Goal: Task Accomplishment & Management: Manage account settings

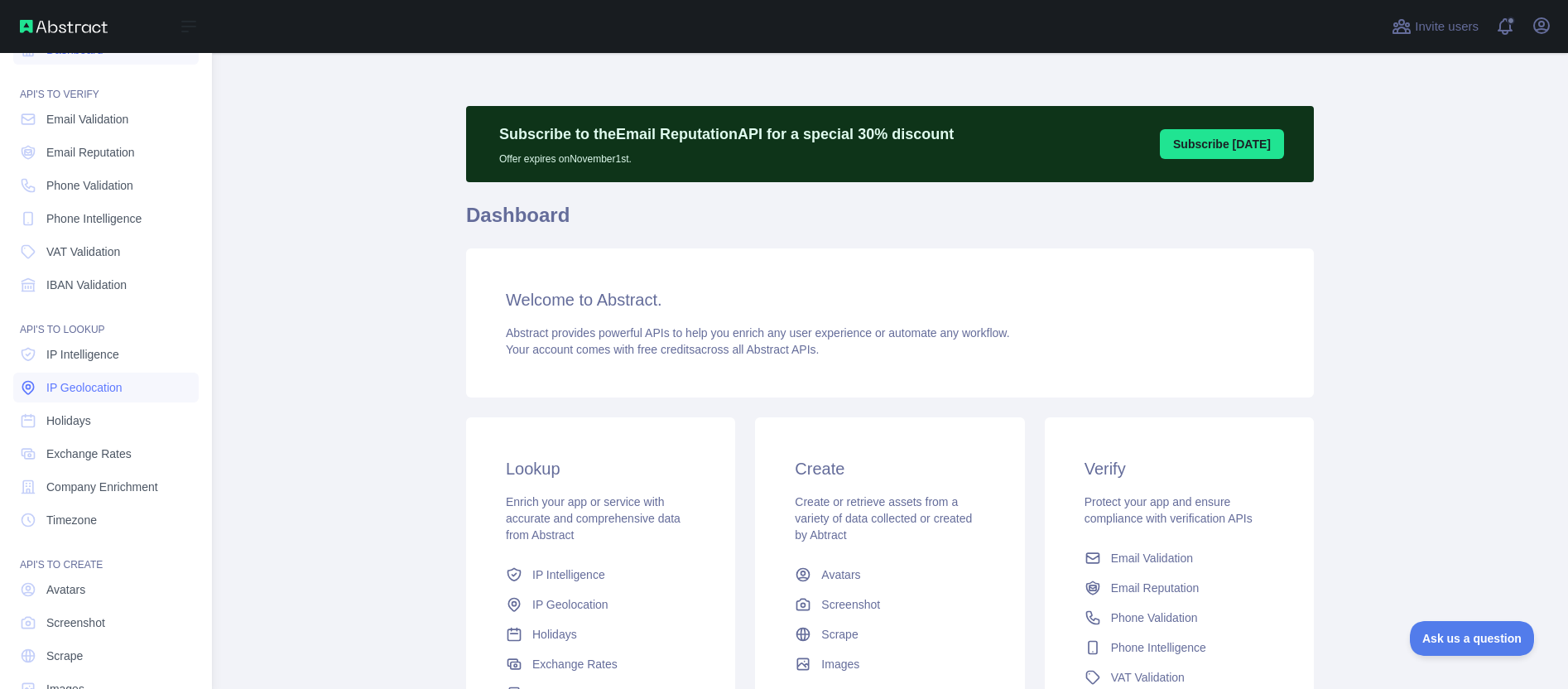
scroll to position [73, 0]
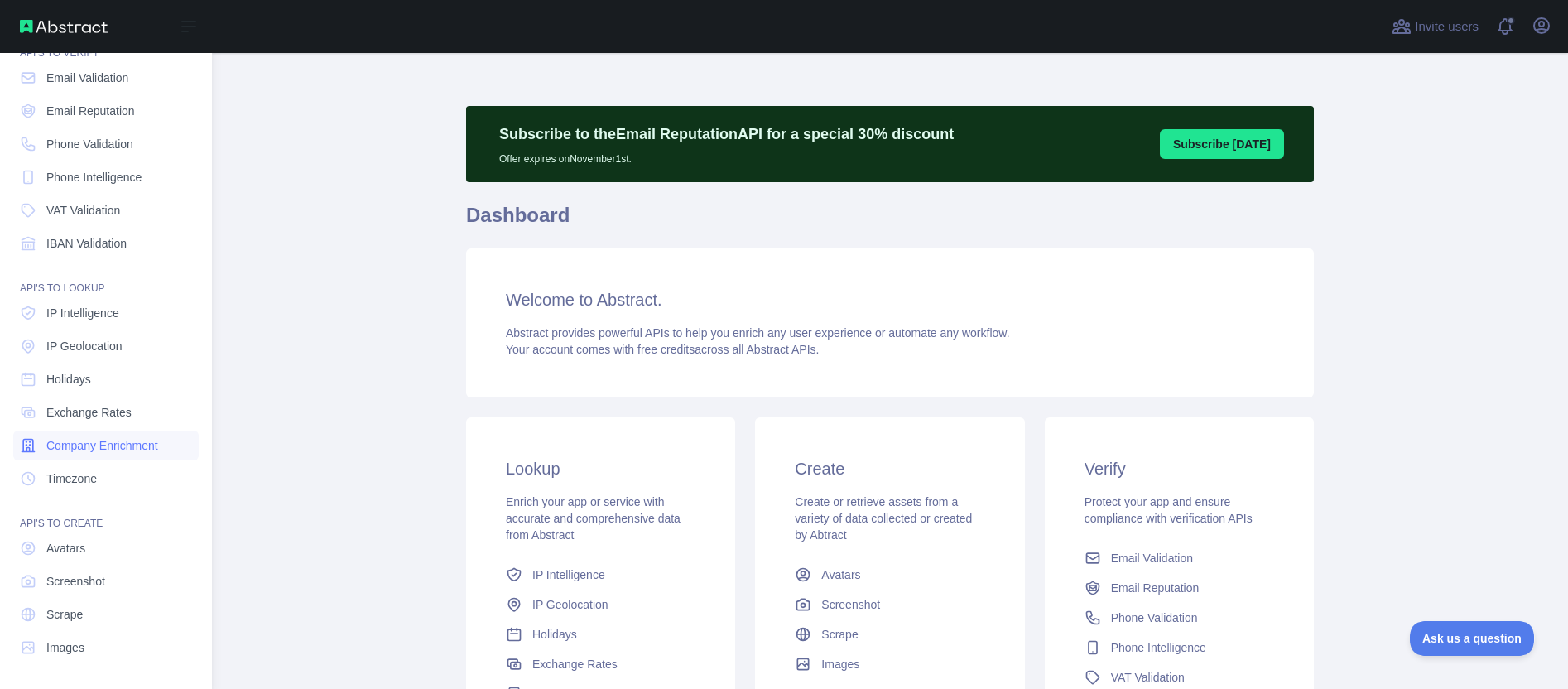
click at [96, 449] on span "Company Enrichment" at bounding box center [103, 445] width 112 height 16
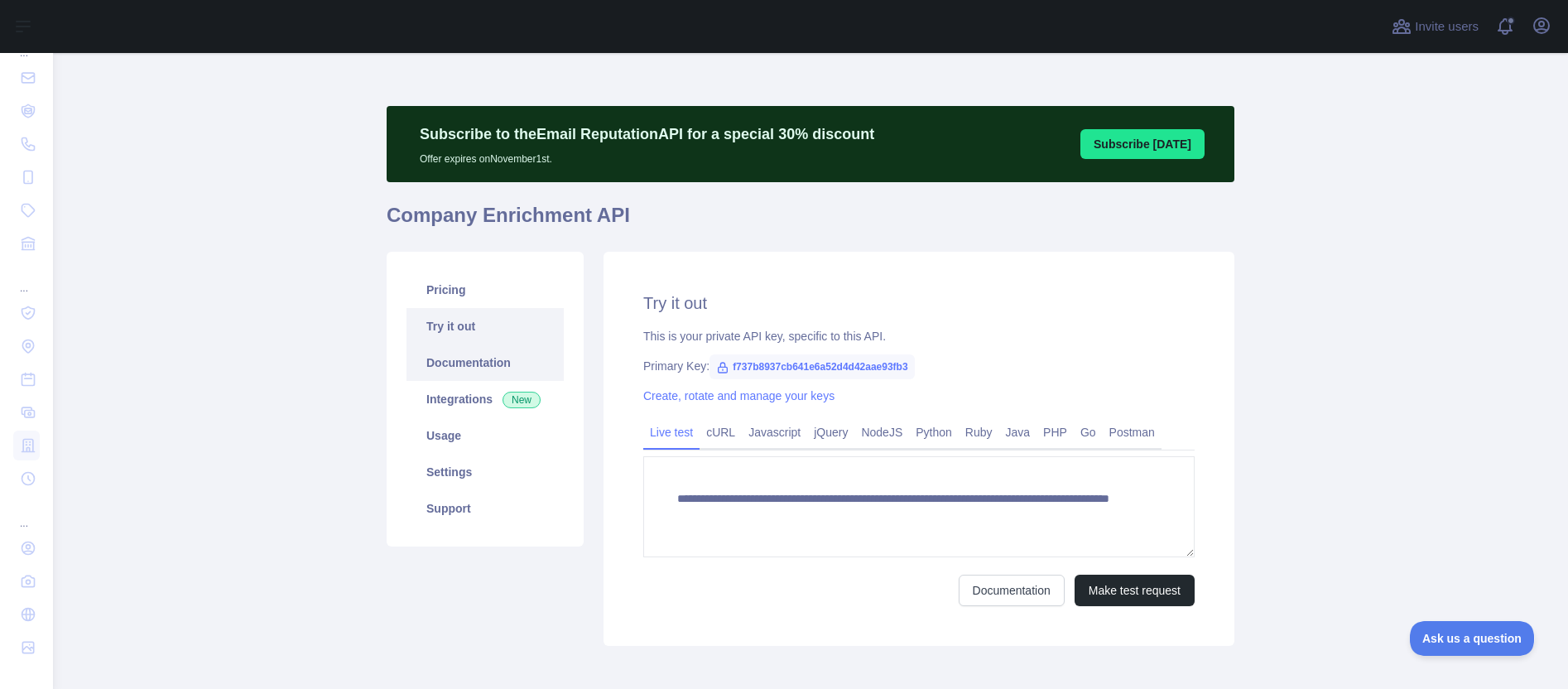
click at [461, 366] on link "Documentation" at bounding box center [485, 363] width 158 height 37
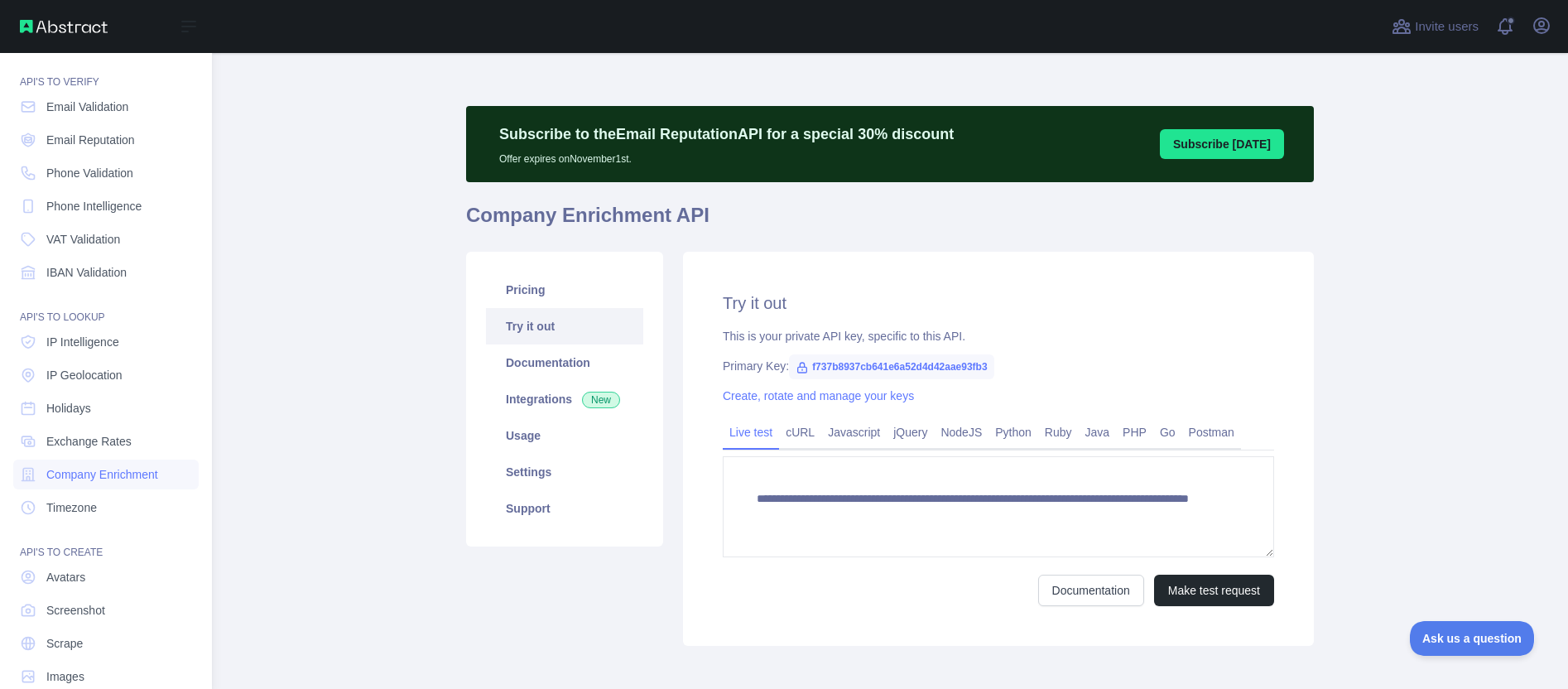
scroll to position [73, 0]
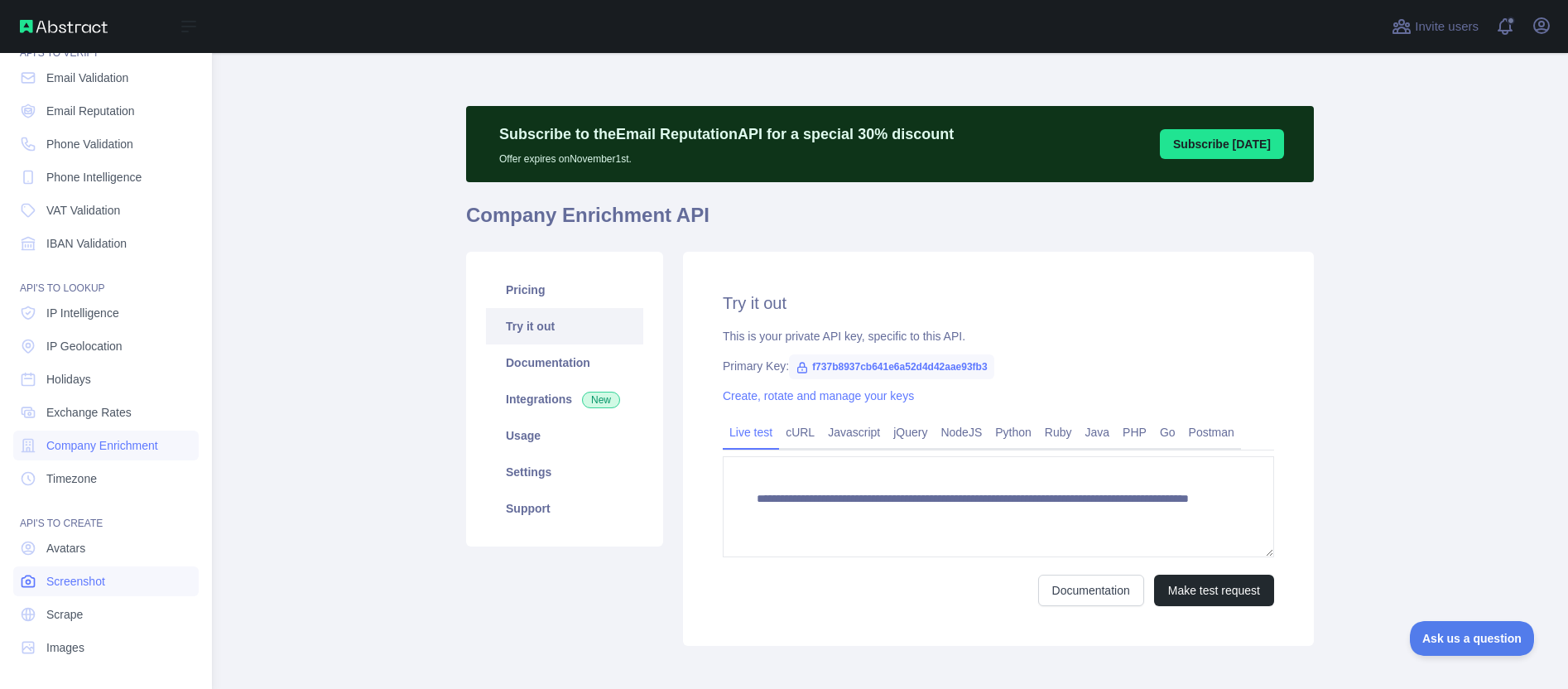
click at [97, 575] on span "Screenshot" at bounding box center [76, 581] width 59 height 16
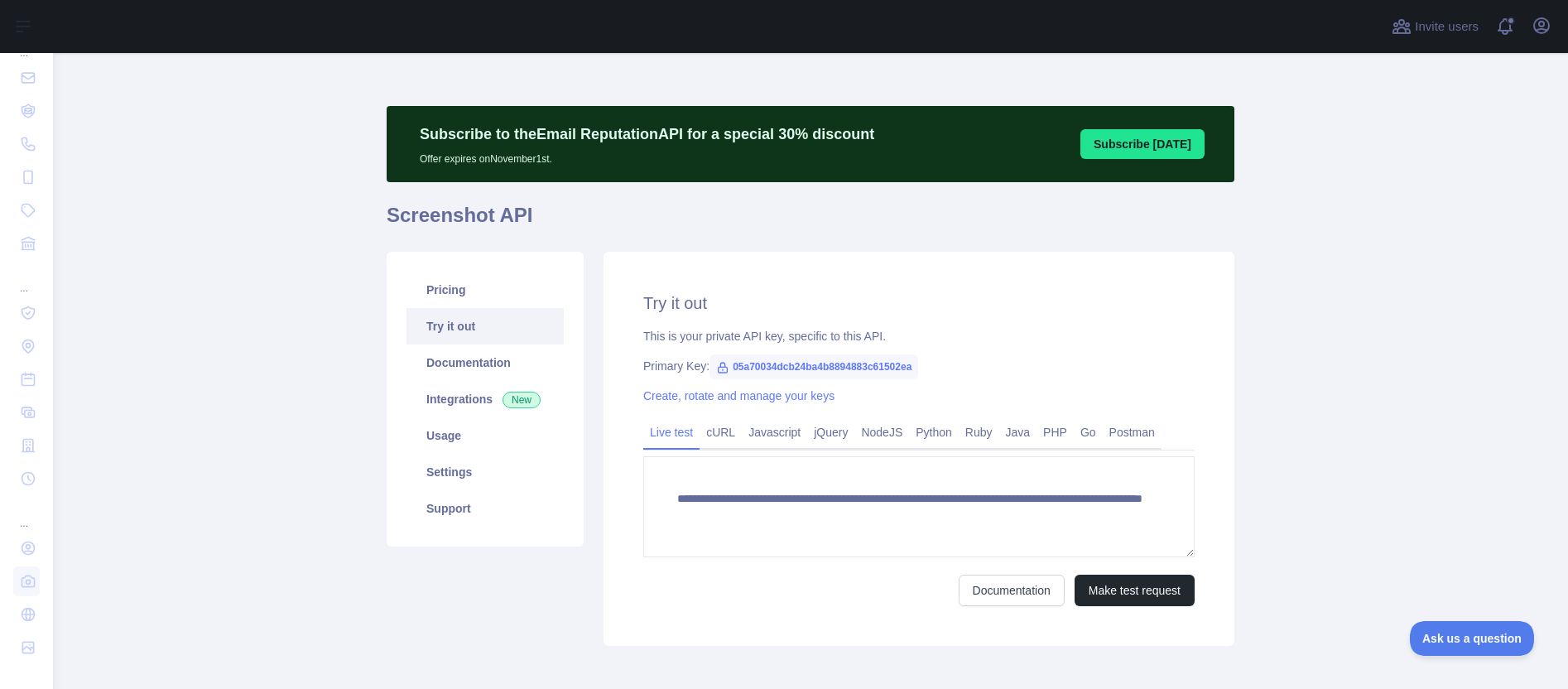
click at [1307, 264] on main "**********" at bounding box center [811, 371] width 1515 height 636
click at [1540, 36] on button "Open user menu" at bounding box center [1541, 26] width 27 height 27
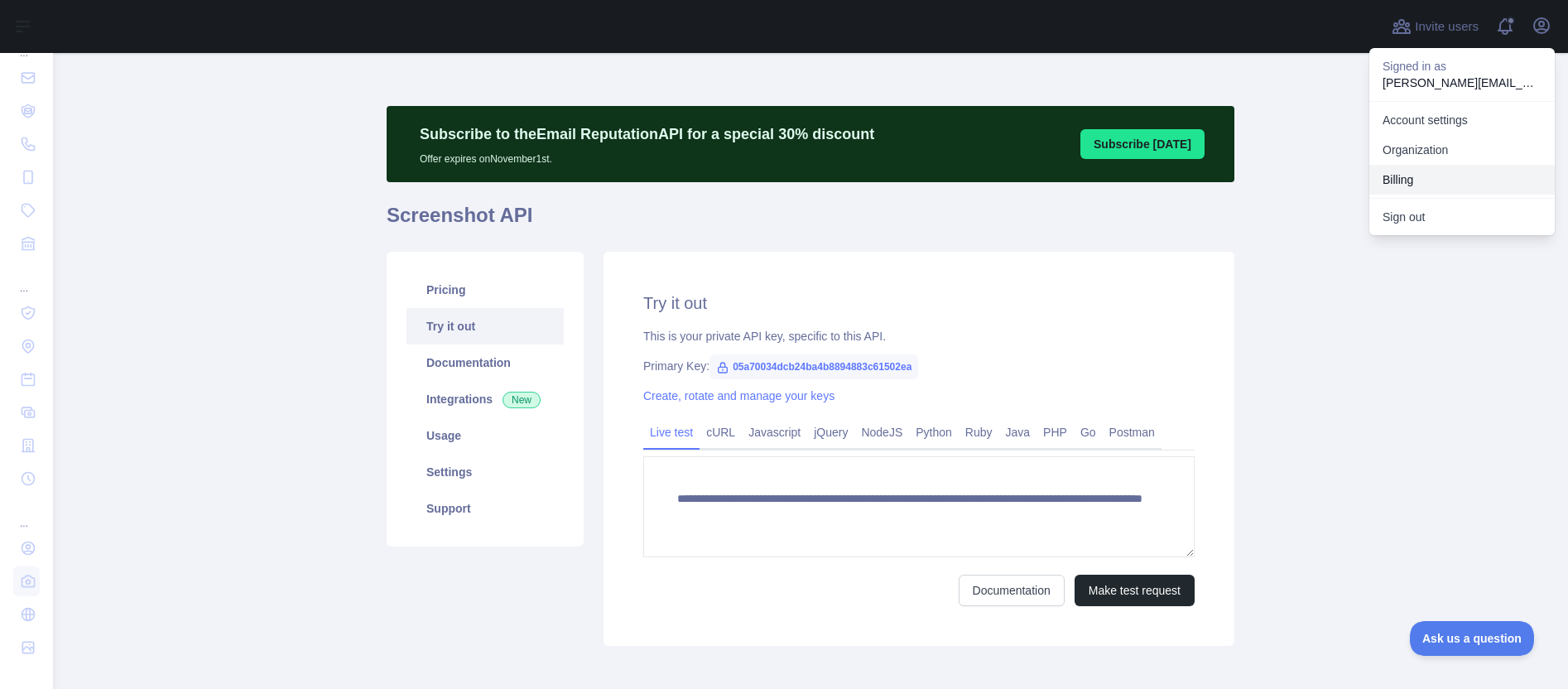
click at [1396, 181] on button "Billing" at bounding box center [1462, 180] width 185 height 30
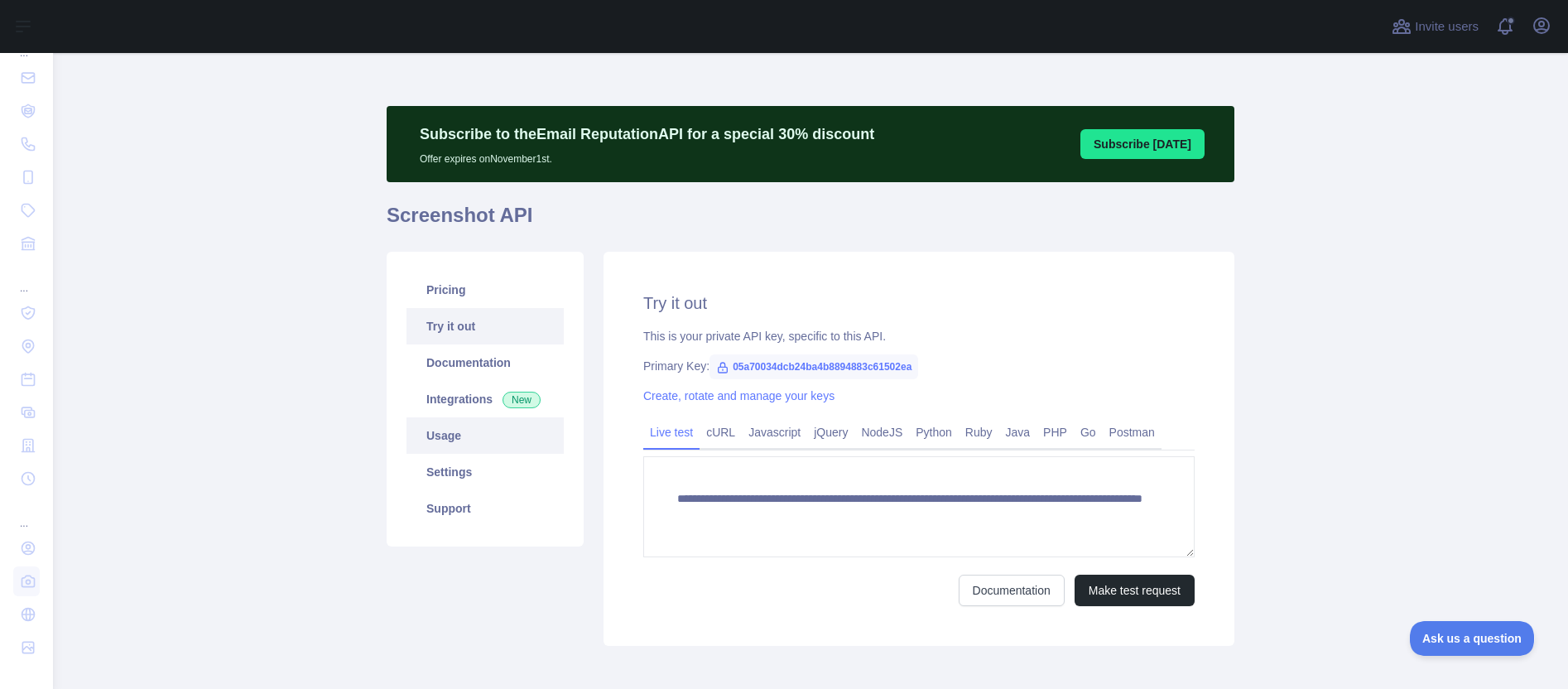
click at [436, 443] on link "Usage" at bounding box center [485, 435] width 158 height 37
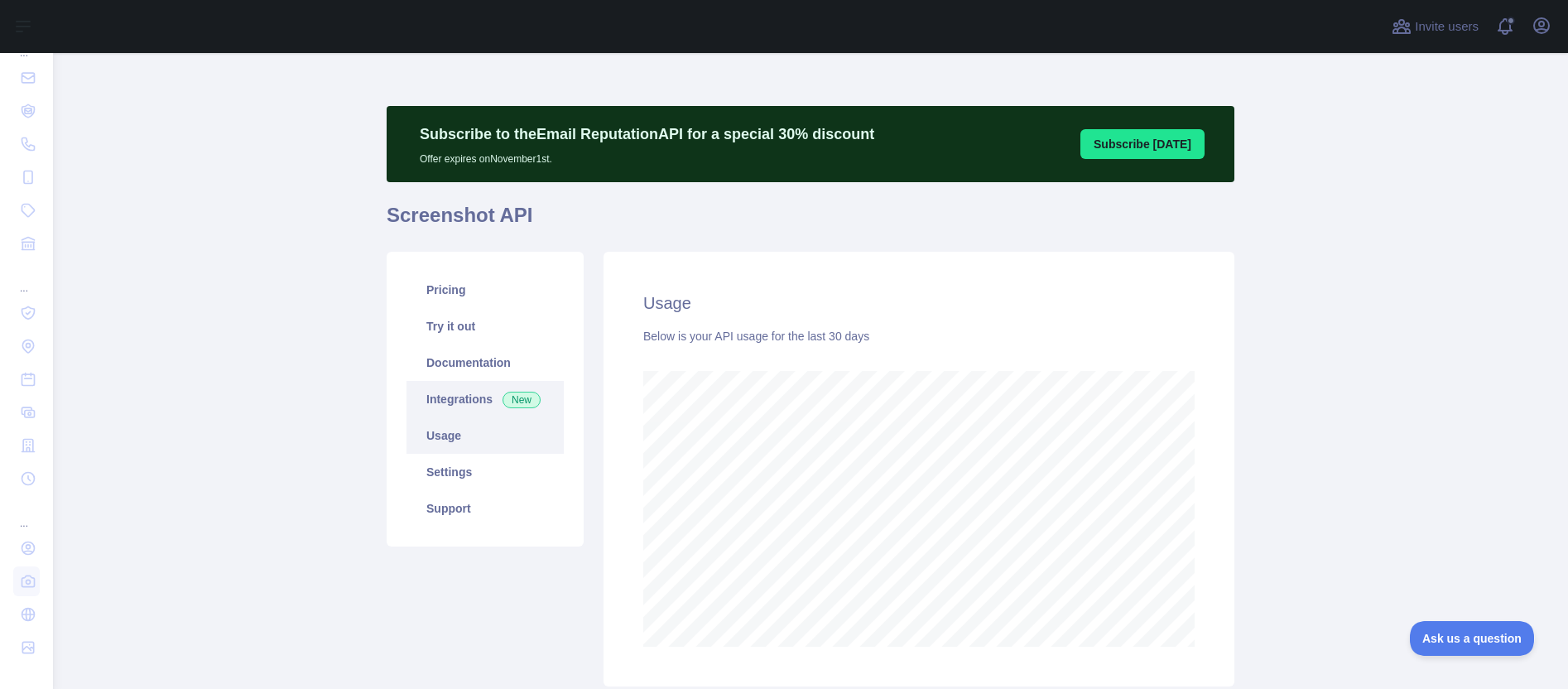
click at [442, 408] on link "Integrations New" at bounding box center [485, 399] width 158 height 37
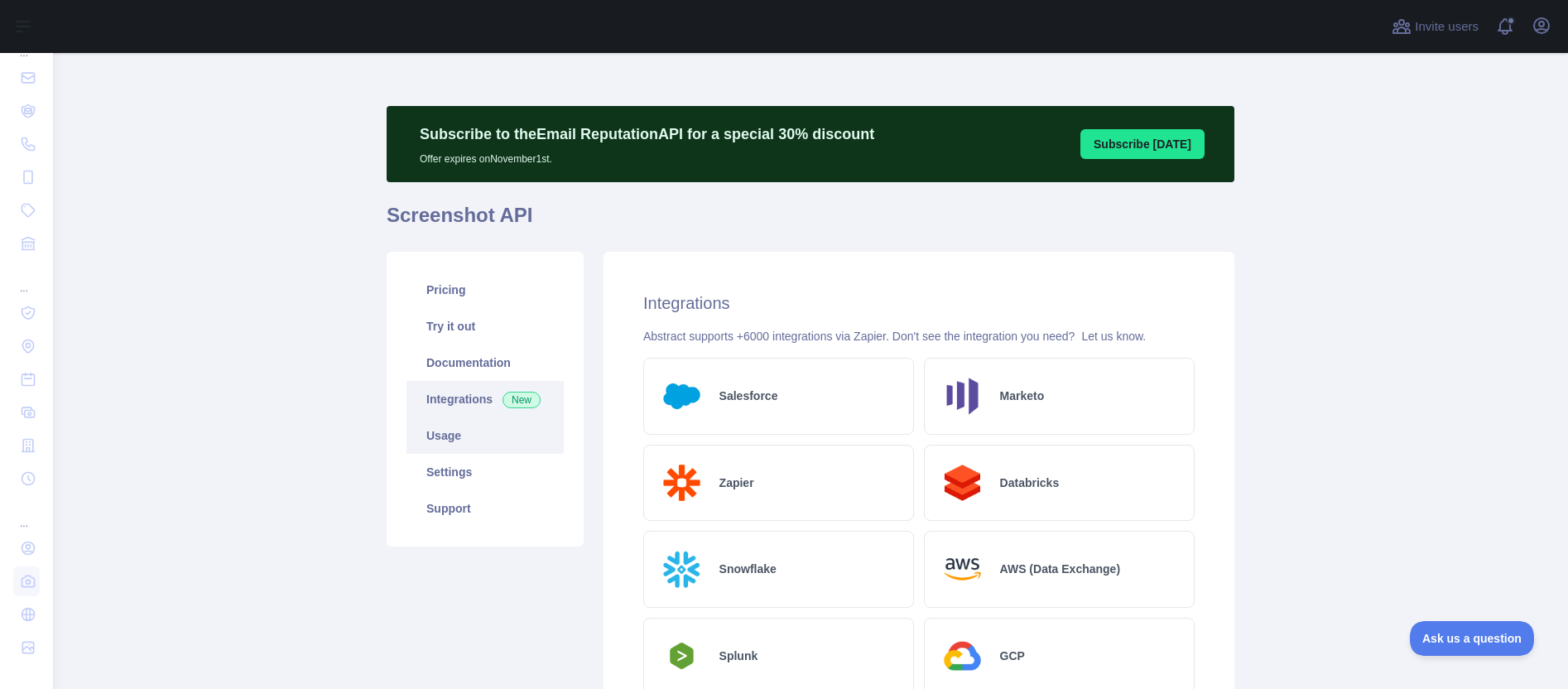
click at [434, 432] on link "Usage" at bounding box center [485, 435] width 158 height 37
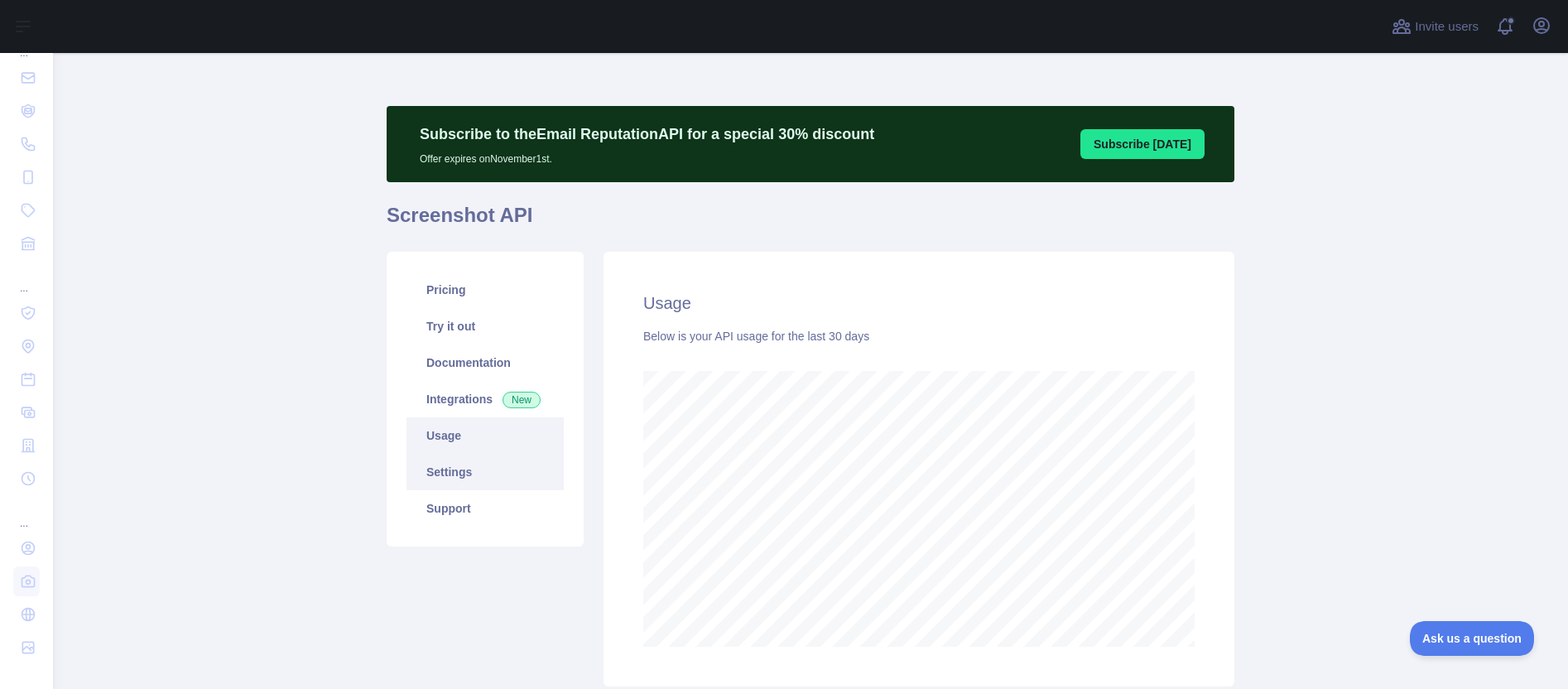
scroll to position [636, 1502]
click at [451, 471] on link "Settings" at bounding box center [485, 472] width 158 height 37
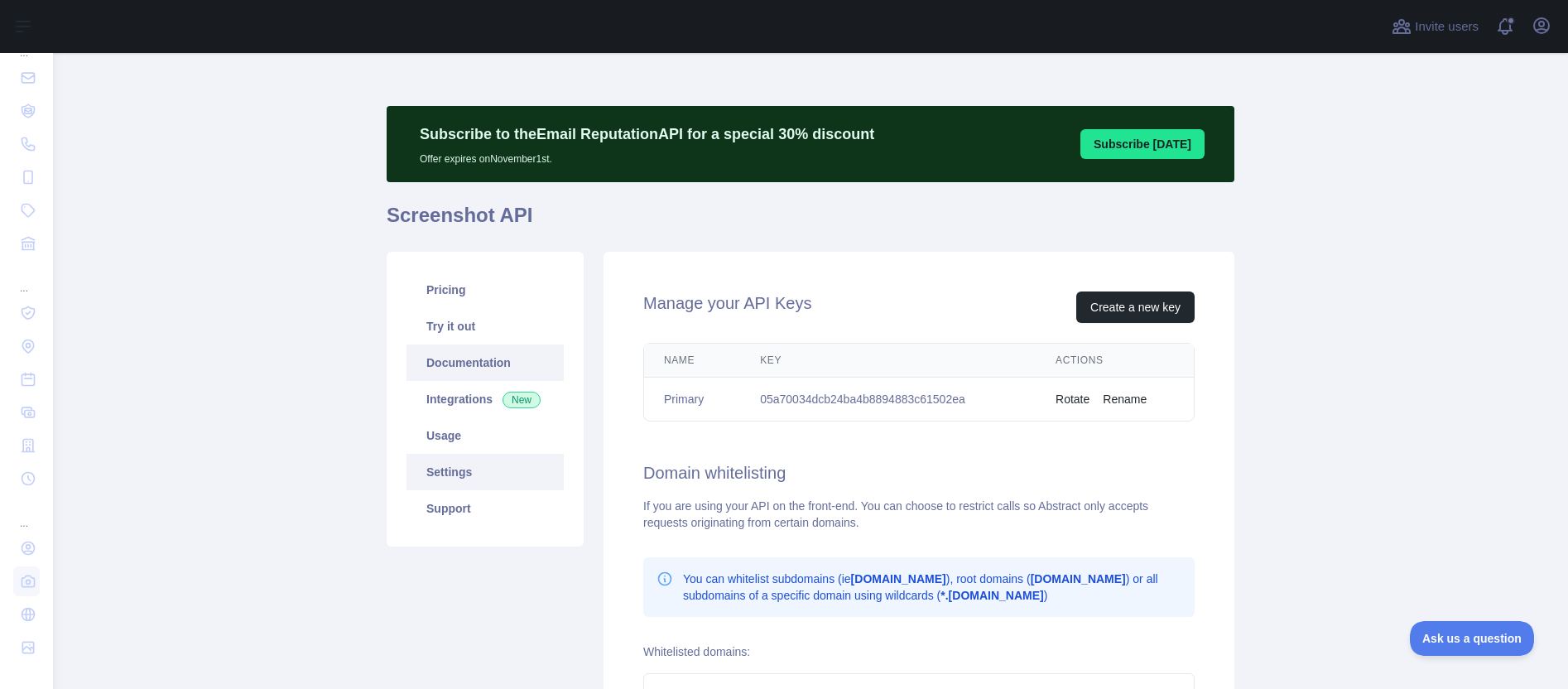
click at [454, 355] on link "Documentation" at bounding box center [485, 363] width 158 height 37
click at [826, 399] on td "05a70034dcb24ba4b8894883c61502ea" at bounding box center [887, 399] width 296 height 44
click at [1258, 430] on main "Subscribe to the Email Reputation API for a special 30 % discount Offer expires…" at bounding box center [811, 371] width 1515 height 636
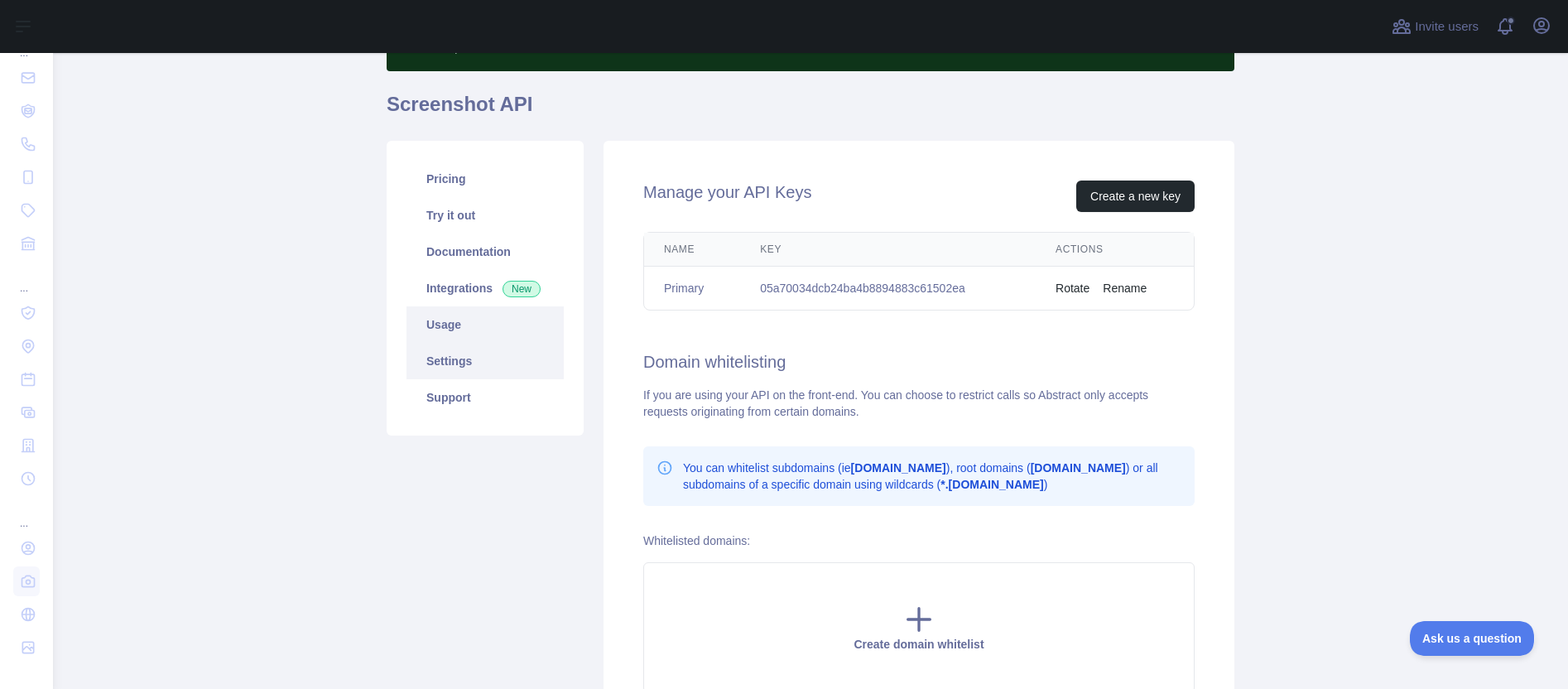
scroll to position [93, 0]
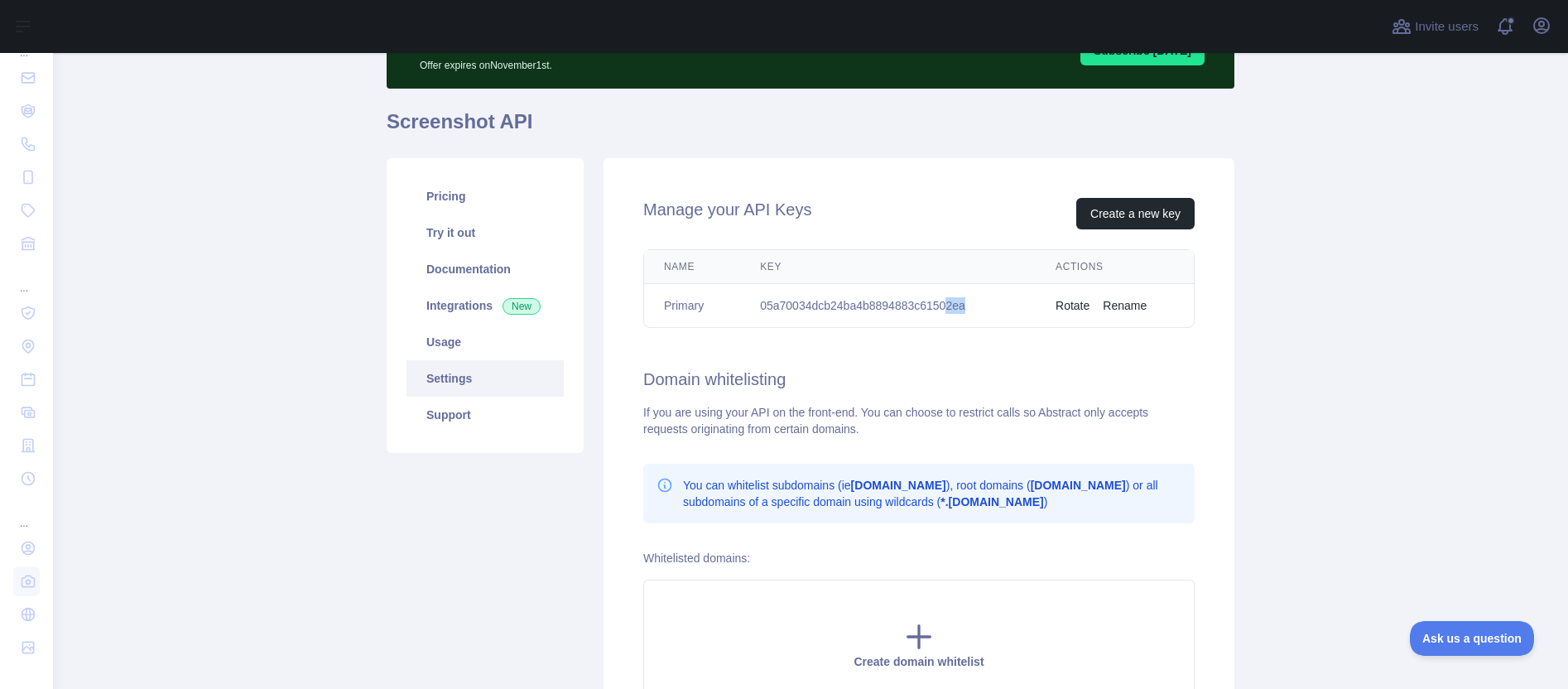
drag, startPoint x: 956, startPoint y: 302, endPoint x: 991, endPoint y: 306, distance: 35.2
click at [991, 306] on td "05a70034dcb24ba4b8894883c61502ea" at bounding box center [887, 306] width 296 height 44
click at [422, 347] on link "Usage" at bounding box center [485, 342] width 158 height 37
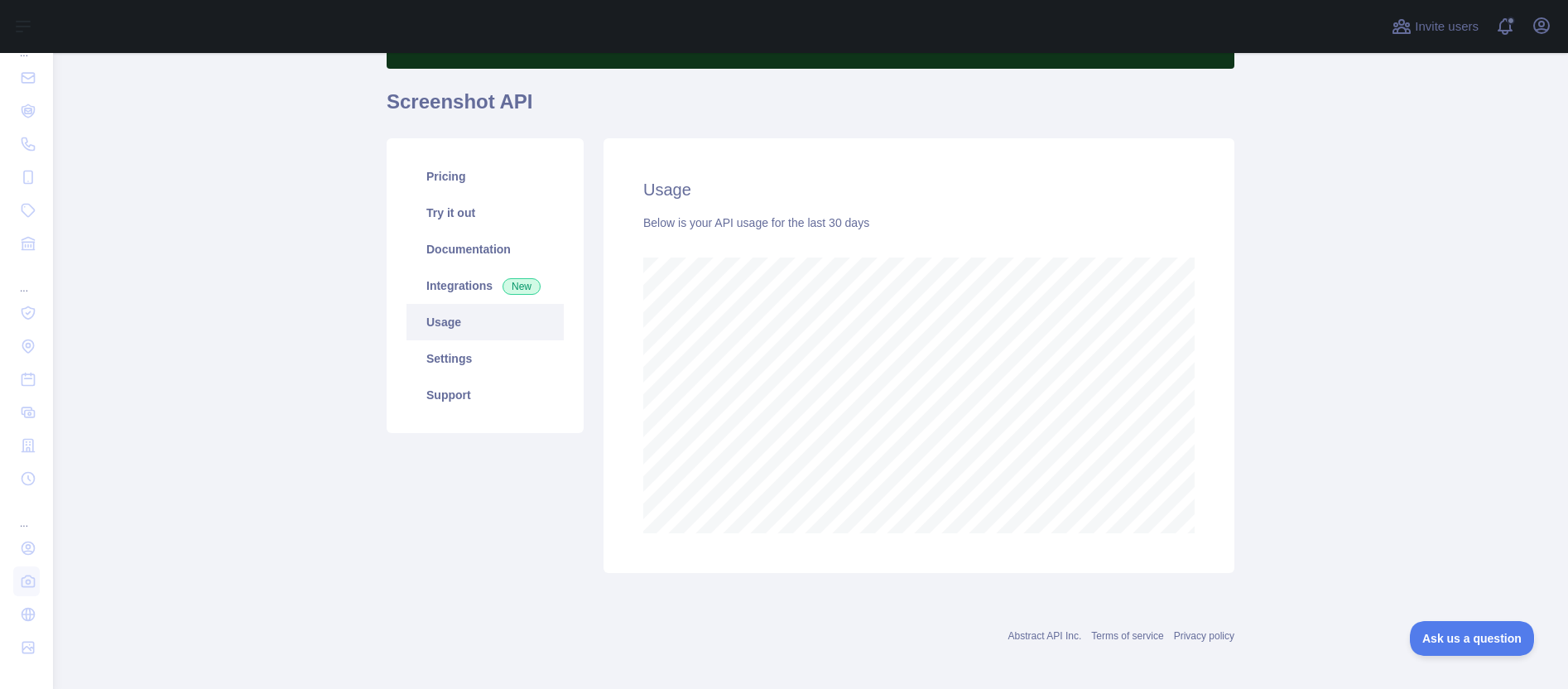
scroll to position [120, 0]
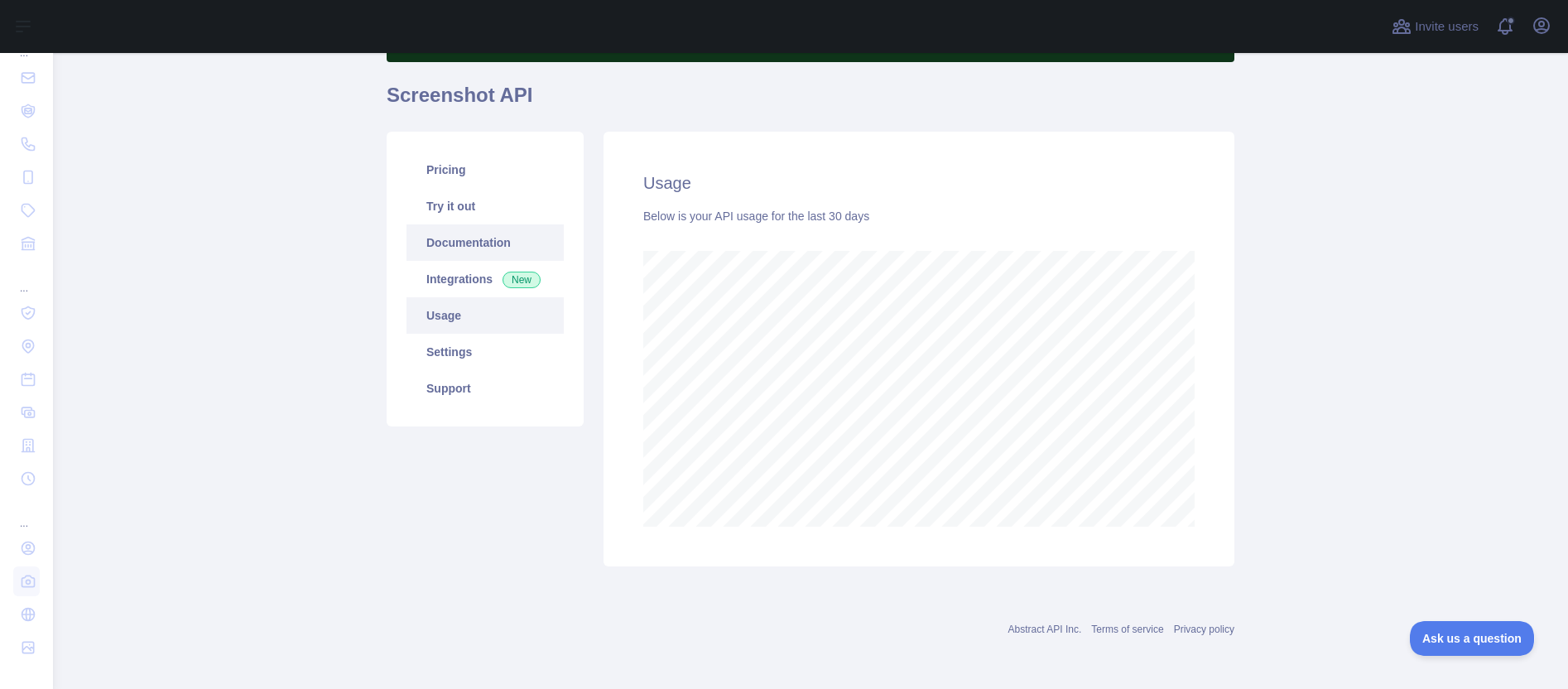
click at [474, 235] on link "Documentation" at bounding box center [485, 243] width 158 height 37
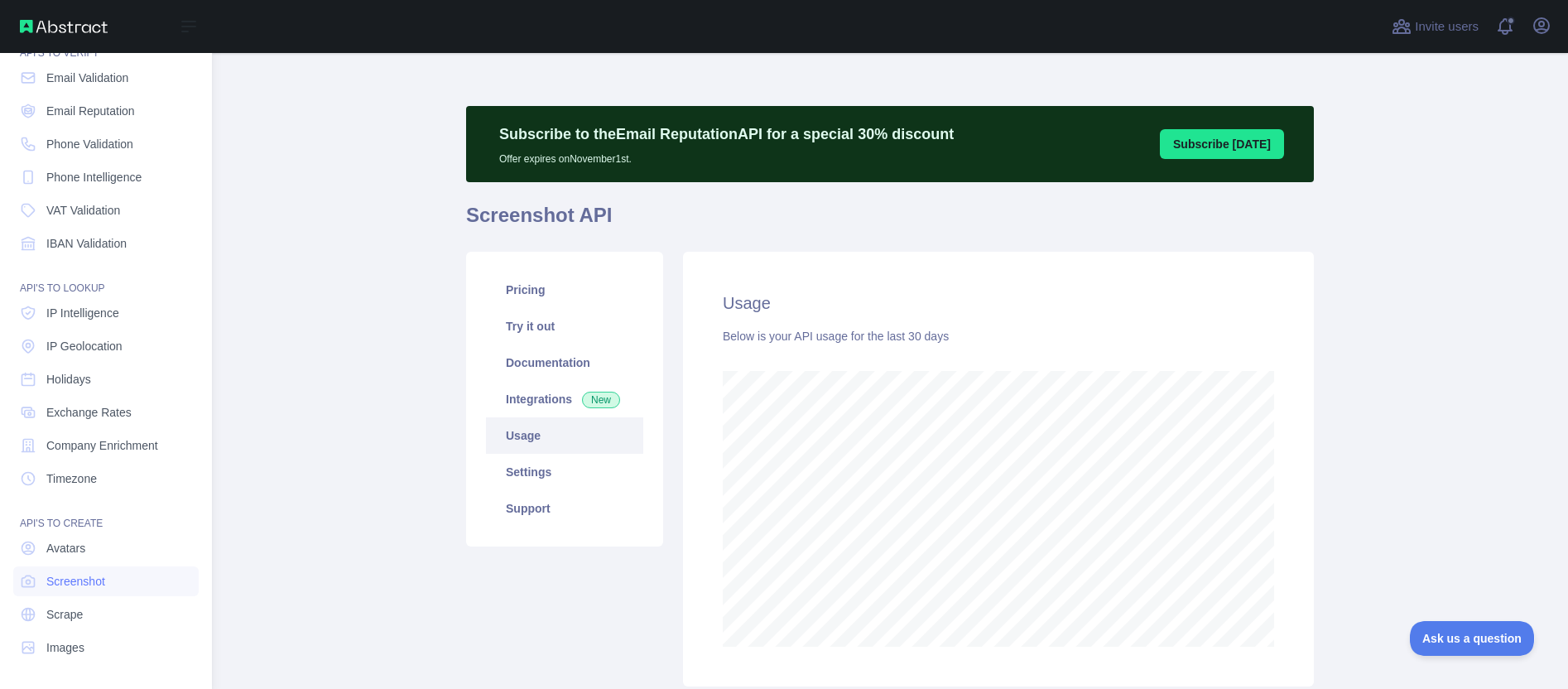
scroll to position [827304, 826293]
click at [71, 616] on span "Scrape" at bounding box center [65, 614] width 37 height 16
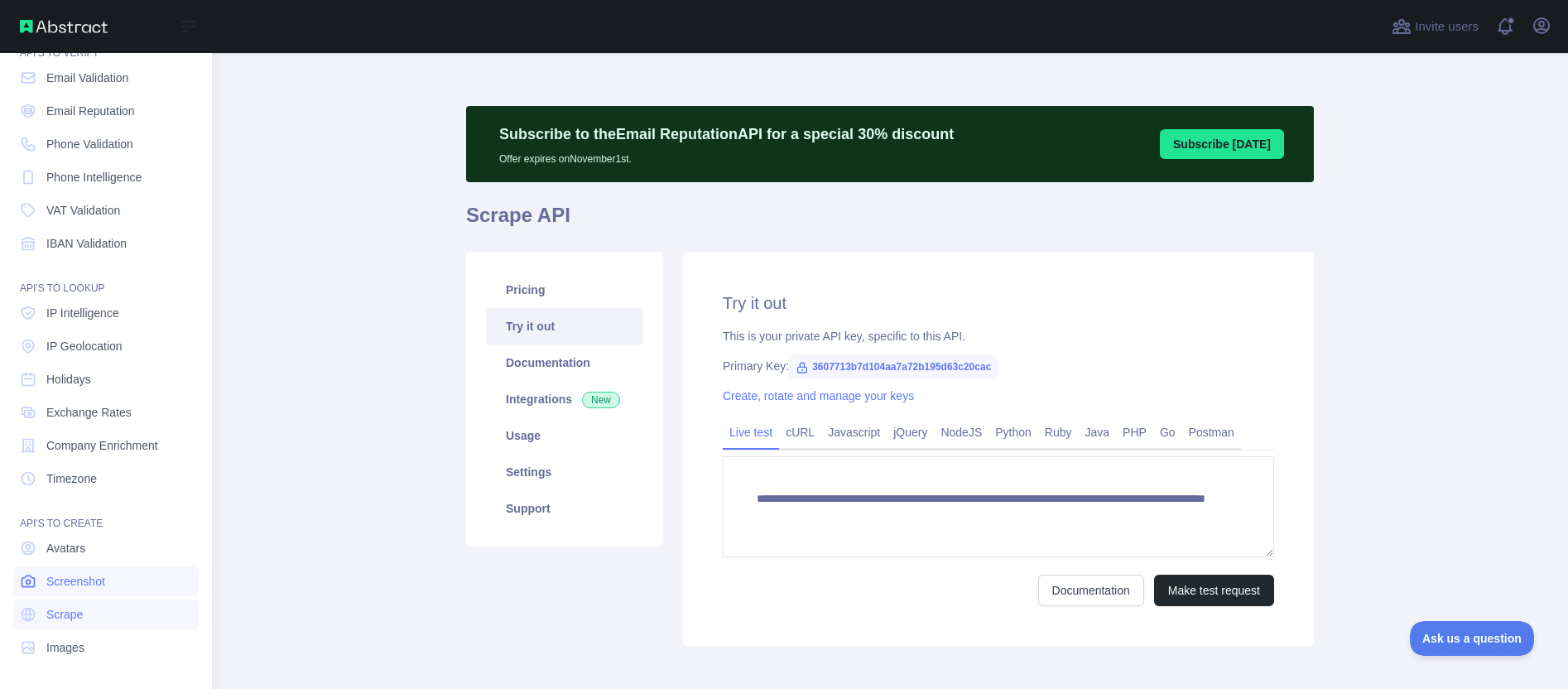
click at [70, 579] on span "Screenshot" at bounding box center [76, 581] width 59 height 16
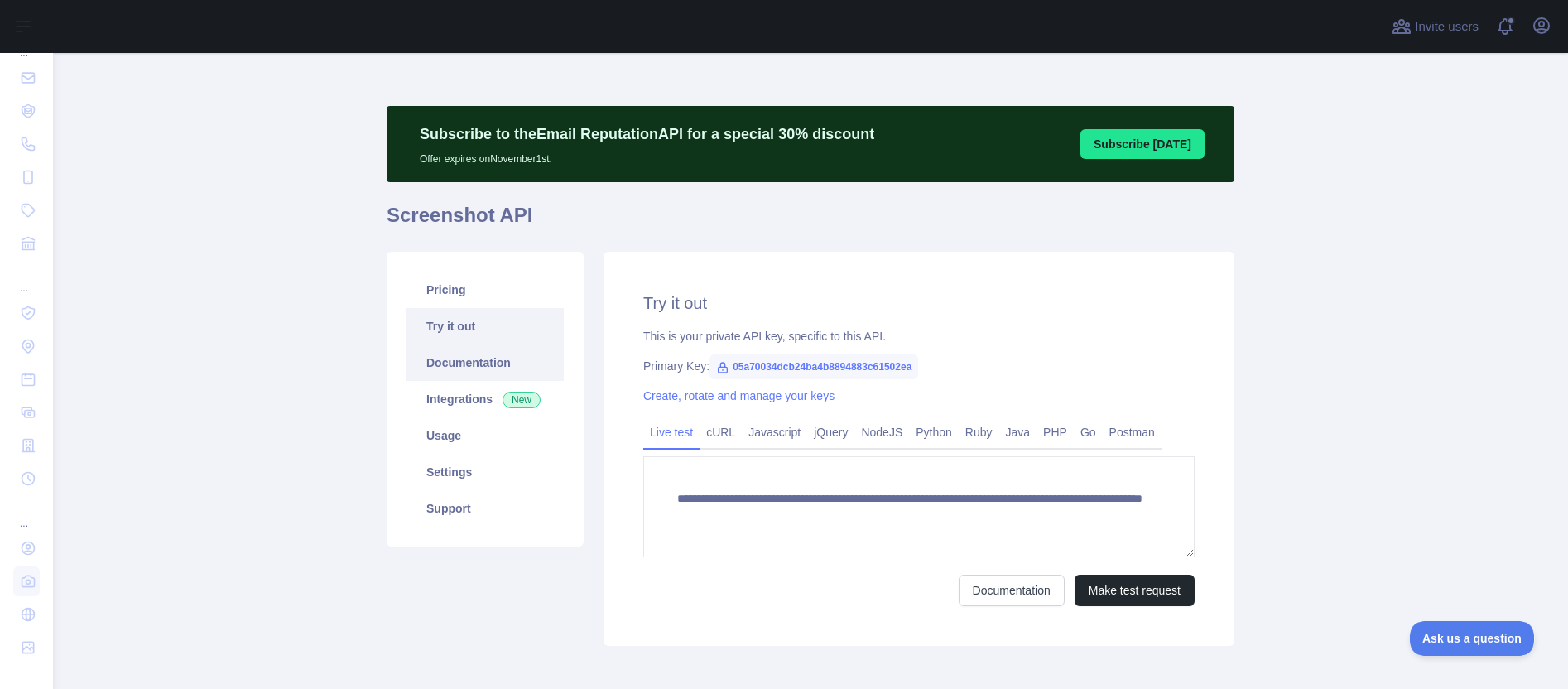
click at [467, 355] on link "Documentation" at bounding box center [485, 363] width 158 height 37
click at [434, 361] on link "Documentation" at bounding box center [485, 363] width 158 height 37
click at [434, 289] on link "Pricing" at bounding box center [485, 290] width 158 height 37
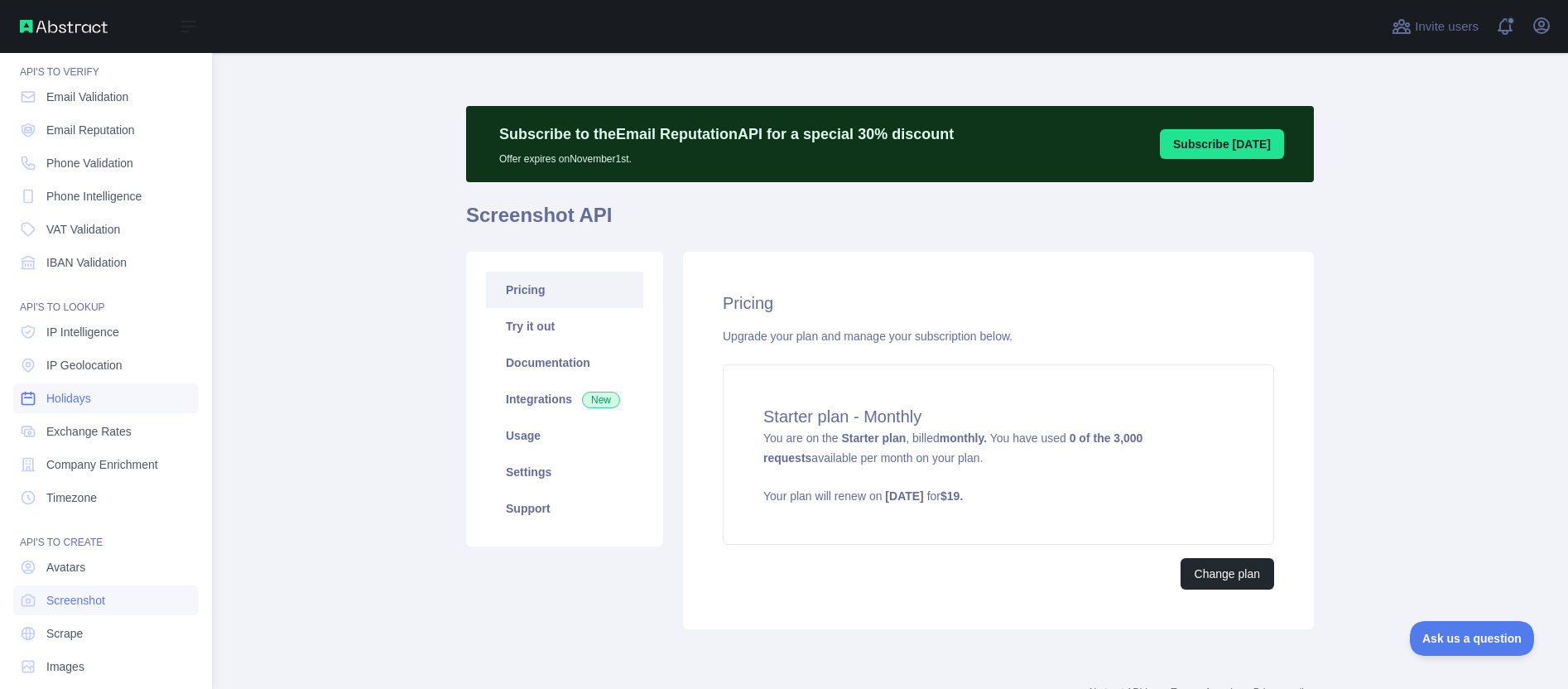
scroll to position [73, 0]
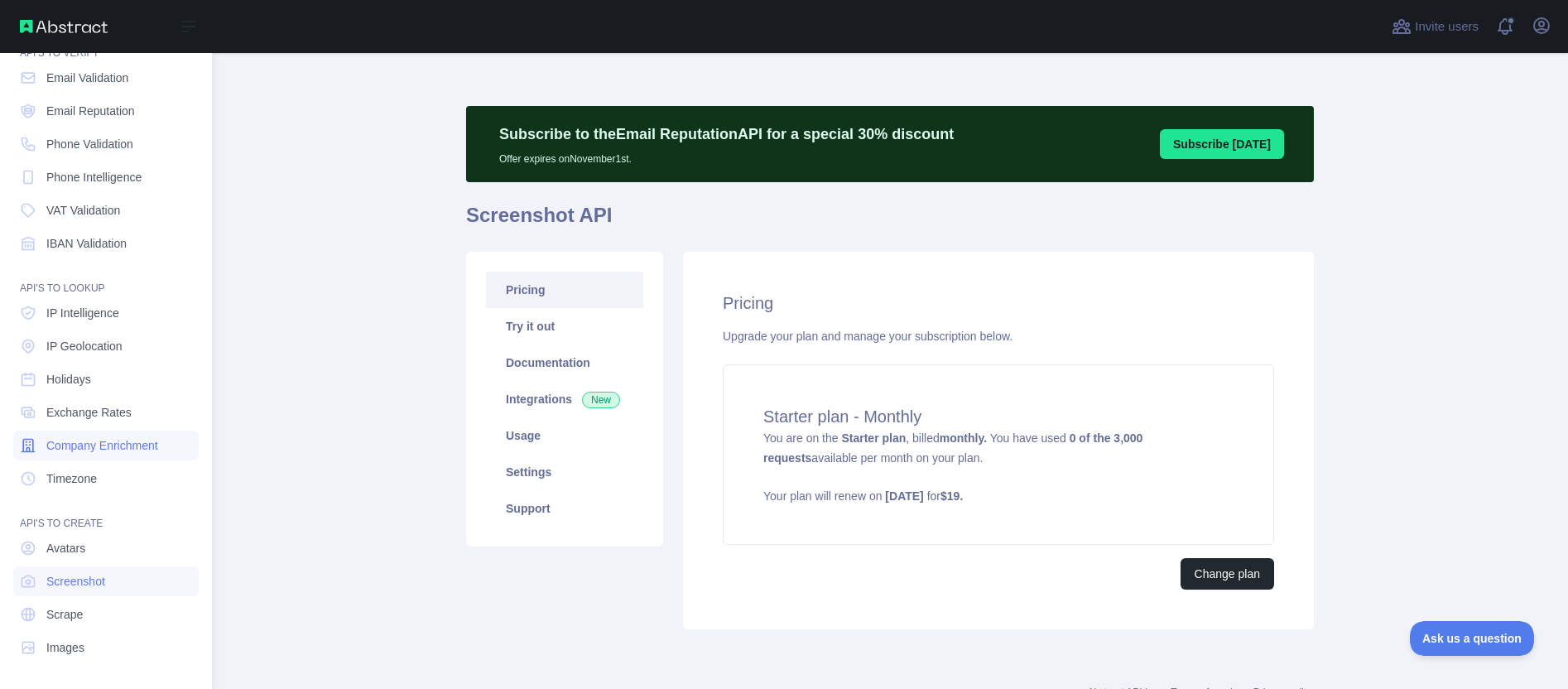
click at [93, 453] on span "Company Enrichment" at bounding box center [103, 445] width 112 height 16
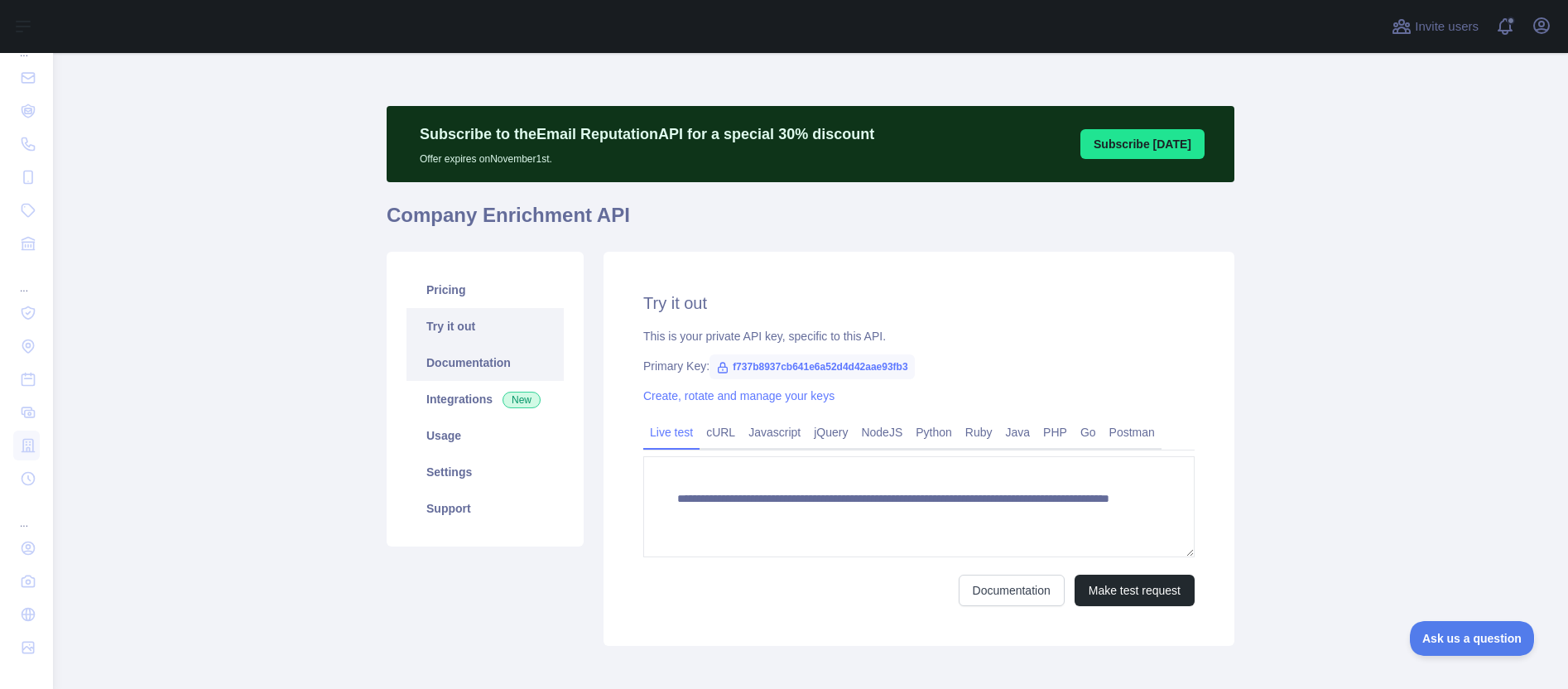
click at [451, 370] on link "Documentation" at bounding box center [485, 363] width 158 height 37
click at [432, 436] on link "Usage" at bounding box center [485, 435] width 158 height 37
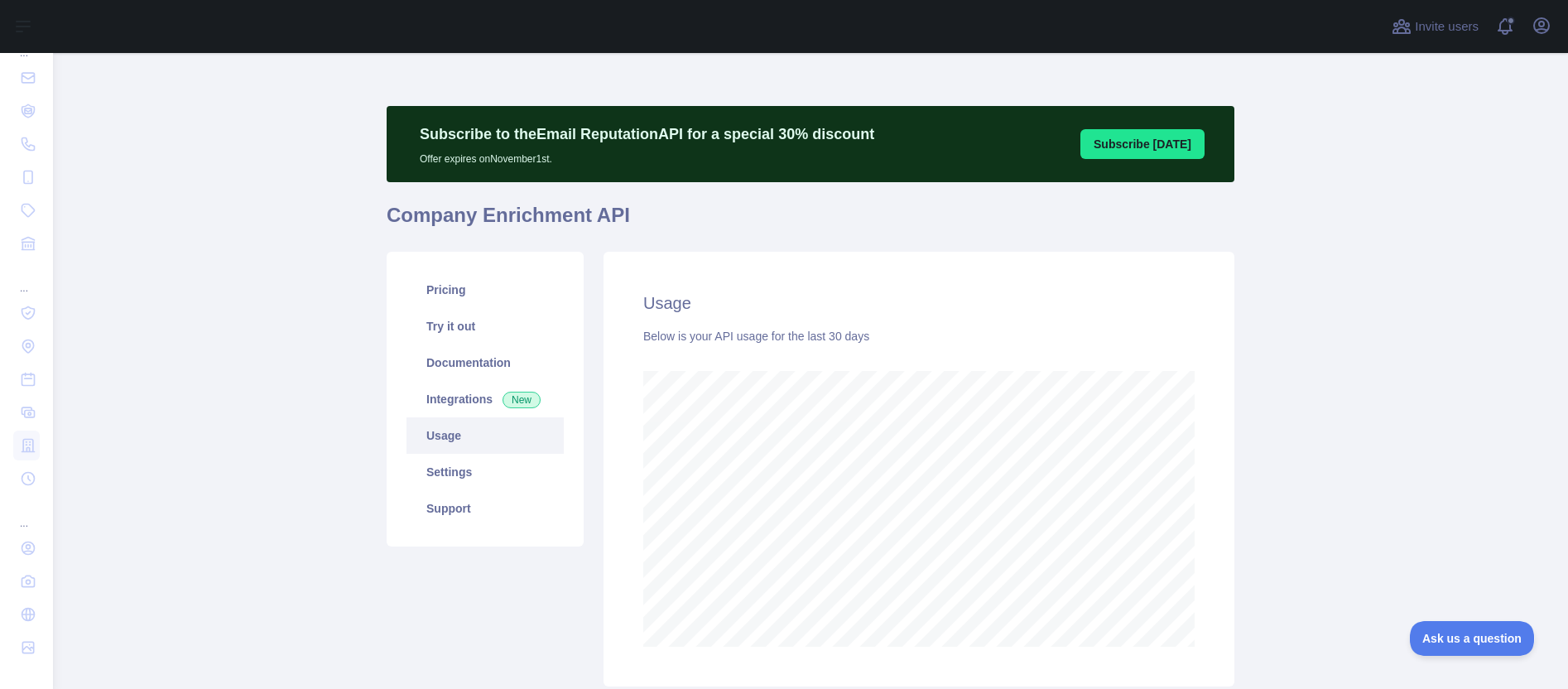
scroll to position [636, 1502]
click at [443, 280] on link "Pricing" at bounding box center [485, 290] width 158 height 37
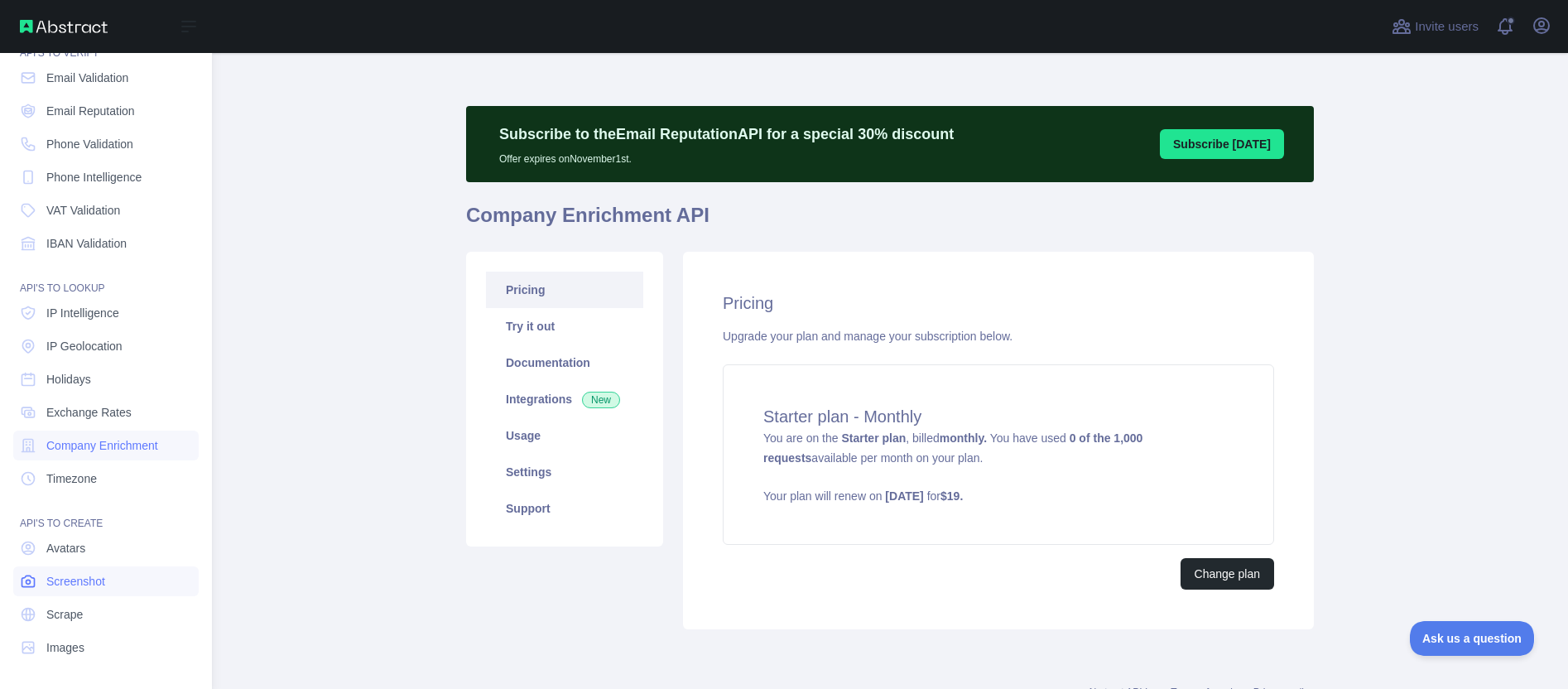
drag, startPoint x: 73, startPoint y: 588, endPoint x: 95, endPoint y: 587, distance: 22.0
click at [73, 588] on span "Screenshot" at bounding box center [76, 581] width 59 height 16
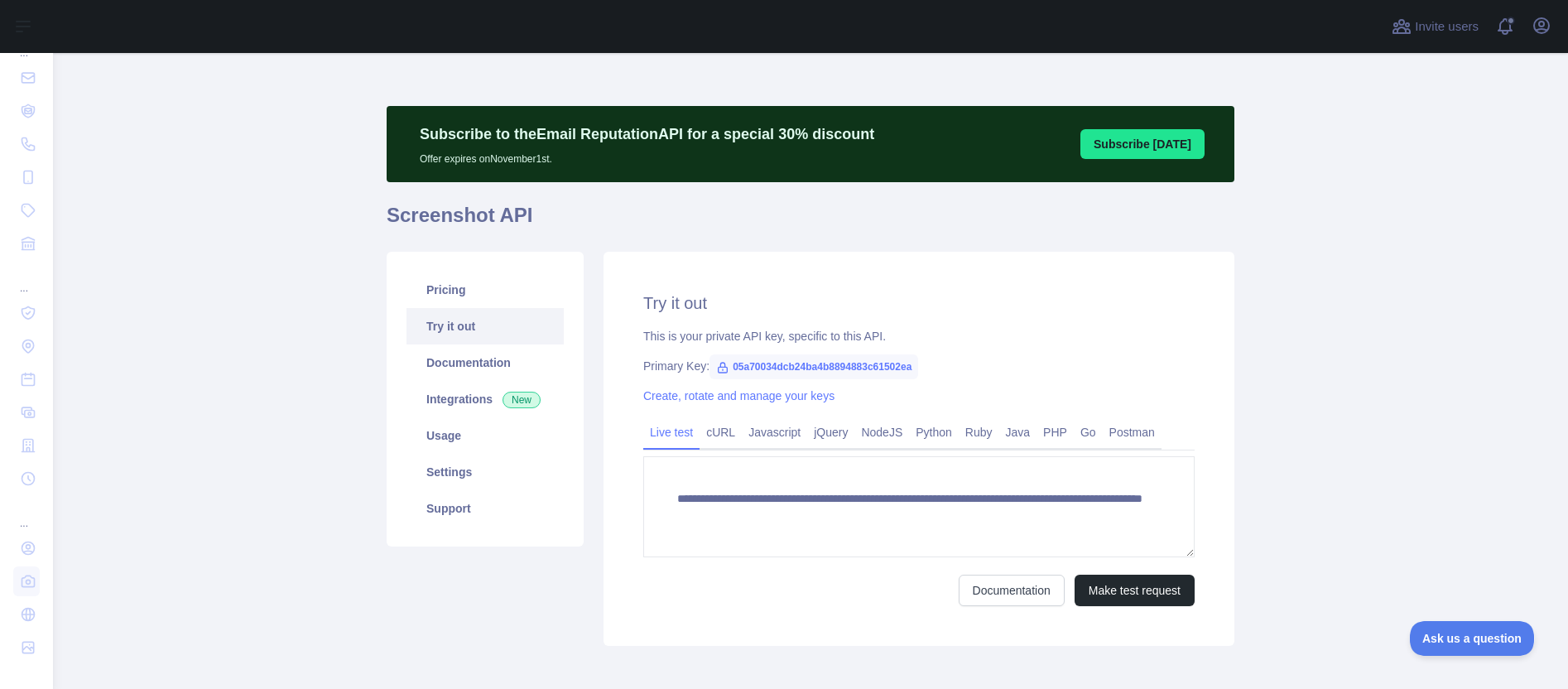
click at [466, 326] on link "Try it out" at bounding box center [485, 326] width 158 height 37
click at [712, 437] on link "cURL" at bounding box center [721, 432] width 42 height 27
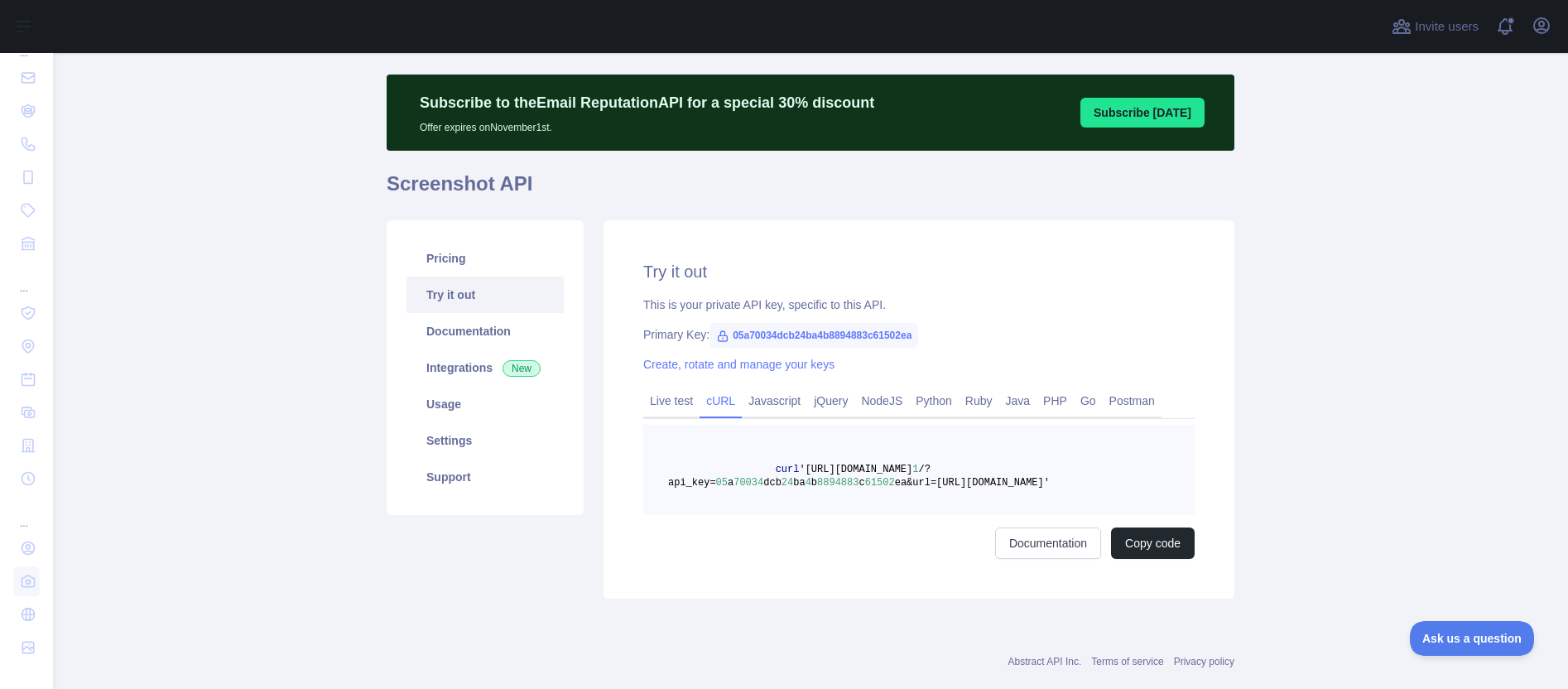
scroll to position [30, 0]
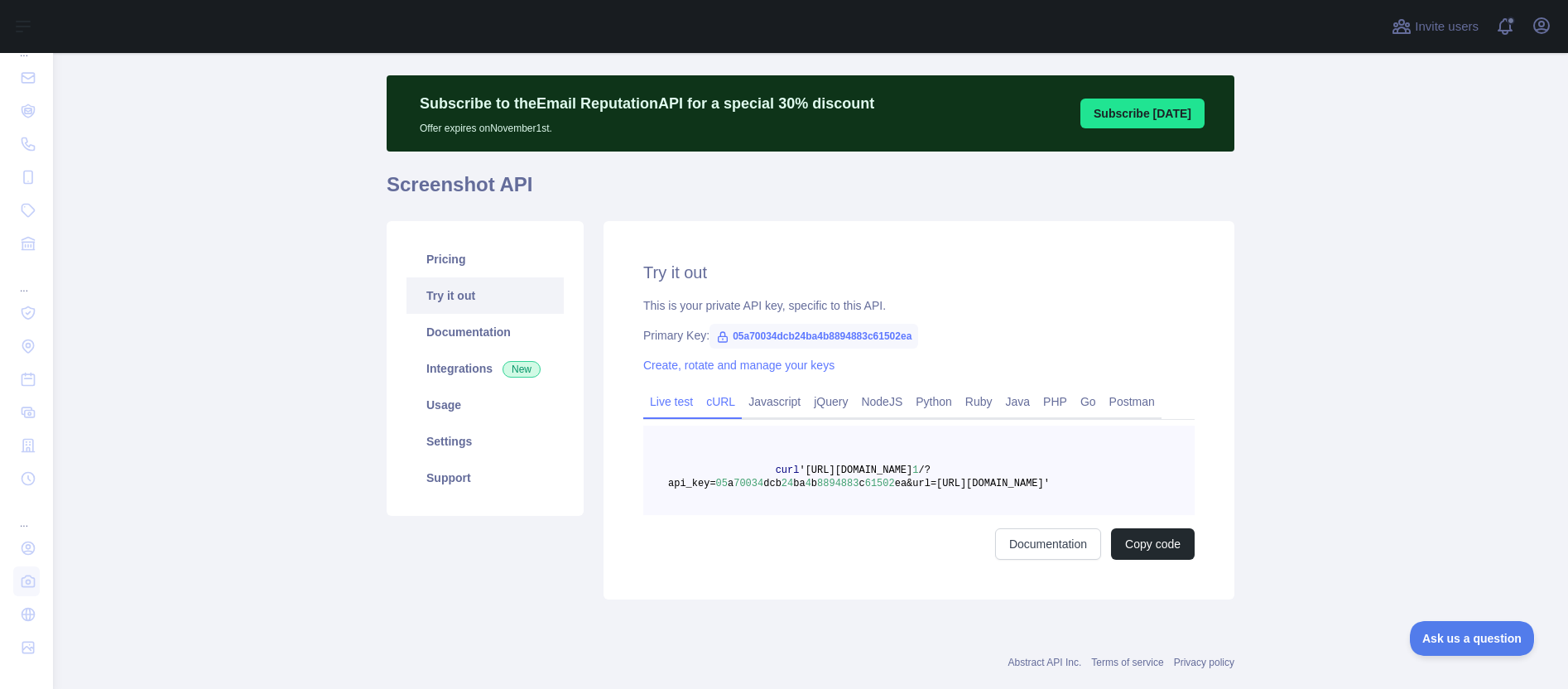
click at [669, 406] on link "Live test" at bounding box center [670, 401] width 56 height 27
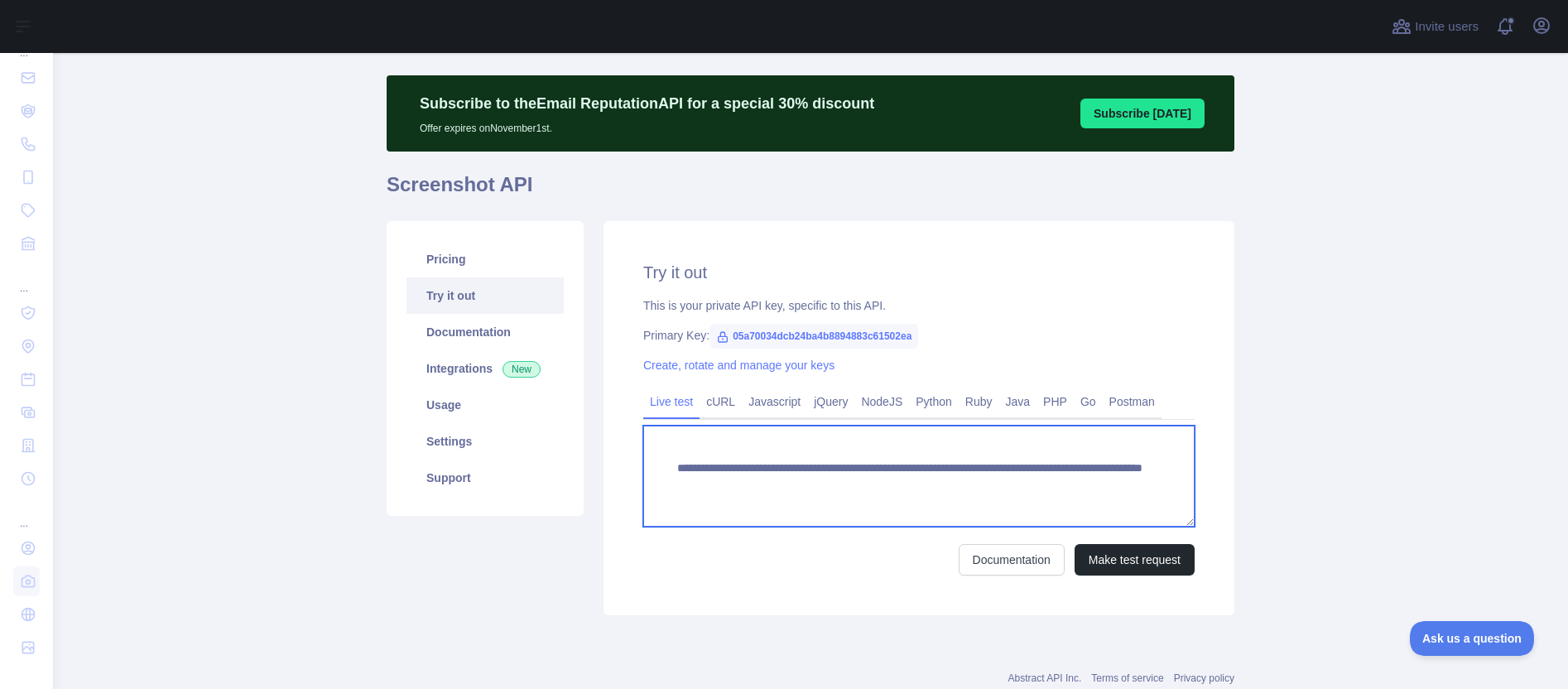
drag, startPoint x: 968, startPoint y: 487, endPoint x: 1166, endPoint y: 483, distance: 198.0
click at [1166, 483] on textarea "**********" at bounding box center [919, 476] width 551 height 101
paste textarea
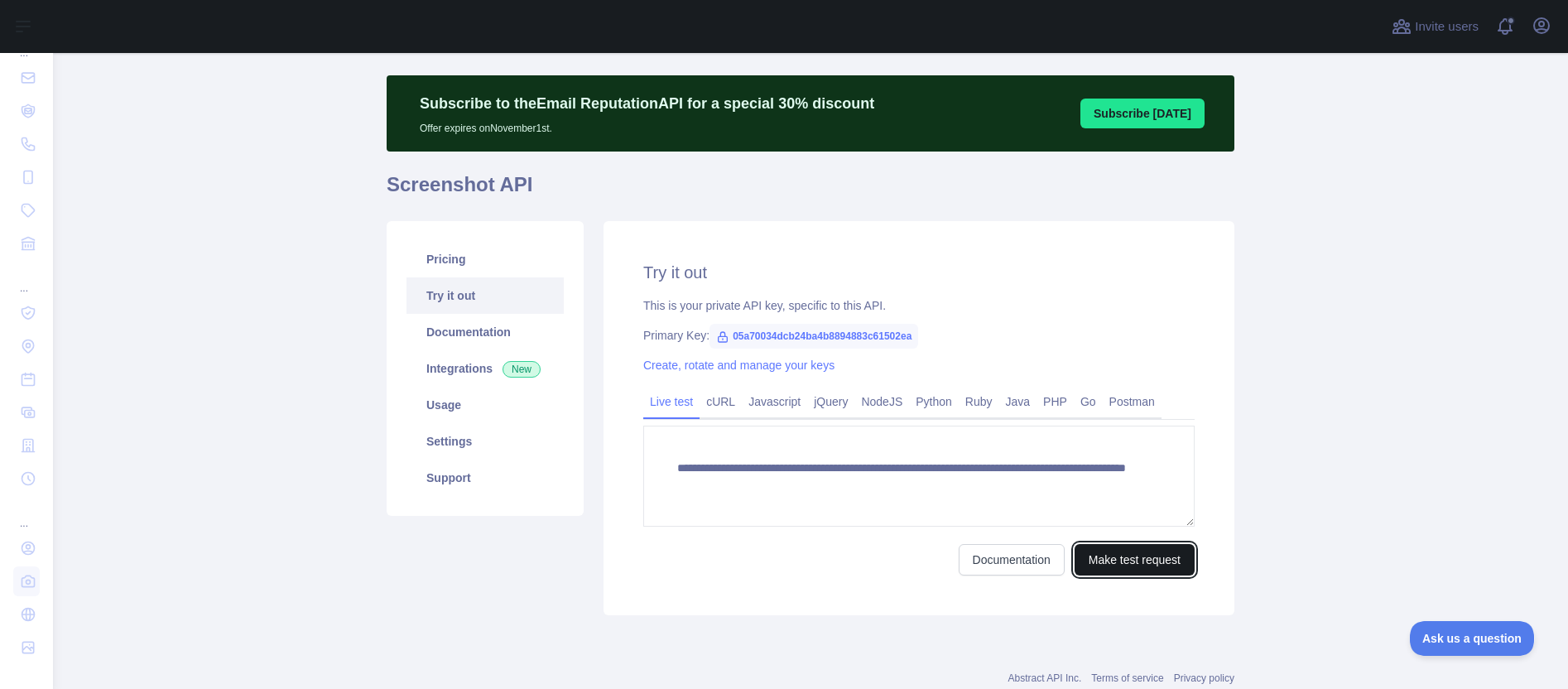
click at [1136, 560] on button "Make test request" at bounding box center [1134, 560] width 120 height 31
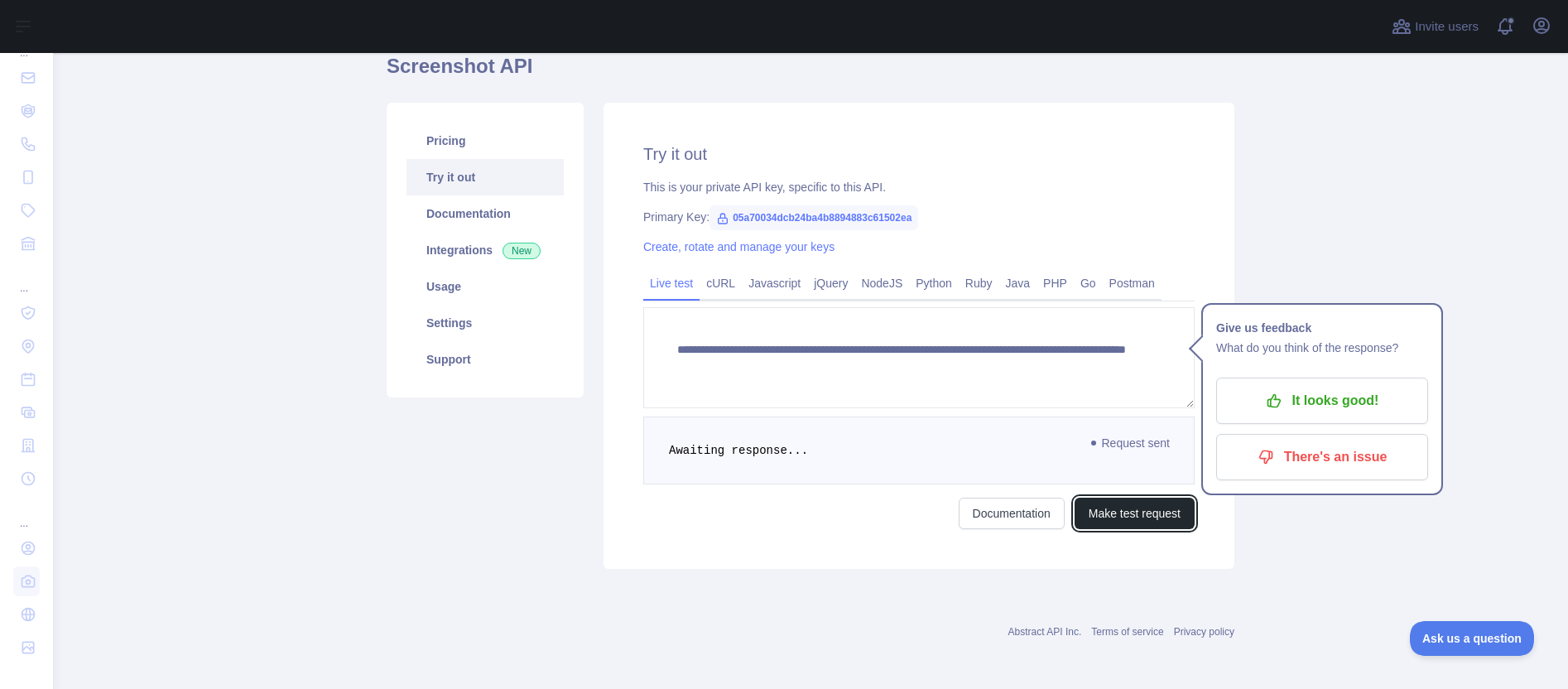
scroll to position [151, 0]
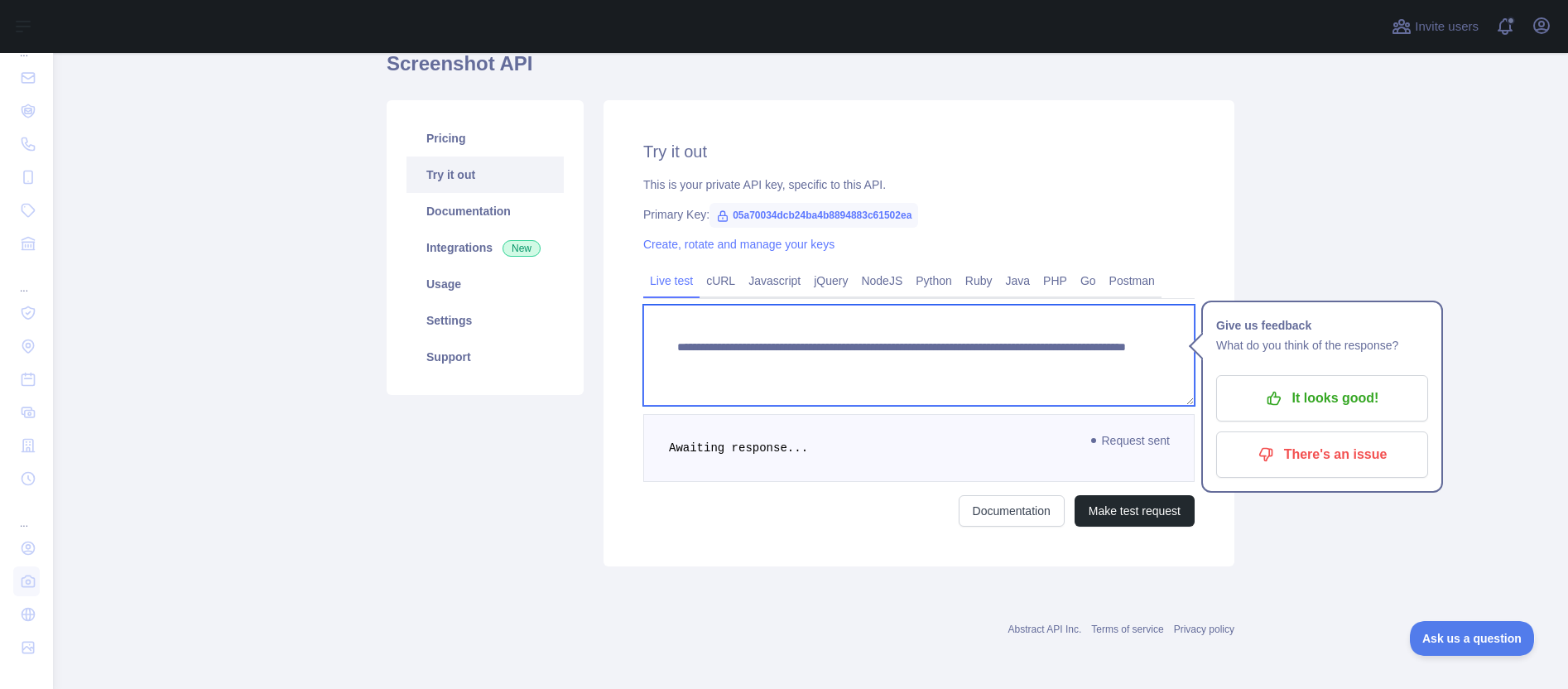
click at [1122, 360] on textarea "**********" at bounding box center [919, 355] width 551 height 101
type textarea "**********"
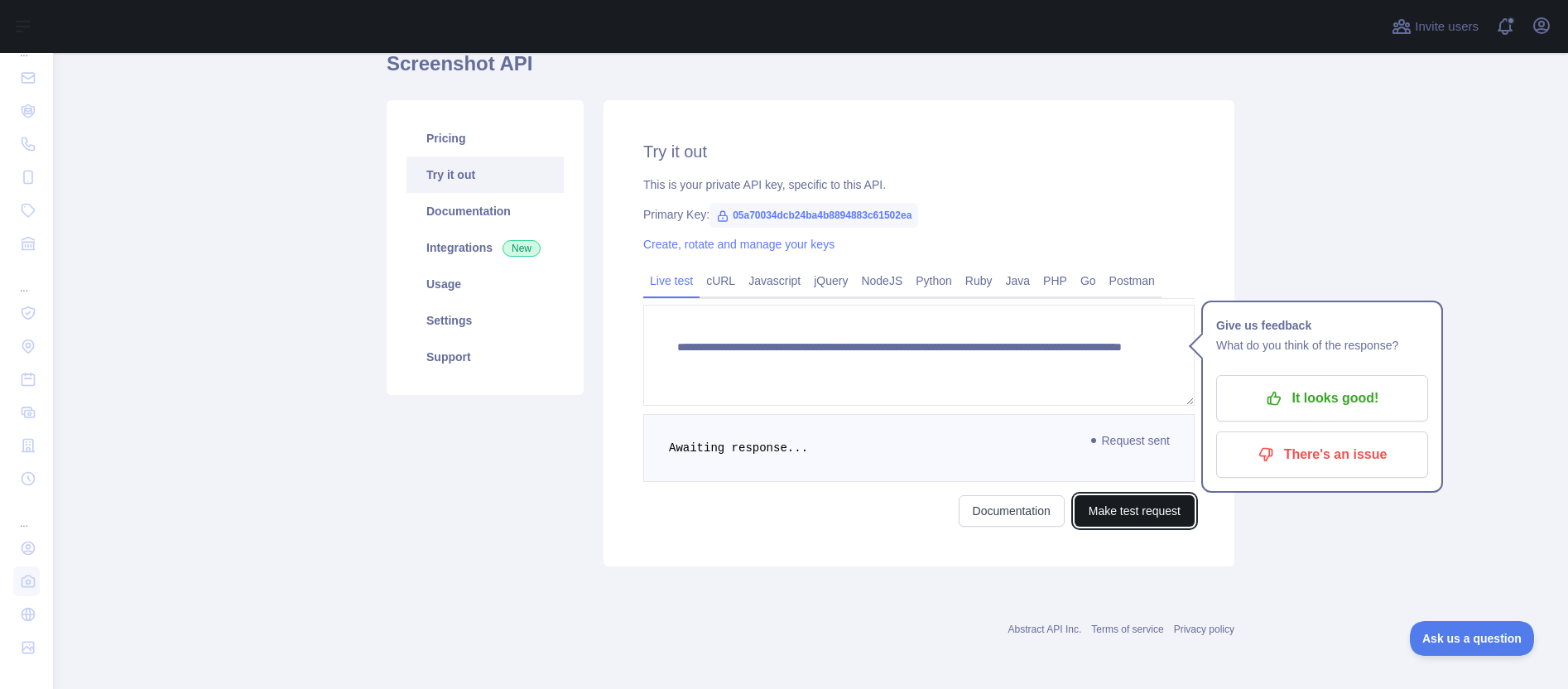
click at [1120, 519] on button "Make test request" at bounding box center [1134, 510] width 120 height 31
click at [722, 284] on link "cURL" at bounding box center [721, 280] width 42 height 27
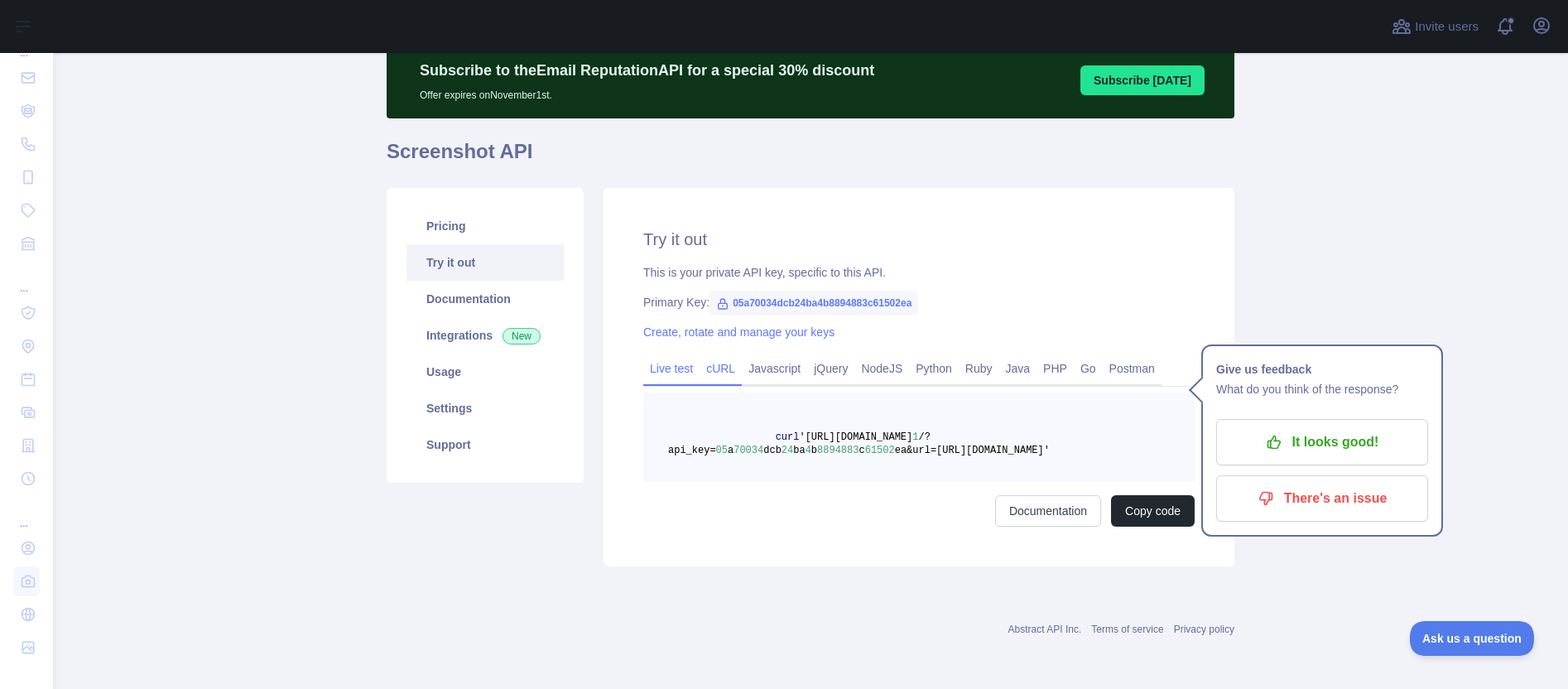
click at [678, 368] on link "Live test" at bounding box center [670, 368] width 56 height 27
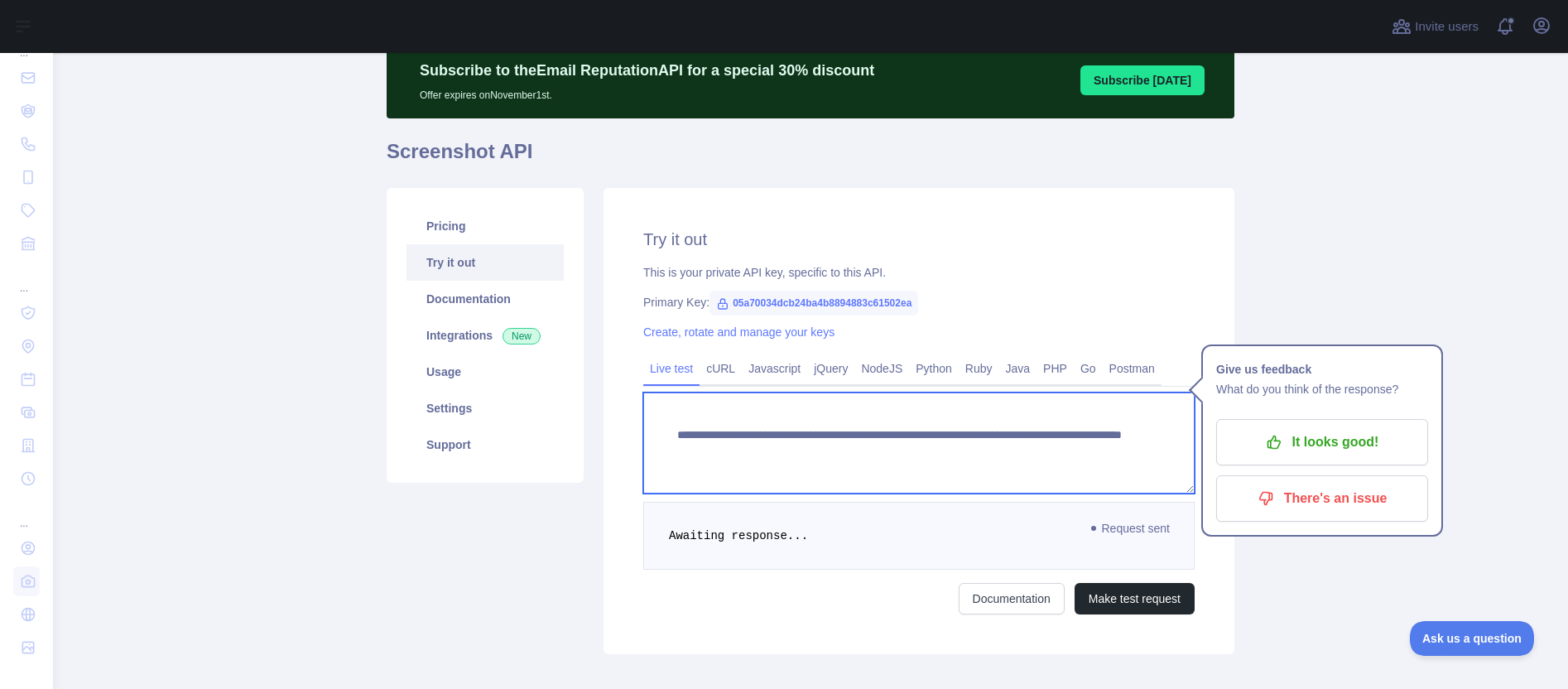
click at [1117, 443] on textarea "**********" at bounding box center [919, 443] width 551 height 101
click at [1125, 454] on textarea "**********" at bounding box center [919, 443] width 551 height 101
drag, startPoint x: 1125, startPoint y: 454, endPoint x: 978, endPoint y: 456, distance: 147.0
click at [978, 456] on textarea "**********" at bounding box center [919, 443] width 551 height 101
paste textarea
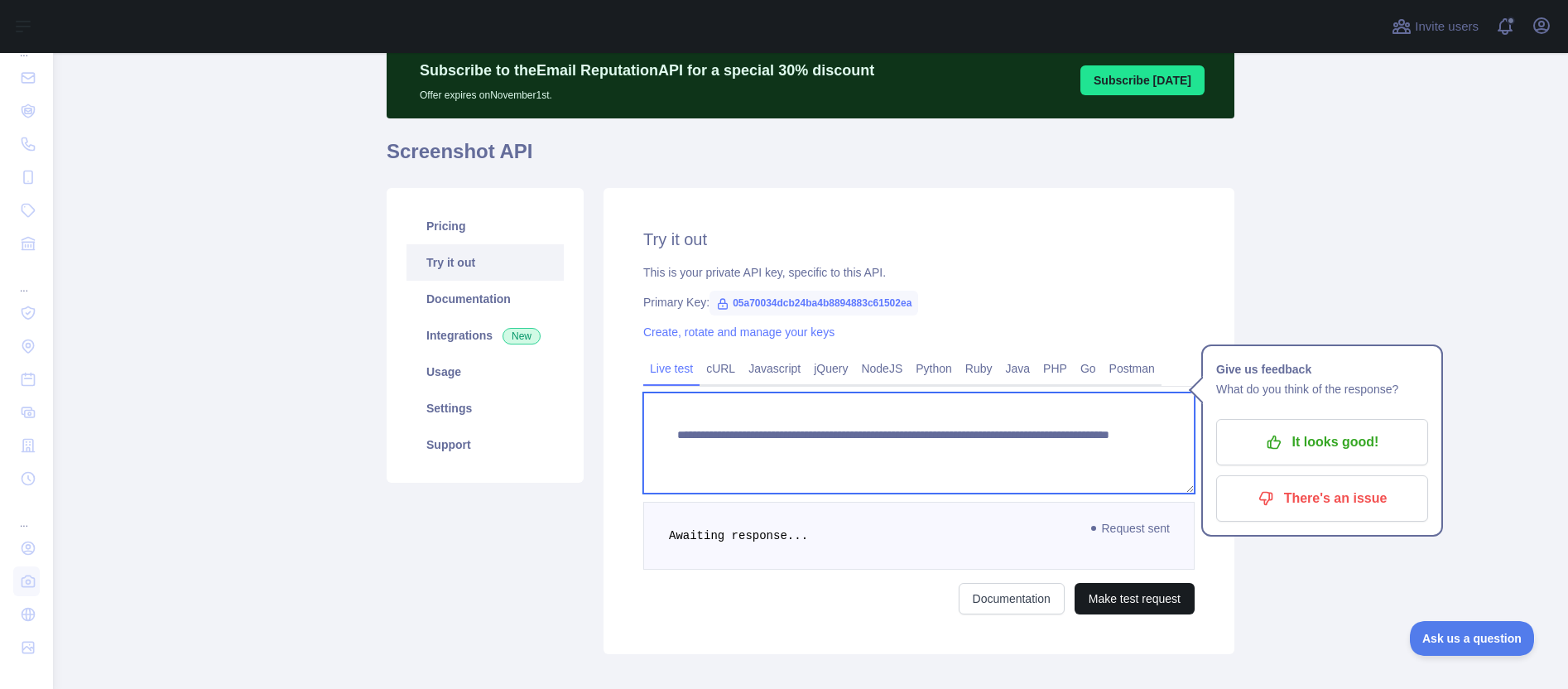
type textarea "**********"
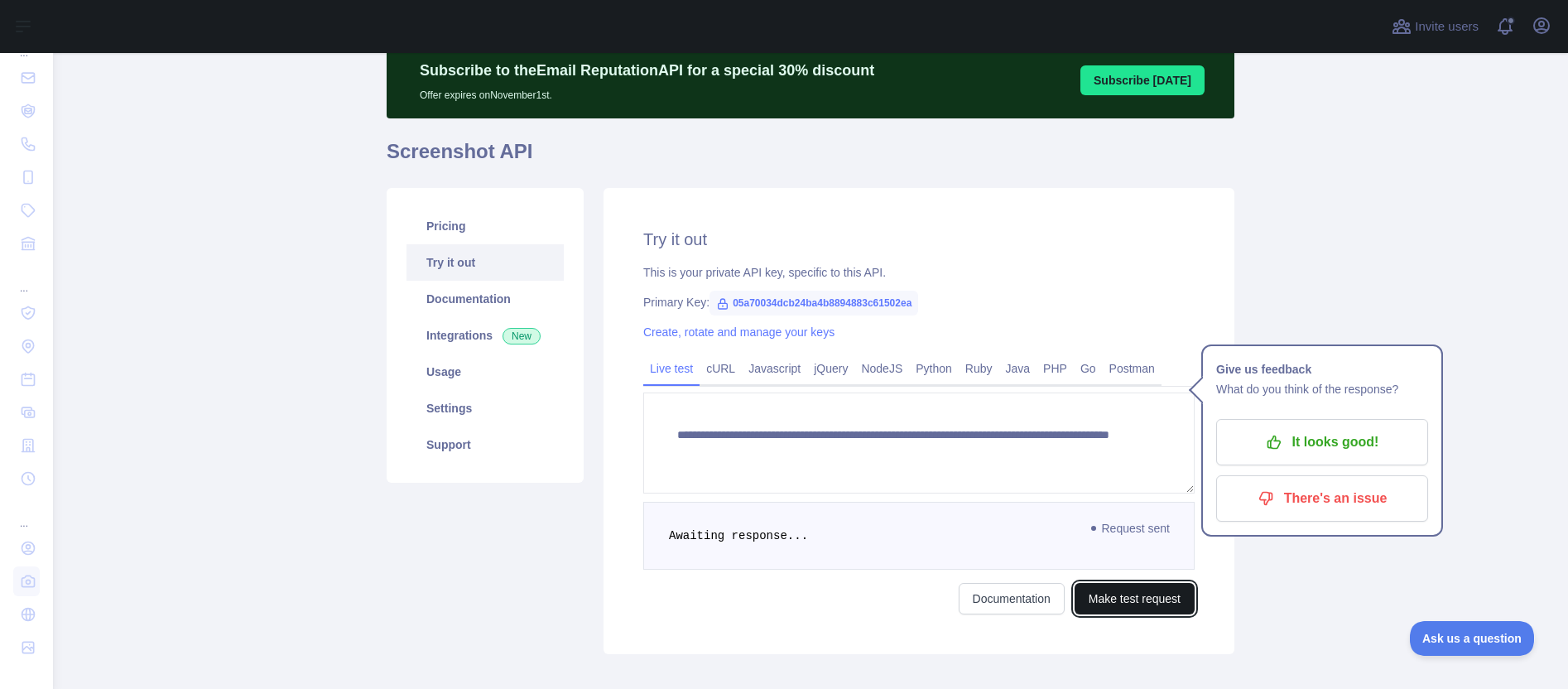
click at [1127, 608] on button "Make test request" at bounding box center [1134, 598] width 120 height 31
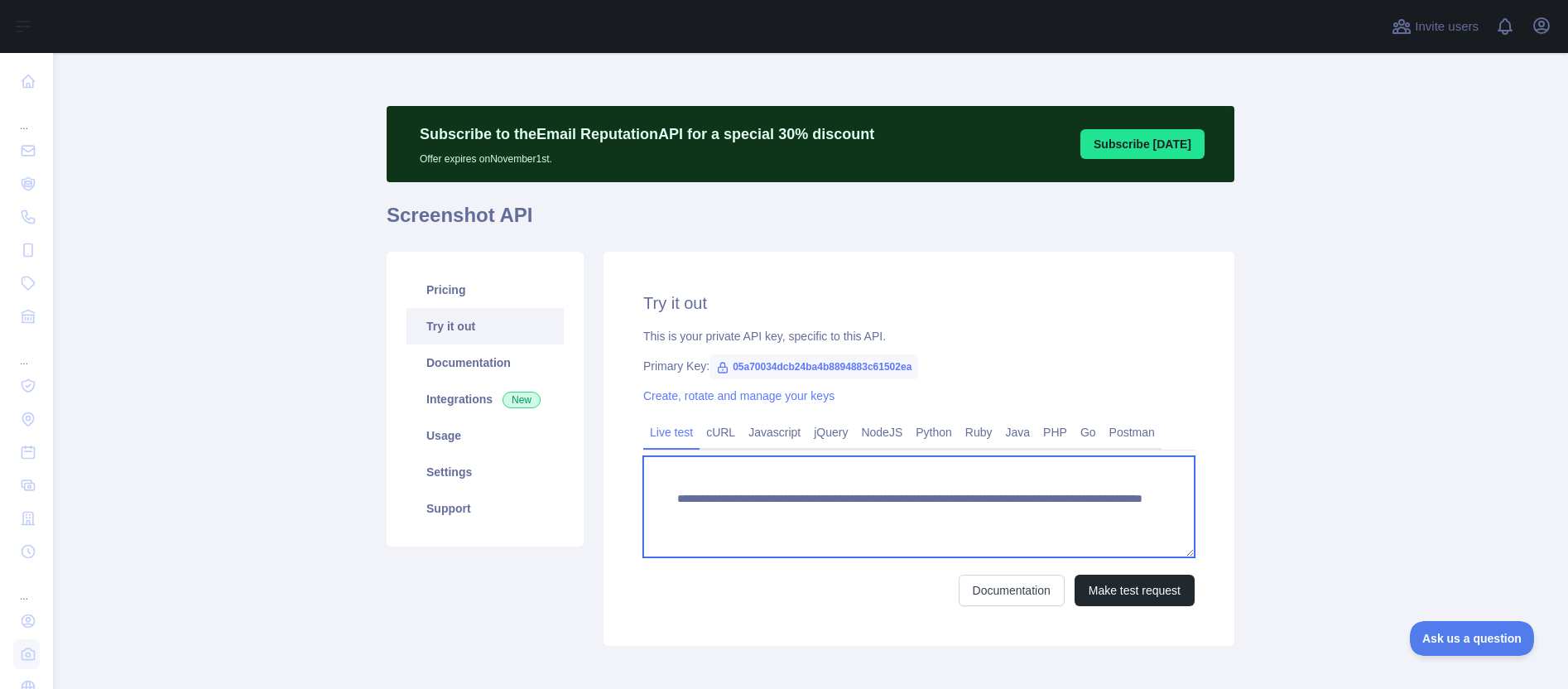
drag, startPoint x: 974, startPoint y: 515, endPoint x: 1076, endPoint y: 511, distance: 102.1
click at [1076, 511] on textarea "**********" at bounding box center [919, 507] width 551 height 101
click at [1128, 511] on textarea "**********" at bounding box center [919, 507] width 551 height 101
drag, startPoint x: 1132, startPoint y: 514, endPoint x: 970, endPoint y: 511, distance: 162.0
click at [970, 511] on textarea "**********" at bounding box center [919, 507] width 551 height 101
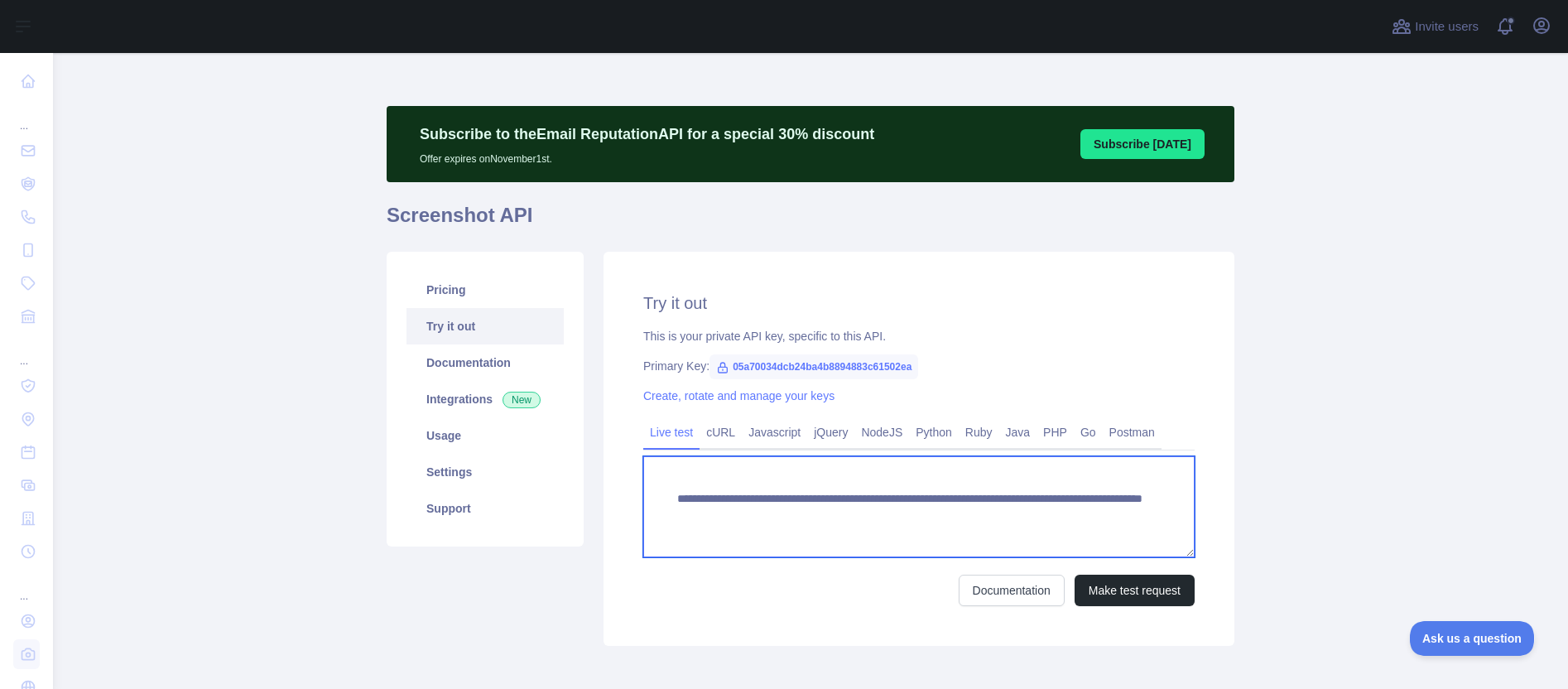
paste textarea
type textarea "**********"
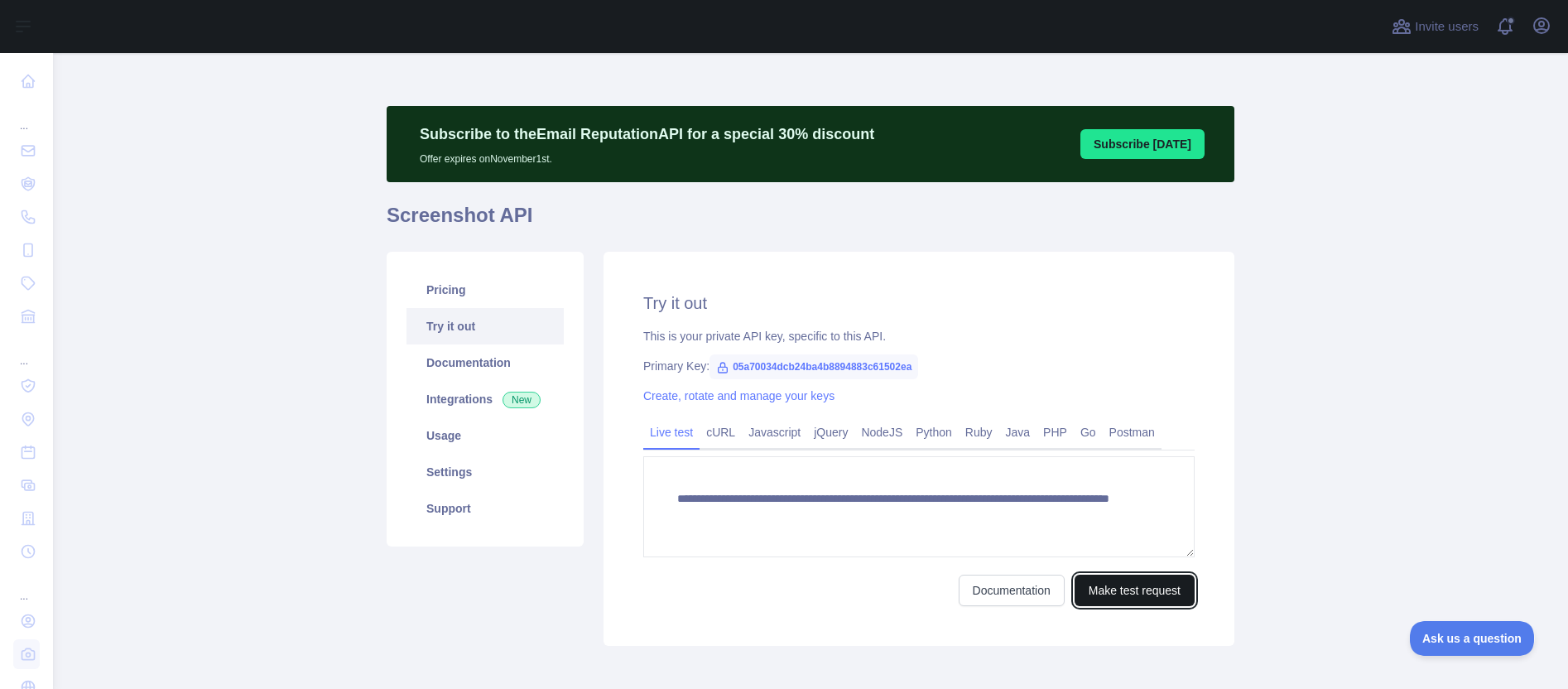
click at [1129, 601] on button "Make test request" at bounding box center [1134, 590] width 120 height 31
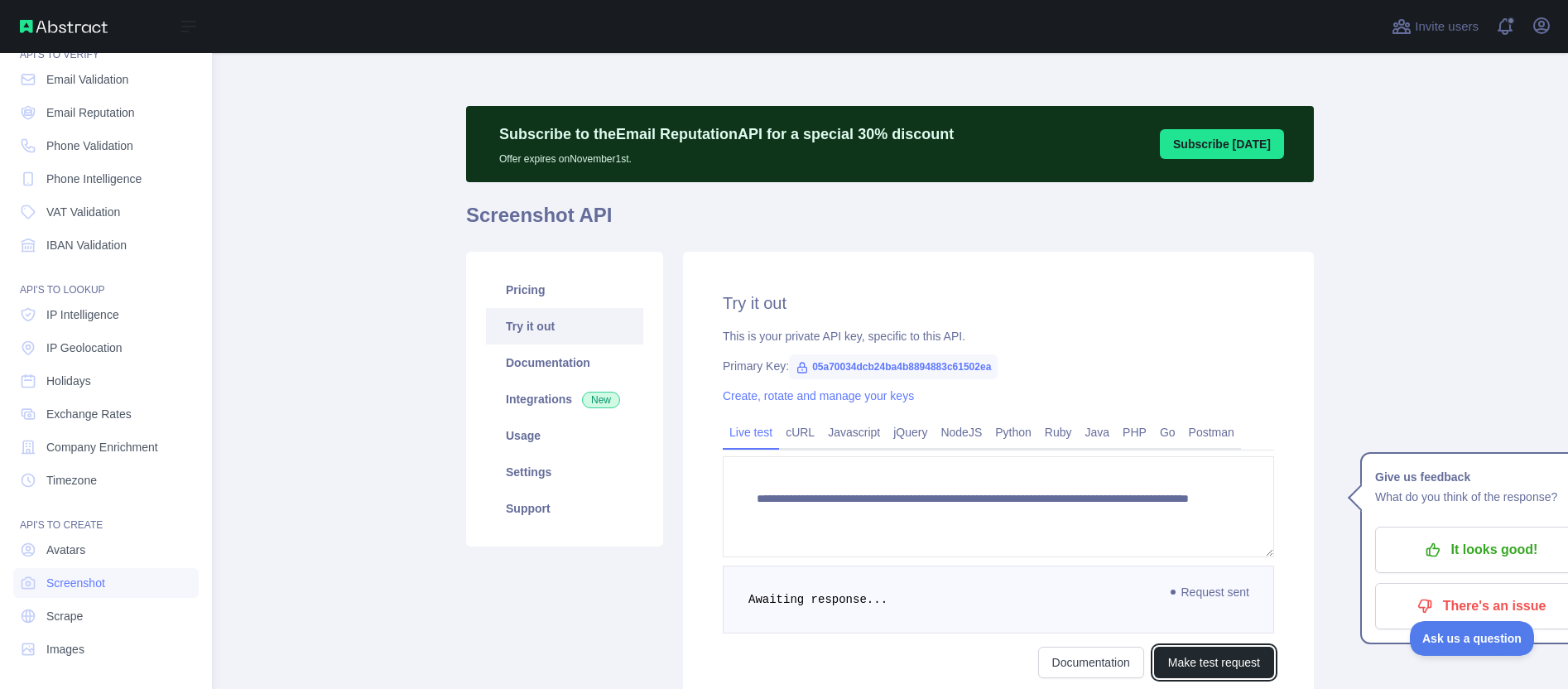
scroll to position [73, 0]
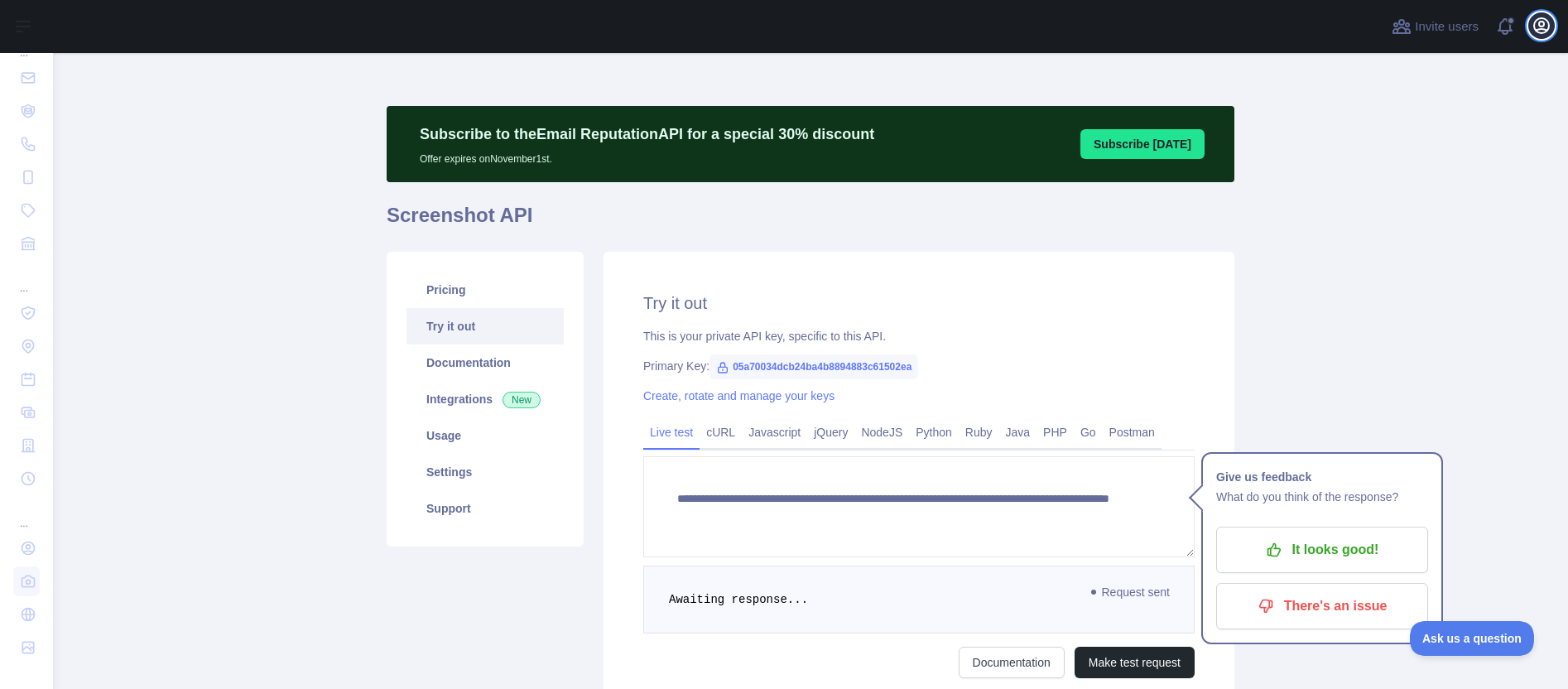
click at [1539, 26] on icon "button" at bounding box center [1541, 26] width 15 height 15
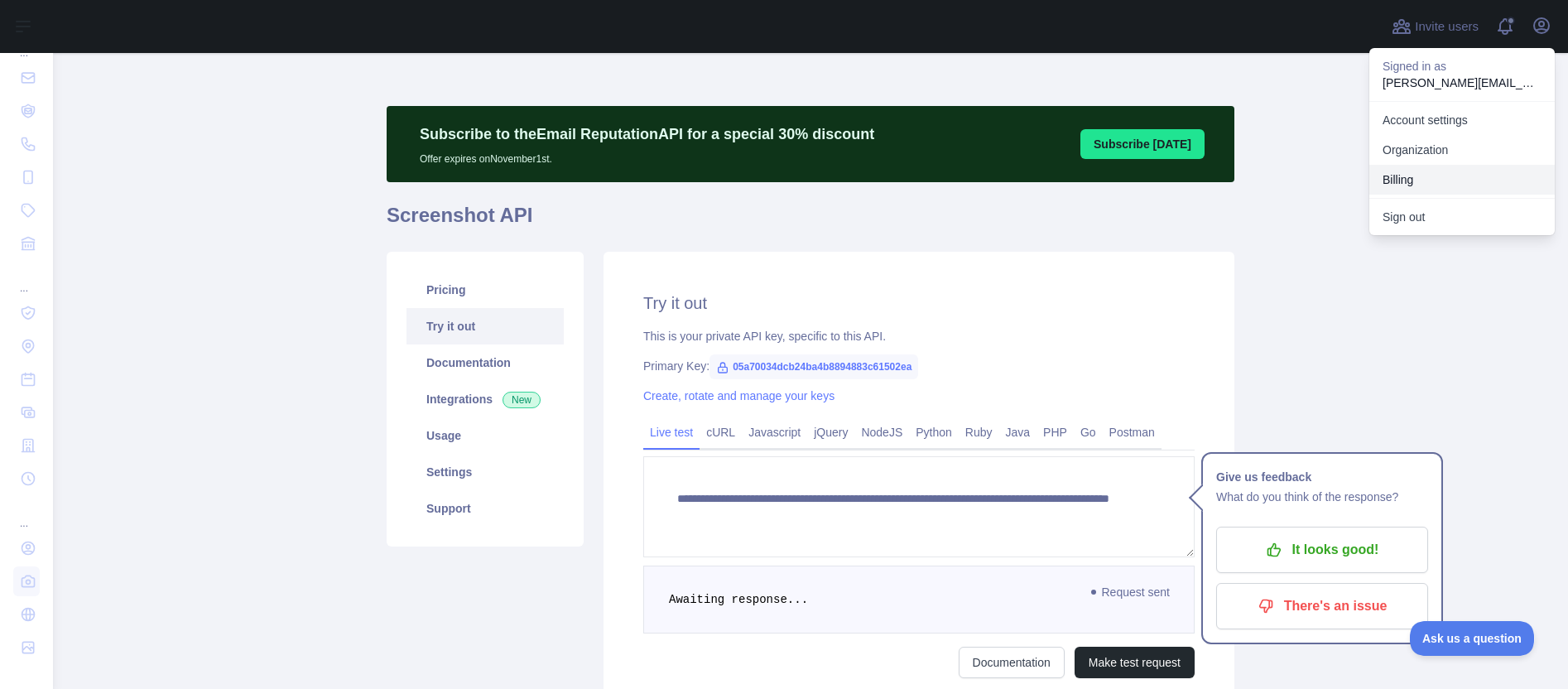
click at [1413, 181] on button "Billing" at bounding box center [1462, 180] width 185 height 30
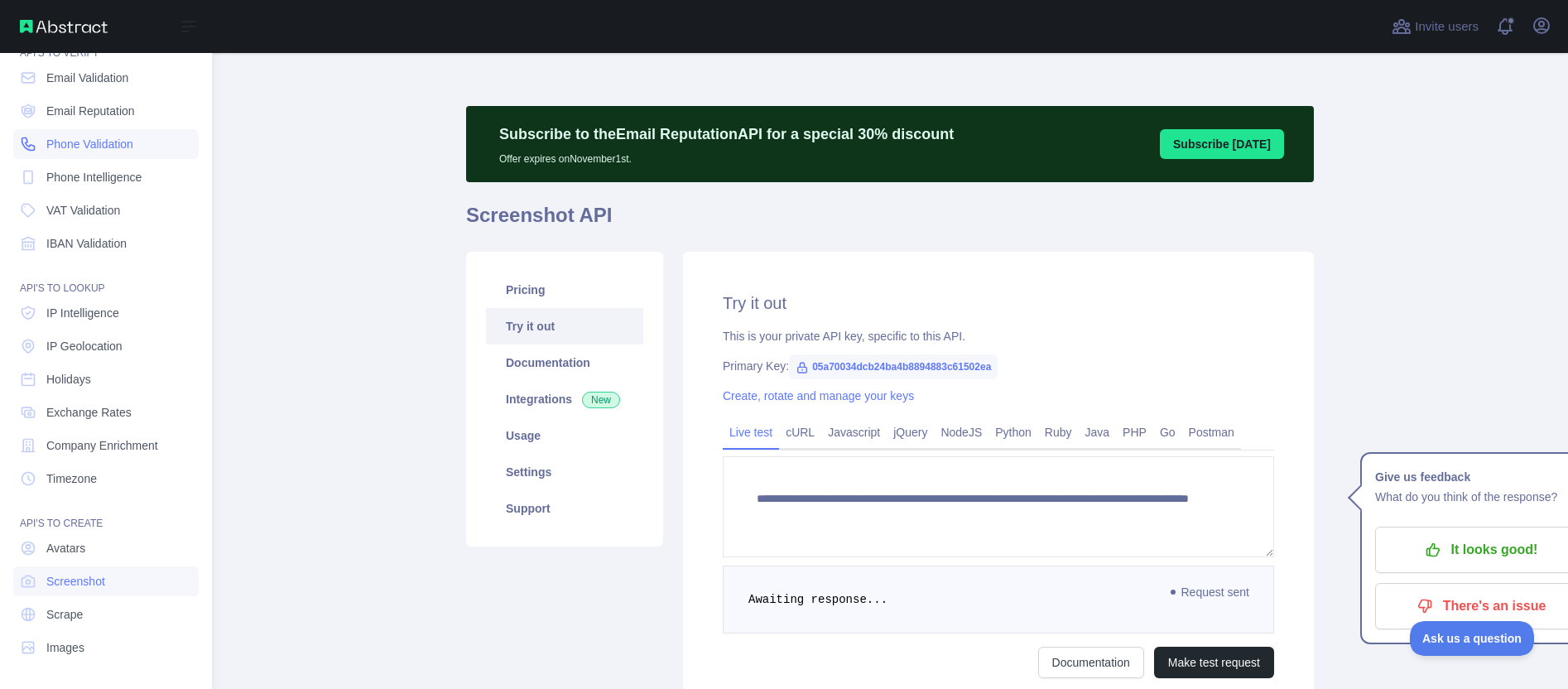
click at [82, 148] on span "Phone Validation" at bounding box center [90, 144] width 87 height 16
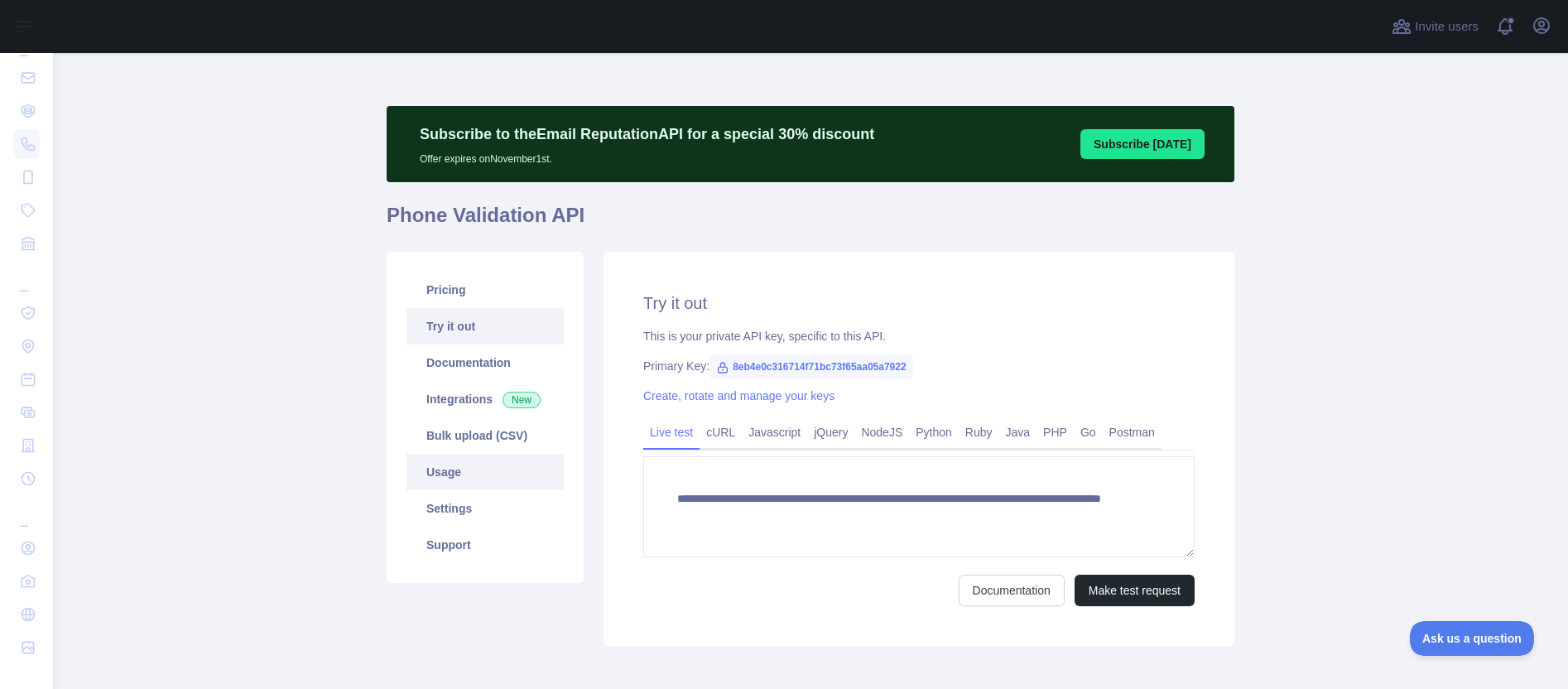
click at [420, 484] on link "Usage" at bounding box center [485, 472] width 158 height 37
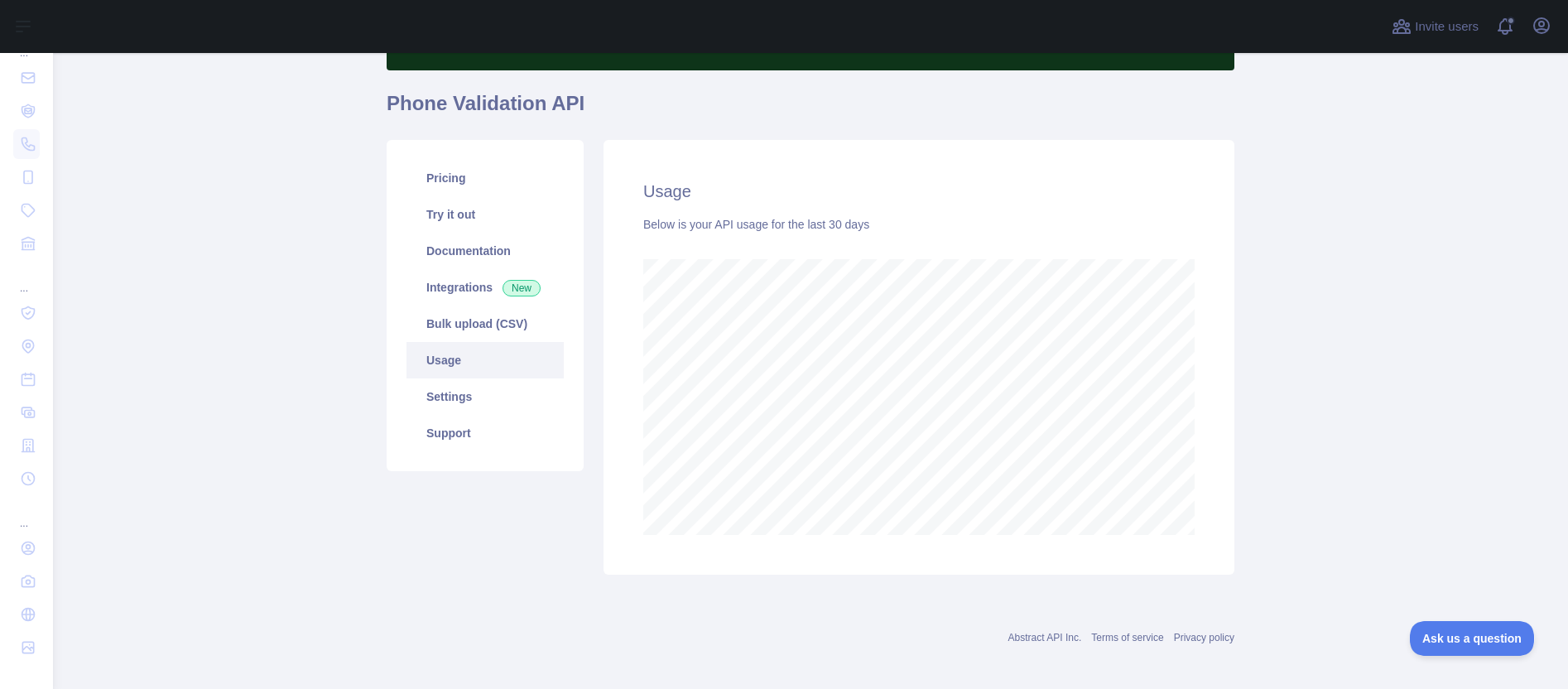
scroll to position [120, 0]
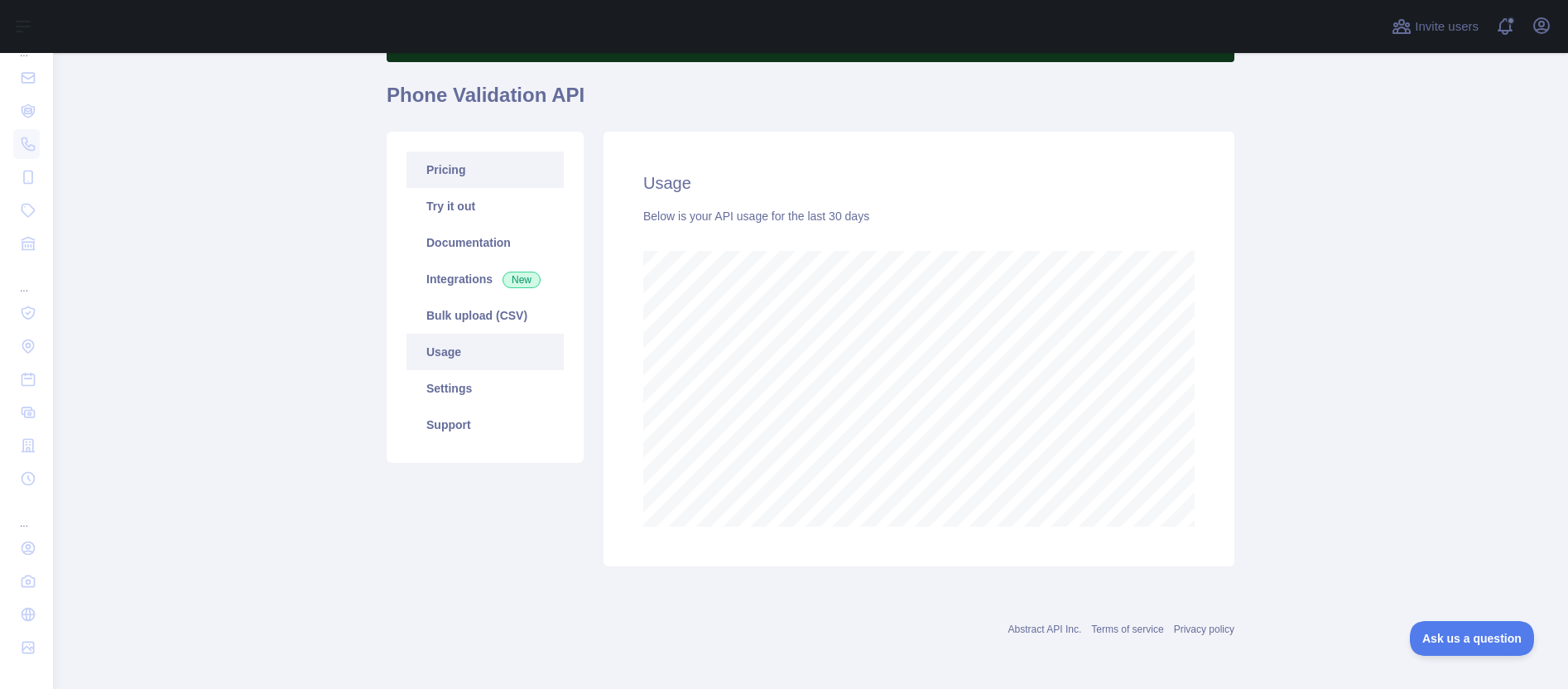
click at [442, 164] on link "Pricing" at bounding box center [485, 170] width 158 height 37
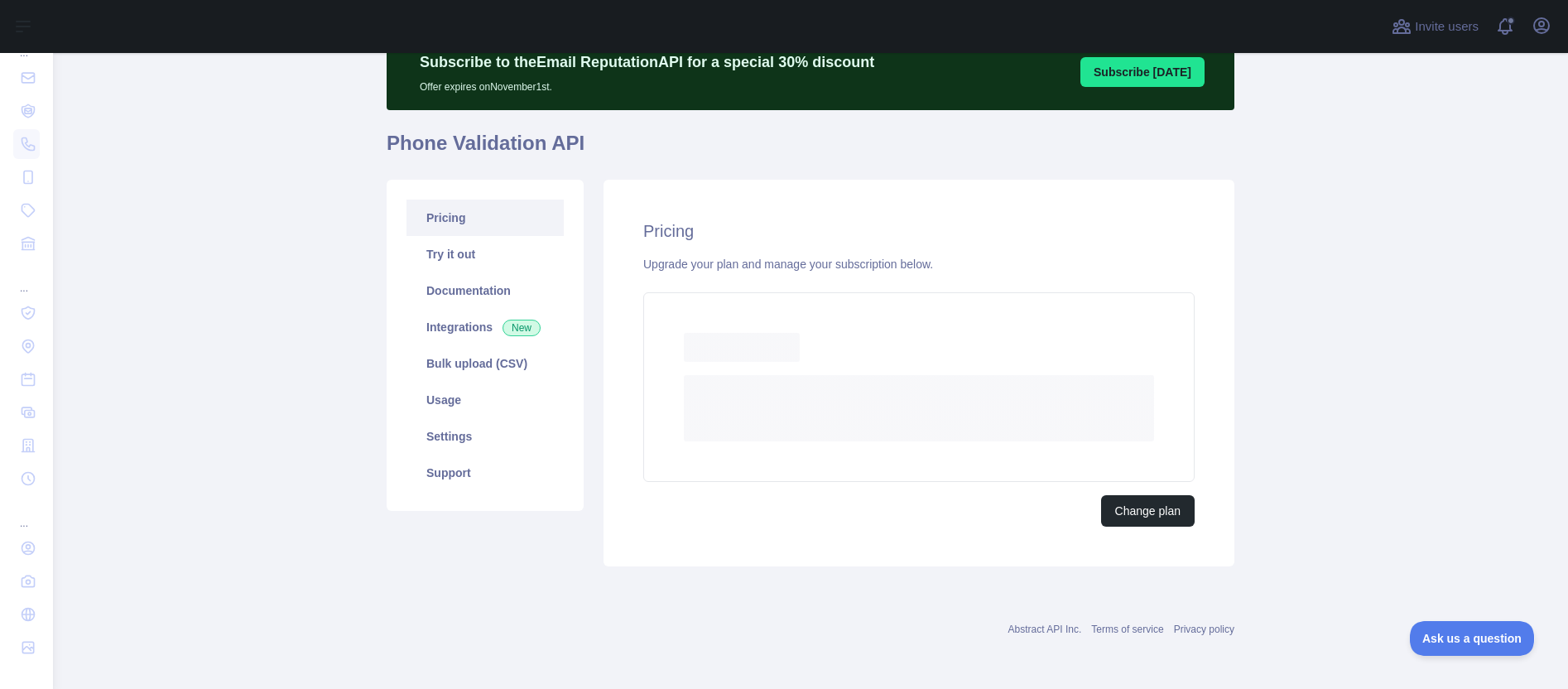
scroll to position [63, 0]
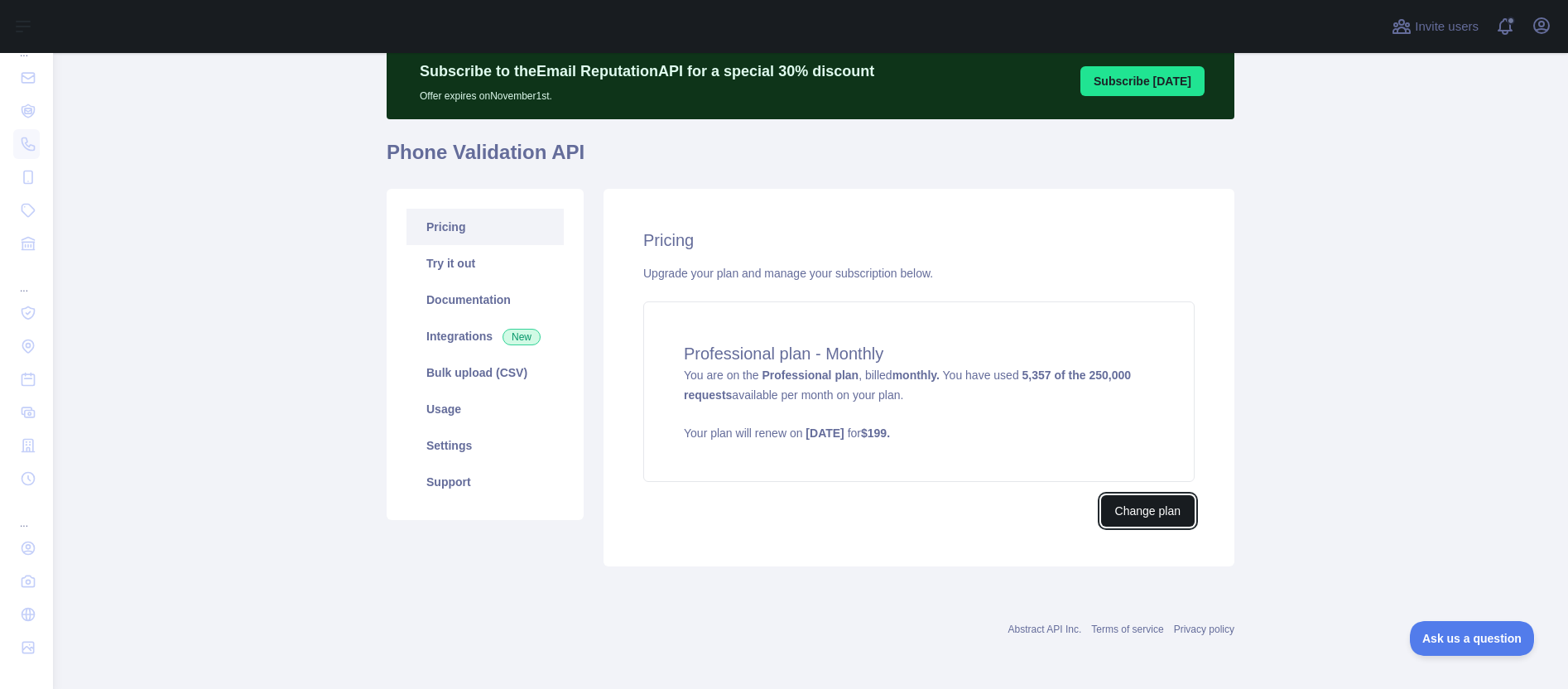
click at [1138, 509] on button "Change plan" at bounding box center [1148, 510] width 93 height 31
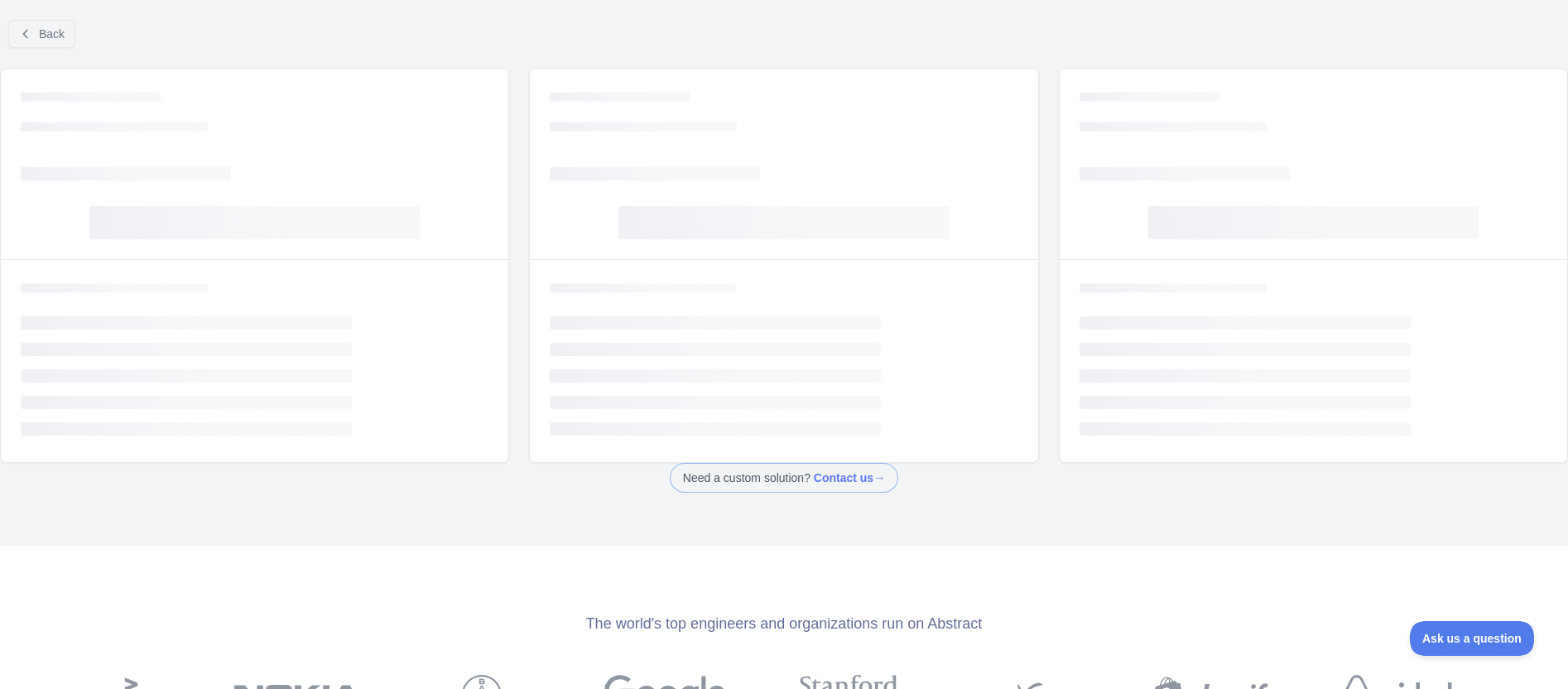
scroll to position [16, 0]
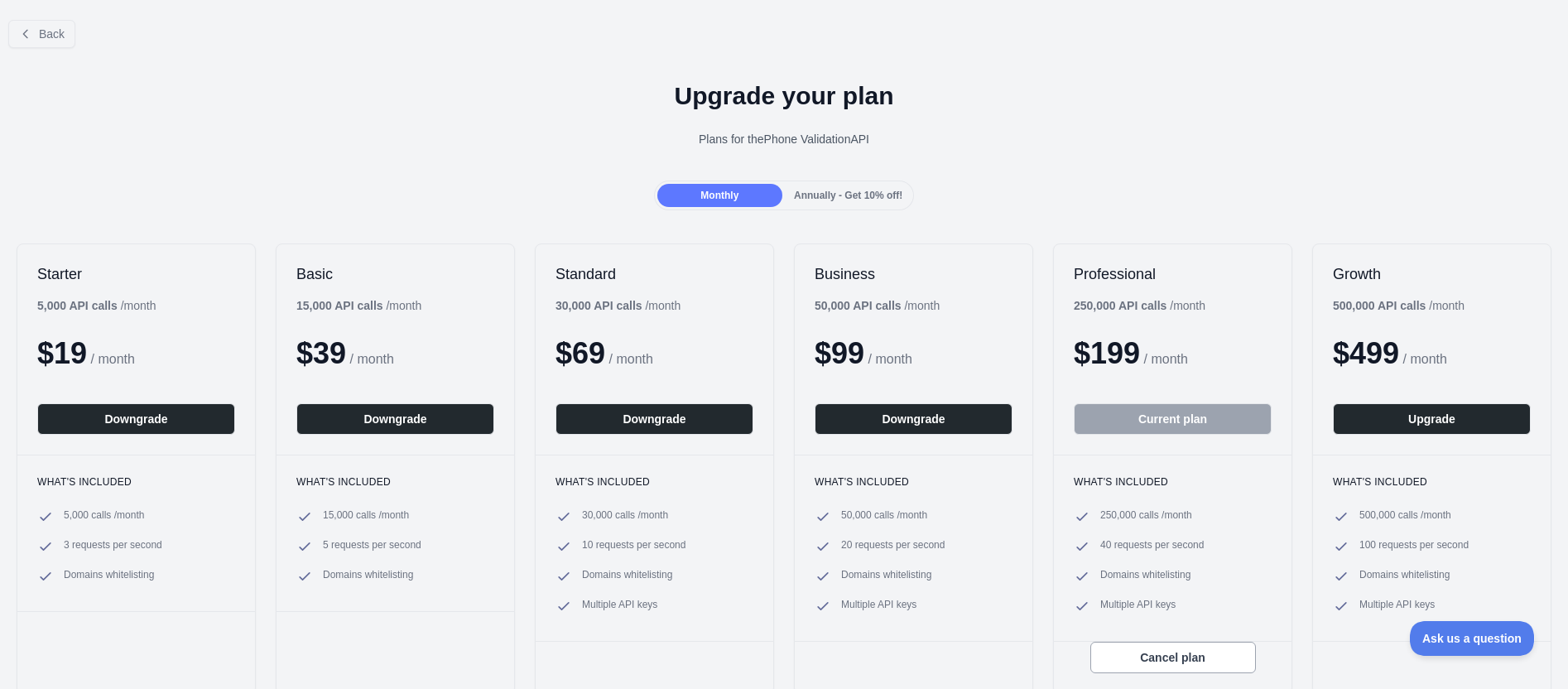
click at [821, 302] on b "50,000 API calls" at bounding box center [857, 305] width 87 height 13
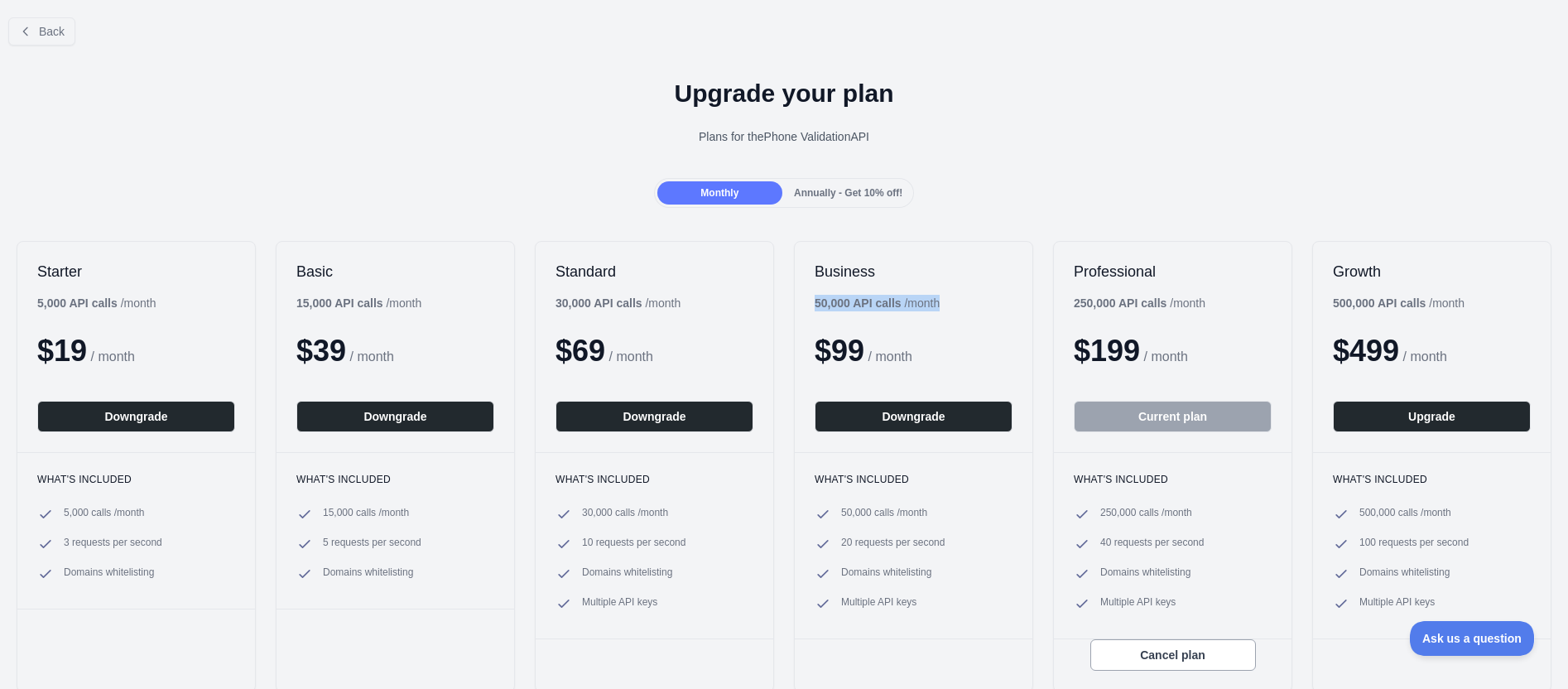
scroll to position [0, 0]
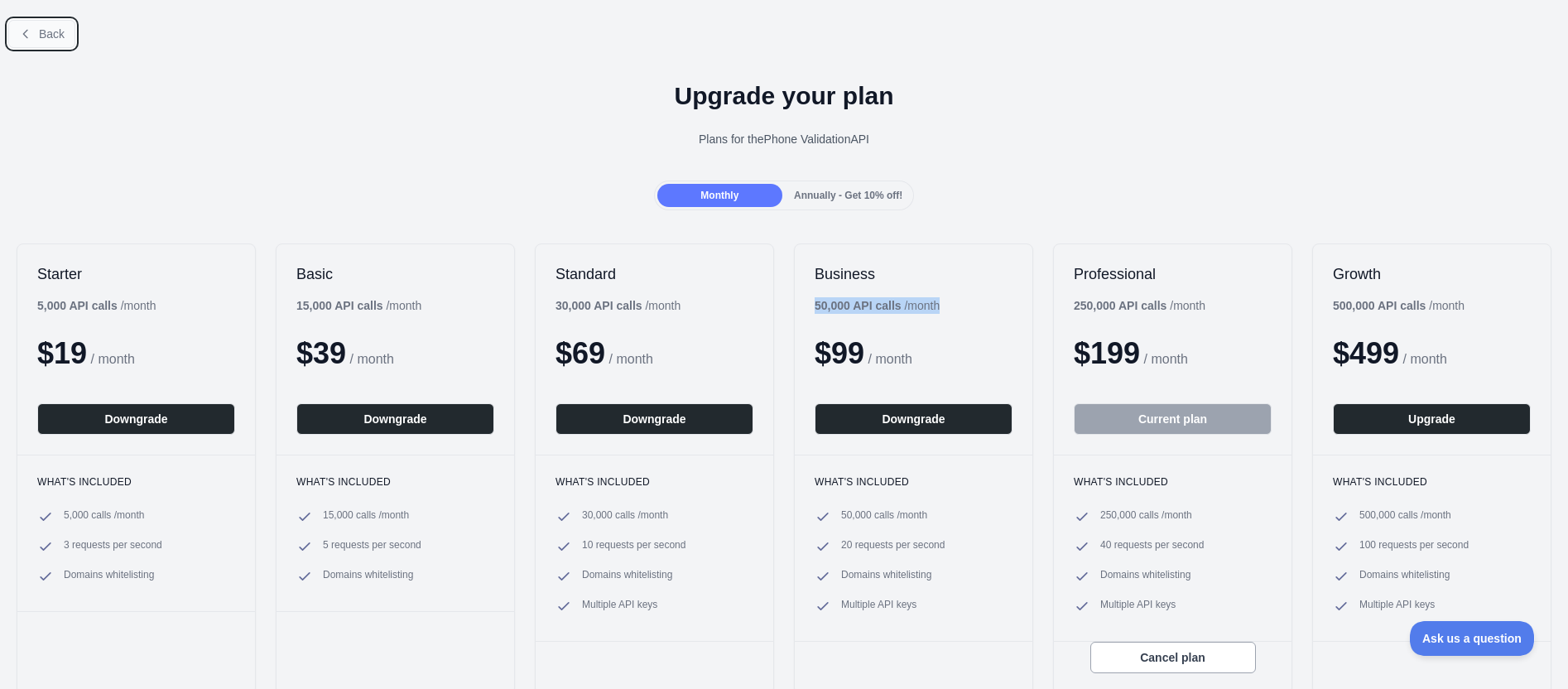
click at [16, 28] on button "Back" at bounding box center [41, 34] width 67 height 28
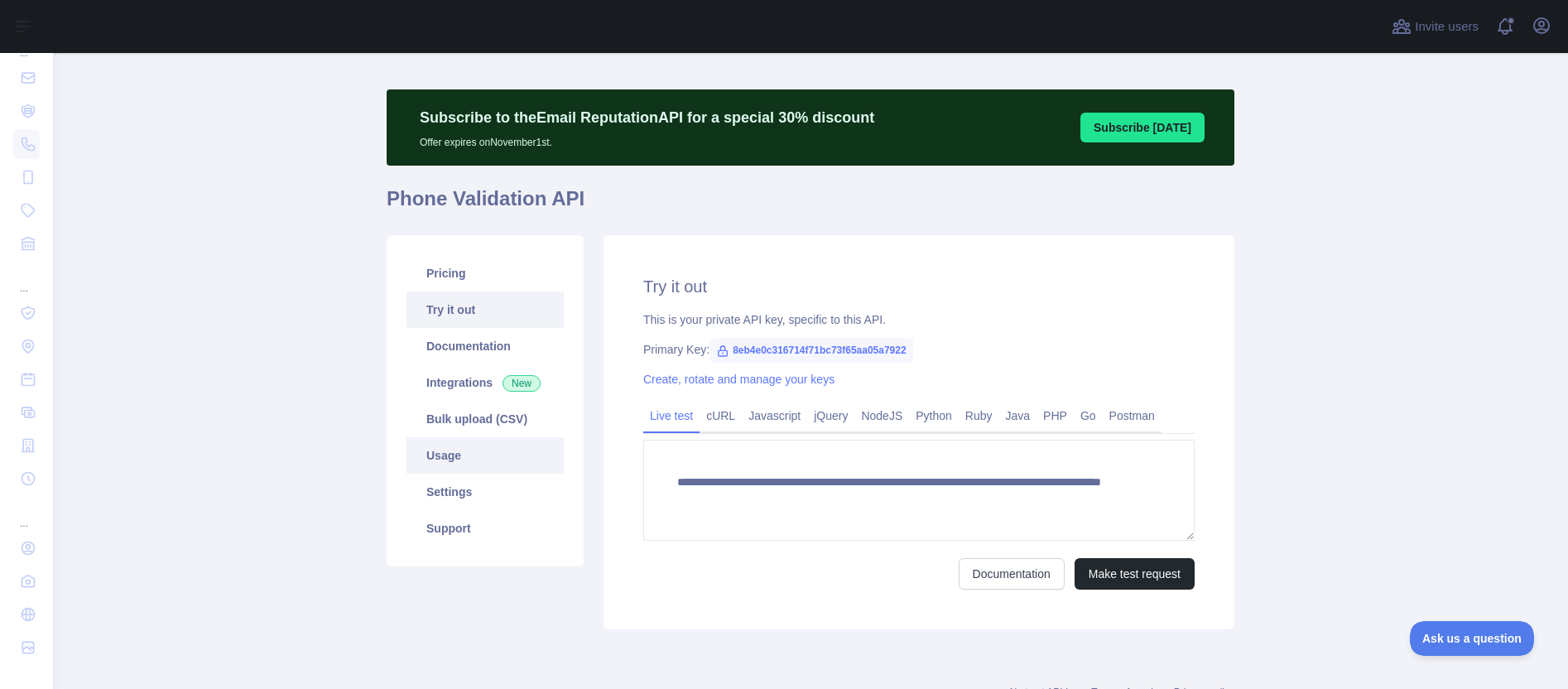
click at [442, 455] on link "Usage" at bounding box center [485, 455] width 158 height 37
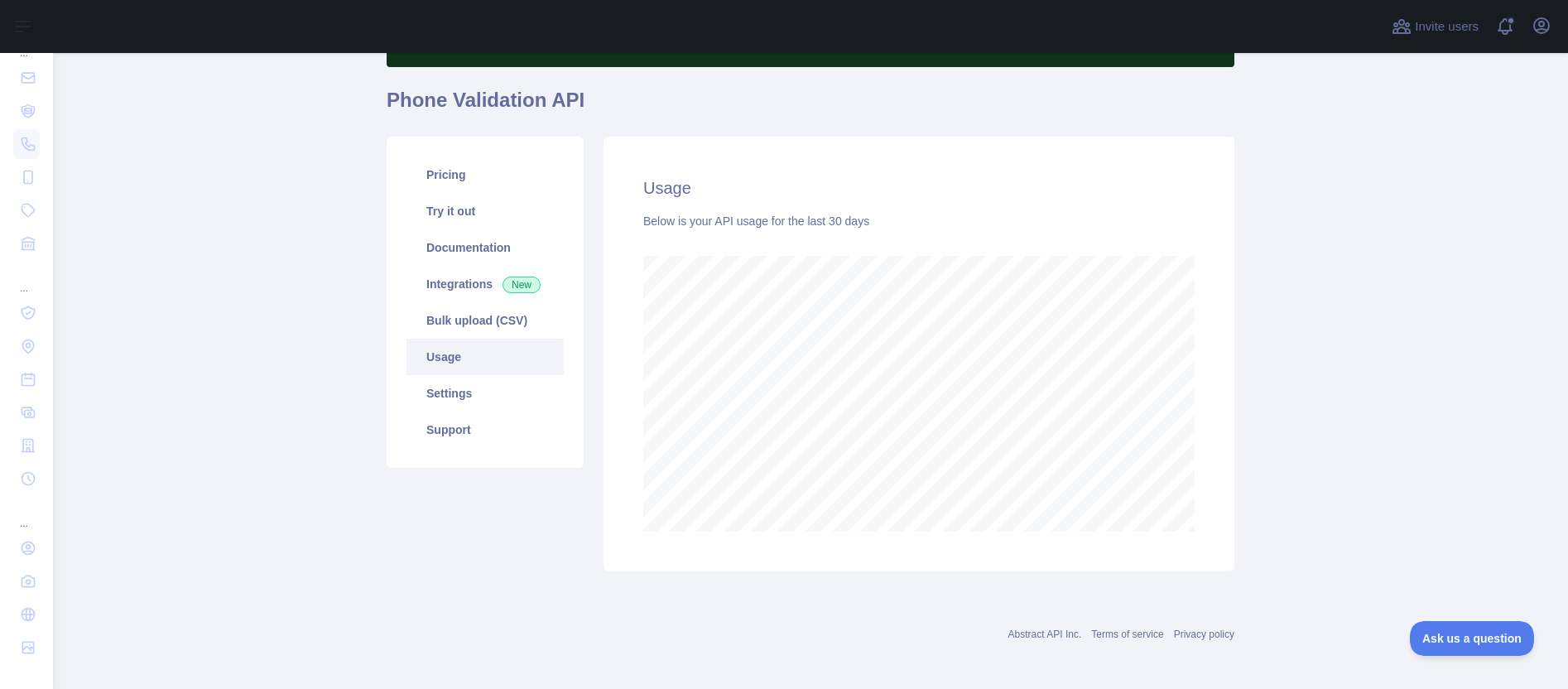
scroll to position [120, 0]
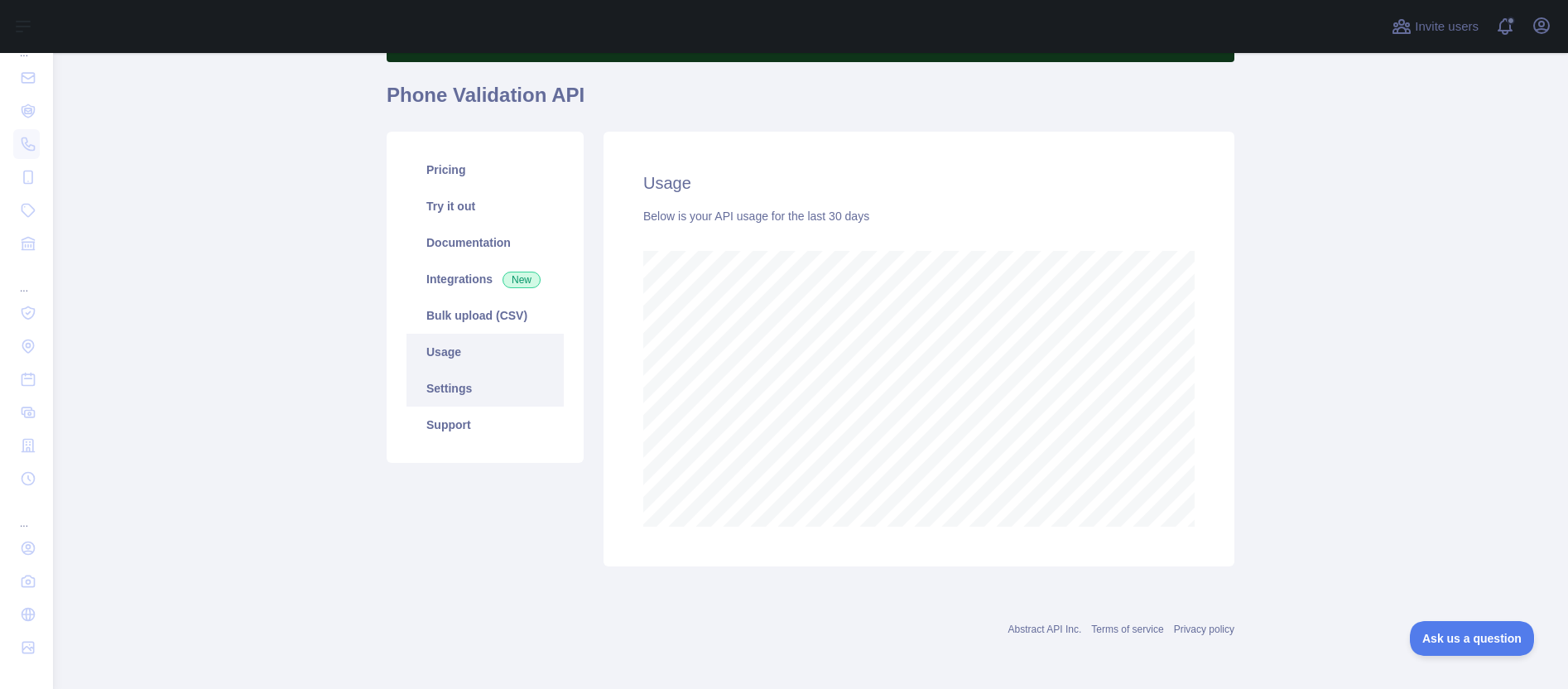
click at [444, 386] on link "Settings" at bounding box center [485, 388] width 158 height 37
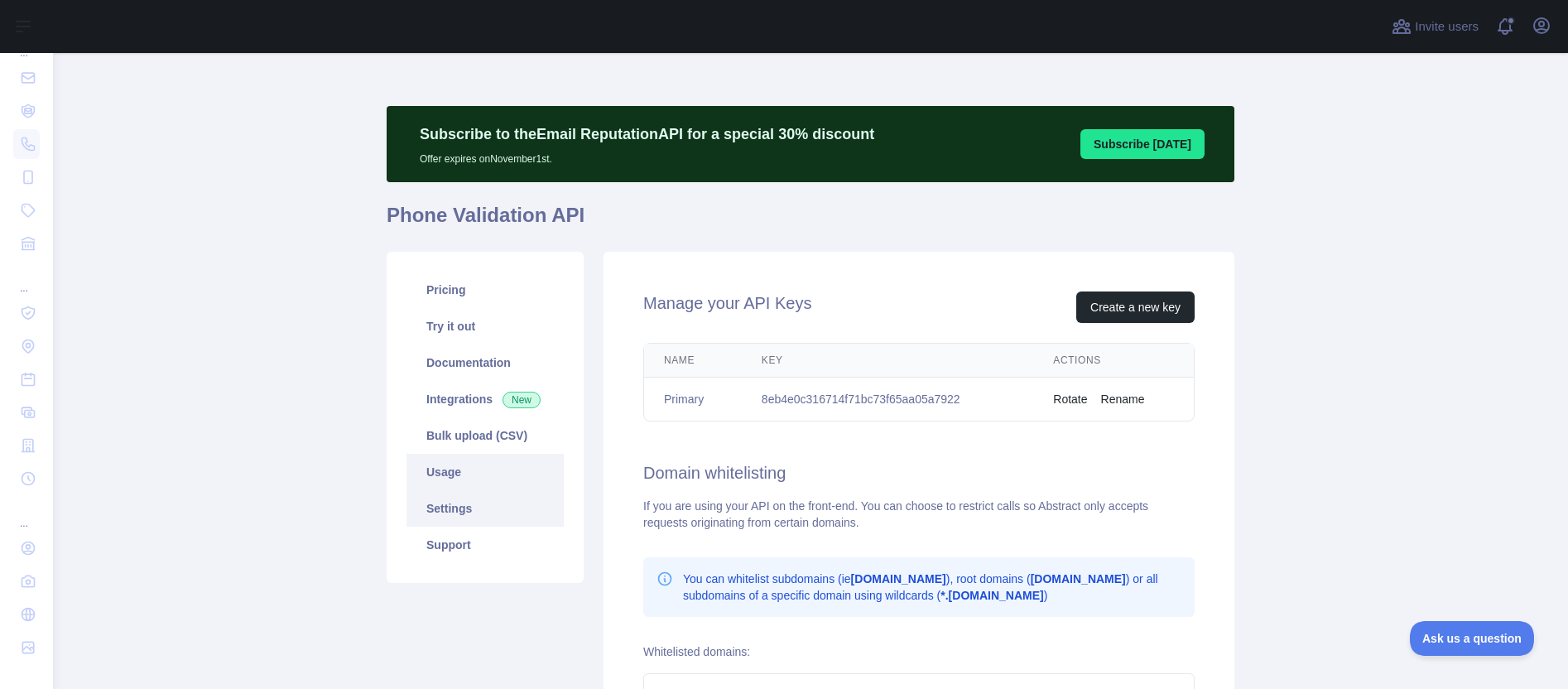
click at [446, 477] on link "Usage" at bounding box center [485, 472] width 158 height 37
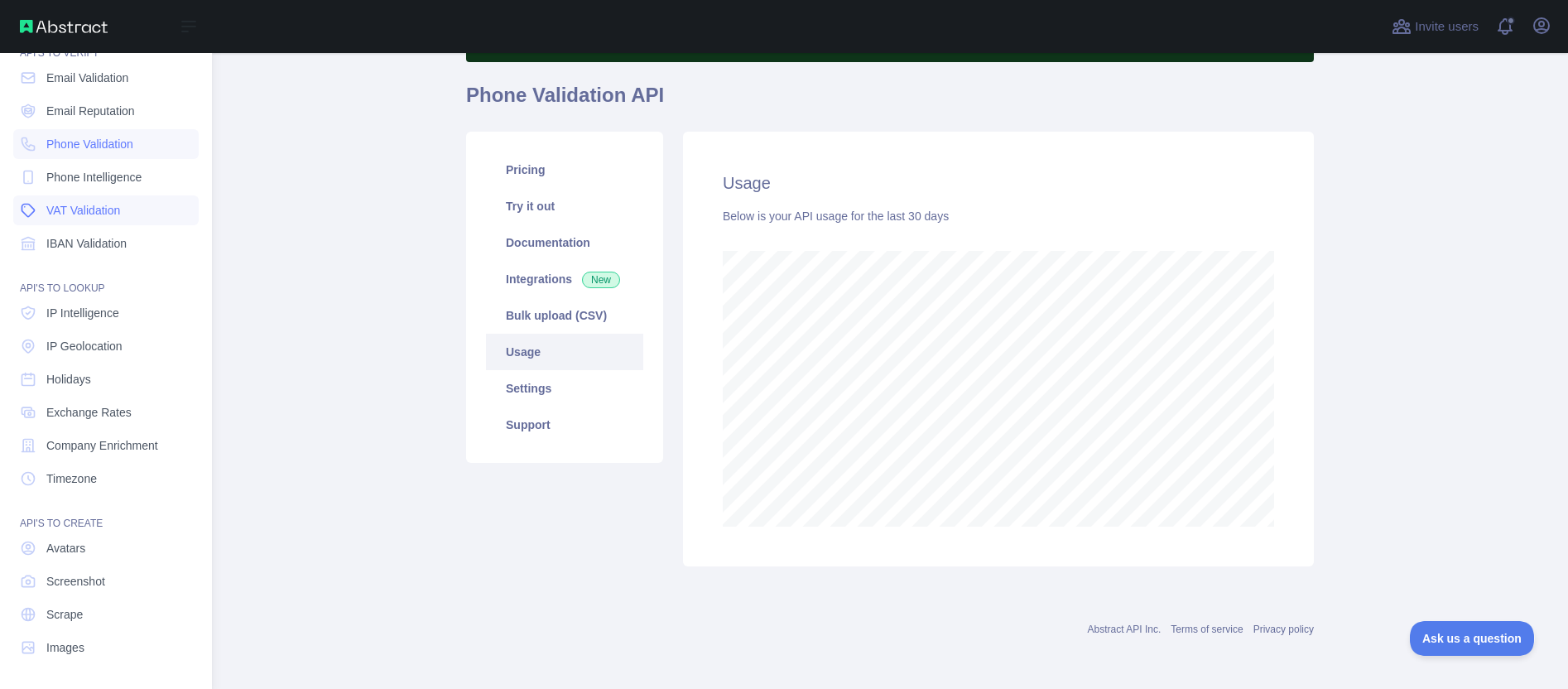
scroll to position [827304, 826293]
click at [85, 345] on span "IP Geolocation" at bounding box center [84, 346] width 76 height 16
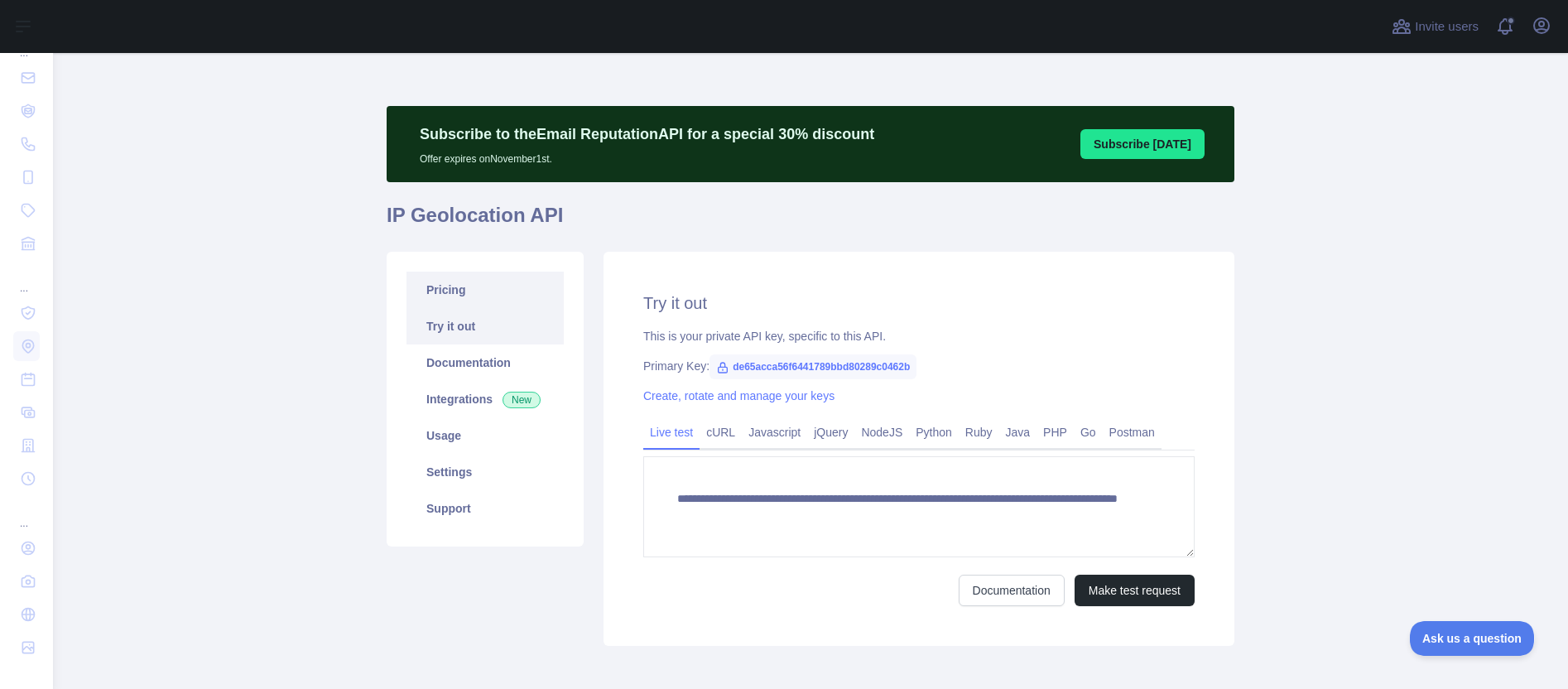
click at [441, 293] on link "Pricing" at bounding box center [485, 290] width 158 height 37
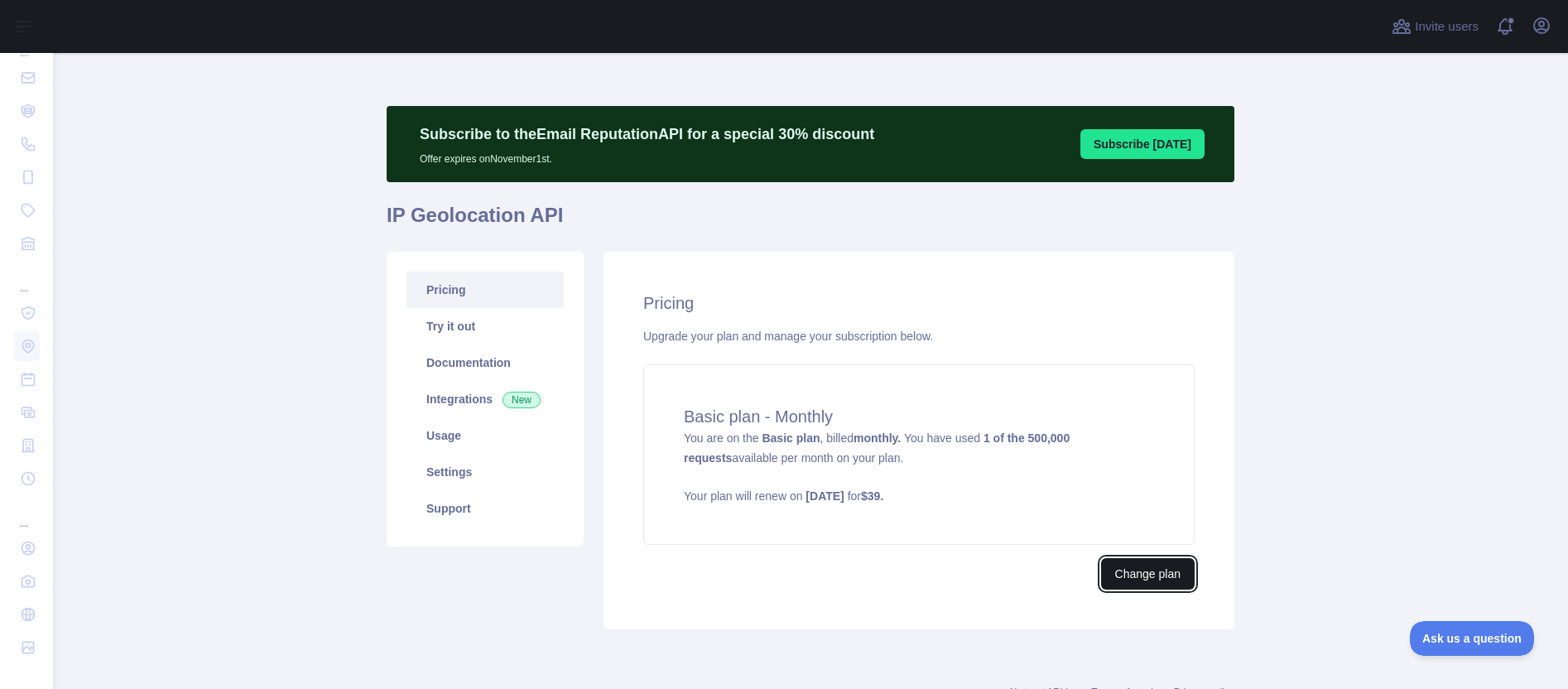
click at [1121, 581] on button "Change plan" at bounding box center [1148, 574] width 93 height 31
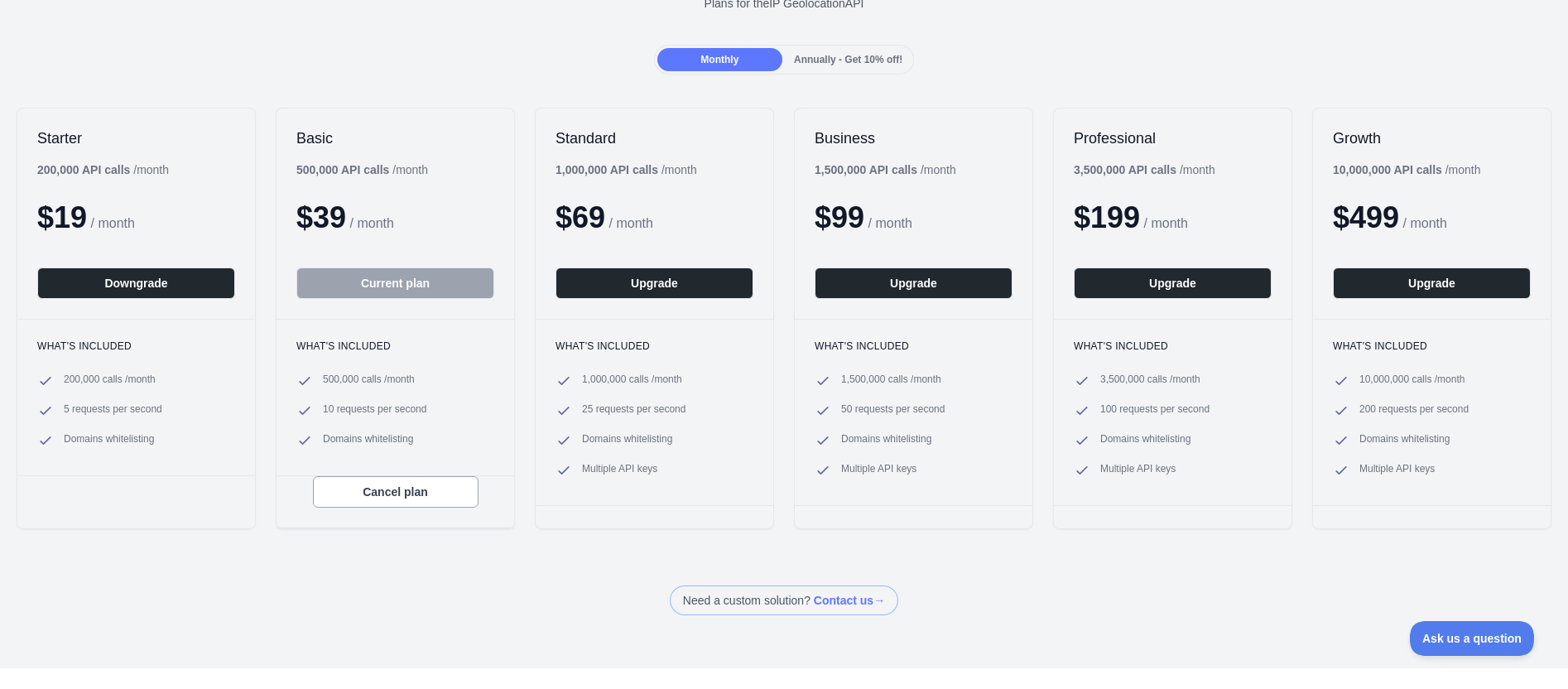
scroll to position [141, 0]
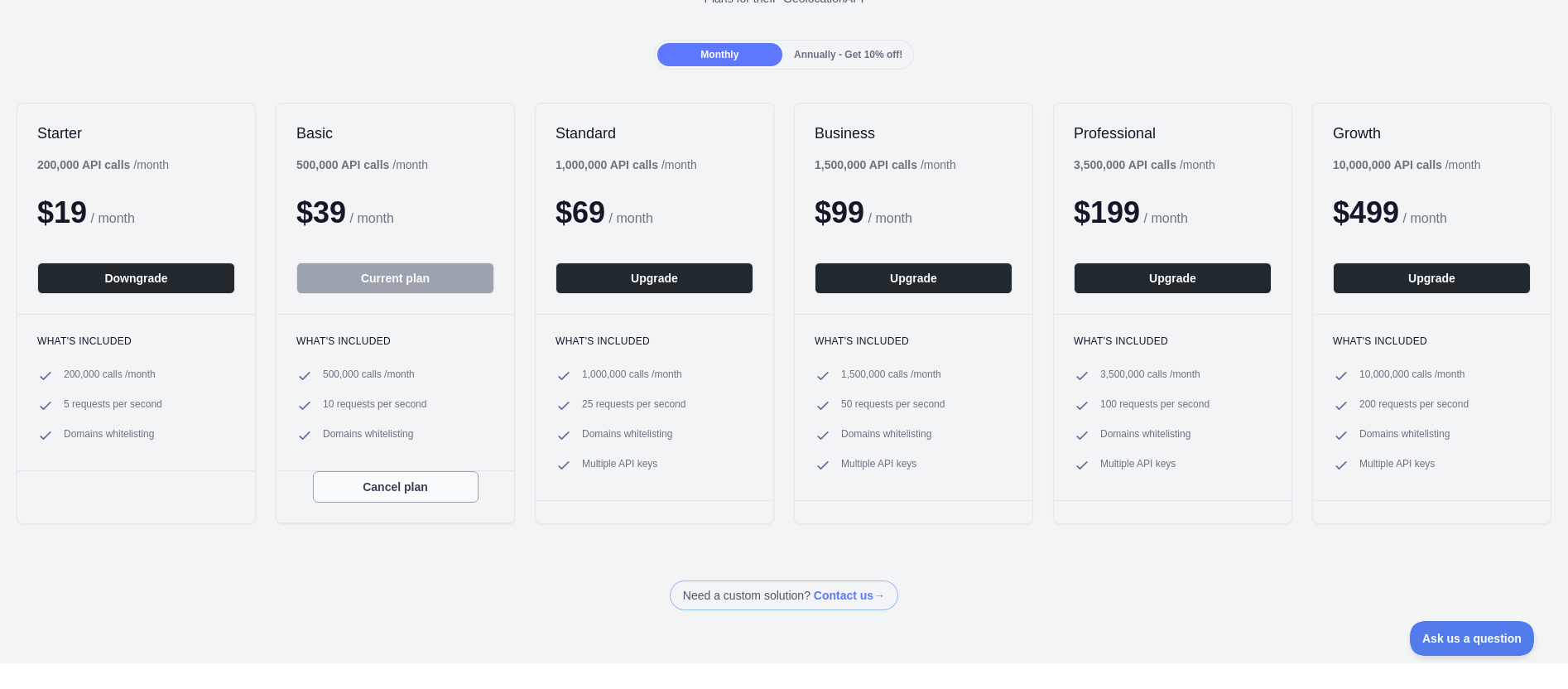
click at [406, 495] on button "Cancel plan" at bounding box center [396, 487] width 166 height 31
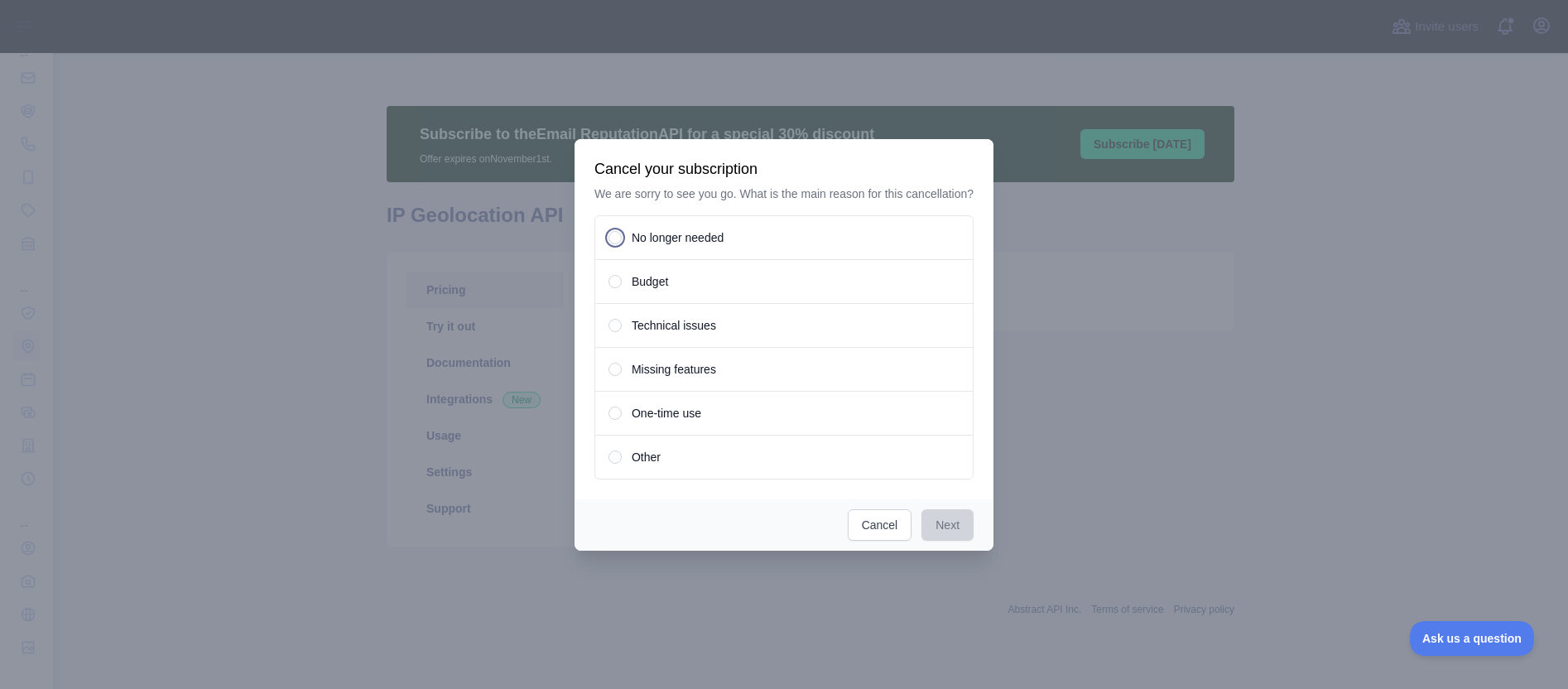
click at [627, 246] on div "No longer needed" at bounding box center [784, 237] width 379 height 45
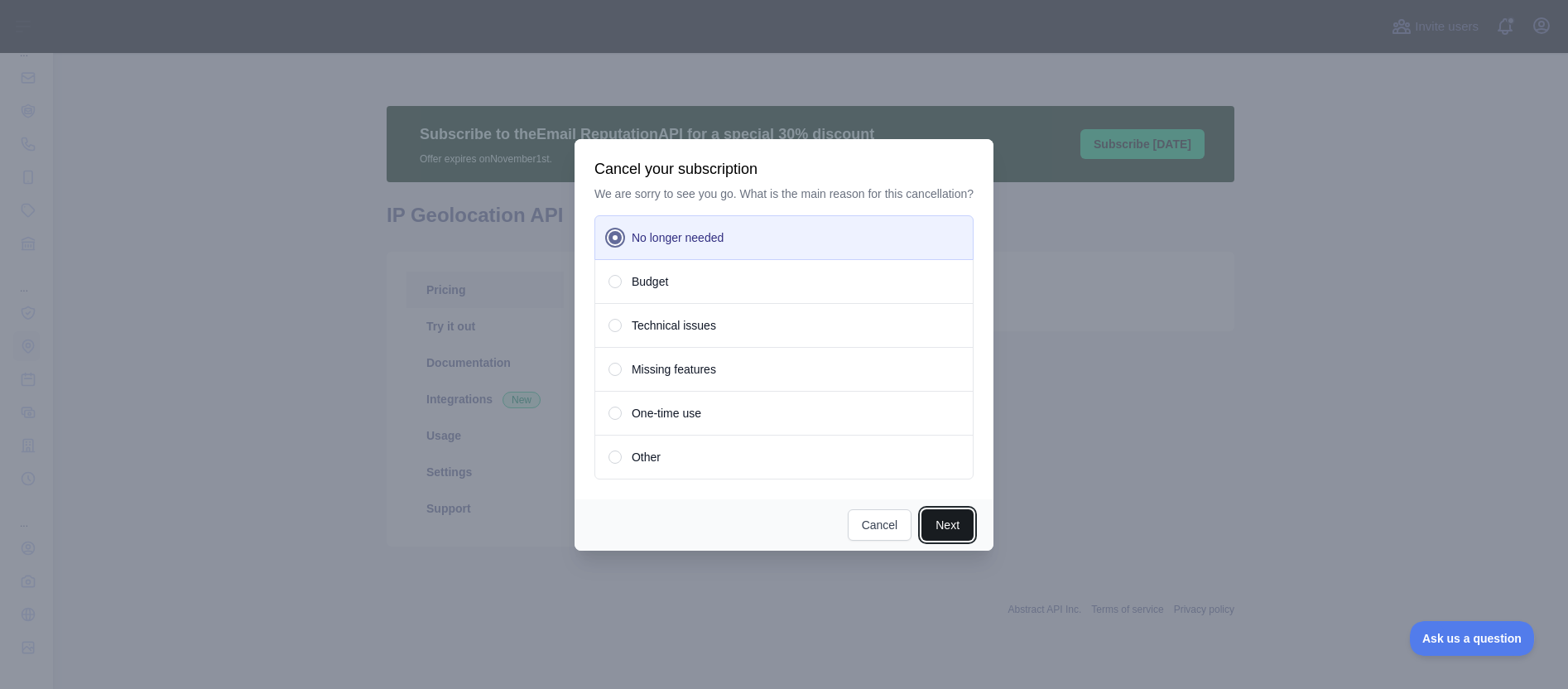
click at [945, 537] on button "Next" at bounding box center [947, 525] width 52 height 31
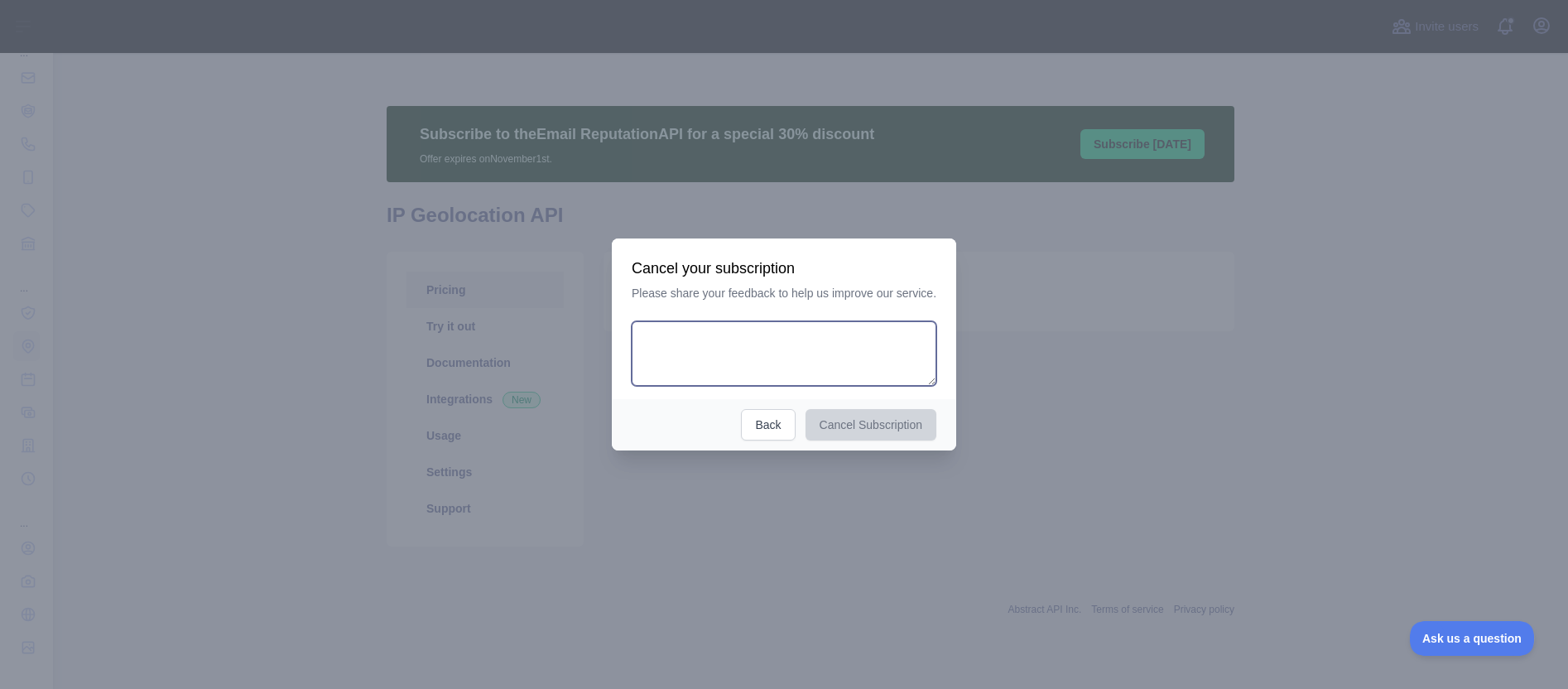
click at [712, 340] on textarea at bounding box center [783, 354] width 305 height 64
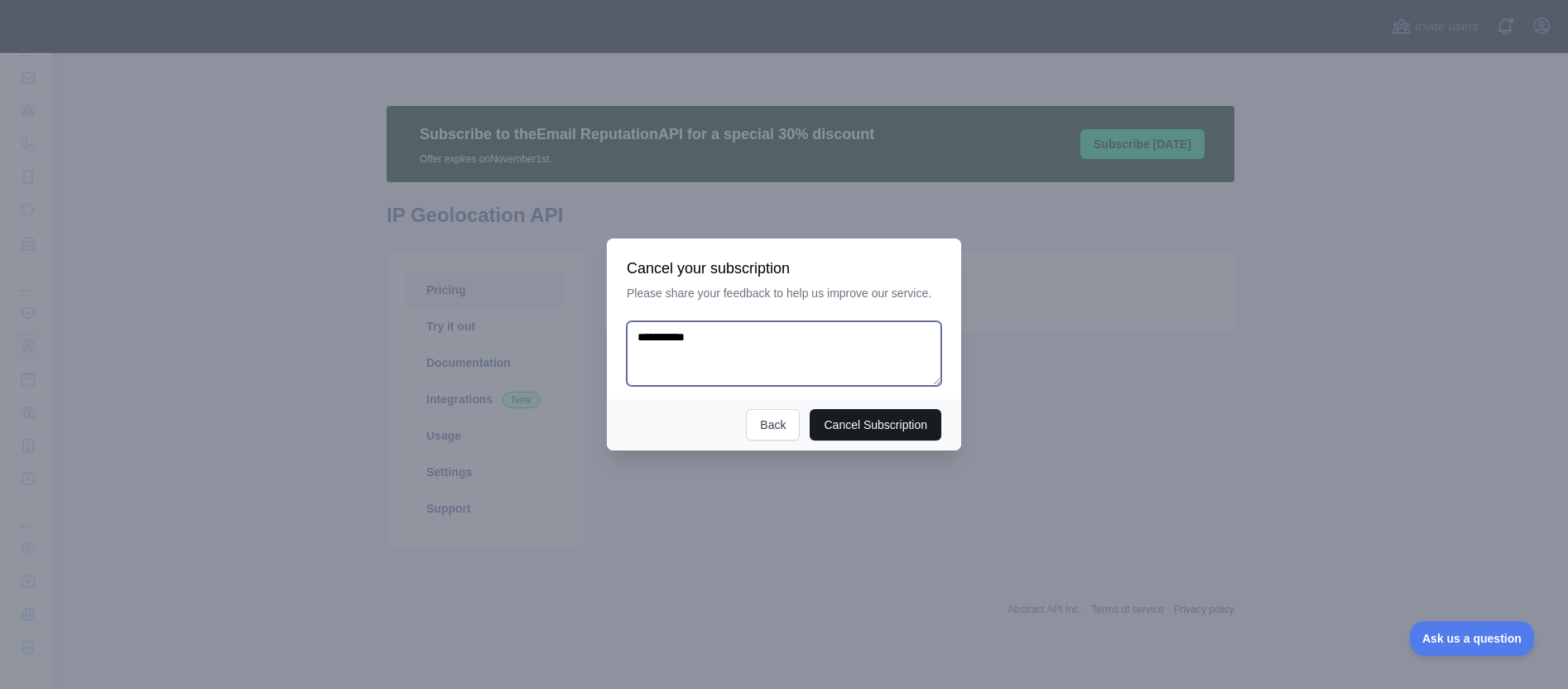
type textarea "**********"
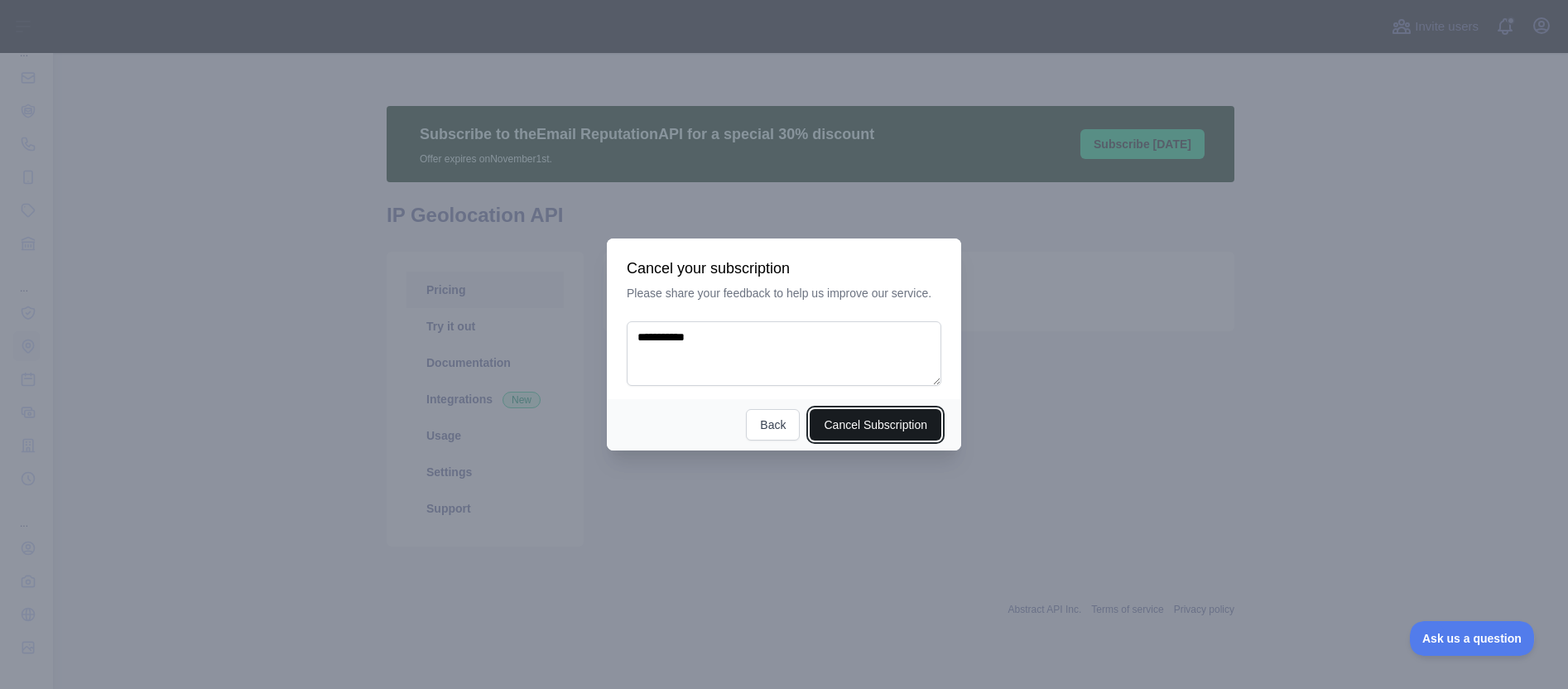
click at [873, 424] on button "Cancel Subscription" at bounding box center [876, 424] width 132 height 31
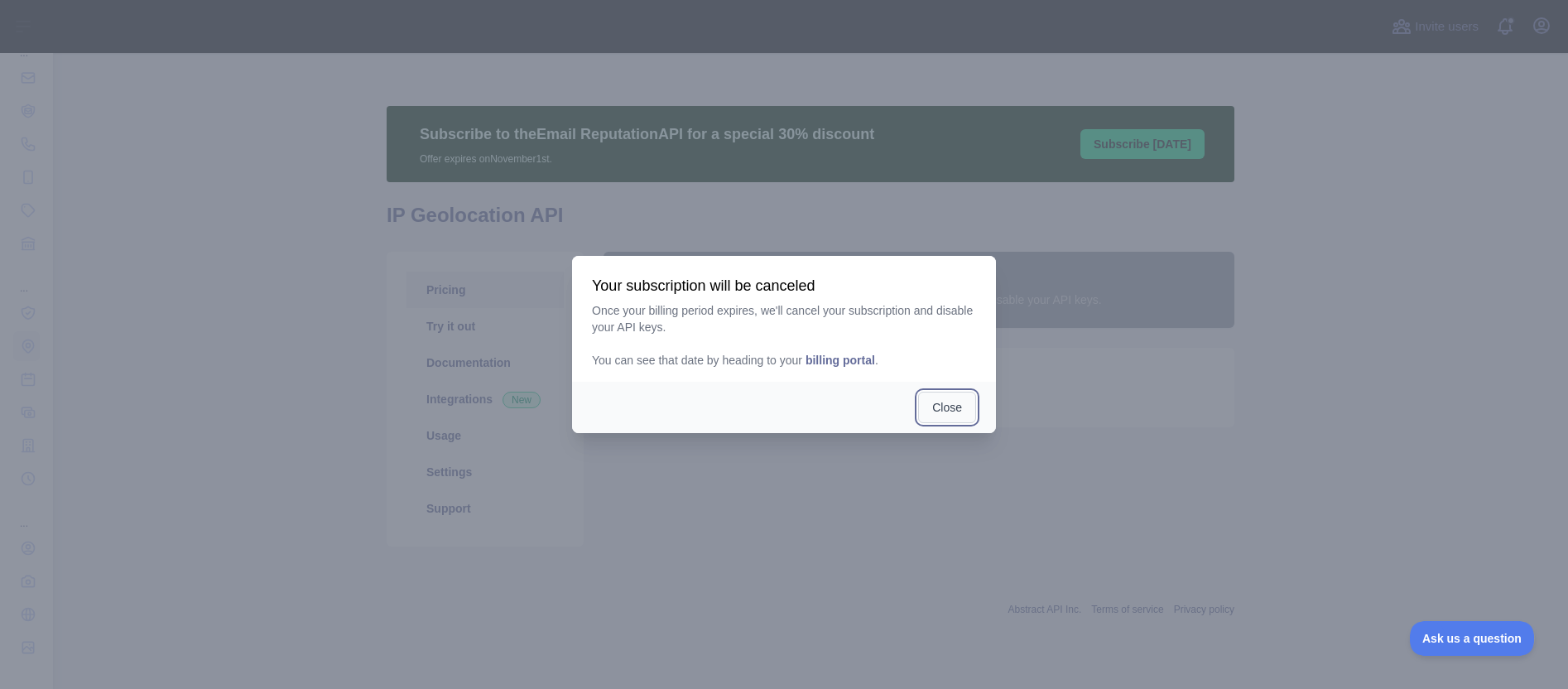
click at [947, 411] on button "Close" at bounding box center [946, 407] width 58 height 31
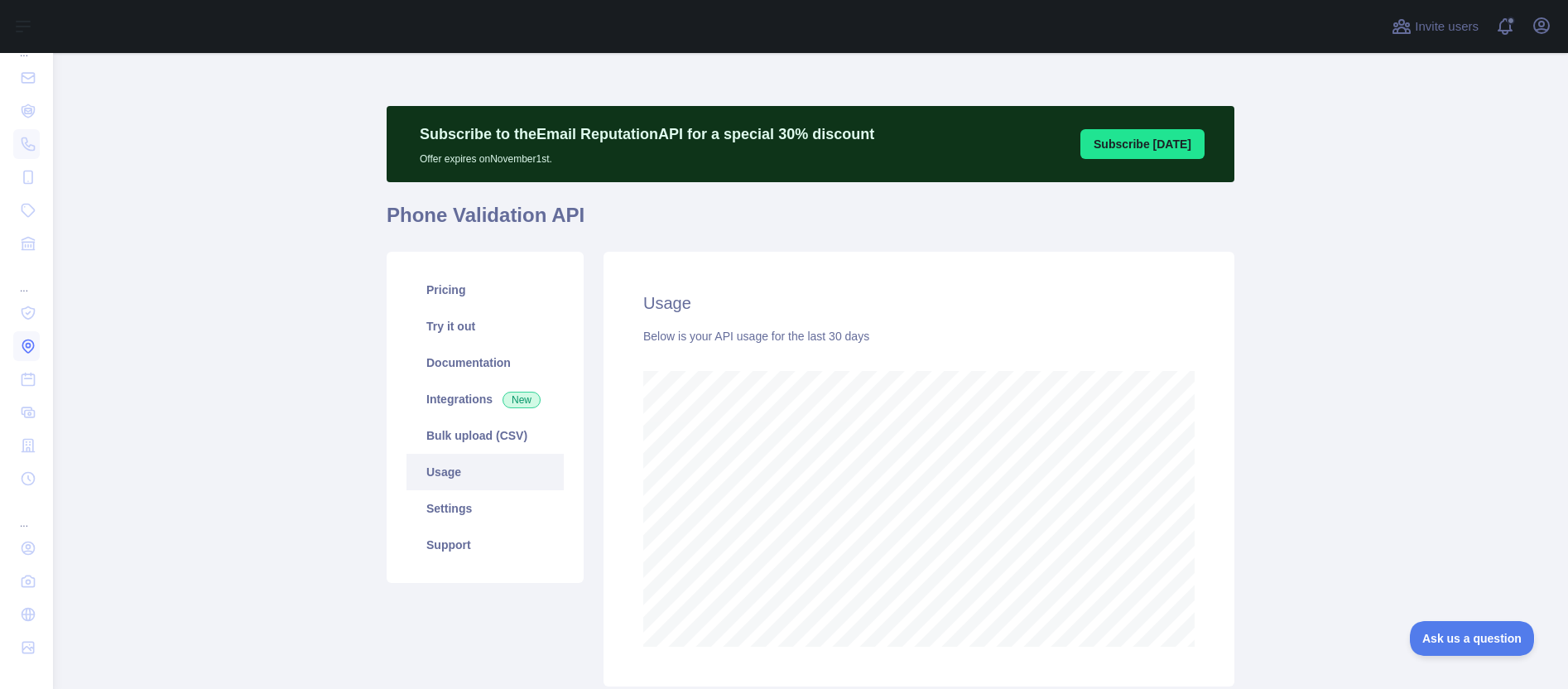
scroll to position [827304, 826293]
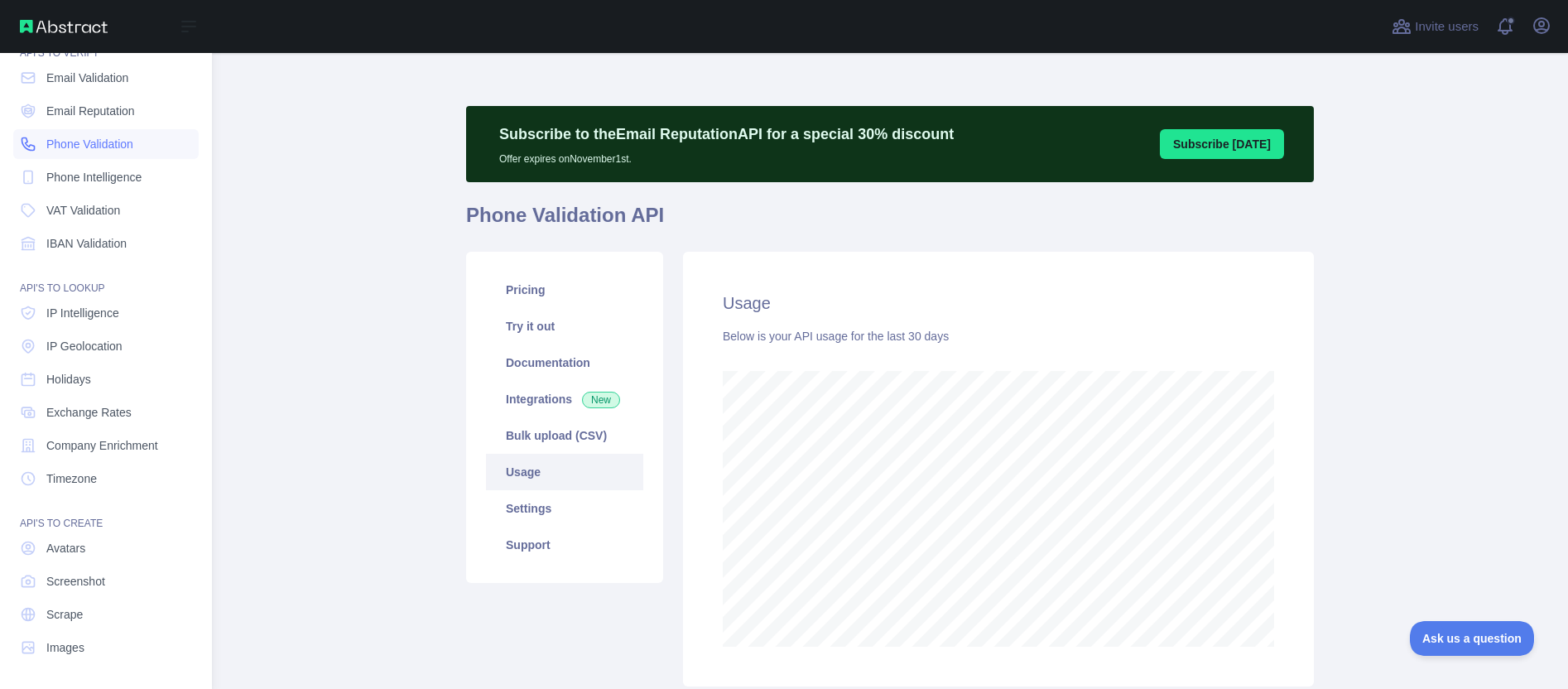
click at [84, 141] on span "Phone Validation" at bounding box center [90, 144] width 87 height 16
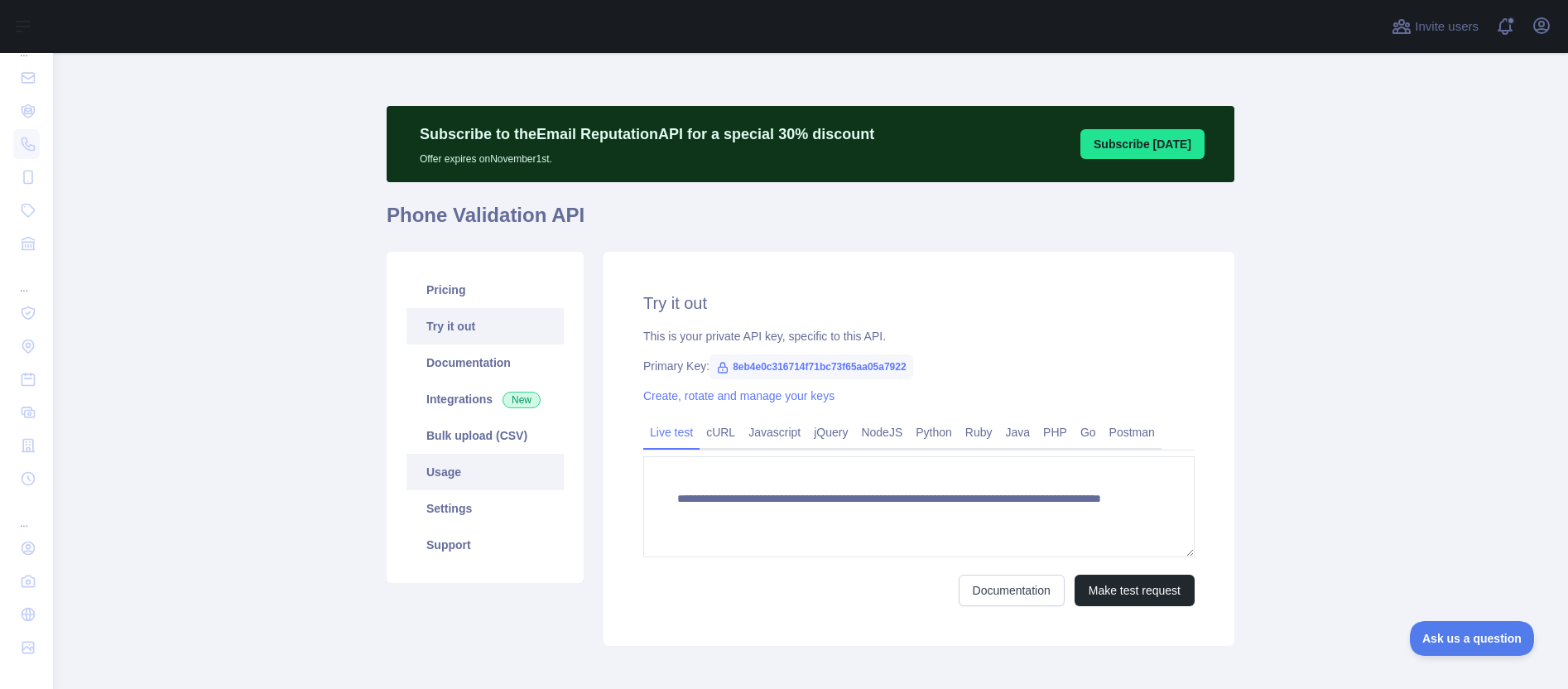
click at [435, 477] on link "Usage" at bounding box center [485, 472] width 158 height 37
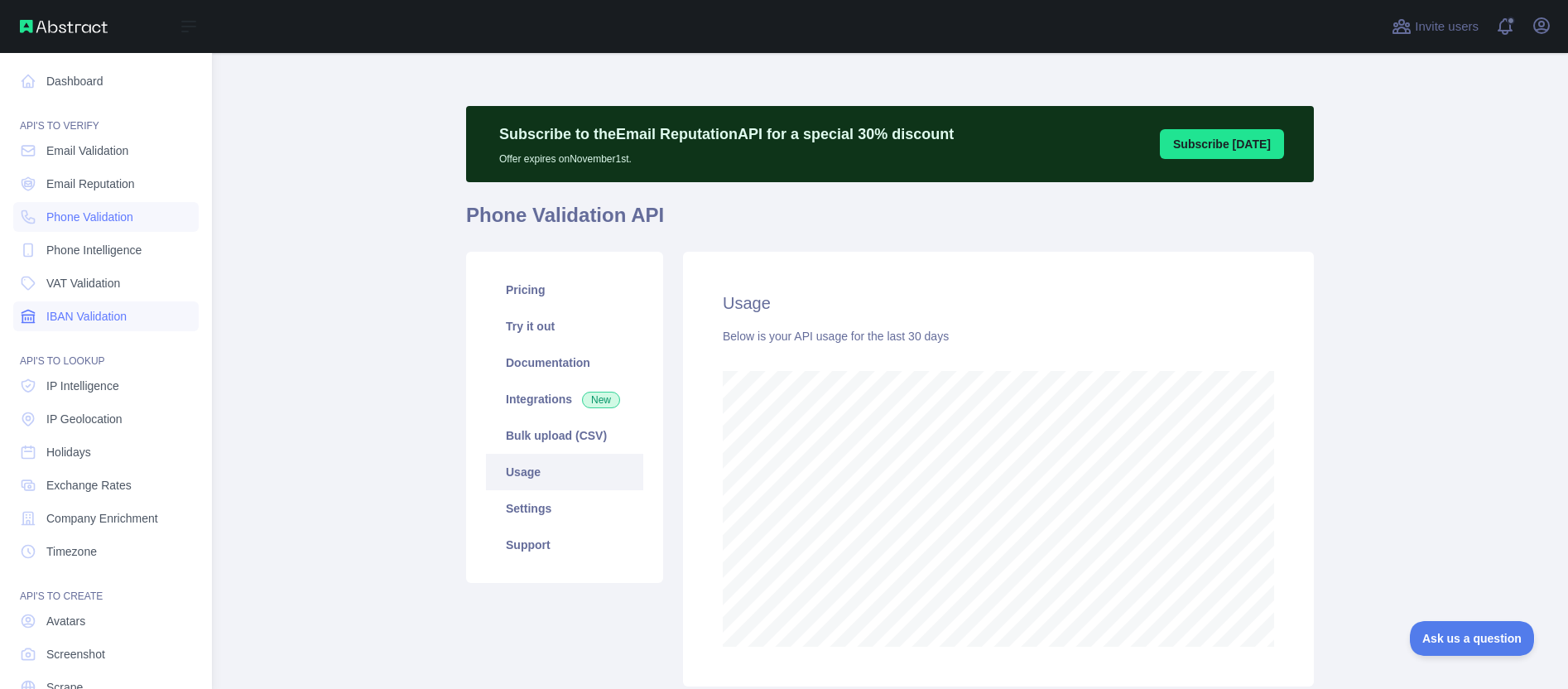
click at [98, 318] on span "IBAN Validation" at bounding box center [87, 316] width 81 height 16
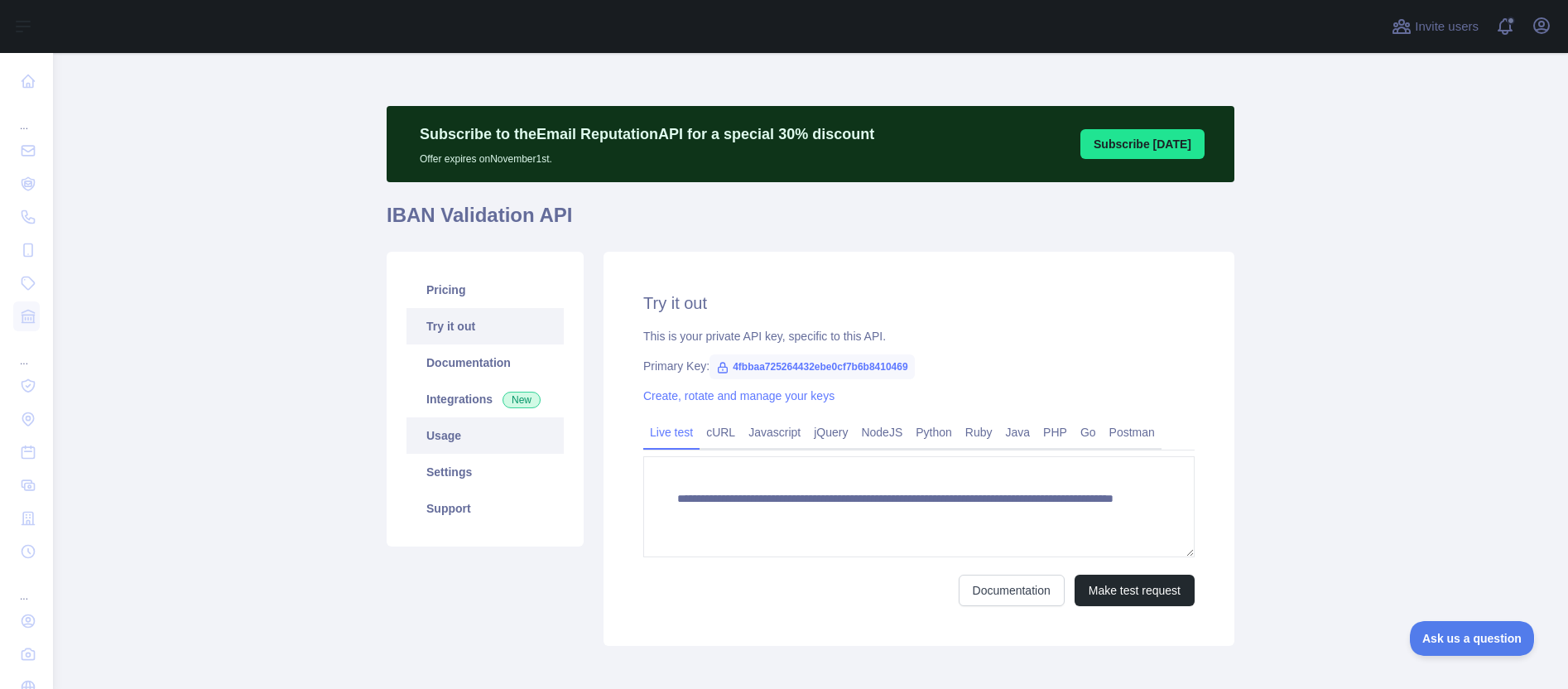
click at [445, 437] on link "Usage" at bounding box center [485, 435] width 158 height 37
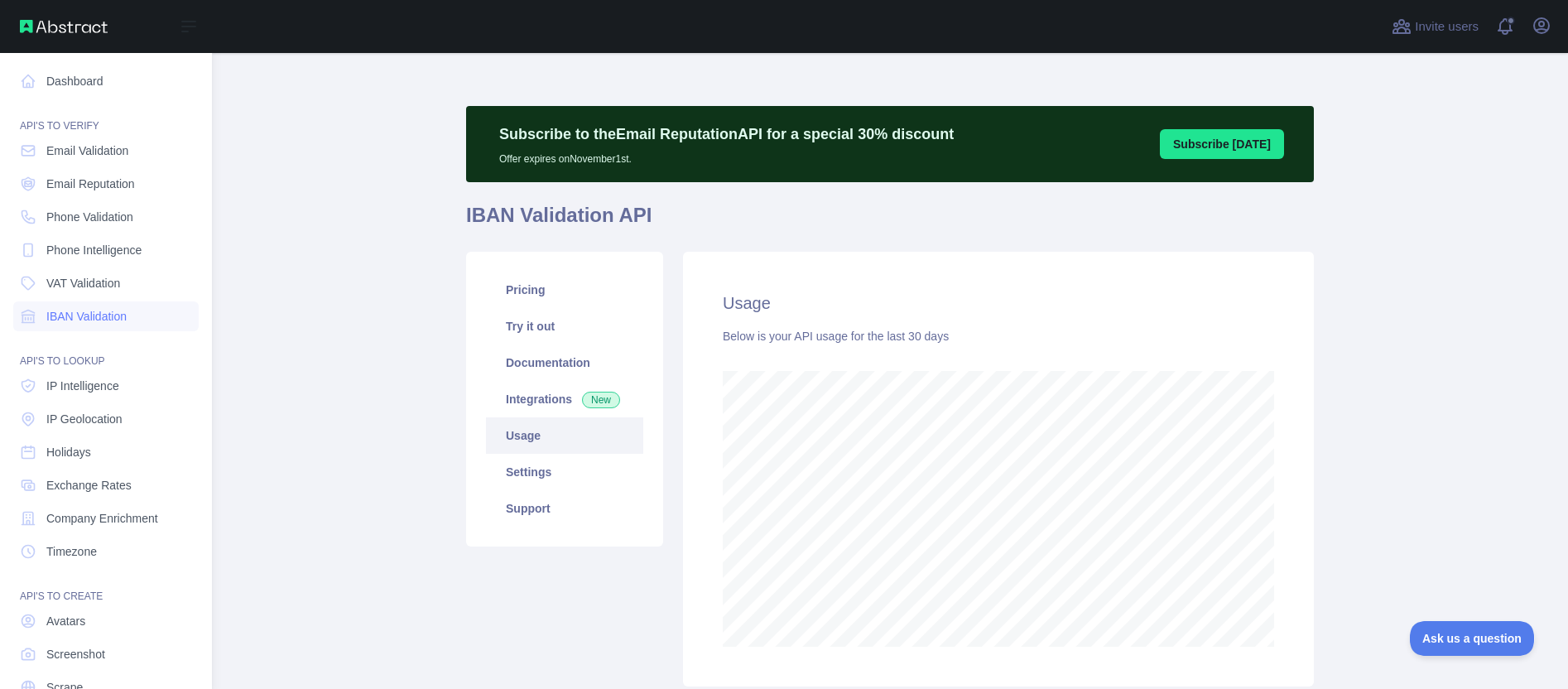
scroll to position [827304, 826293]
click at [74, 155] on span "Email Validation" at bounding box center [87, 150] width 82 height 16
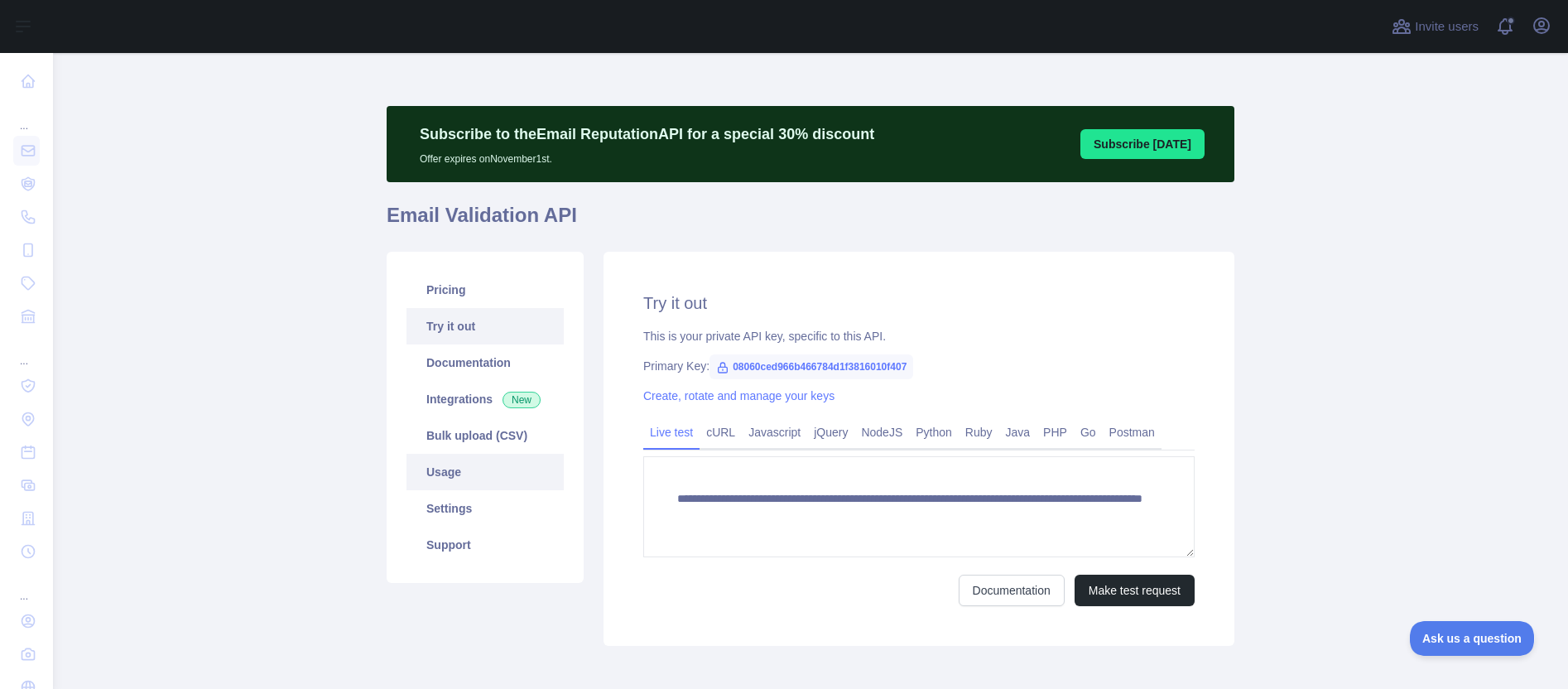
click at [438, 475] on link "Usage" at bounding box center [485, 472] width 158 height 37
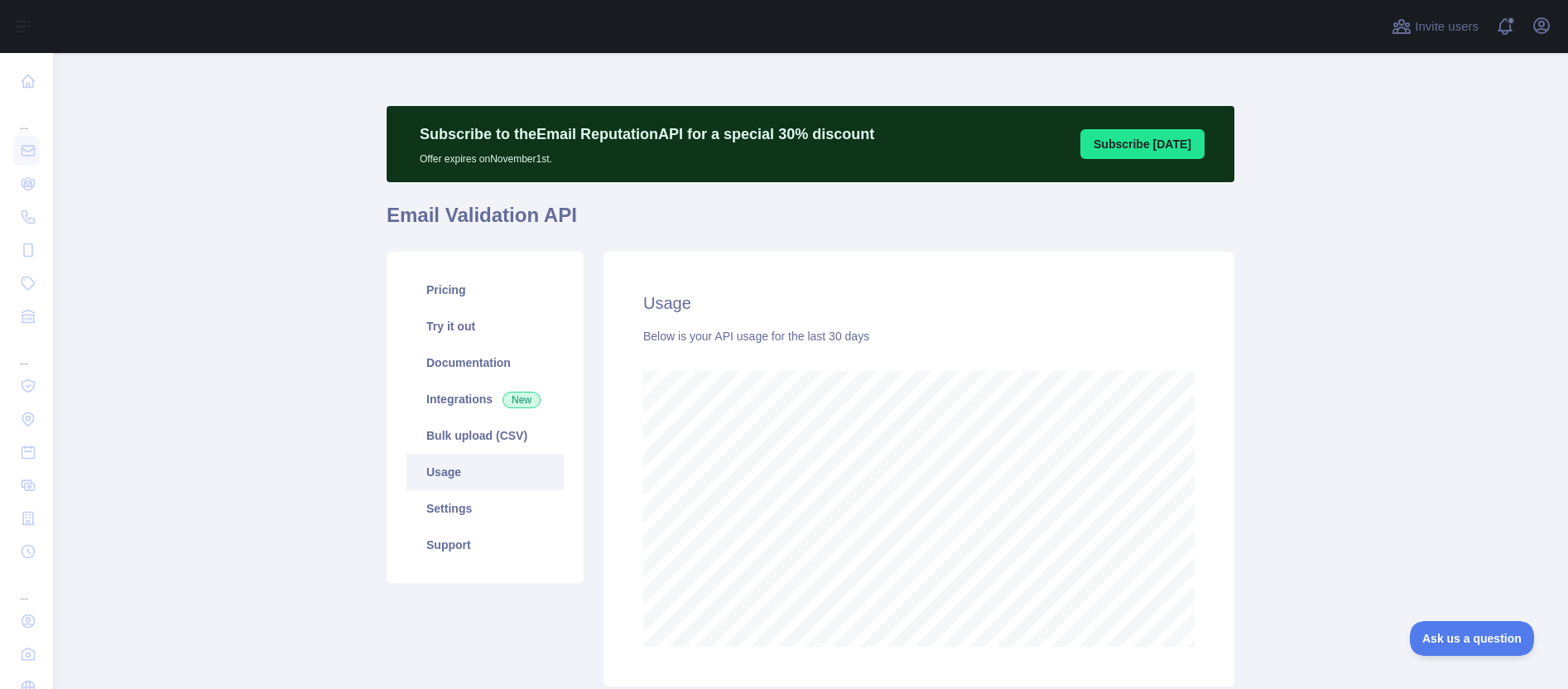
scroll to position [636, 1502]
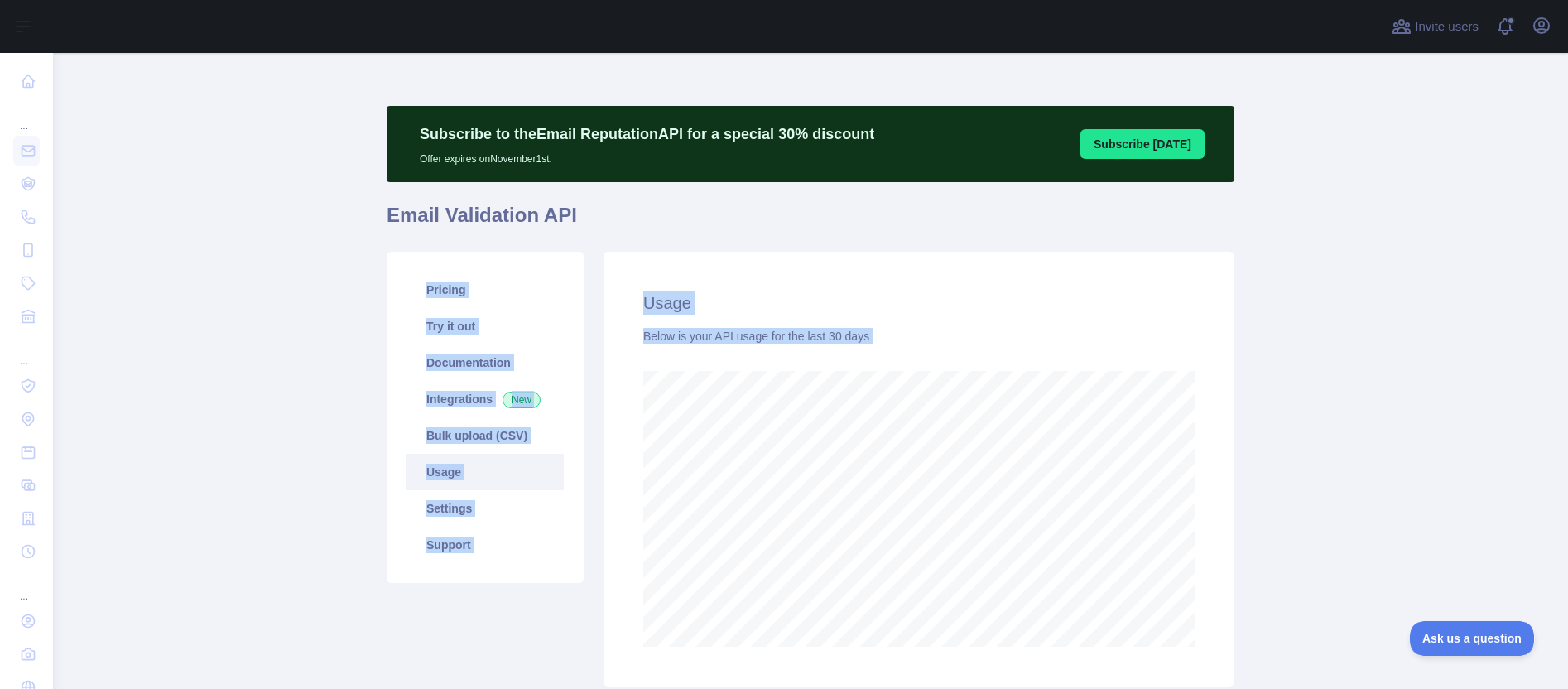
click at [1075, 598] on div "Subscribe to the Email Reputation API for a special 30 % discount Offer expires…" at bounding box center [810, 401] width 847 height 590
click at [1366, 382] on main "Subscribe to the Email Reputation API for a special 30 % discount Offer expires…" at bounding box center [811, 371] width 1515 height 636
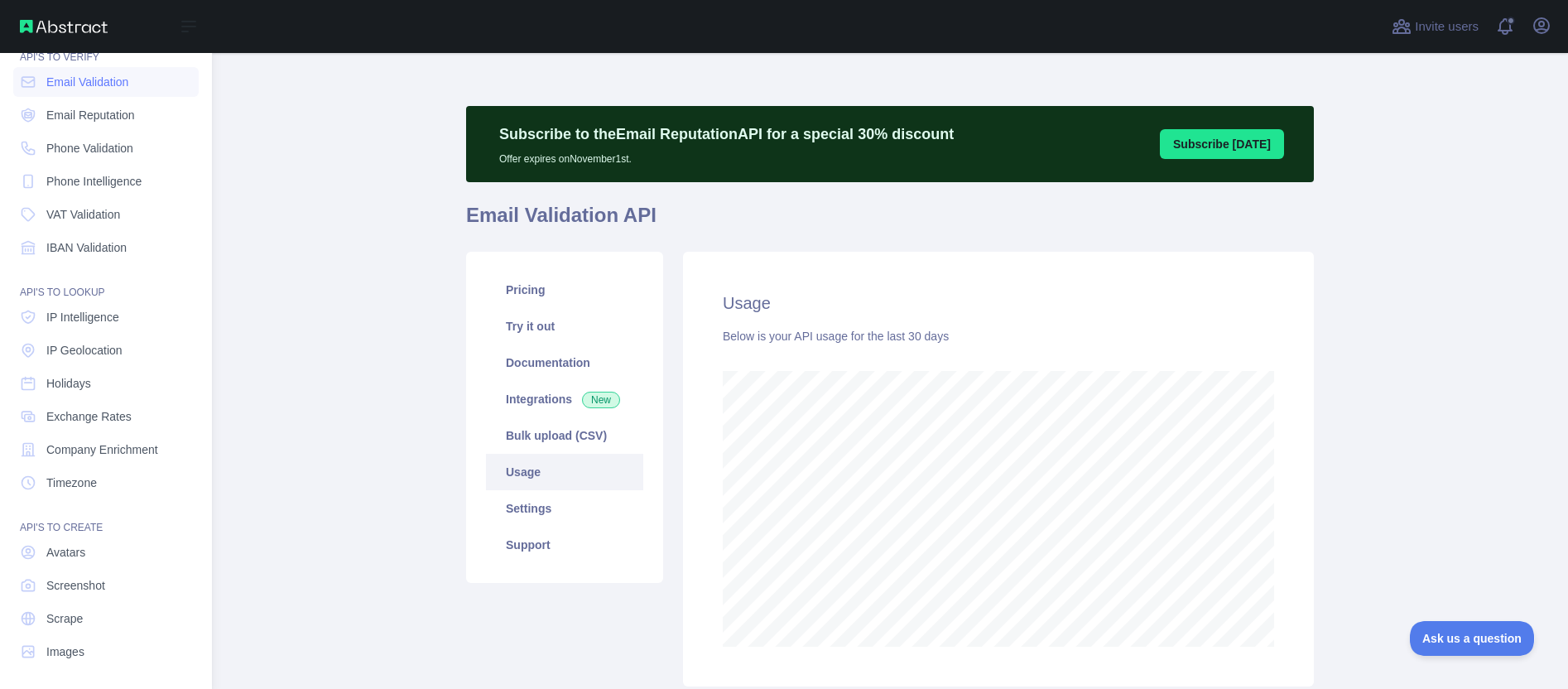
scroll to position [73, 0]
click at [90, 586] on span "Screenshot" at bounding box center [76, 581] width 59 height 16
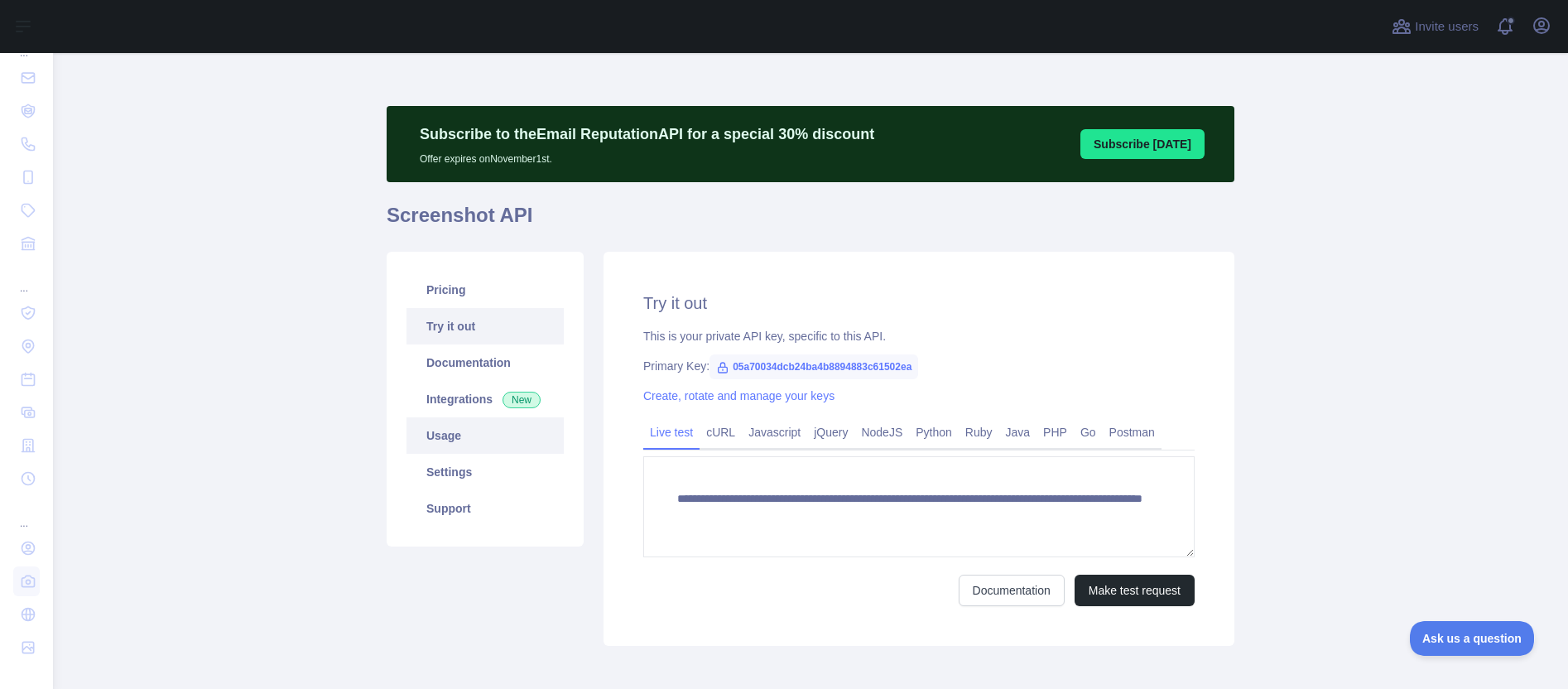
click at [437, 447] on link "Usage" at bounding box center [485, 435] width 158 height 37
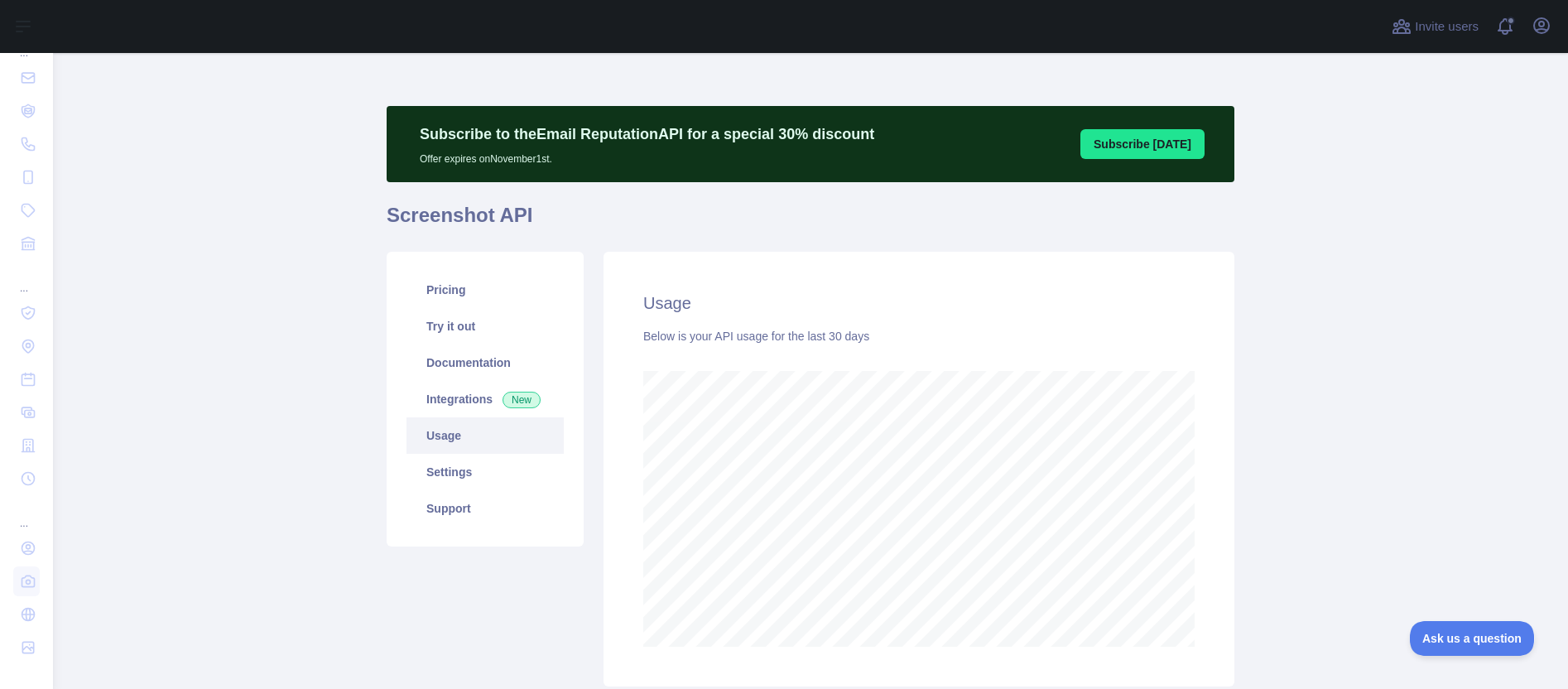
scroll to position [636, 1502]
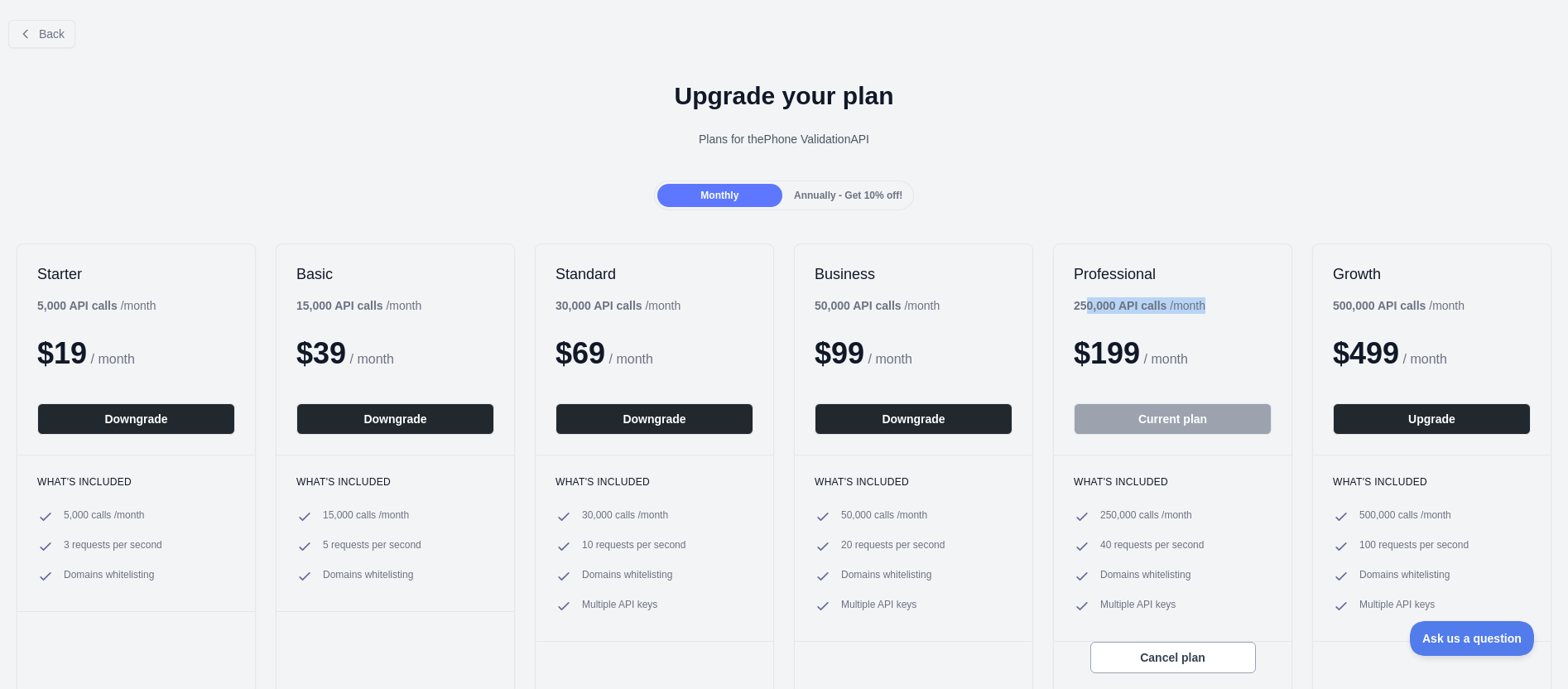
drag, startPoint x: 1083, startPoint y: 306, endPoint x: 1138, endPoint y: 294, distance: 56.3
click at [1138, 294] on div "Professional 250,000 API calls / month $ 199 / month Current plan" at bounding box center [1171, 350] width 237 height 211
drag, startPoint x: 834, startPoint y: 544, endPoint x: 872, endPoint y: 552, distance: 38.8
click at [872, 552] on span "20 requests per second" at bounding box center [892, 546] width 103 height 16
drag, startPoint x: 805, startPoint y: 299, endPoint x: 820, endPoint y: 309, distance: 18.0
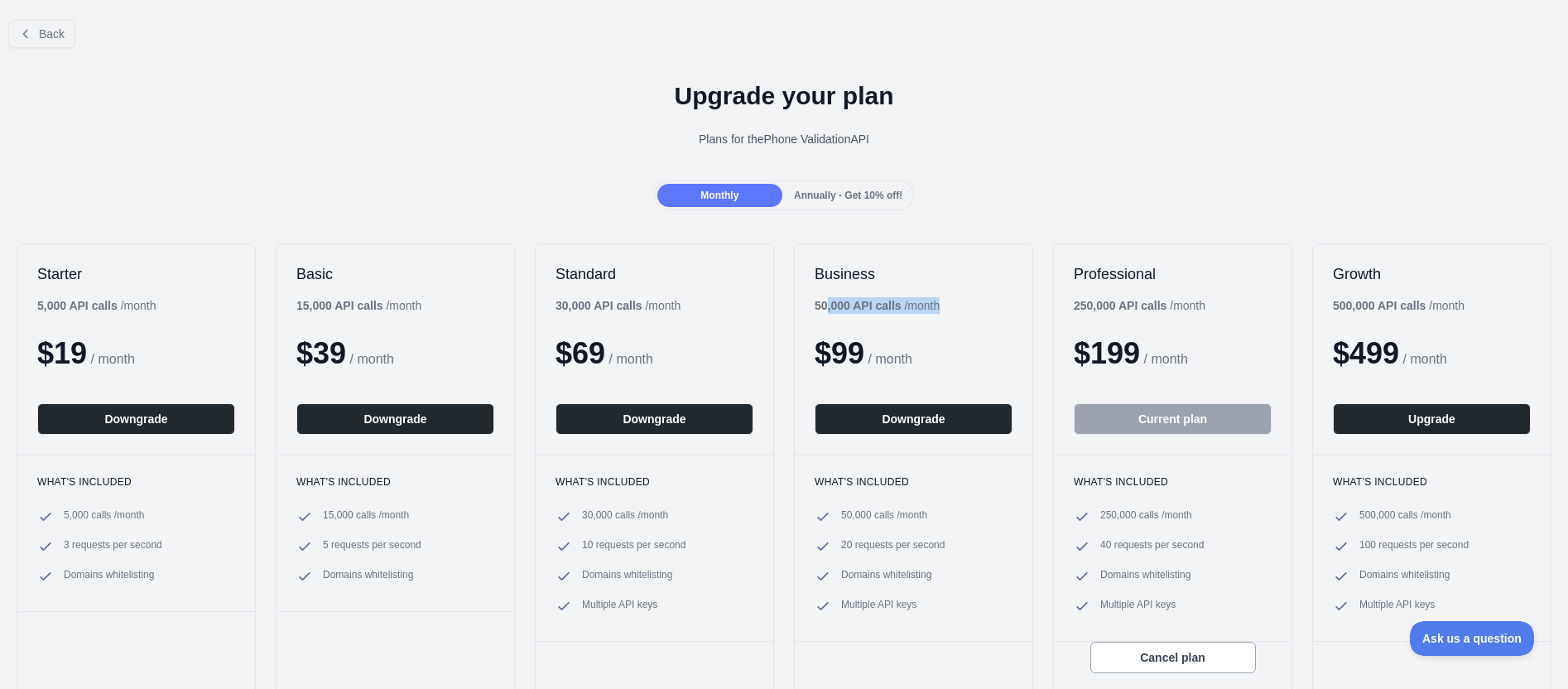
click at [820, 309] on div "Business 50,000 API calls / month $ 99 / month Downgrade" at bounding box center [912, 350] width 237 height 211
drag, startPoint x: 1070, startPoint y: 313, endPoint x: 1100, endPoint y: 310, distance: 30.1
click at [1100, 310] on div "250,000 API calls / month" at bounding box center [1139, 305] width 132 height 16
click at [915, 416] on button "Downgrade" at bounding box center [913, 419] width 198 height 31
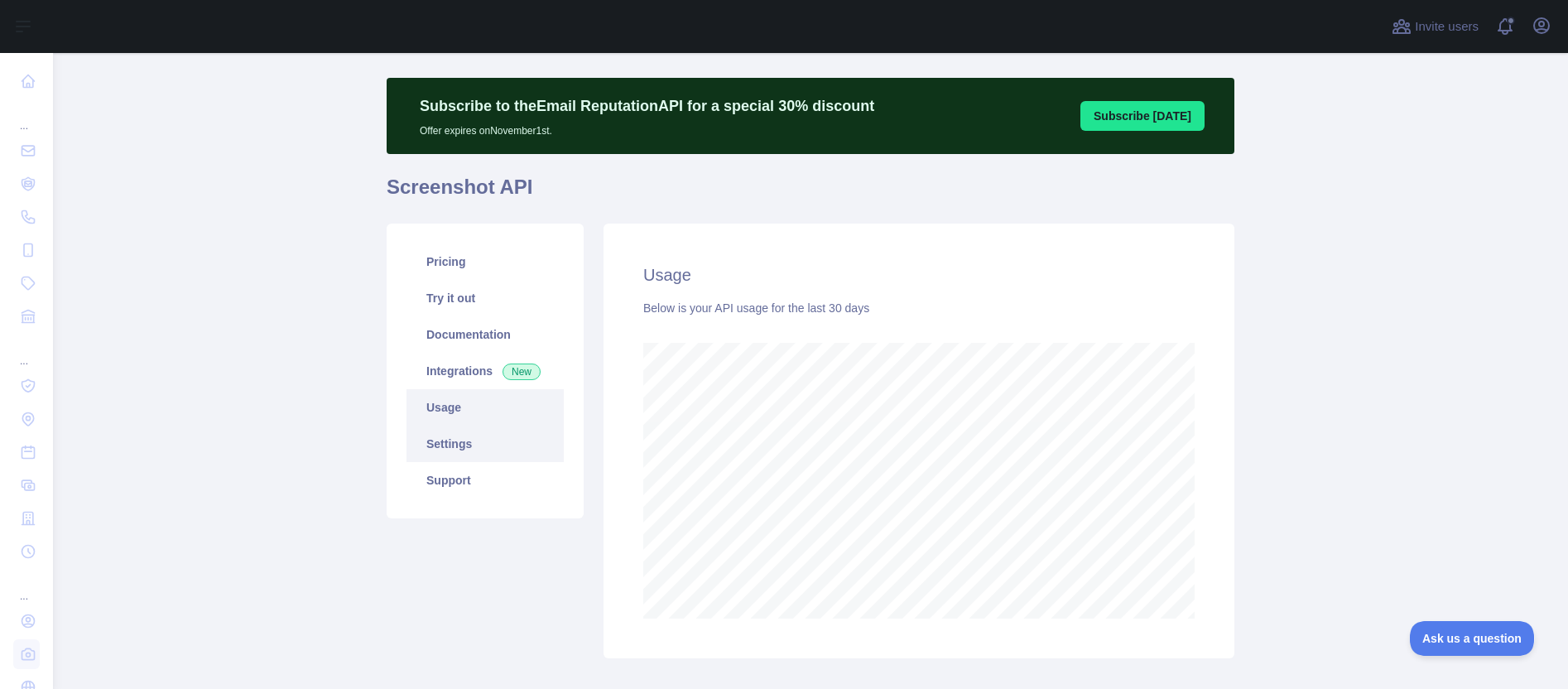
scroll to position [29, 0]
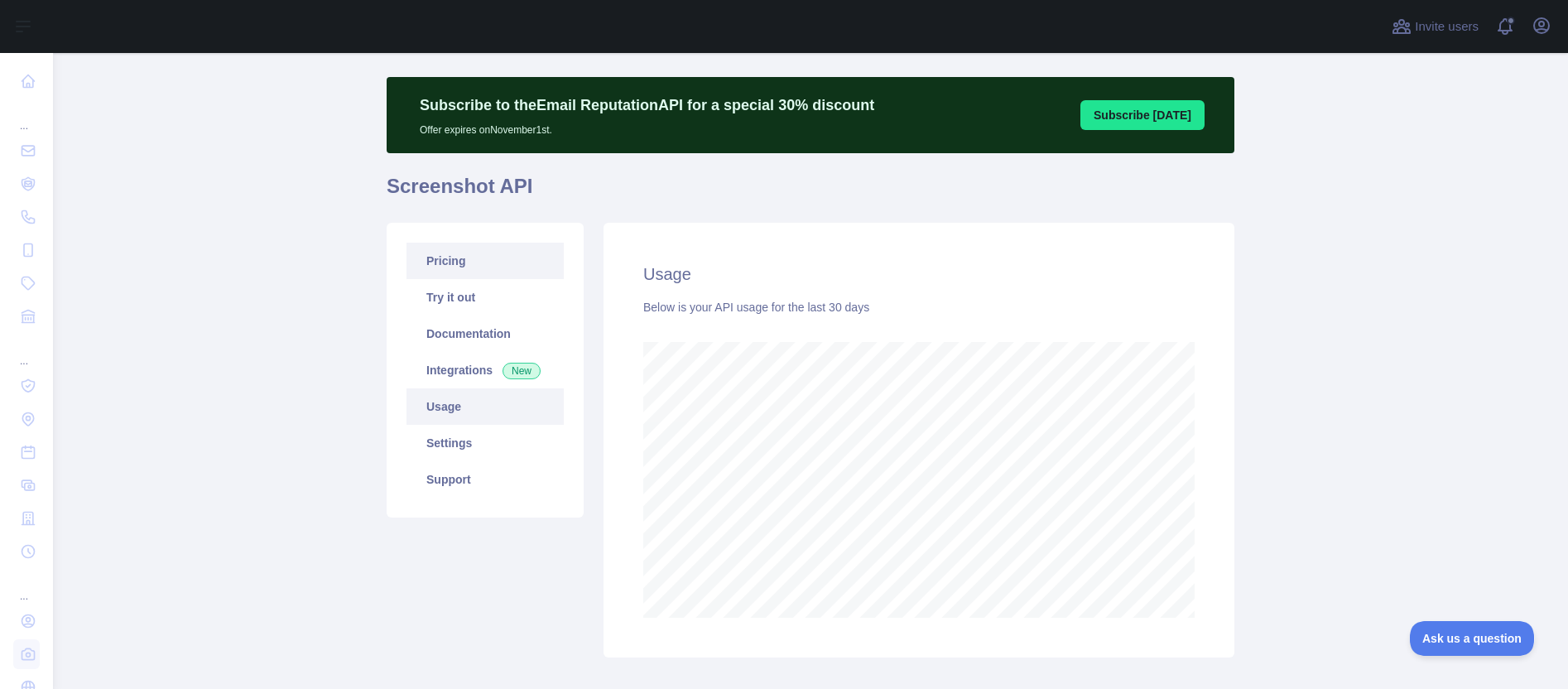
click at [430, 267] on link "Pricing" at bounding box center [485, 261] width 158 height 37
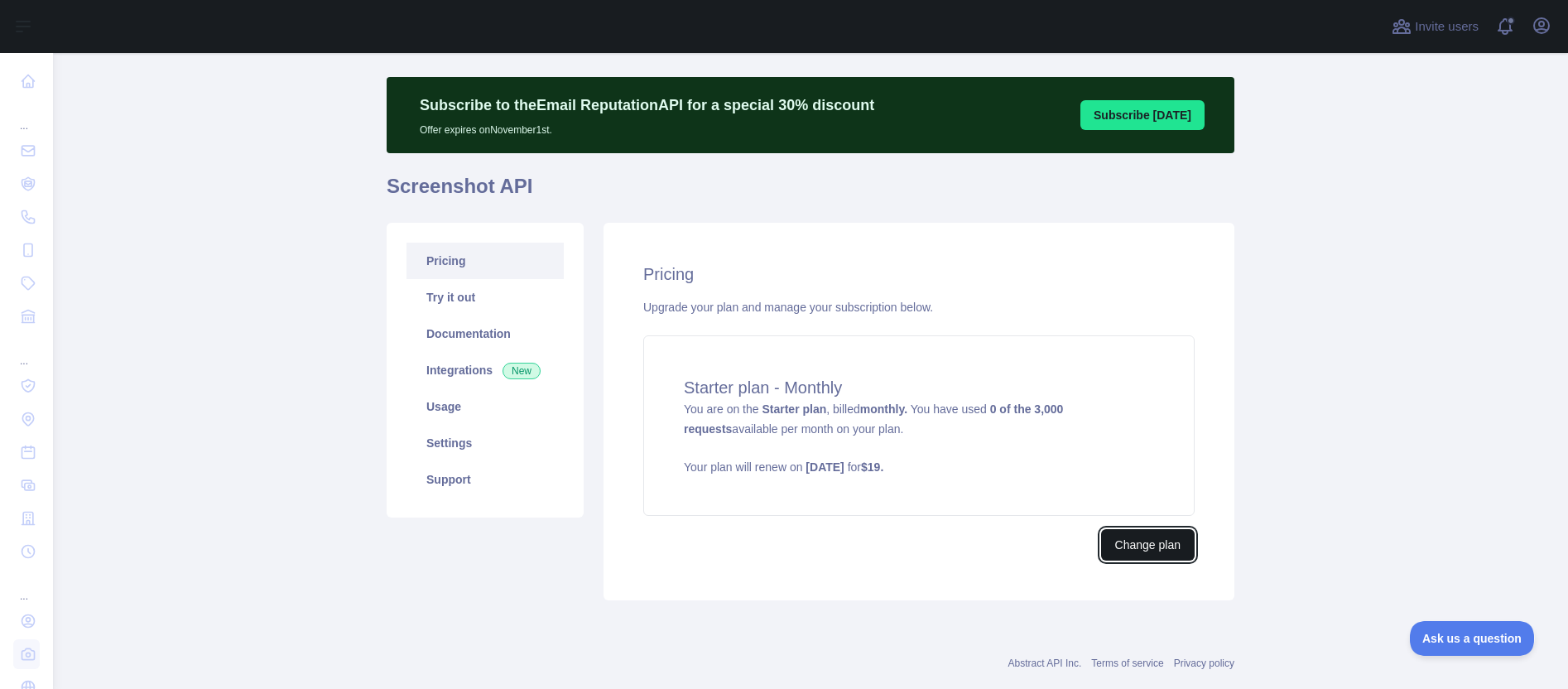
click at [1167, 546] on button "Change plan" at bounding box center [1148, 544] width 93 height 31
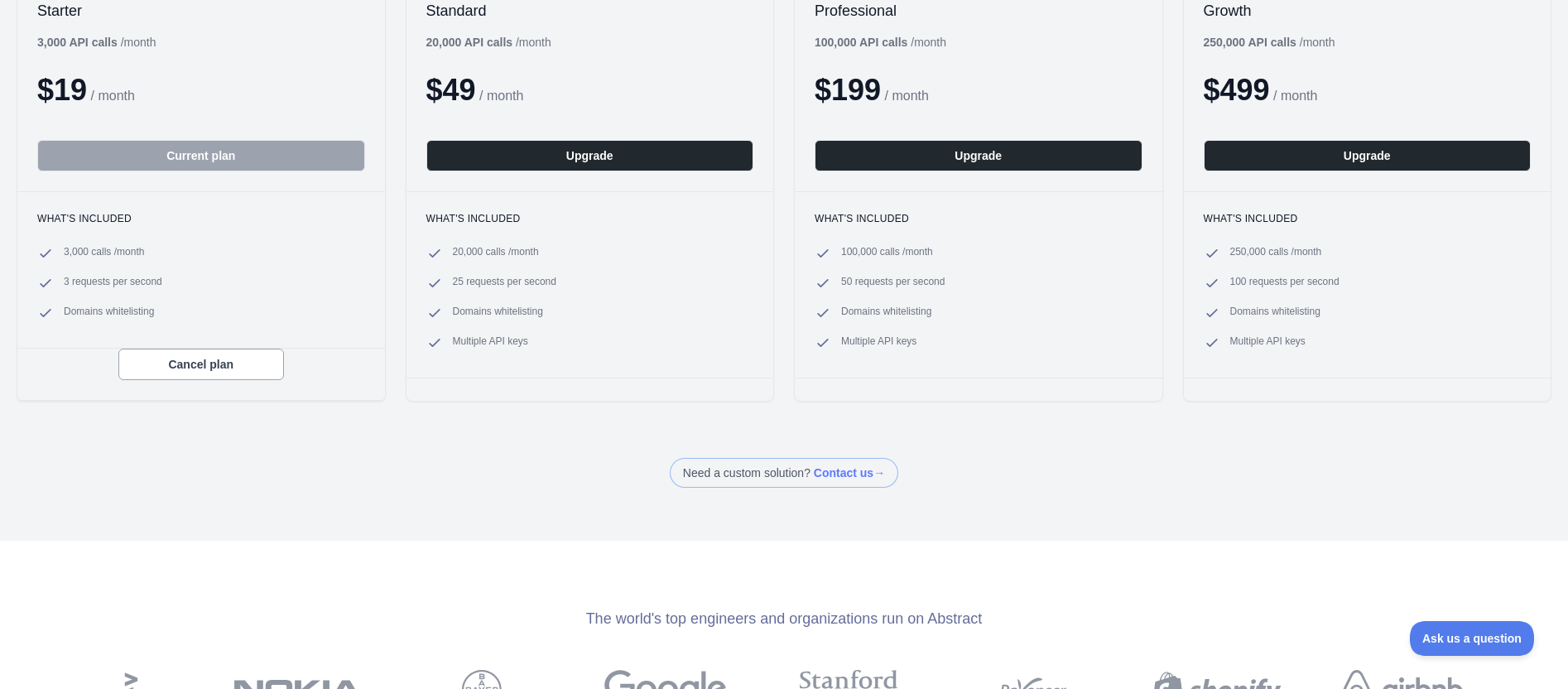
scroll to position [264, 0]
click at [195, 363] on button "Cancel plan" at bounding box center [201, 364] width 166 height 31
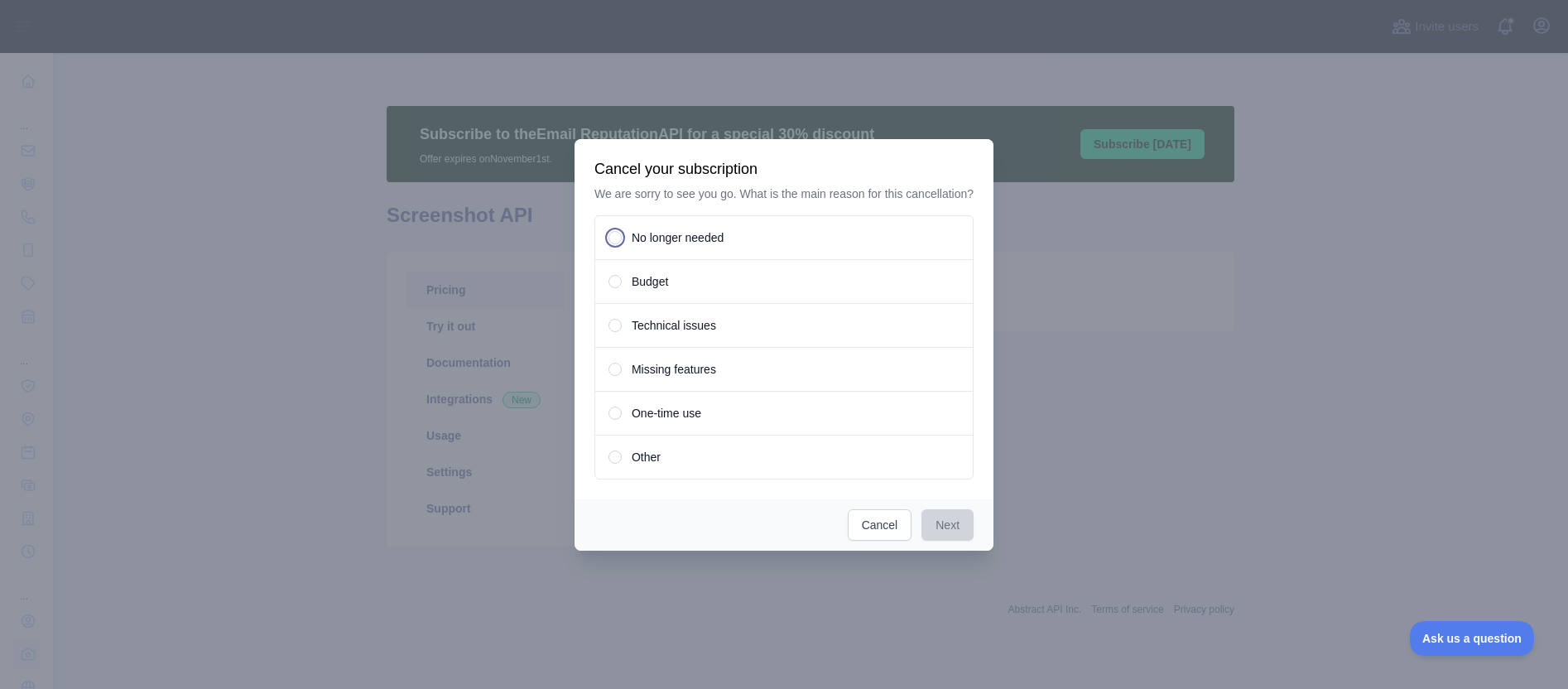
click at [647, 237] on span "No longer needed" at bounding box center [677, 237] width 92 height 16
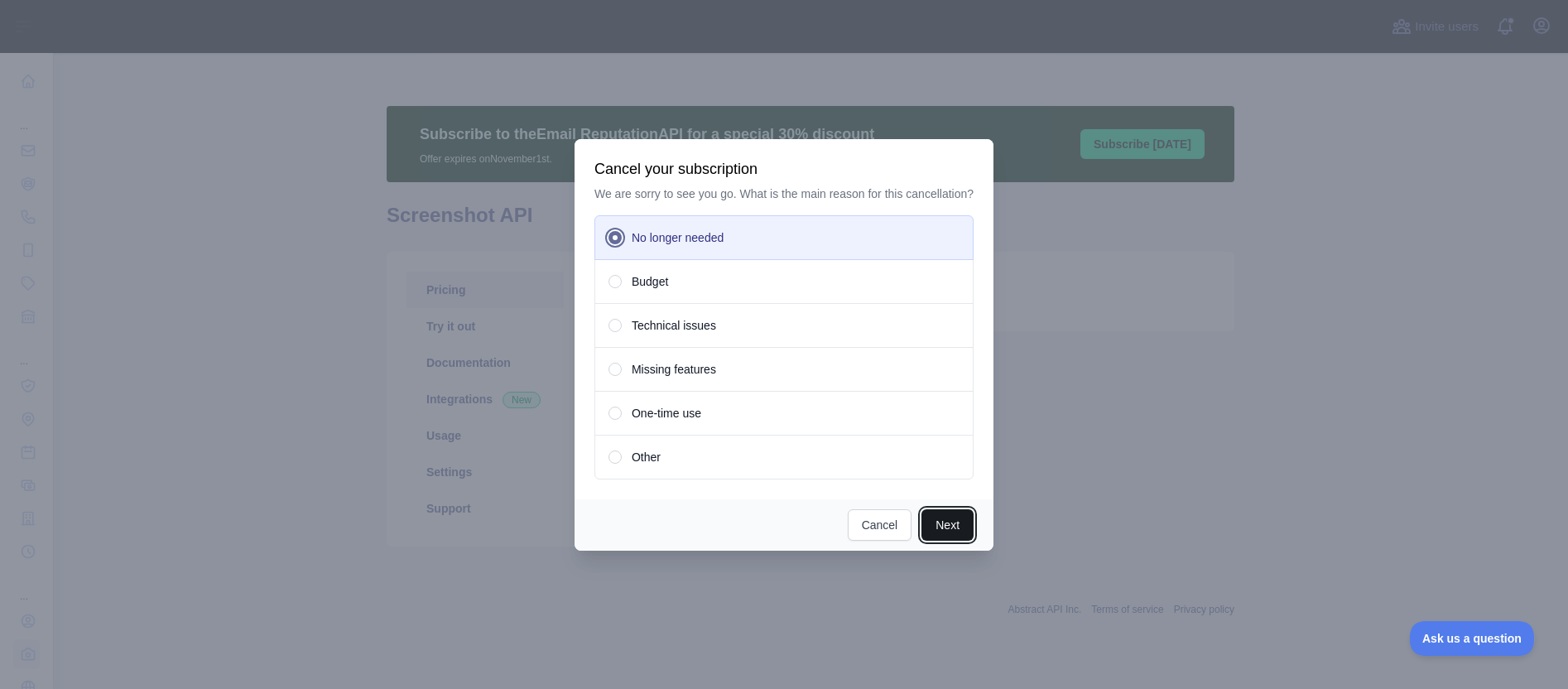
click at [959, 537] on button "Next" at bounding box center [947, 525] width 52 height 31
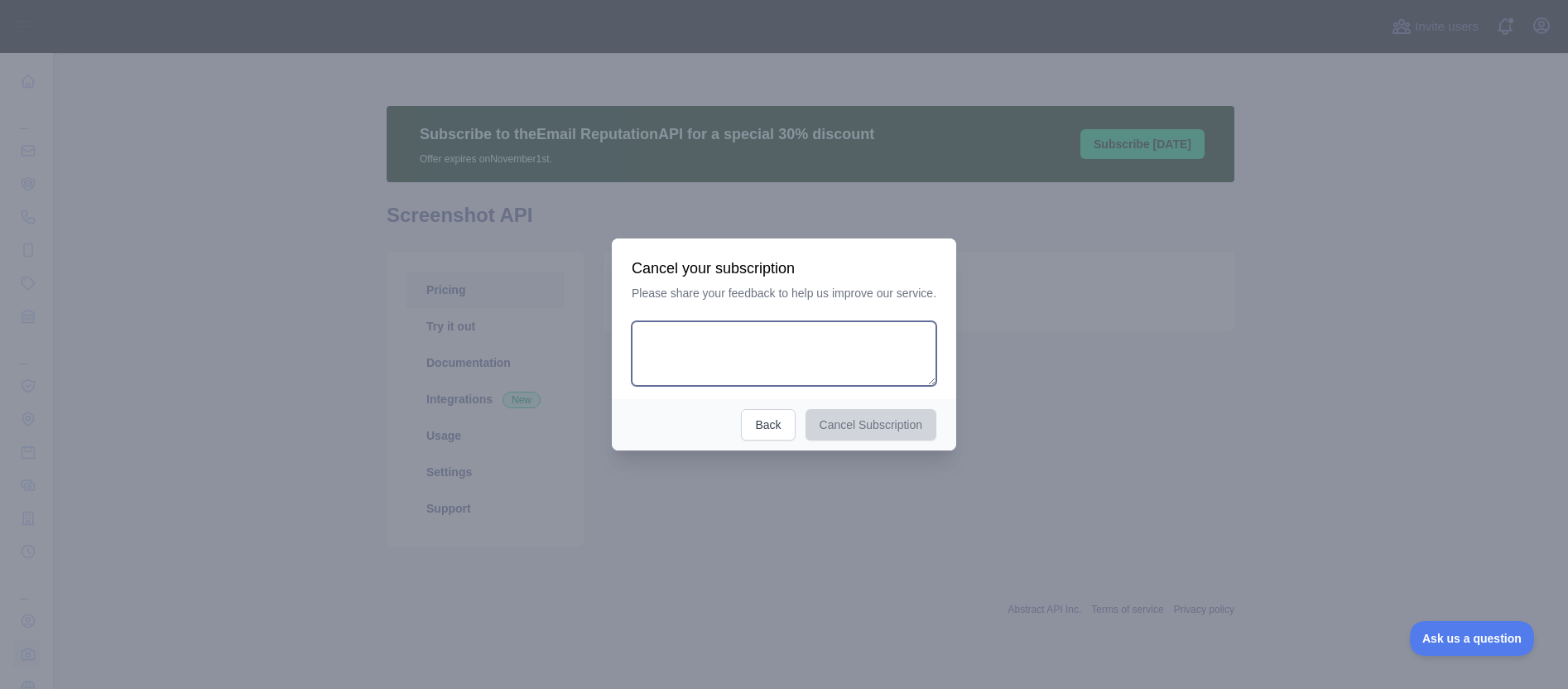
click at [719, 353] on textarea at bounding box center [783, 354] width 305 height 64
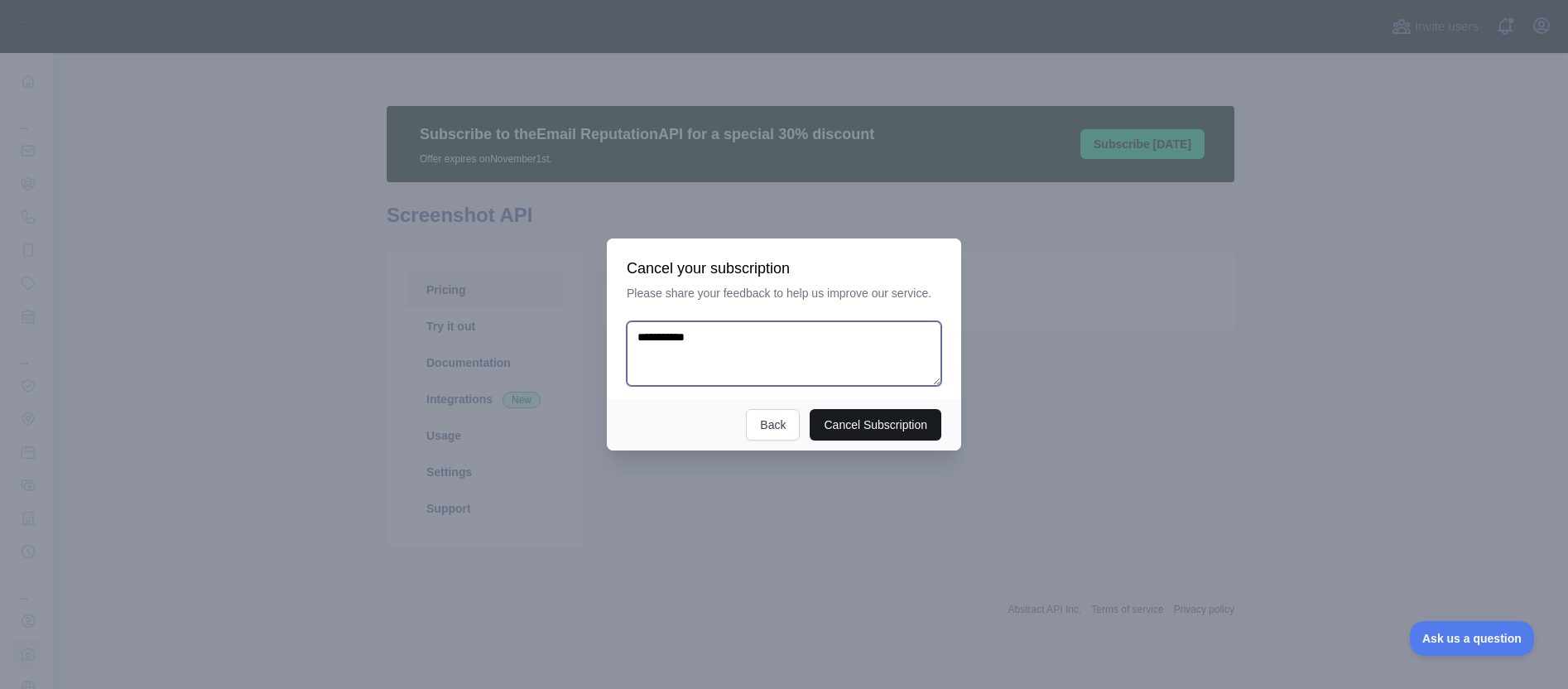
type textarea "**********"
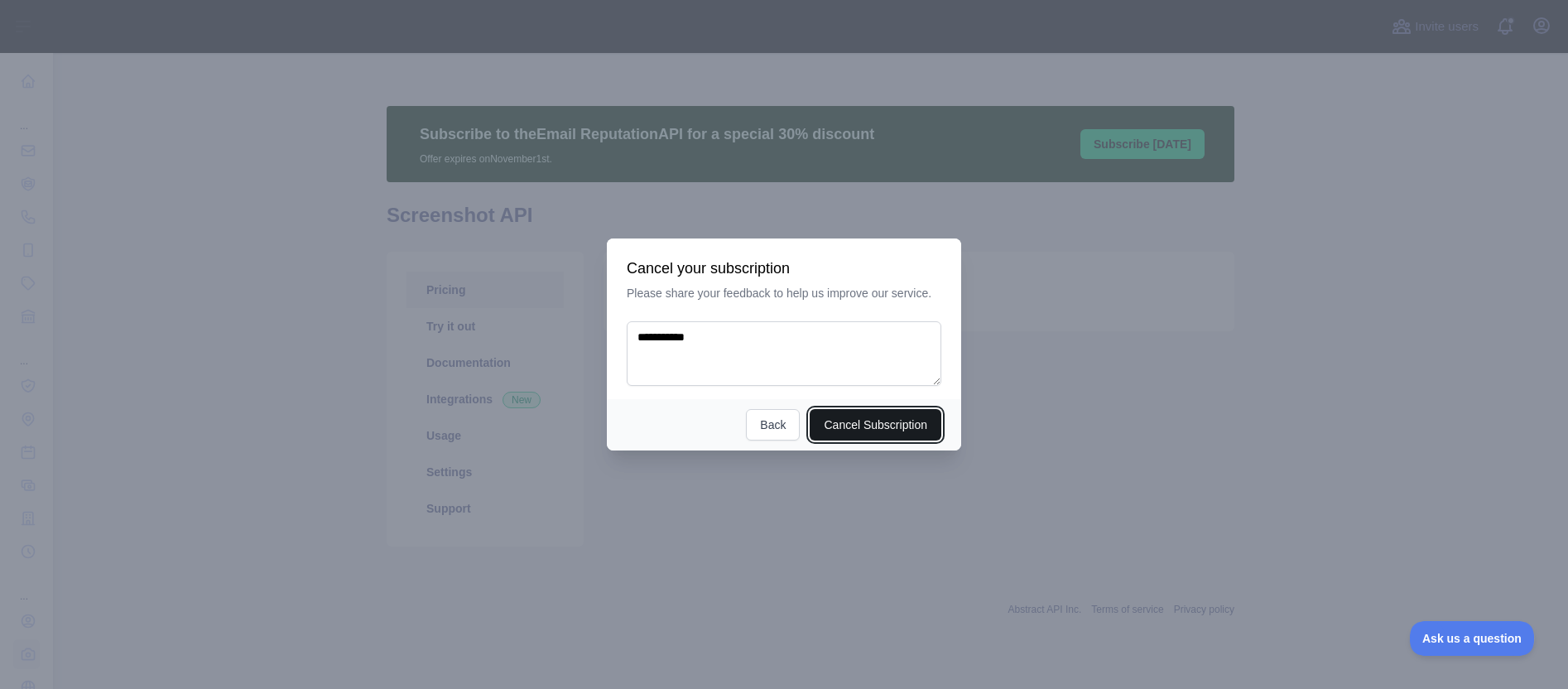
click at [863, 428] on button "Cancel Subscription" at bounding box center [876, 424] width 132 height 31
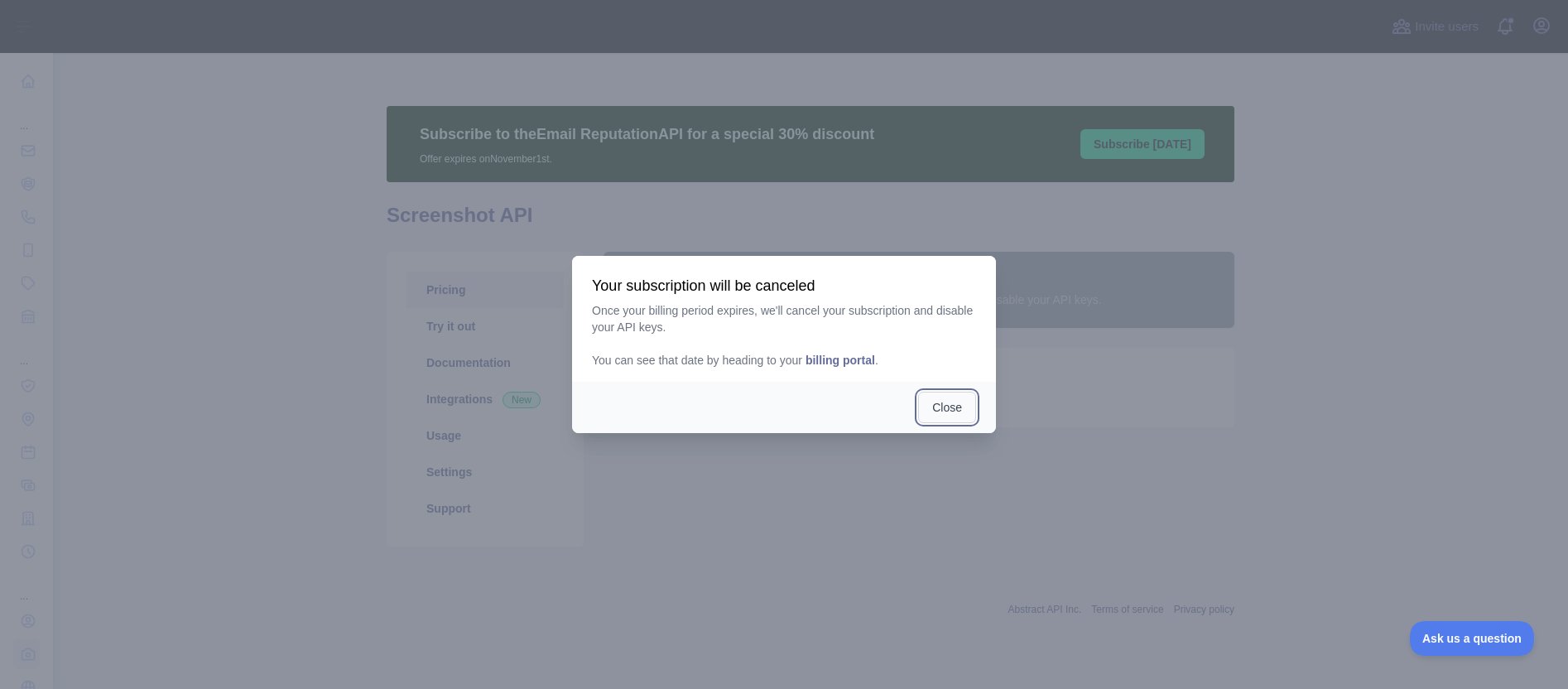
click at [947, 409] on button "Close" at bounding box center [946, 407] width 58 height 31
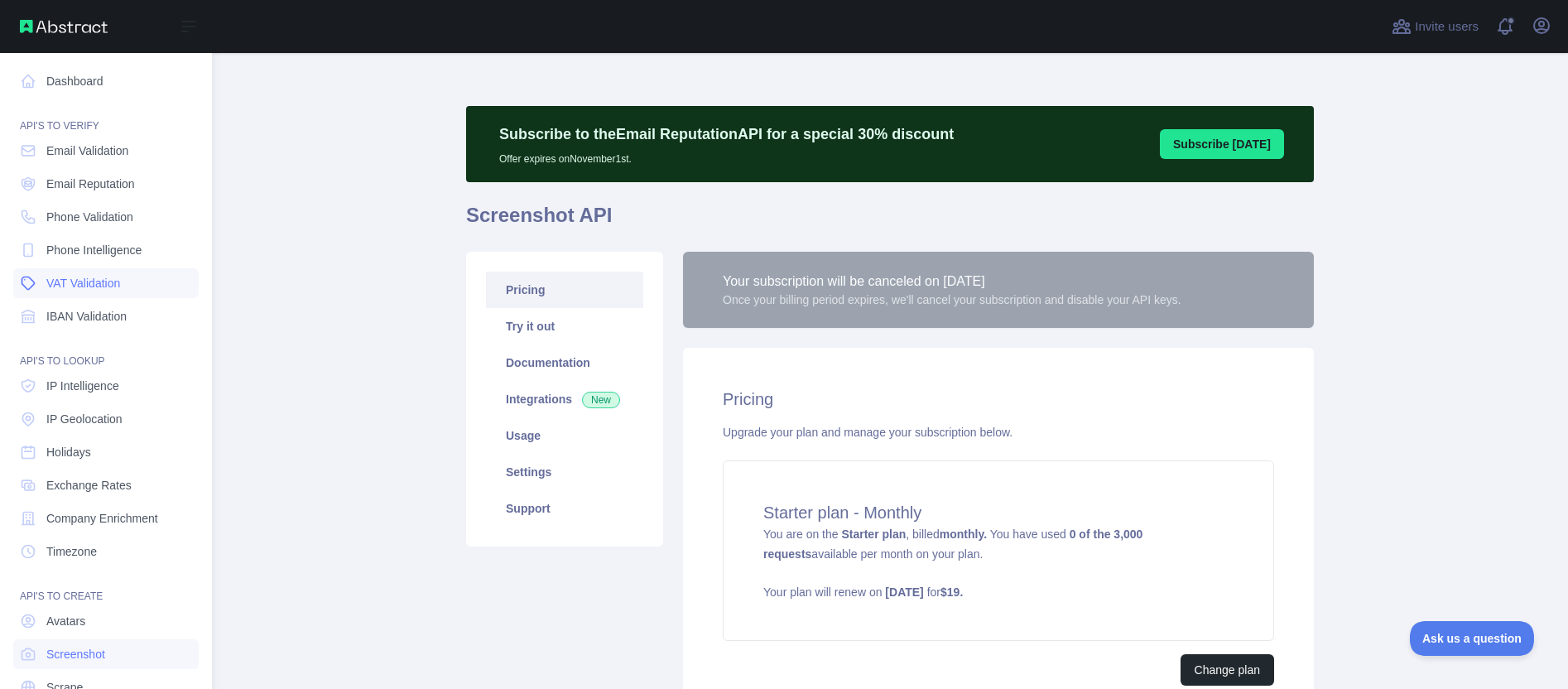
click at [82, 279] on span "VAT Validation" at bounding box center [83, 283] width 73 height 16
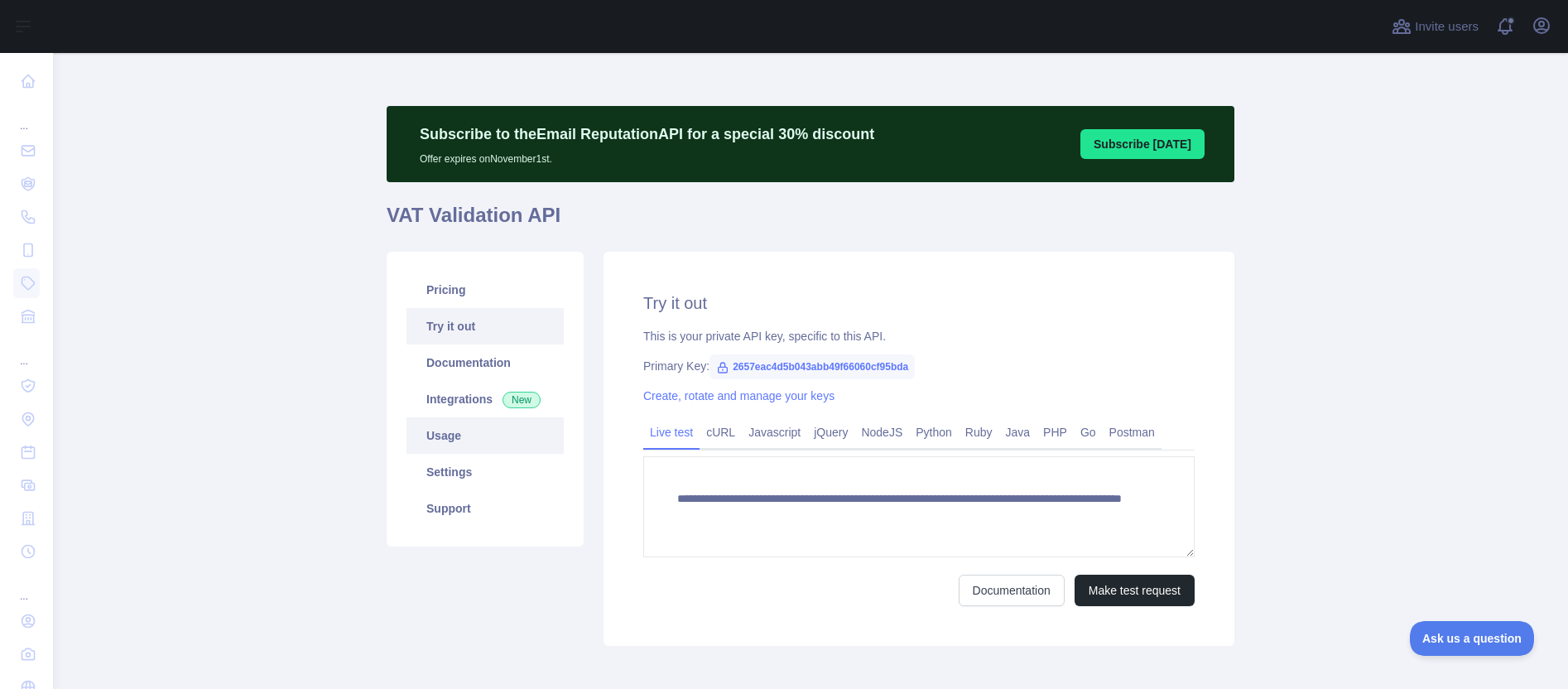
click at [410, 430] on link "Usage" at bounding box center [485, 435] width 158 height 37
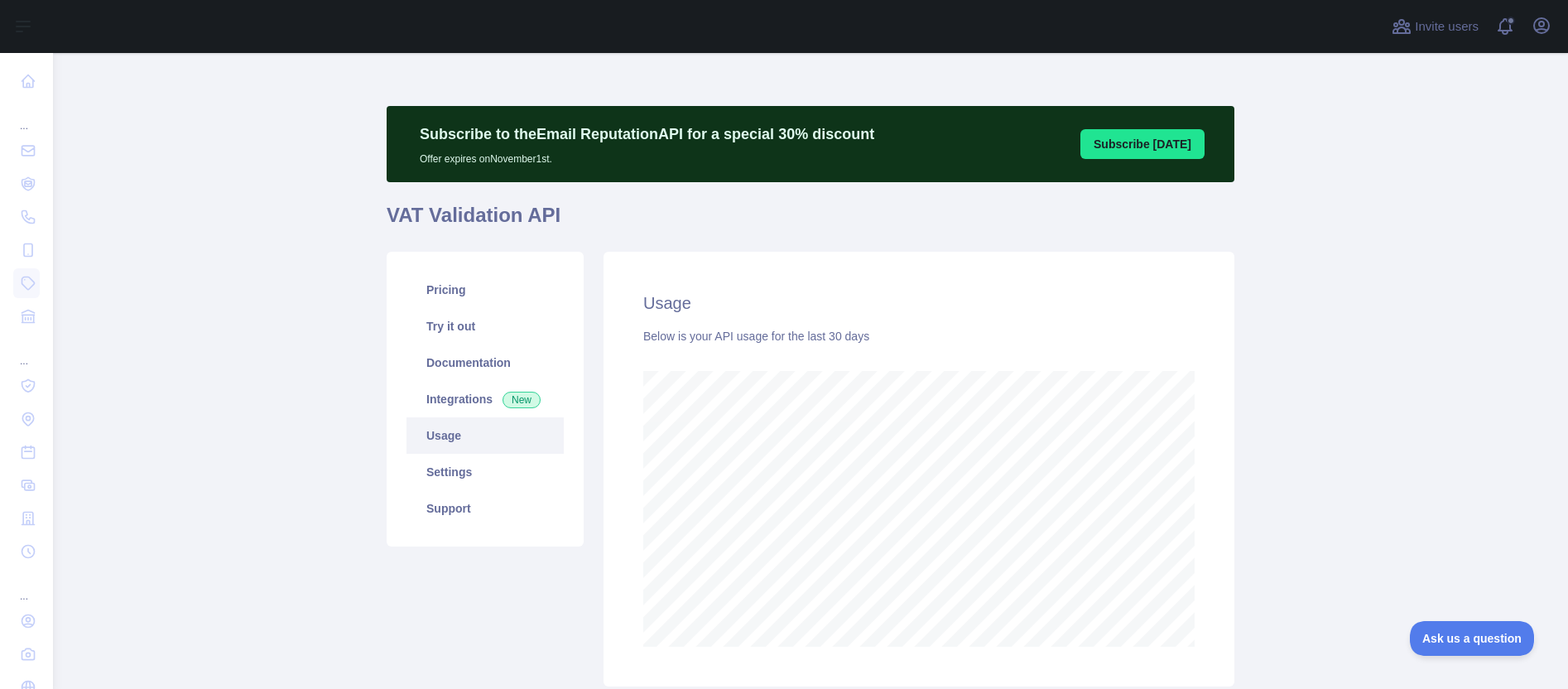
scroll to position [636, 1502]
click at [445, 335] on link "Try it out" at bounding box center [485, 326] width 158 height 37
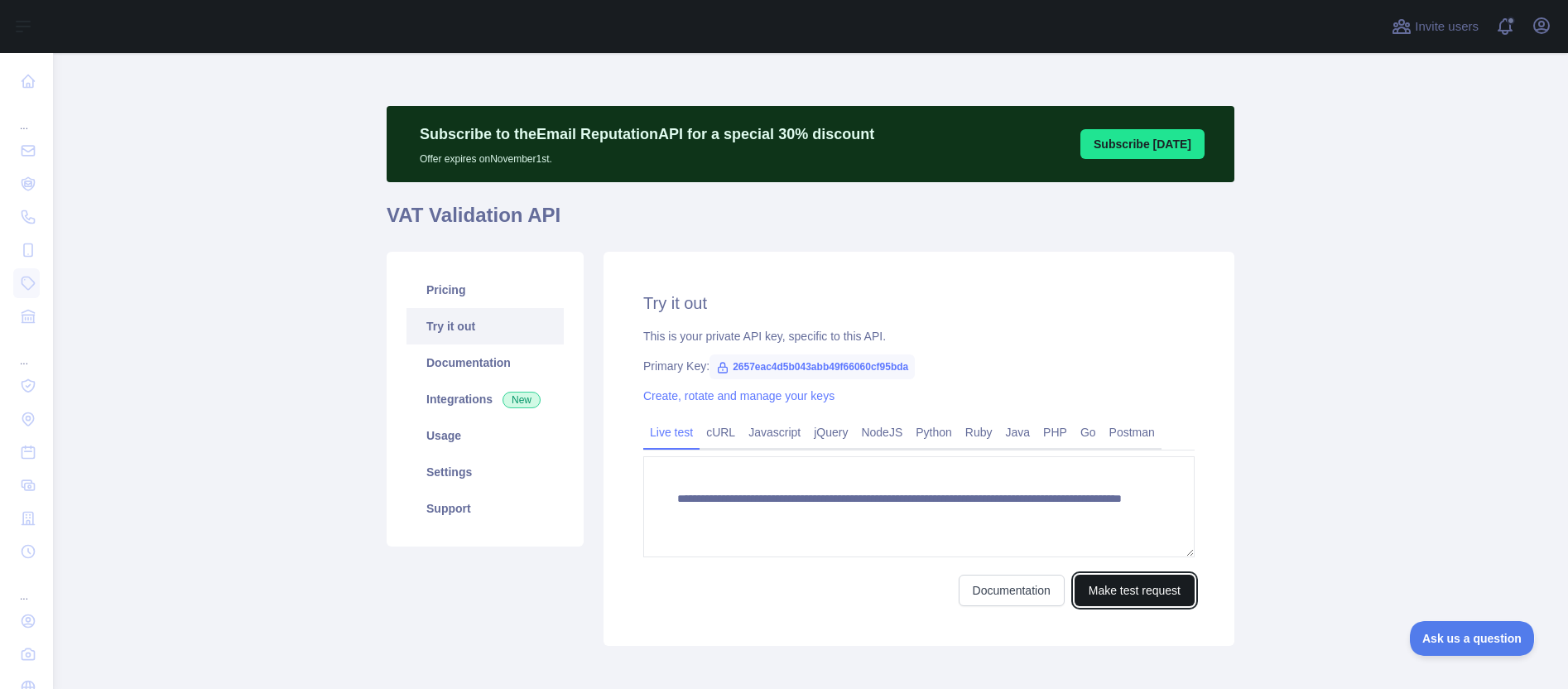
click at [1129, 587] on button "Make test request" at bounding box center [1134, 590] width 120 height 31
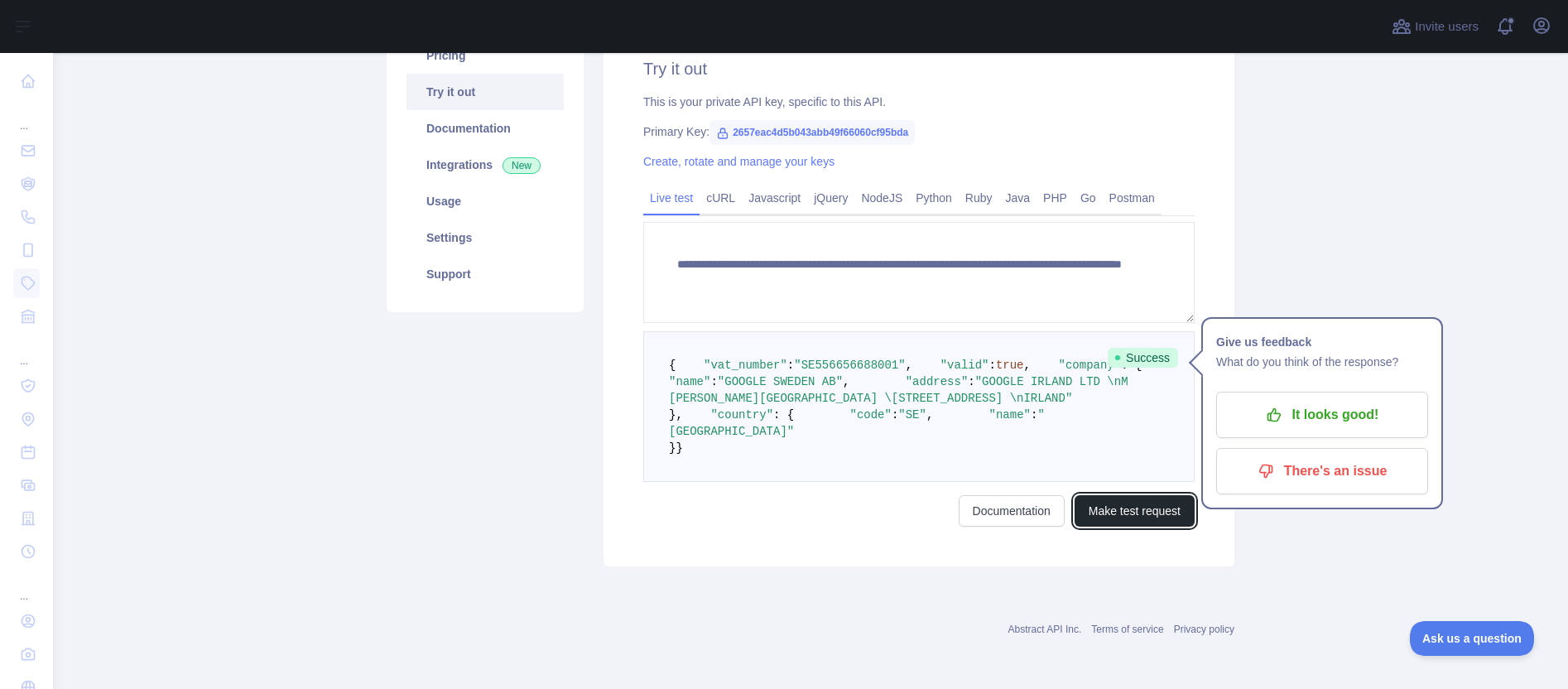
scroll to position [322, 0]
click at [835, 358] on span ""SE556656688001"" at bounding box center [849, 365] width 111 height 13
copy span "SE556656688001"
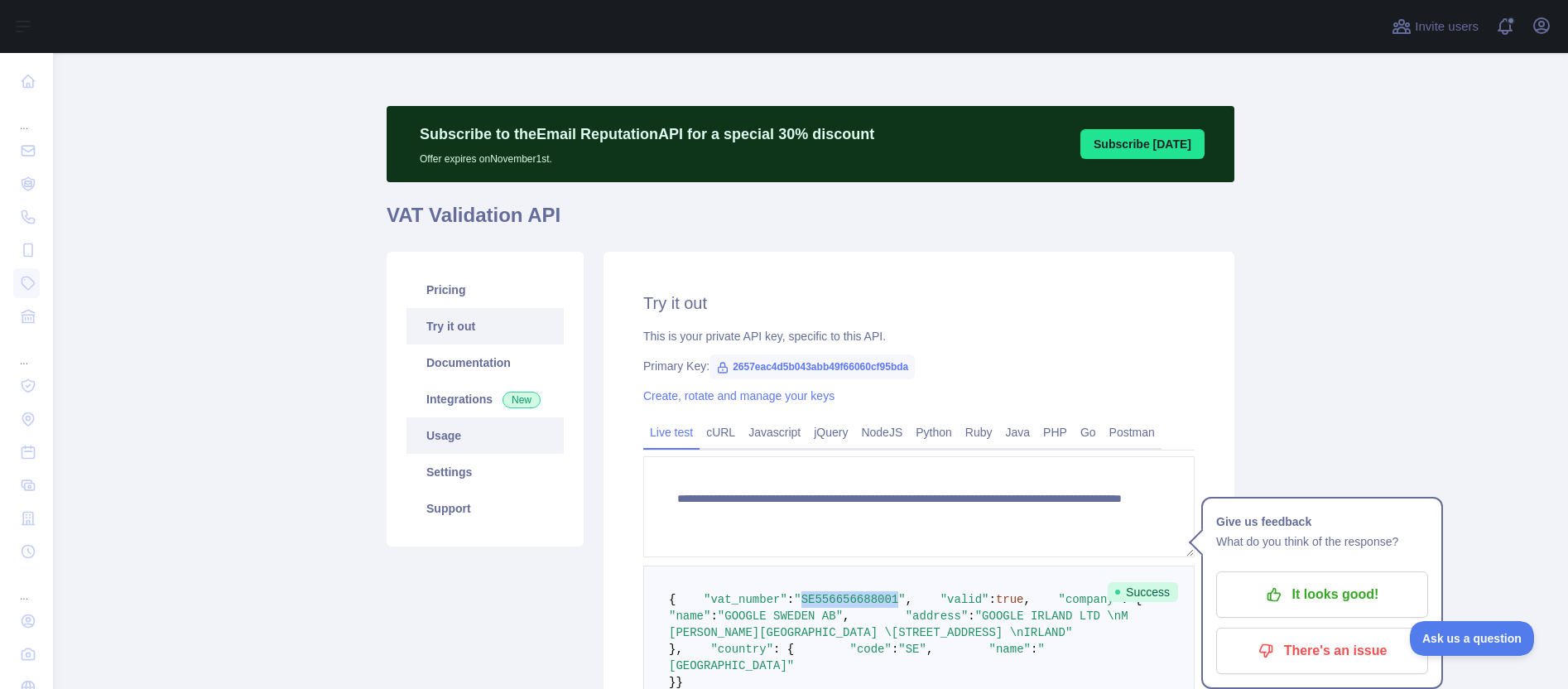
click at [441, 439] on link "Usage" at bounding box center [485, 435] width 158 height 37
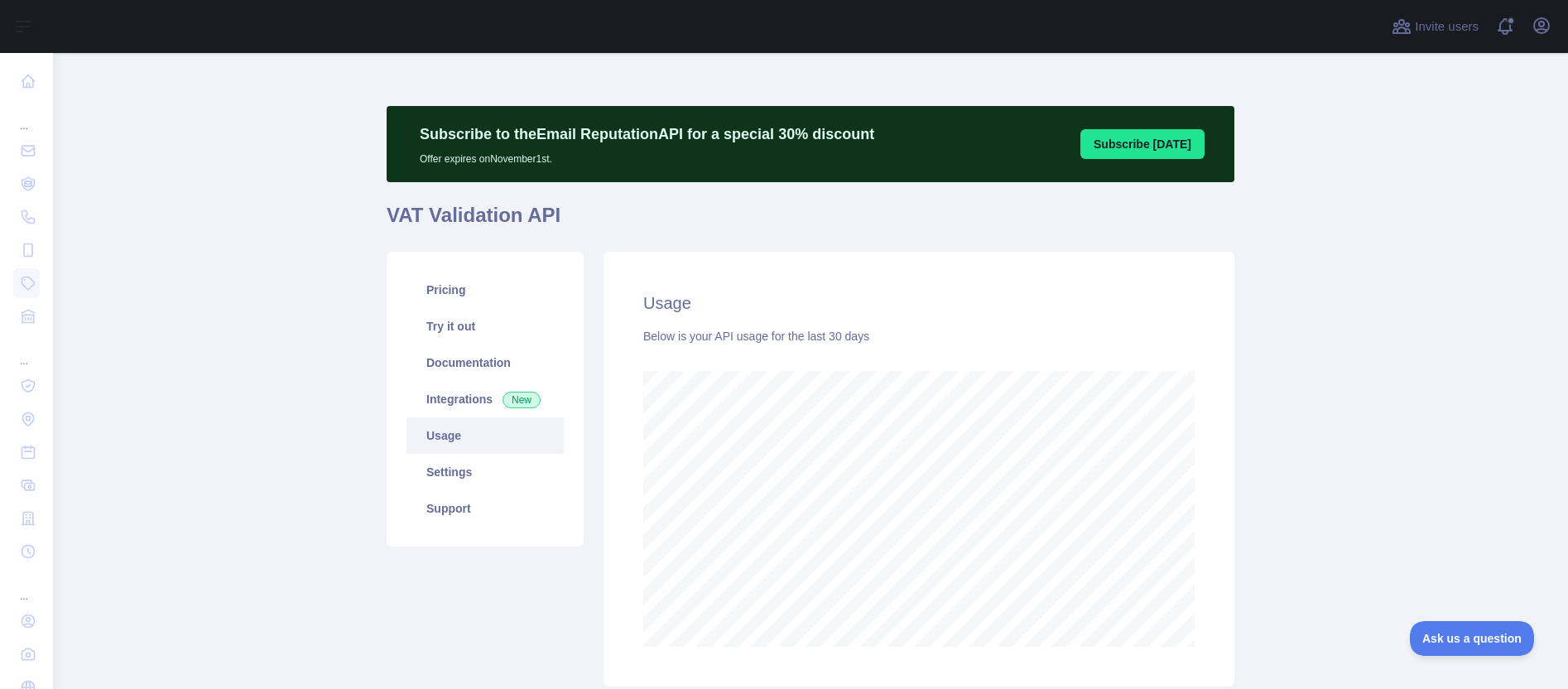
scroll to position [636, 1502]
click at [447, 300] on link "Pricing" at bounding box center [485, 290] width 158 height 37
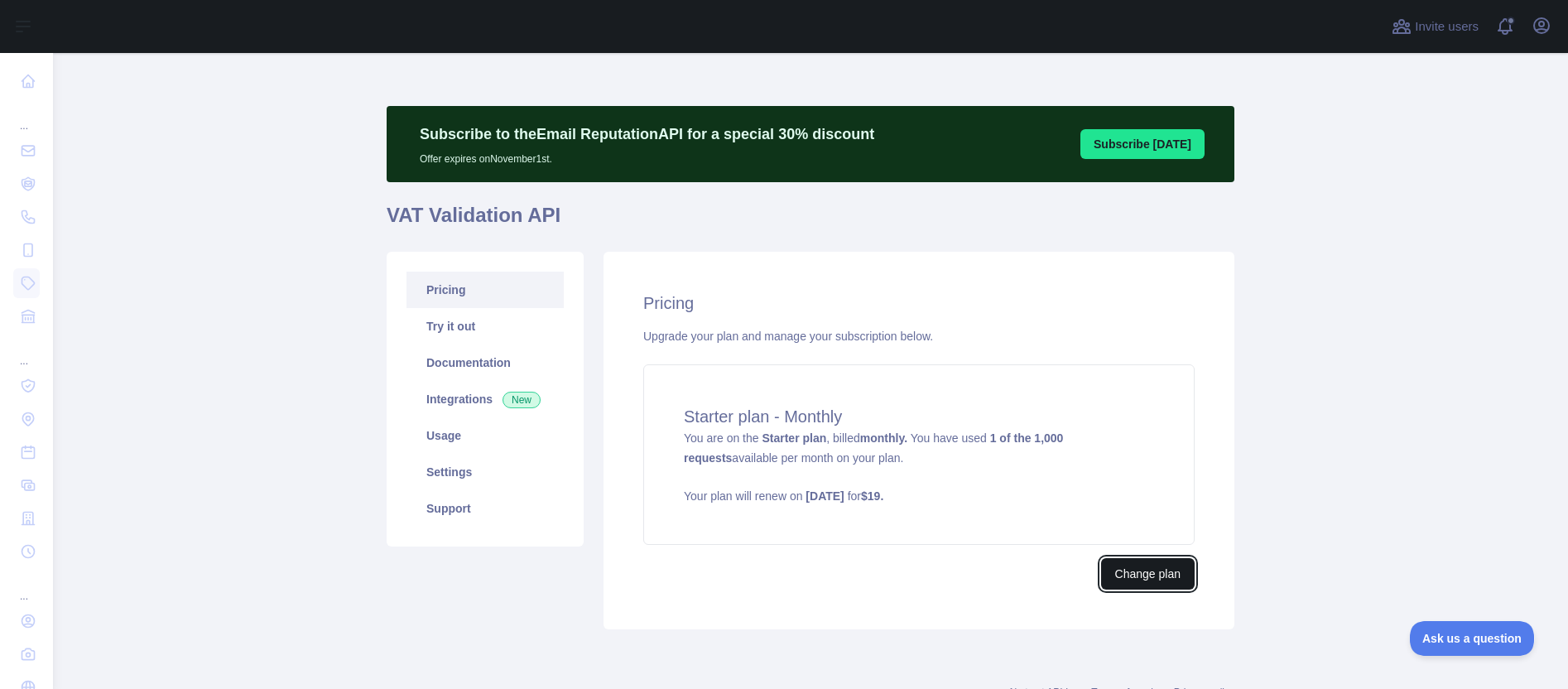
click at [1130, 575] on button "Change plan" at bounding box center [1148, 574] width 93 height 31
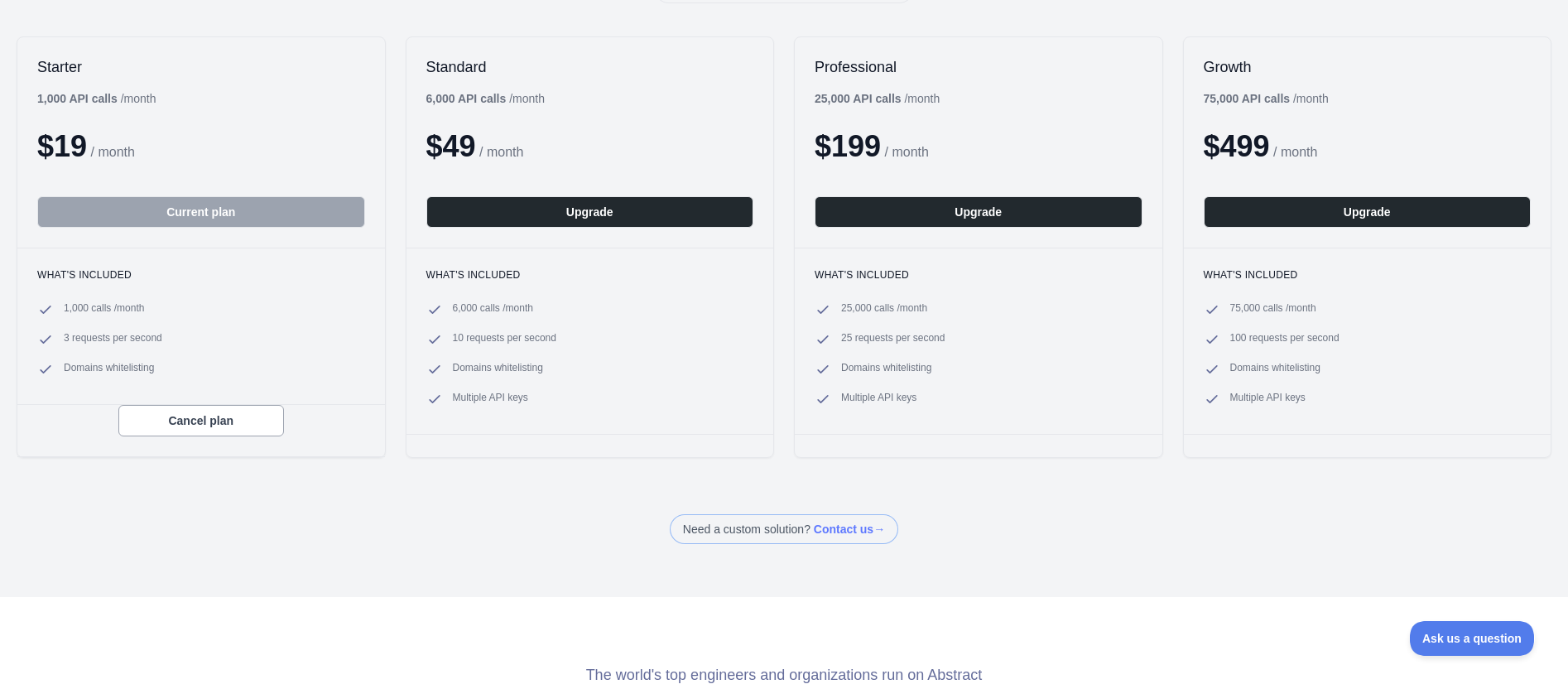
scroll to position [355, 0]
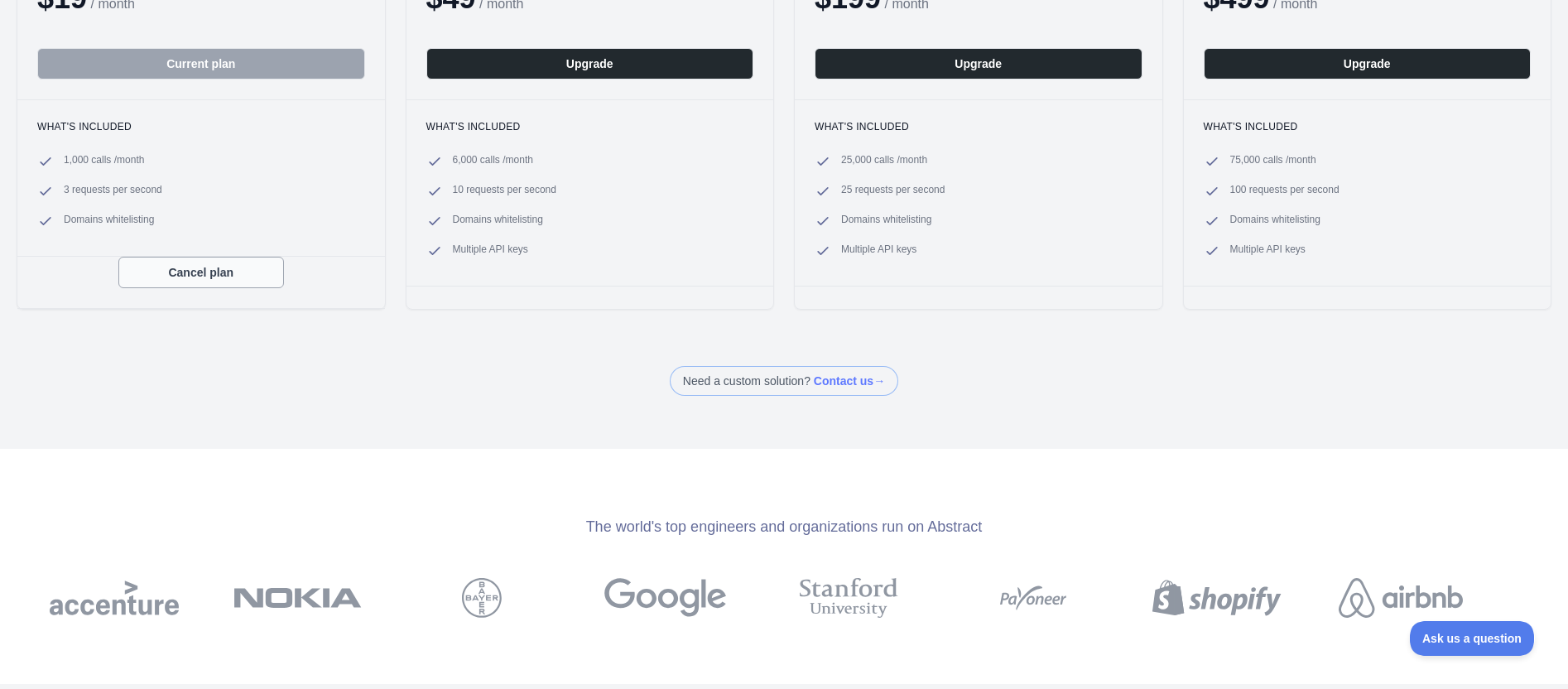
click at [193, 274] on button "Cancel plan" at bounding box center [201, 272] width 166 height 31
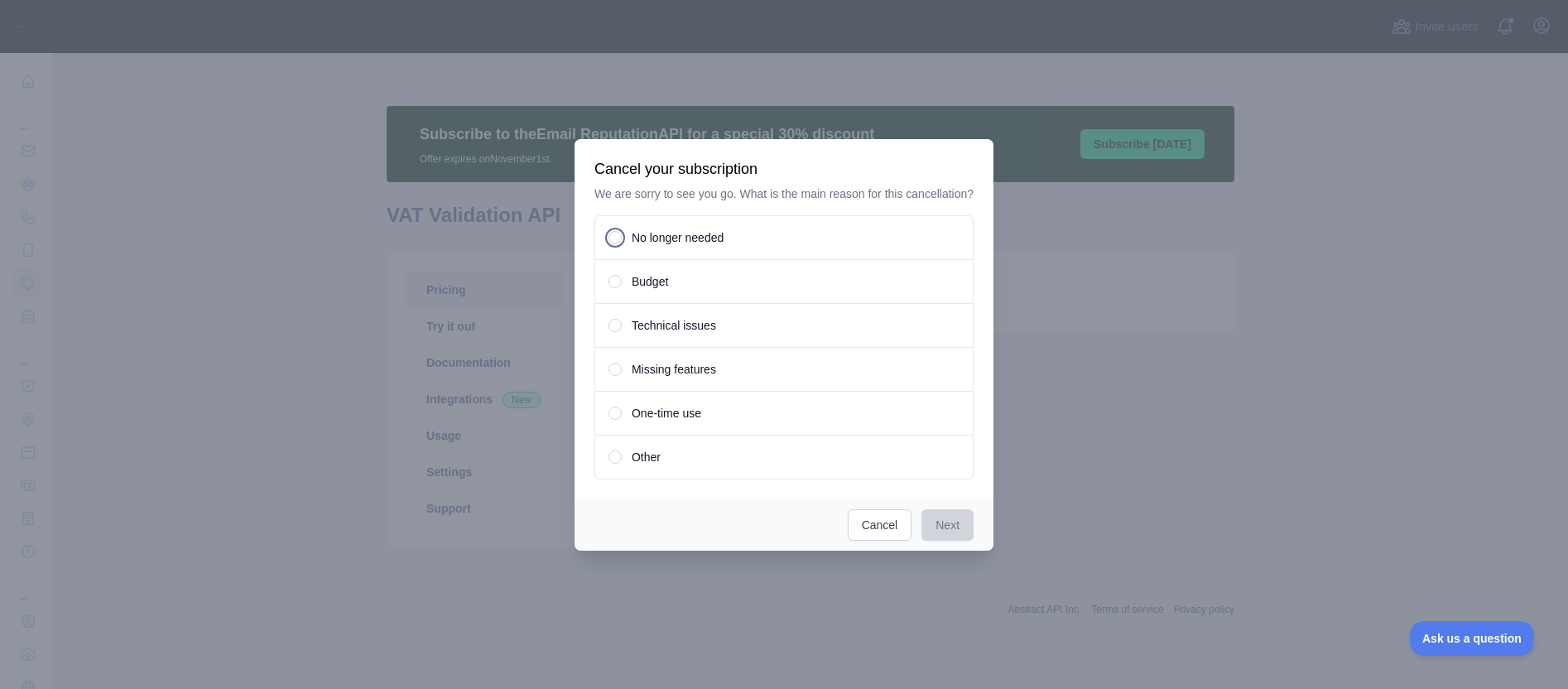
click at [623, 249] on div "No longer needed" at bounding box center [784, 237] width 379 height 45
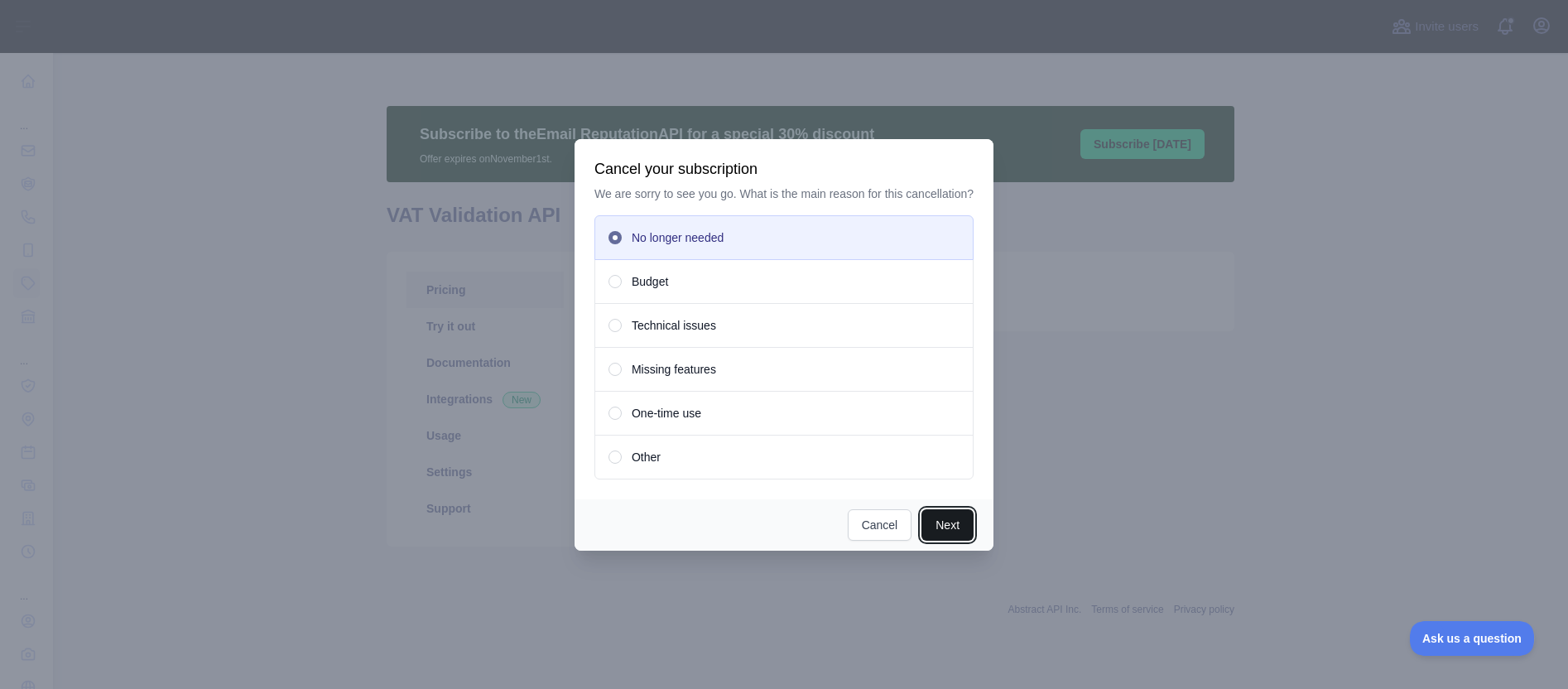
click at [953, 538] on button "Next" at bounding box center [947, 525] width 52 height 31
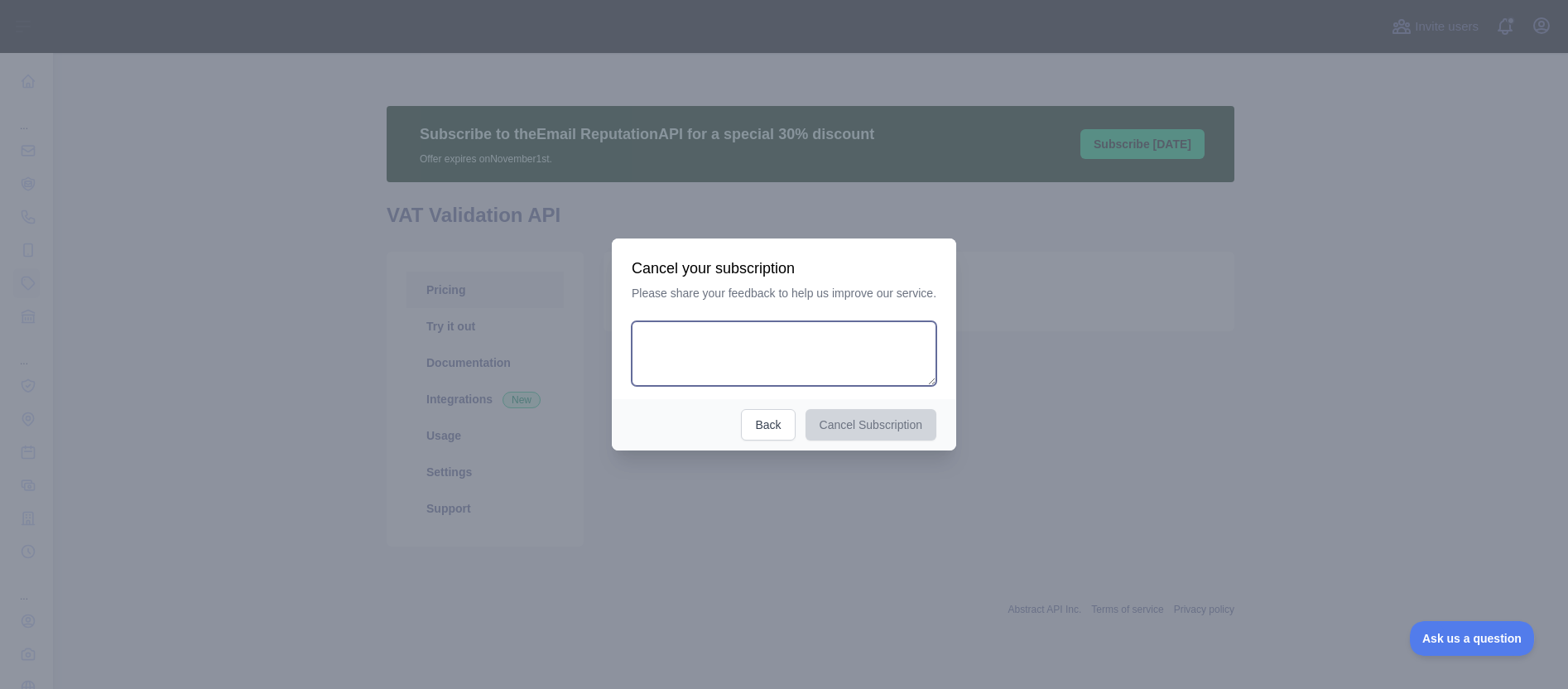
click at [732, 342] on textarea at bounding box center [783, 354] width 305 height 64
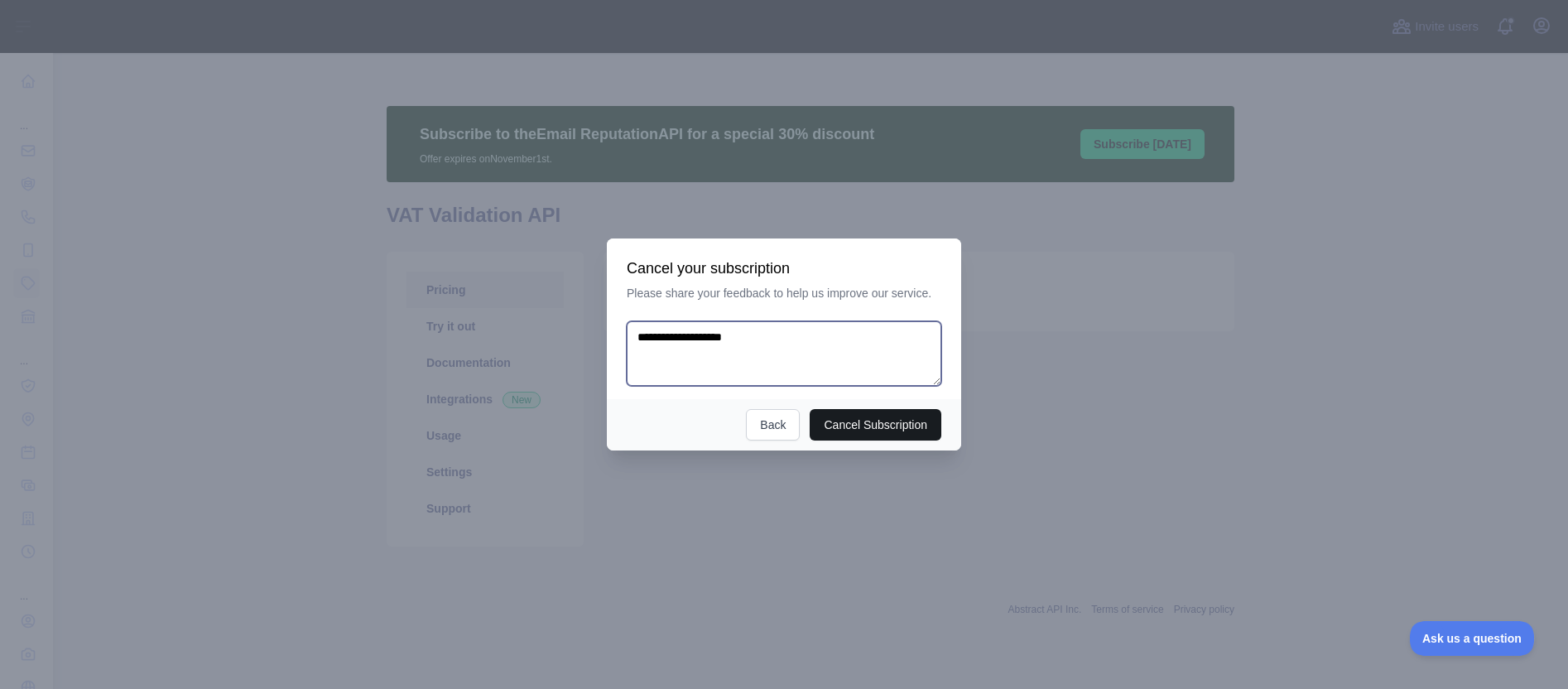
type textarea "**********"
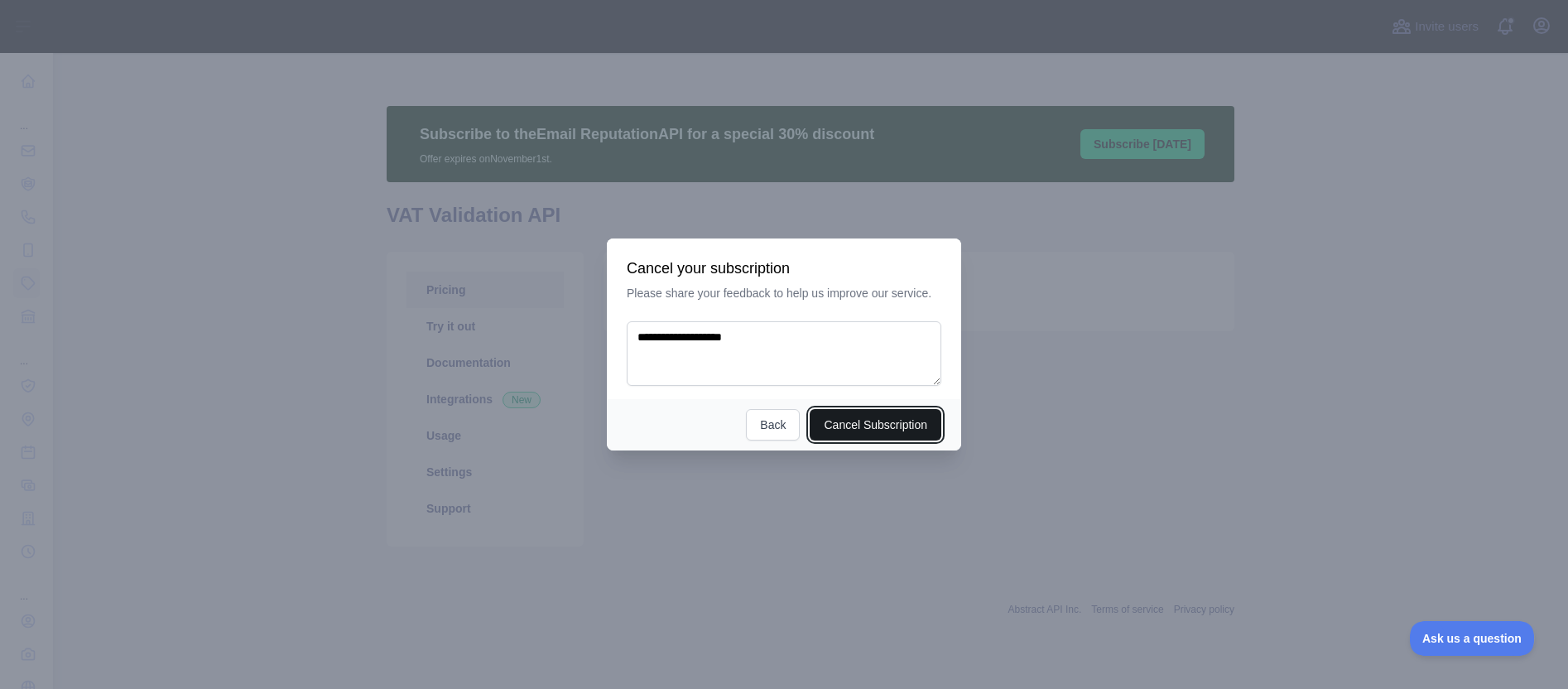
click at [883, 428] on button "Cancel Subscription" at bounding box center [876, 424] width 132 height 31
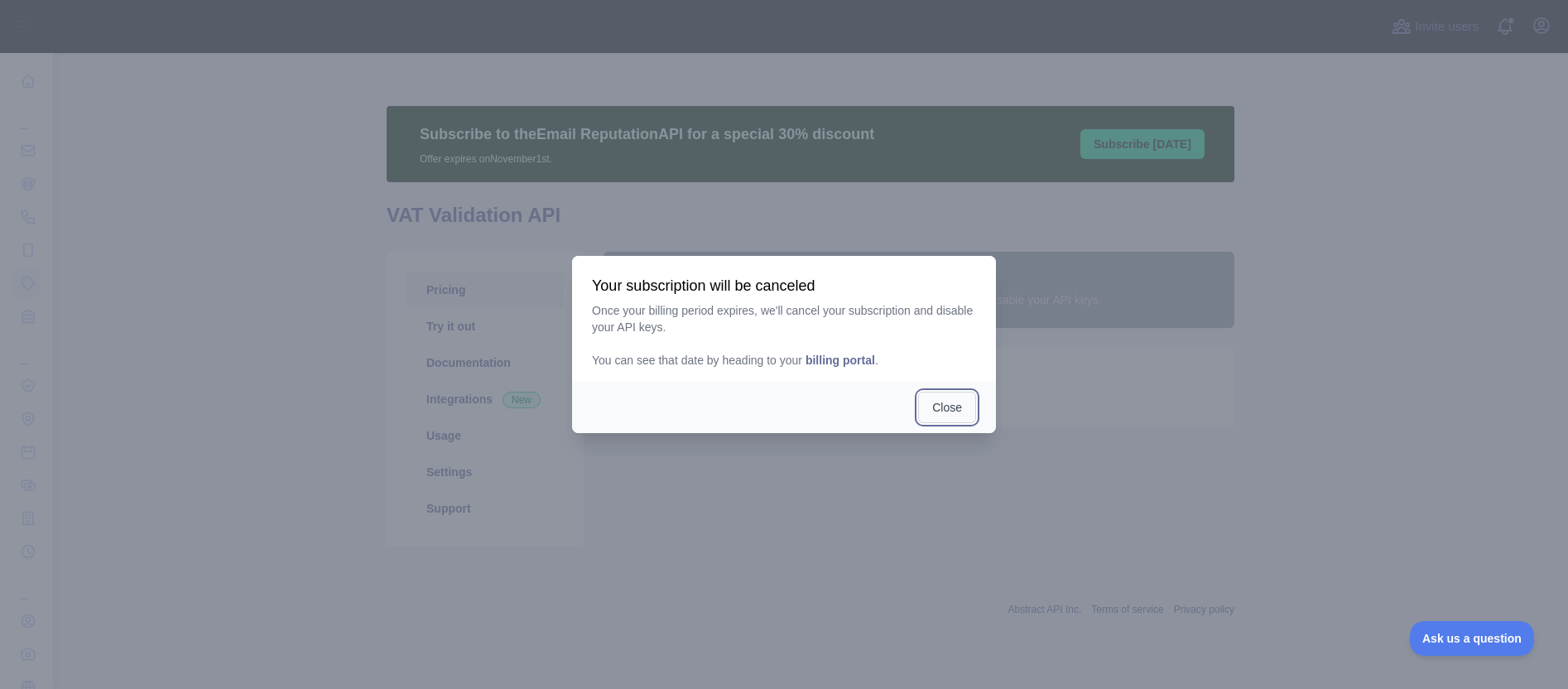
click at [952, 412] on button "Close" at bounding box center [946, 407] width 58 height 31
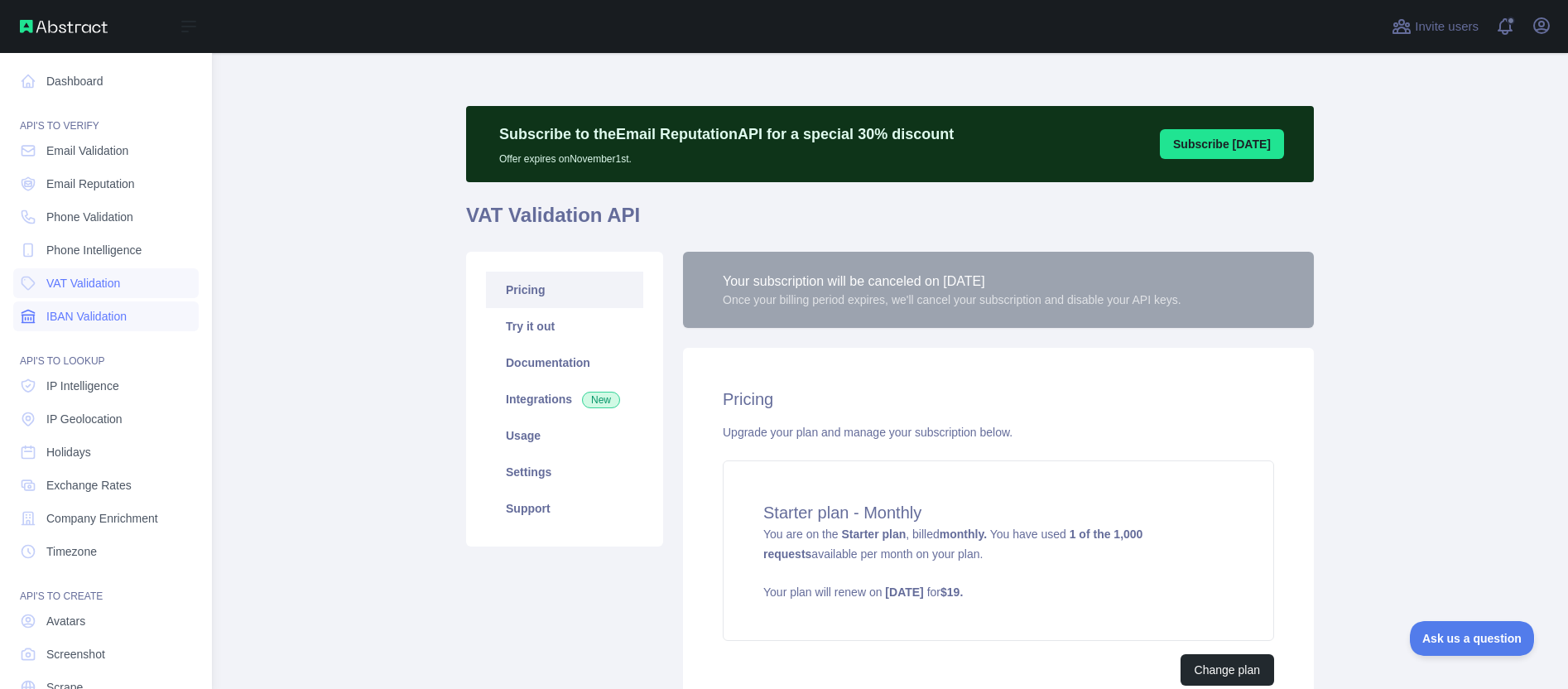
click at [101, 318] on span "IBAN Validation" at bounding box center [87, 316] width 81 height 16
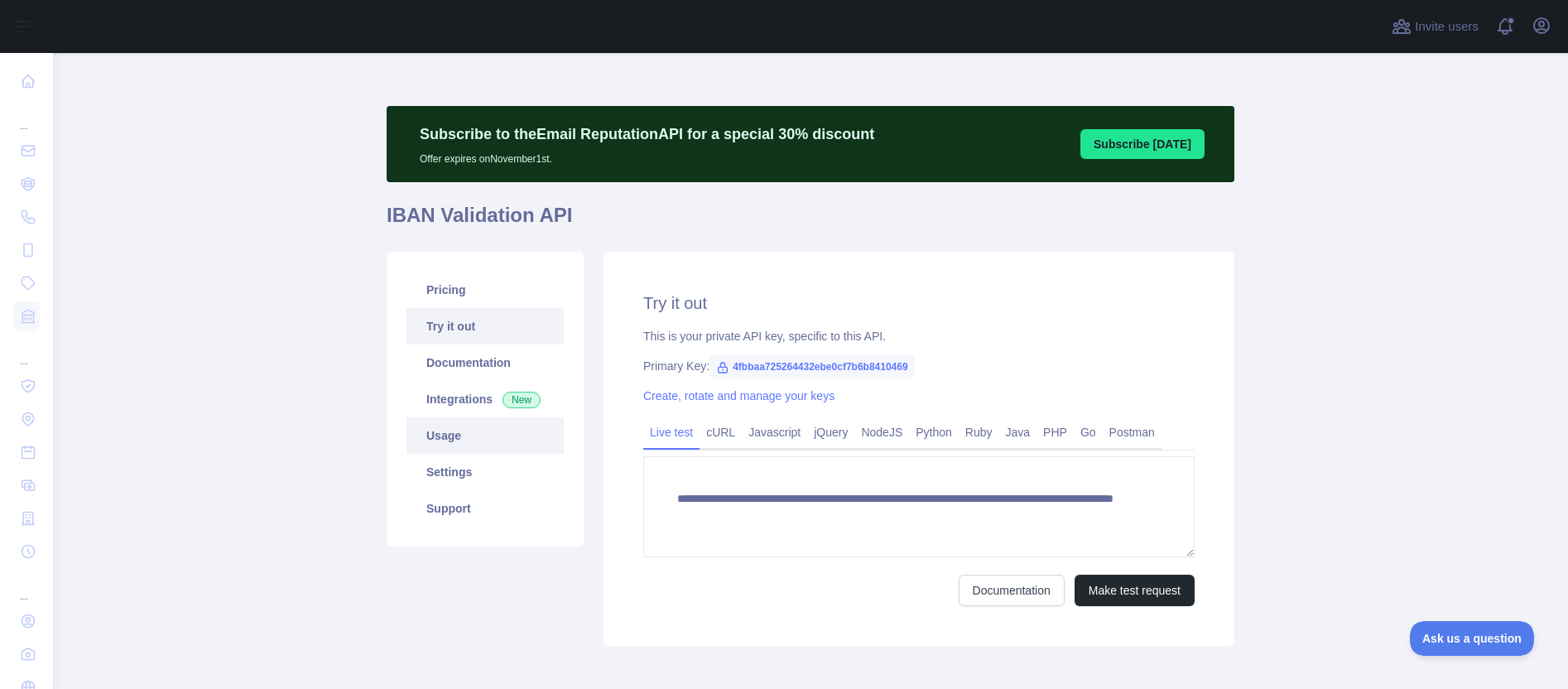
click at [450, 448] on link "Usage" at bounding box center [485, 435] width 158 height 37
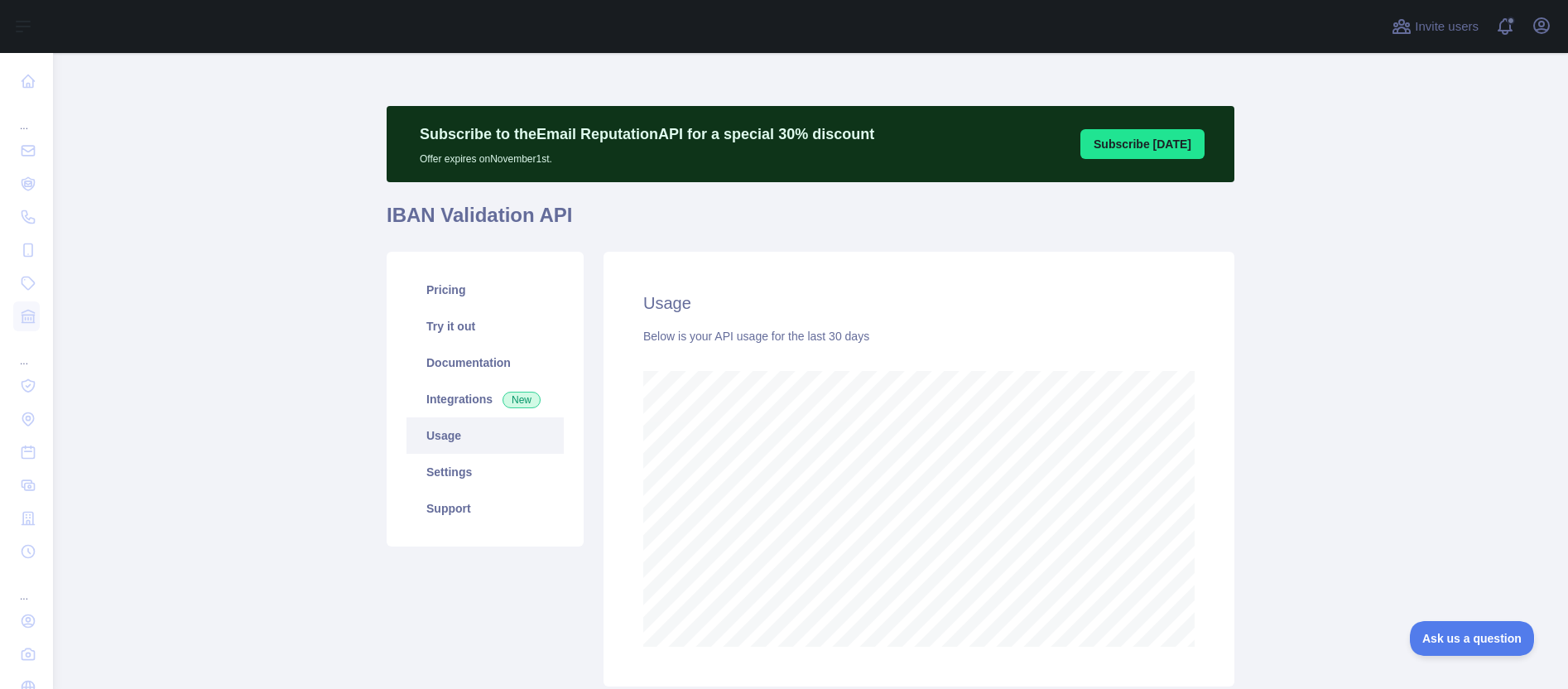
scroll to position [636, 1502]
click at [442, 297] on link "Pricing" at bounding box center [485, 290] width 158 height 37
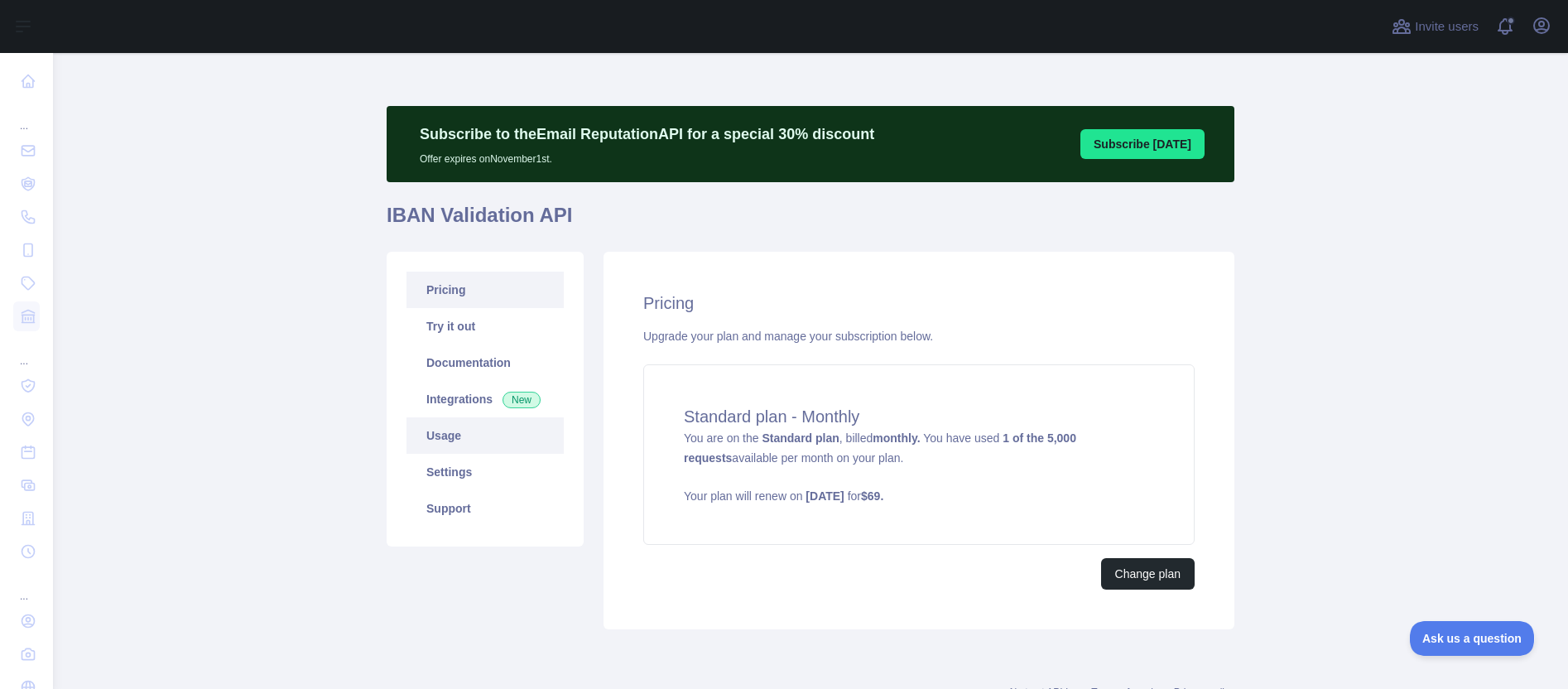
click at [457, 446] on link "Usage" at bounding box center [485, 435] width 158 height 37
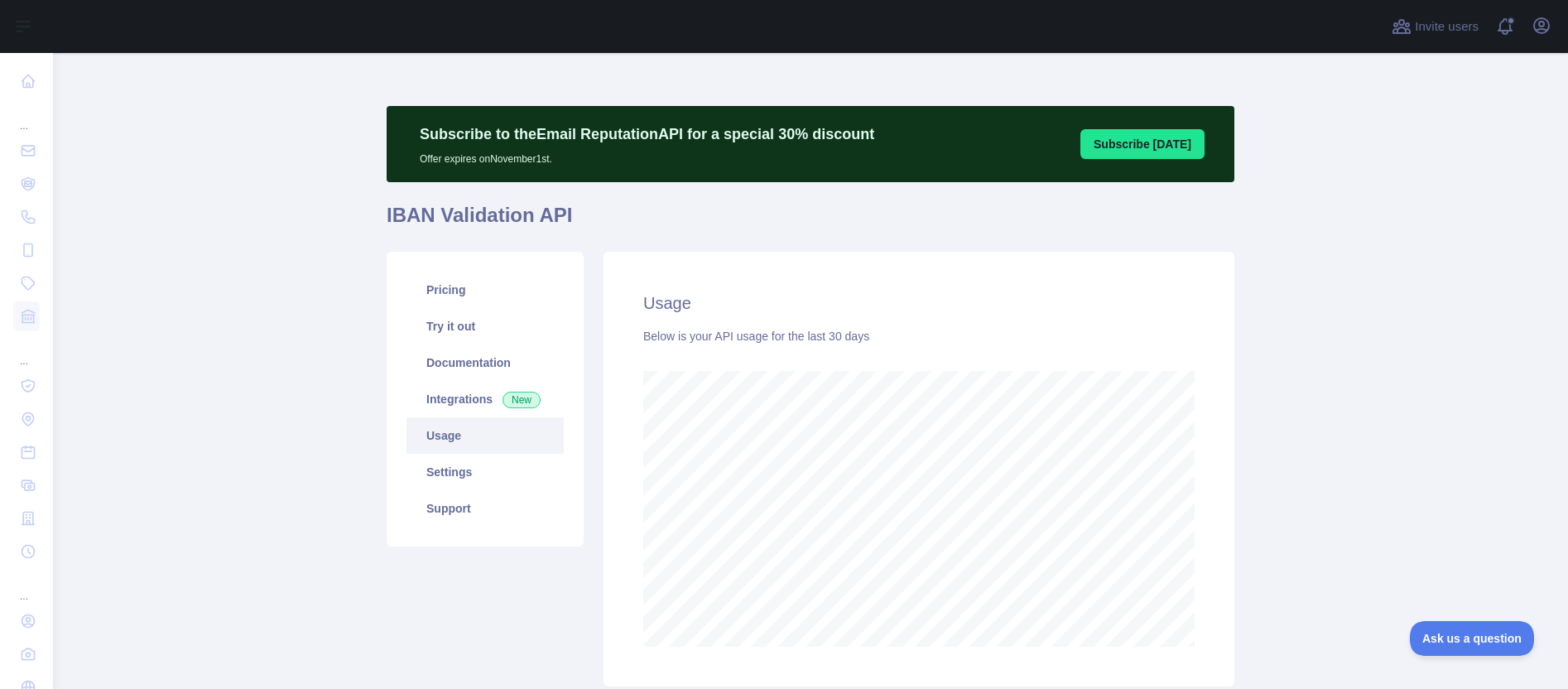
scroll to position [636, 1502]
click at [451, 281] on link "Pricing" at bounding box center [485, 290] width 158 height 37
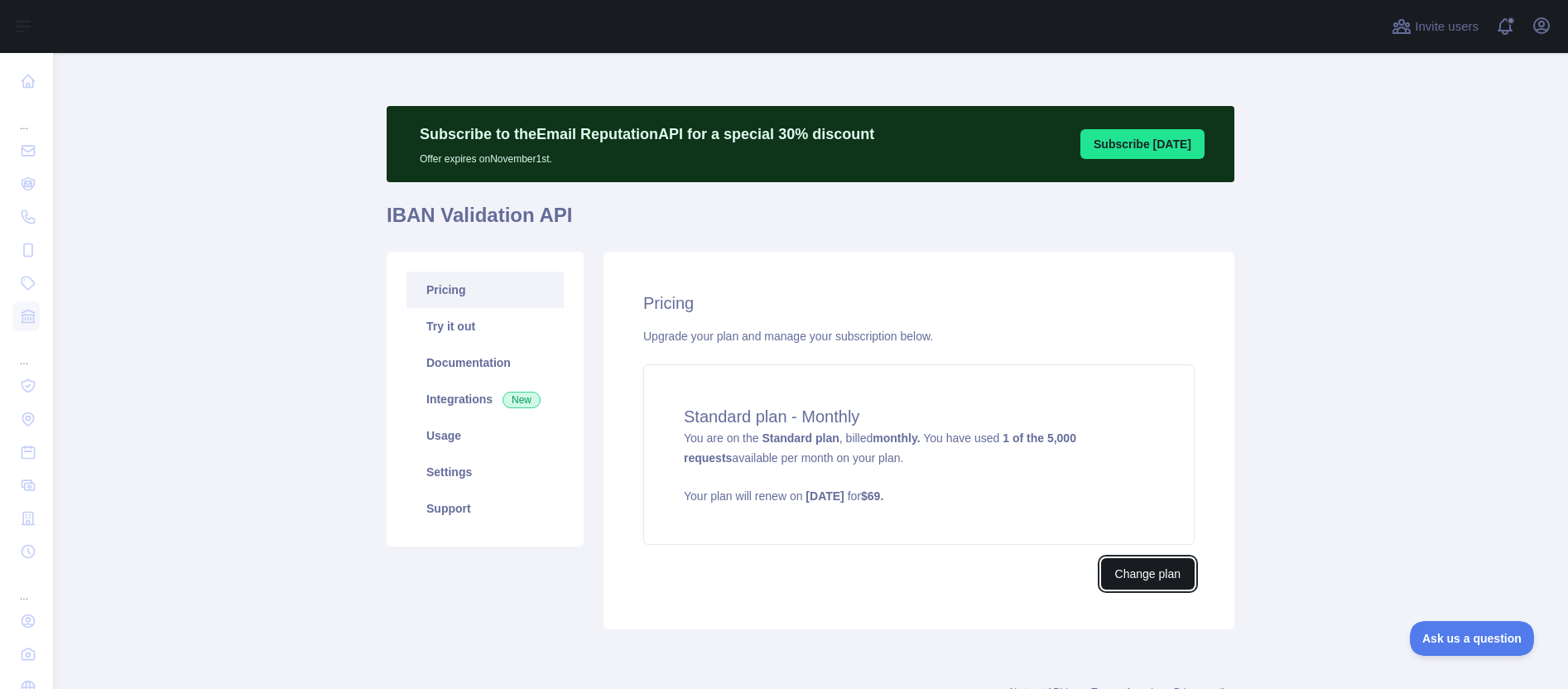
click at [1138, 579] on button "Change plan" at bounding box center [1148, 574] width 93 height 31
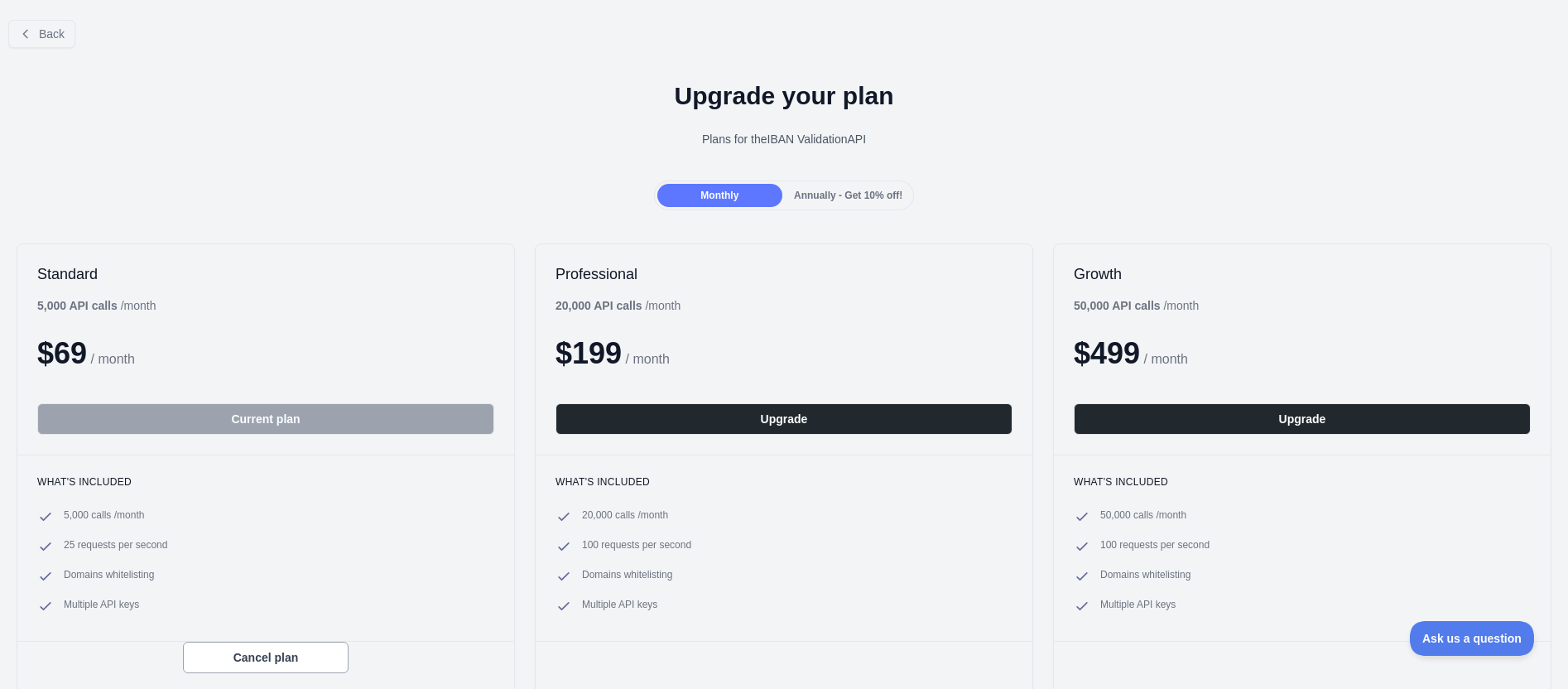
scroll to position [339, 0]
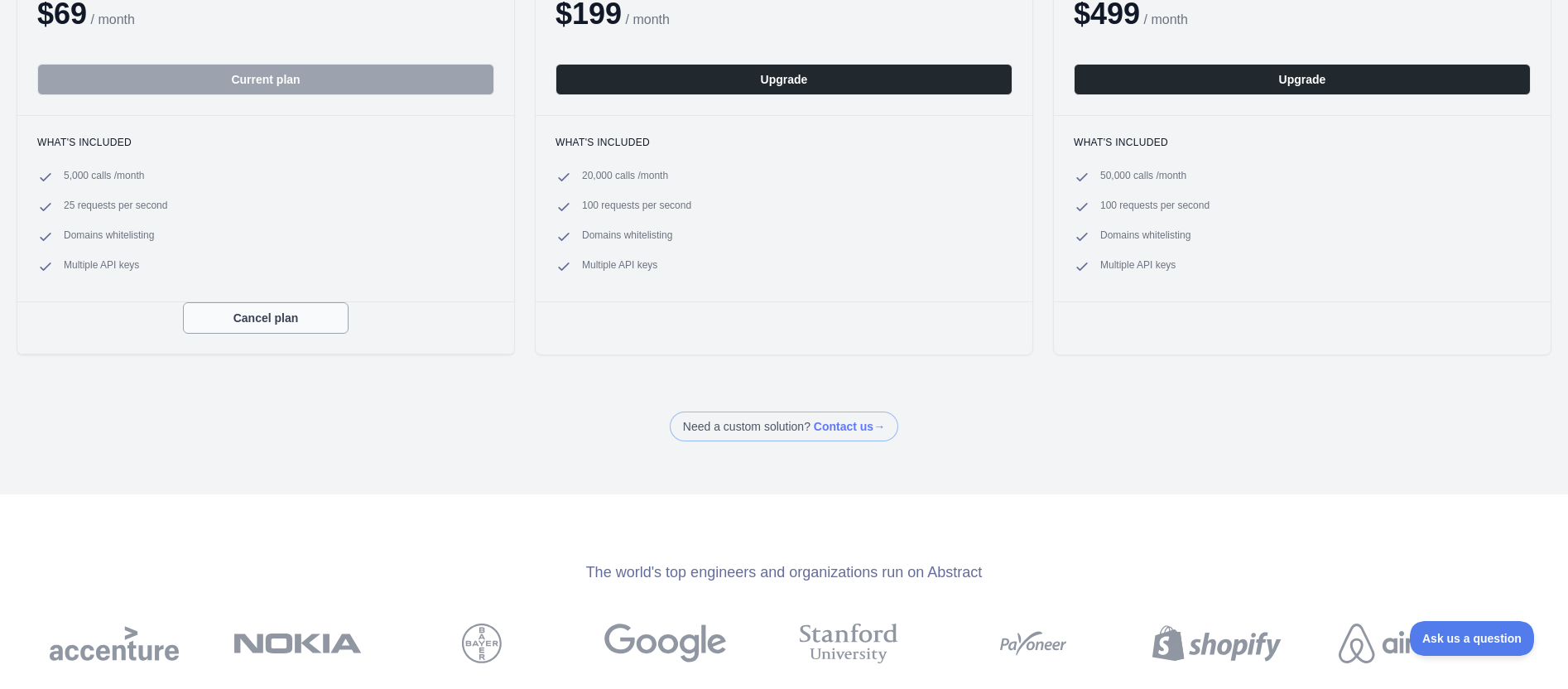
click at [245, 317] on button "Cancel plan" at bounding box center [266, 318] width 166 height 31
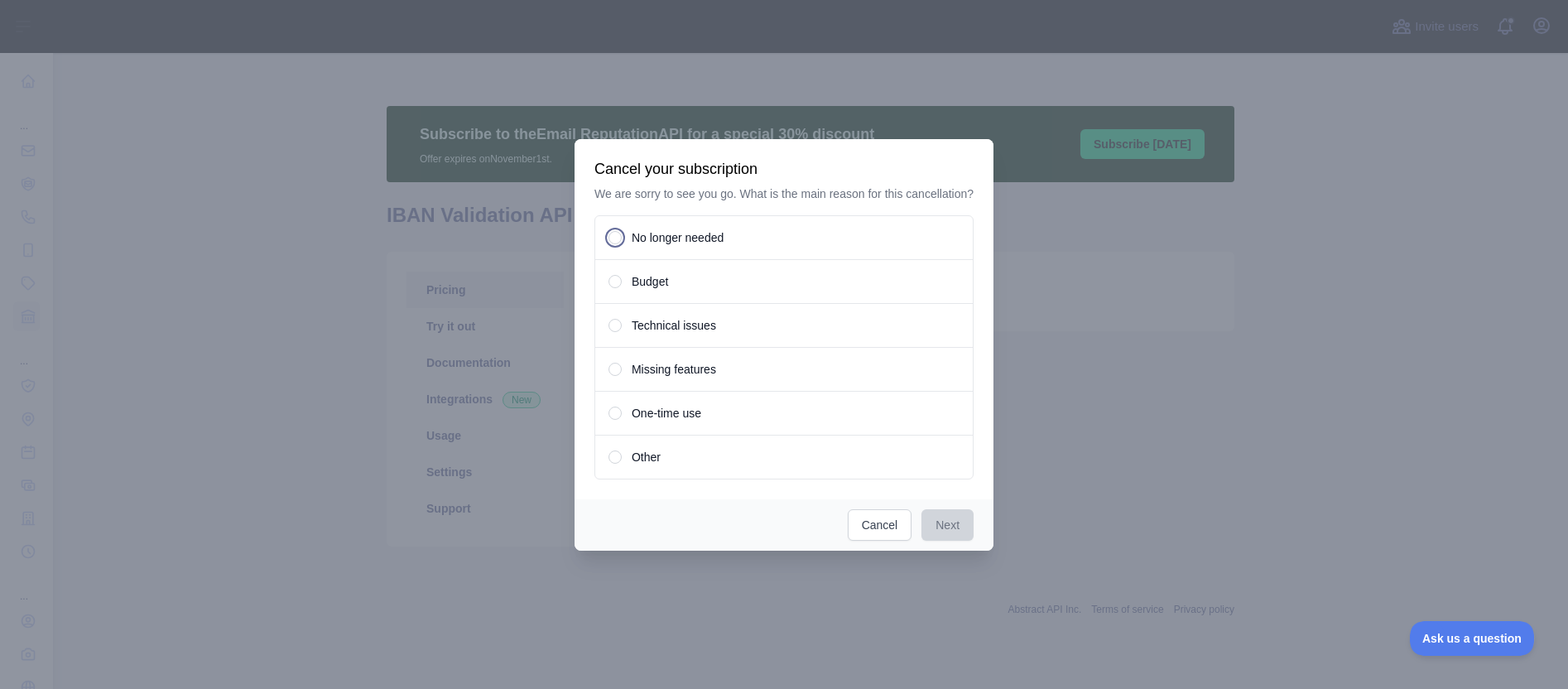
click at [631, 246] on span "No longer needed" at bounding box center [677, 237] width 92 height 16
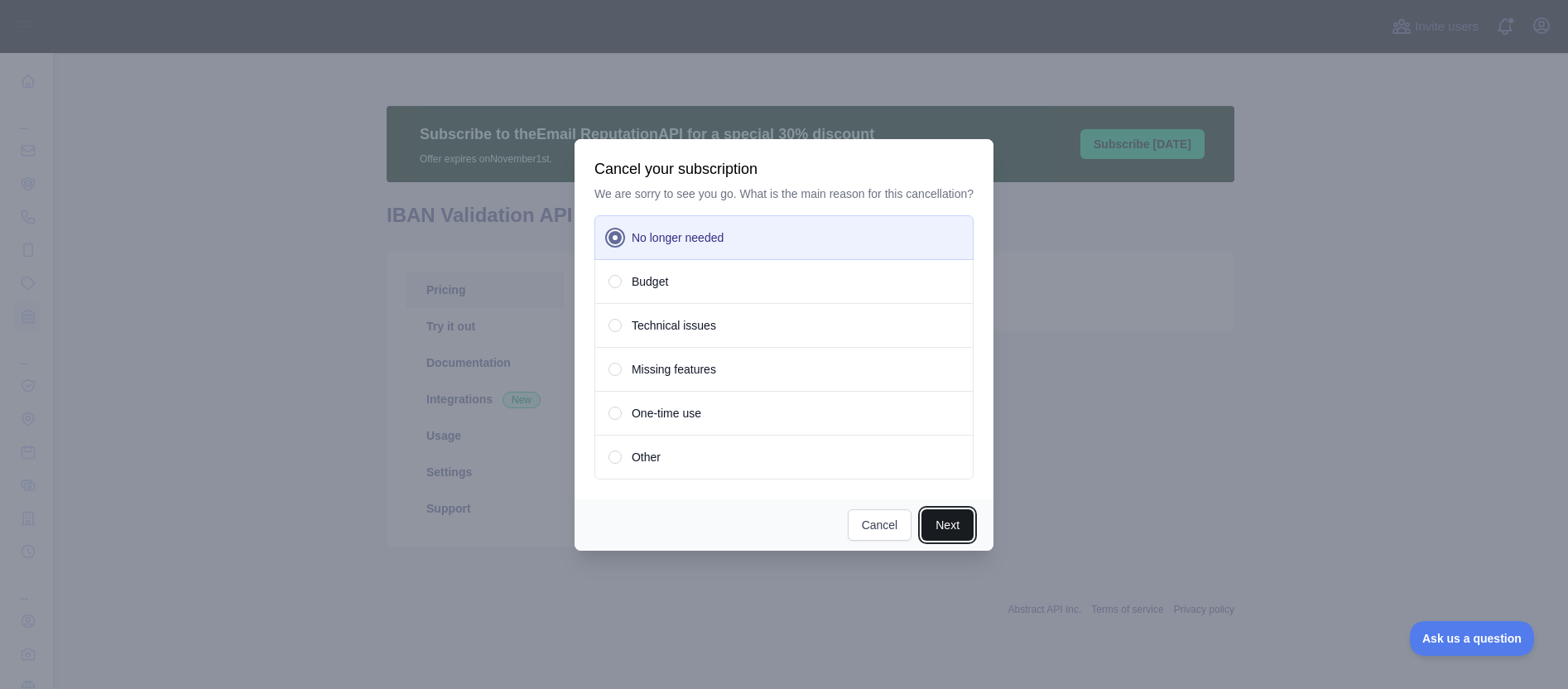
click at [960, 537] on button "Next" at bounding box center [947, 525] width 52 height 31
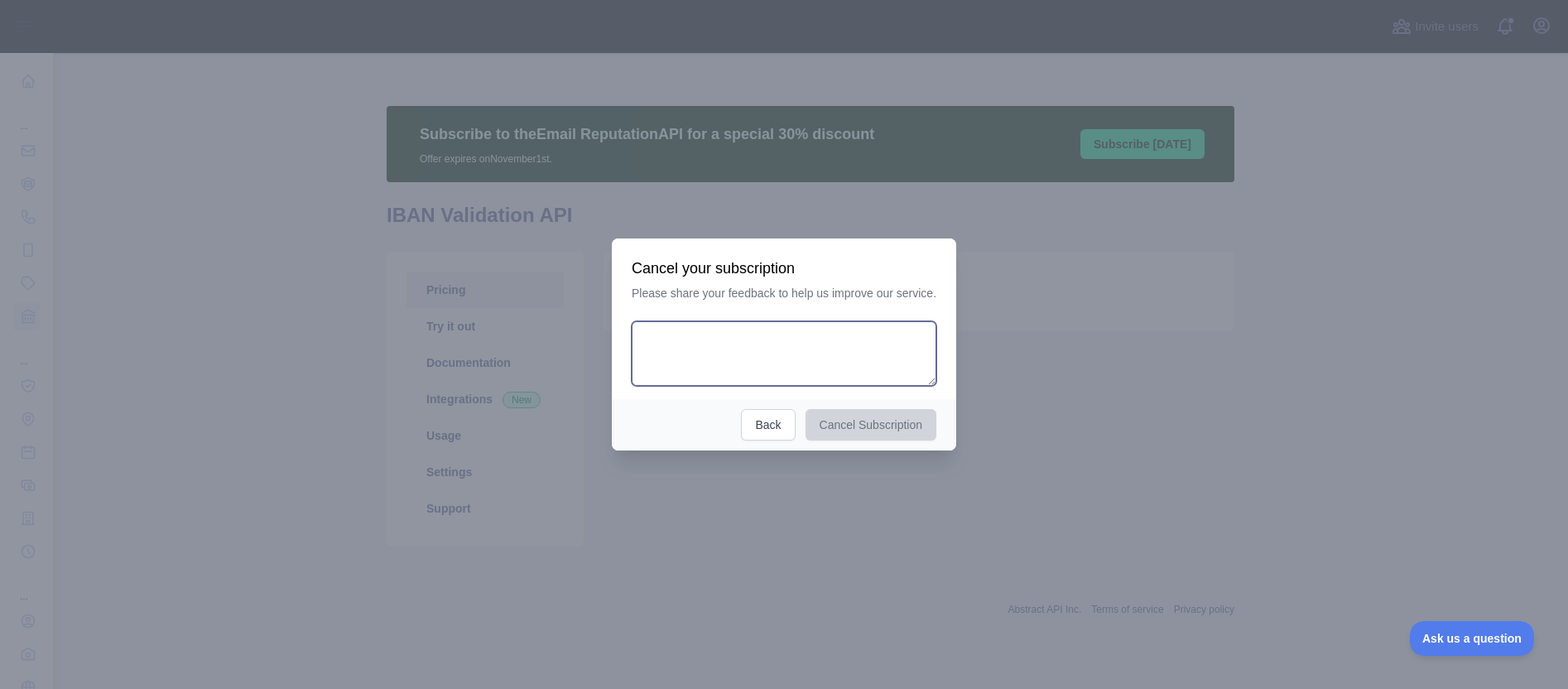
click at [707, 356] on textarea at bounding box center [783, 354] width 305 height 64
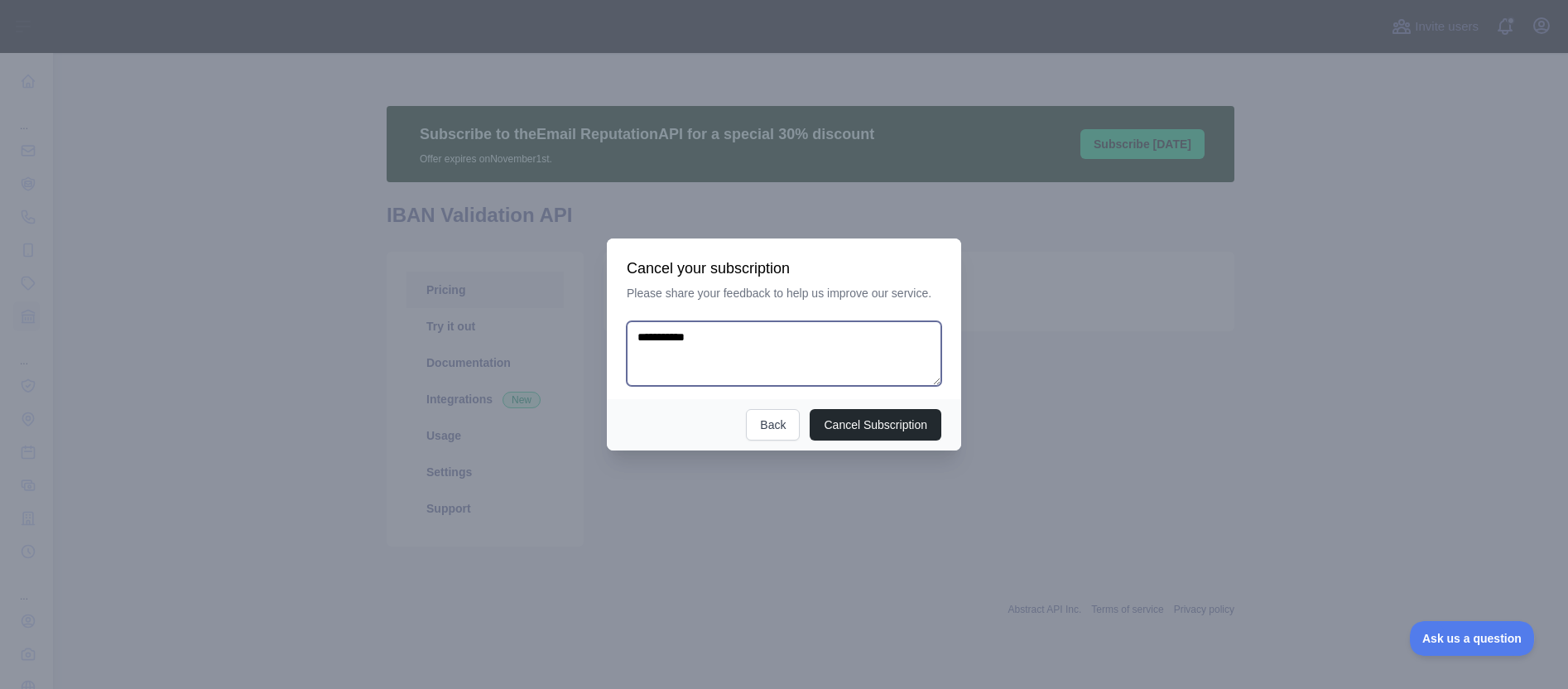
click at [662, 331] on textarea "**********" at bounding box center [783, 354] width 314 height 64
type textarea "**********"
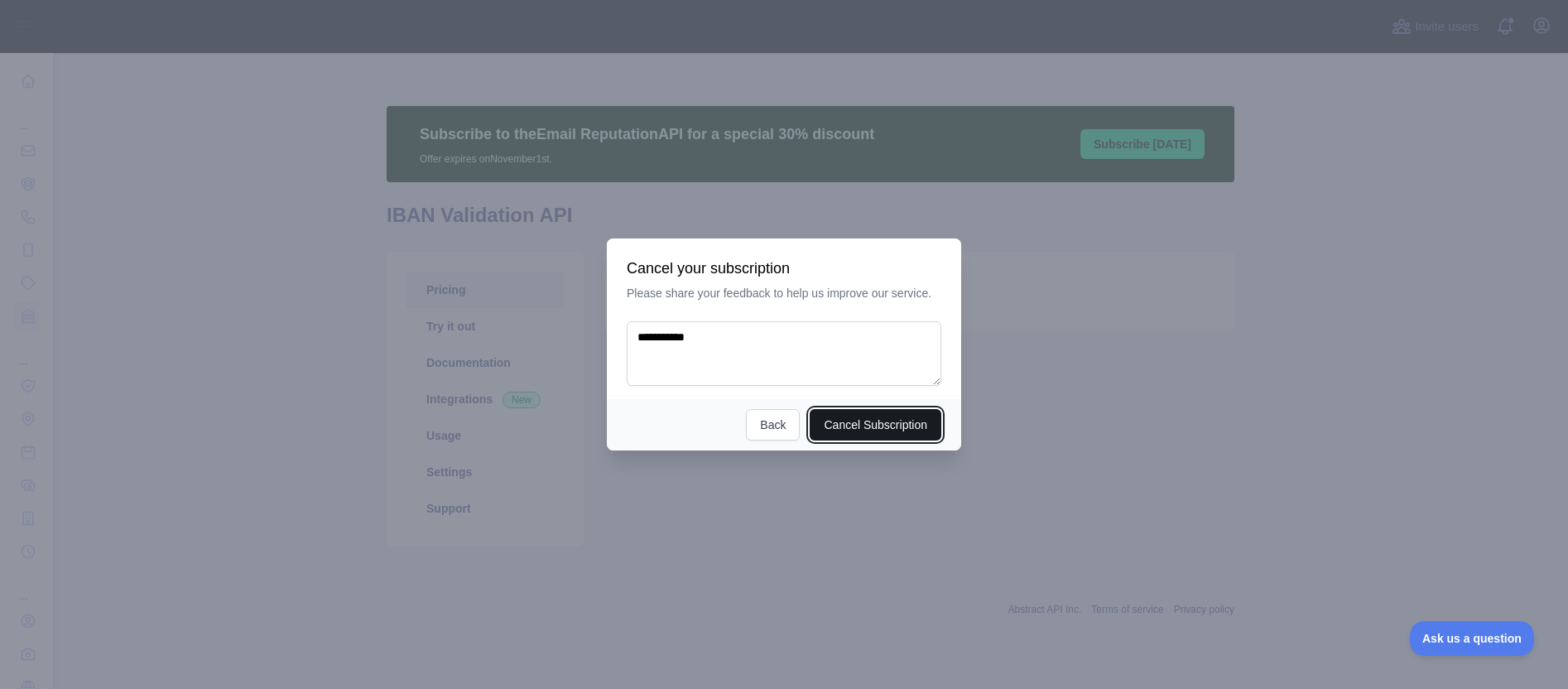
click at [866, 421] on button "Cancel Subscription" at bounding box center [876, 424] width 132 height 31
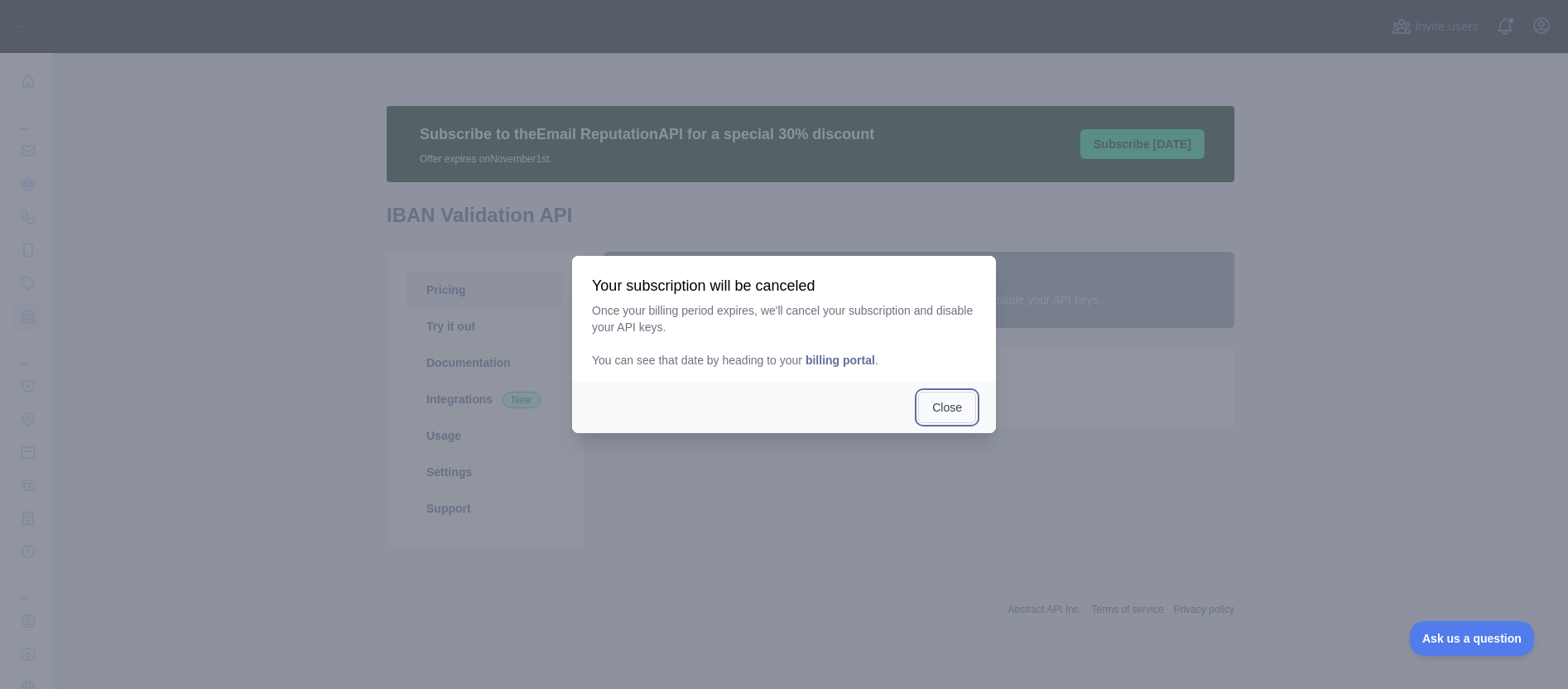
click at [958, 407] on button "Close" at bounding box center [946, 407] width 58 height 31
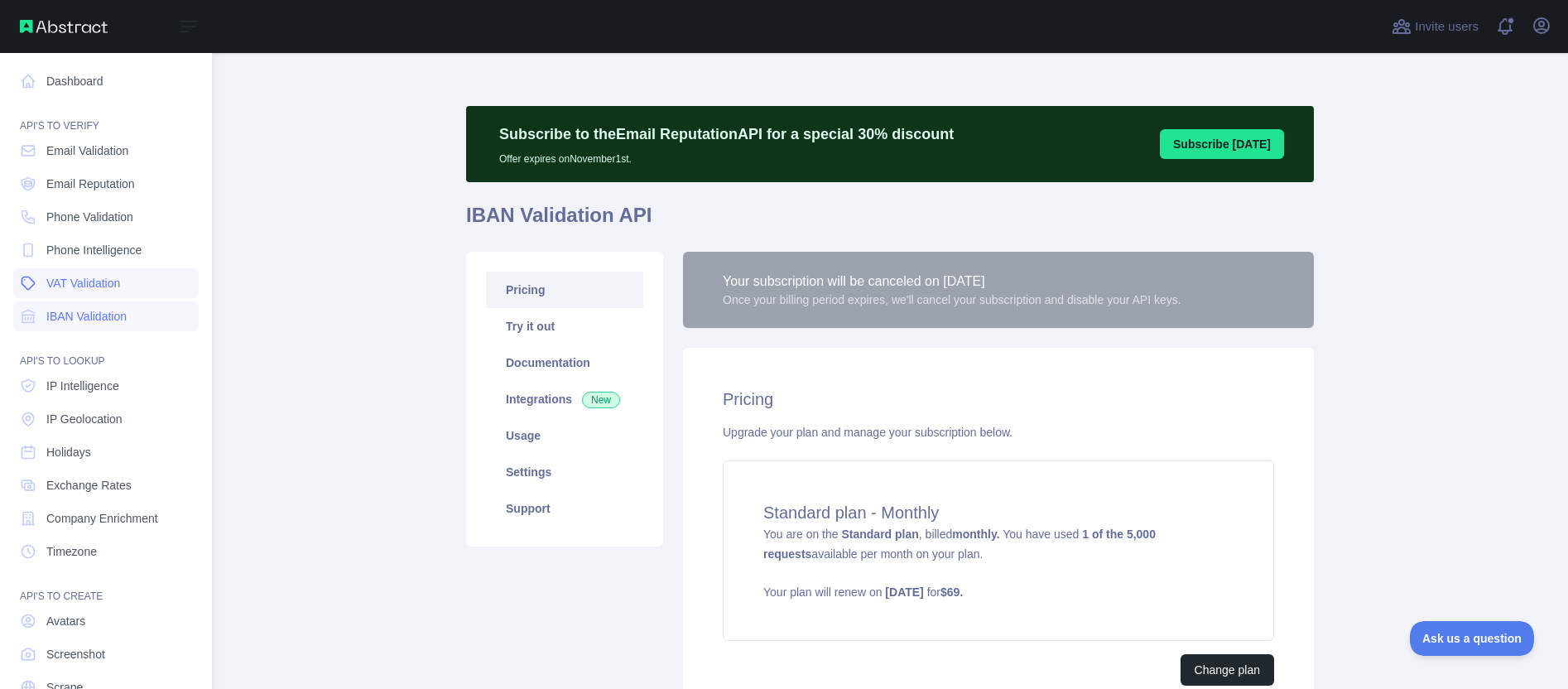
click at [93, 285] on span "VAT Validation" at bounding box center [83, 283] width 73 height 16
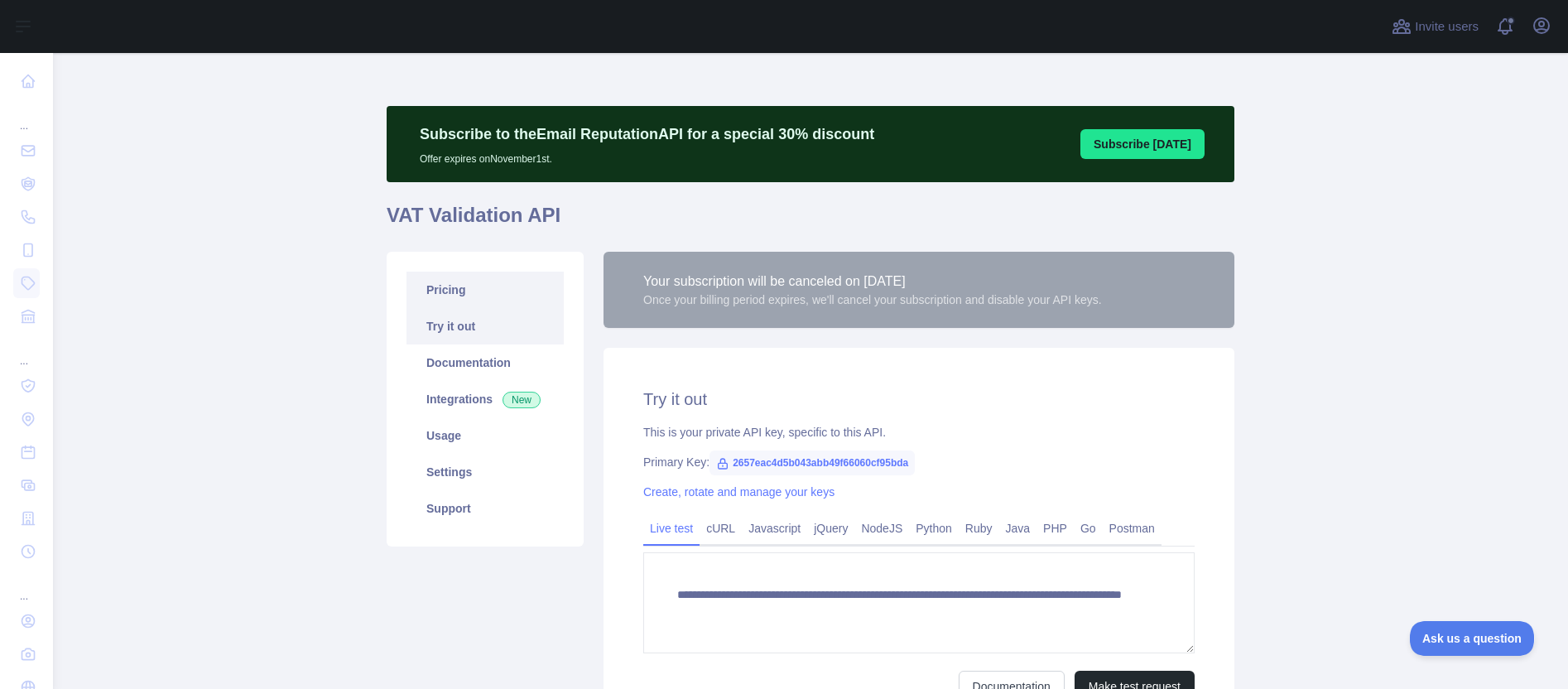
click at [444, 290] on link "Pricing" at bounding box center [485, 290] width 158 height 37
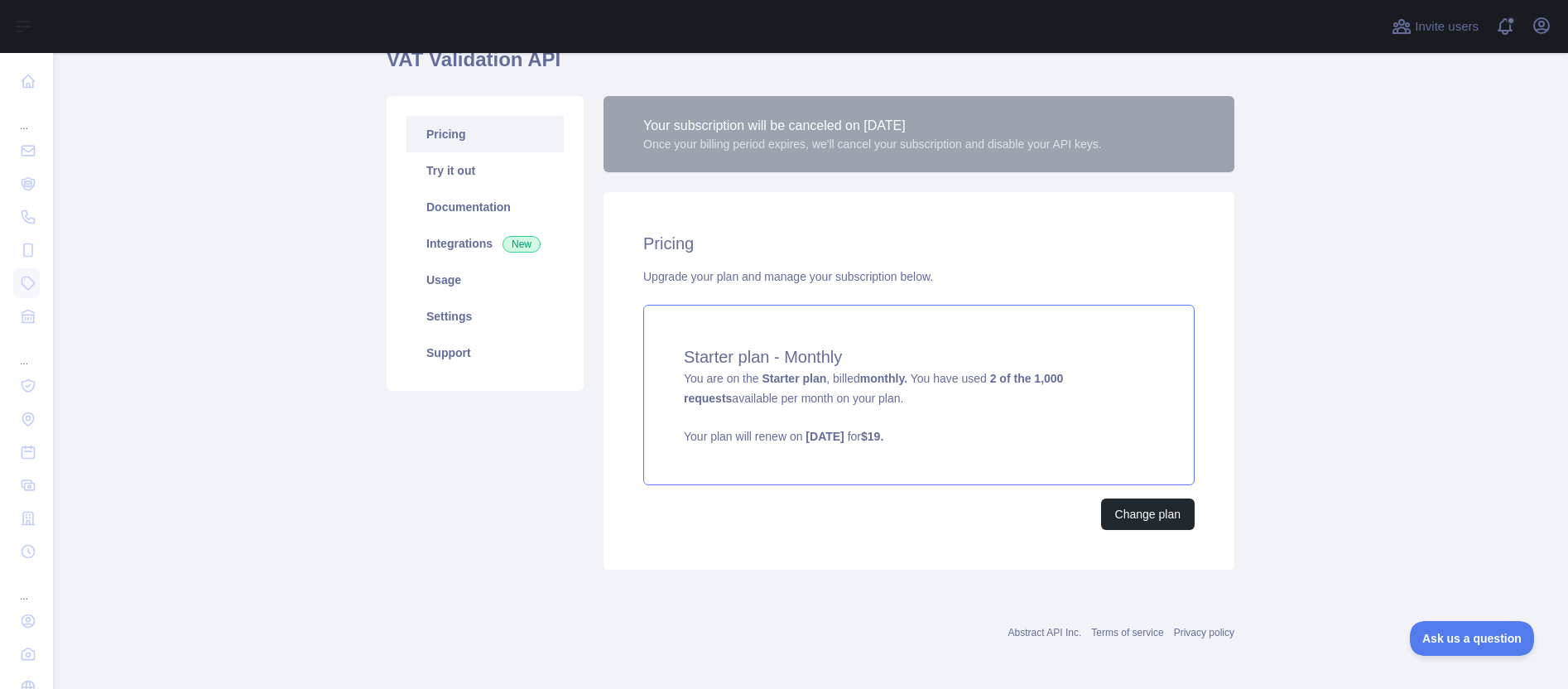
scroll to position [159, 0]
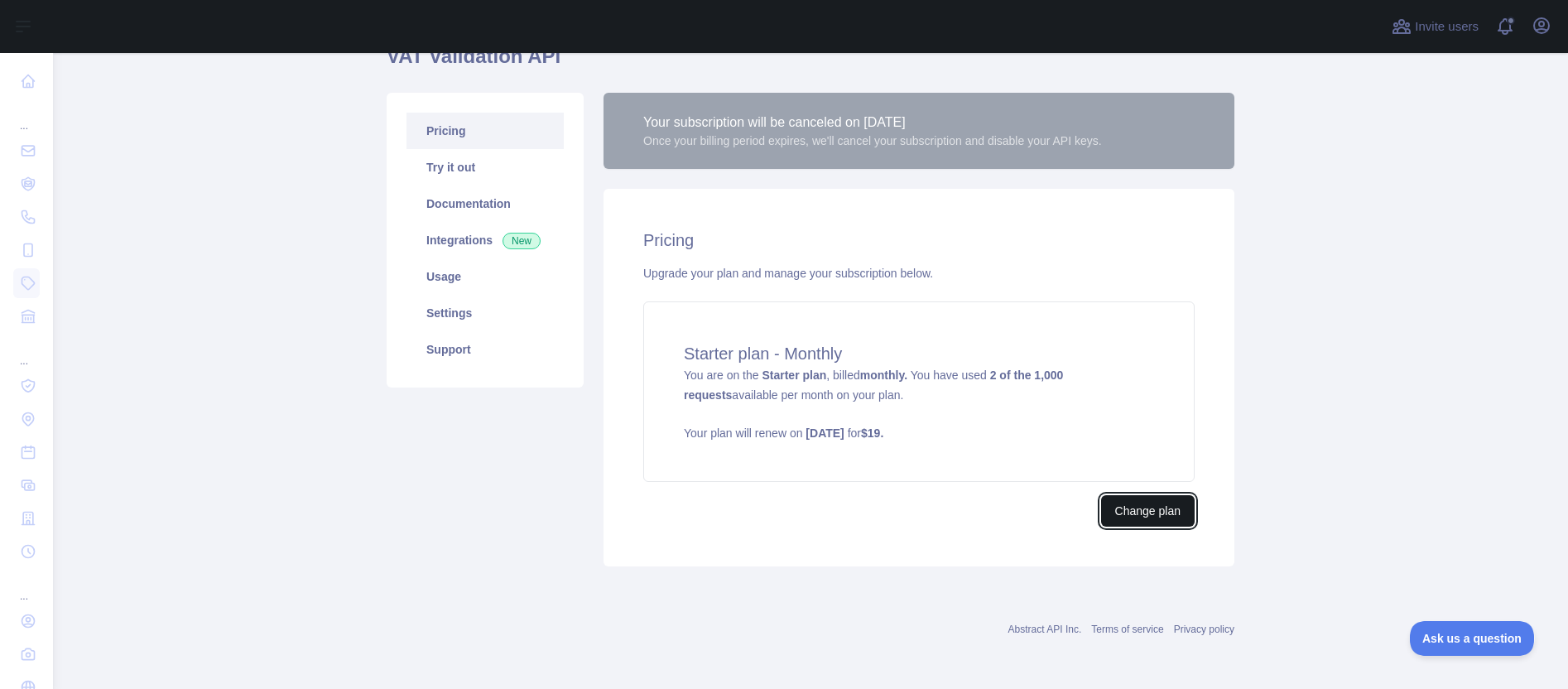
click at [1151, 511] on button "Change plan" at bounding box center [1148, 510] width 93 height 31
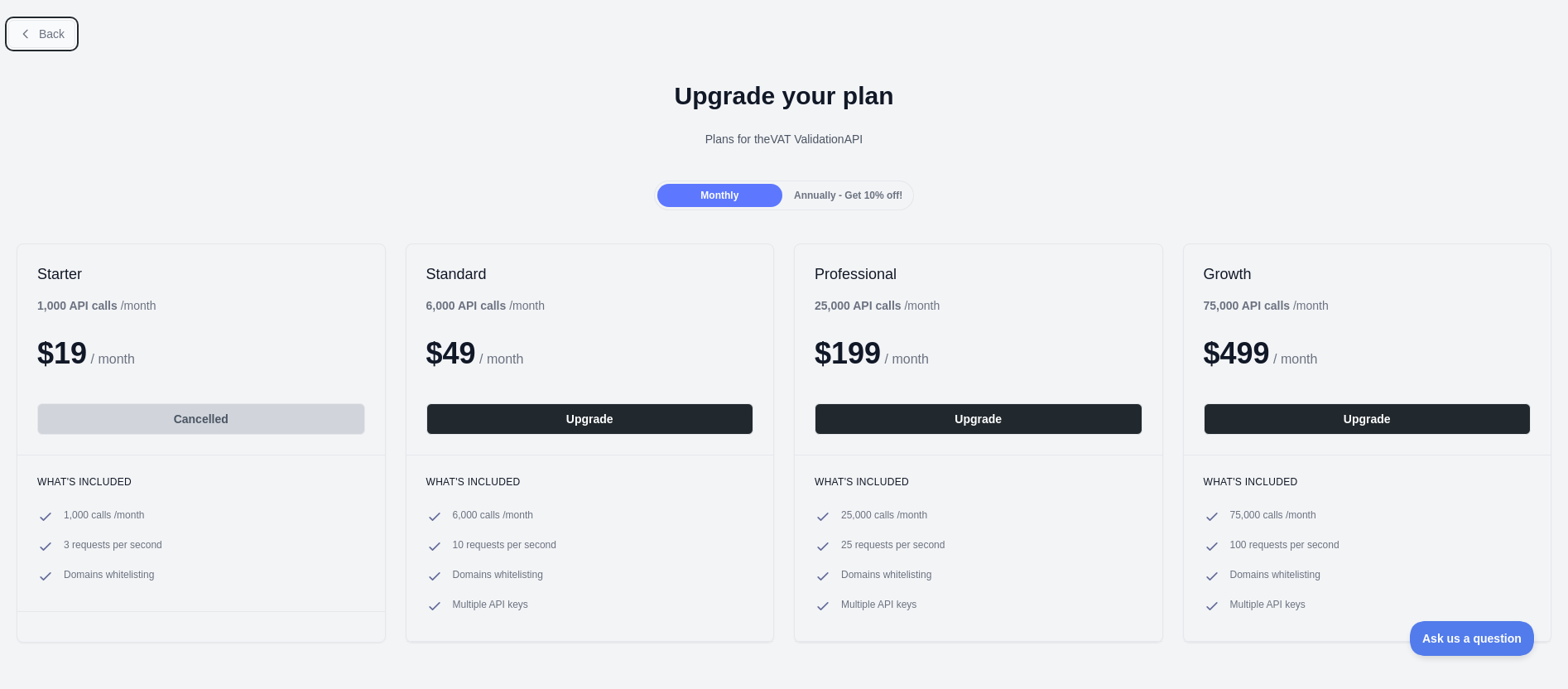
click at [36, 44] on button "Back" at bounding box center [41, 34] width 67 height 28
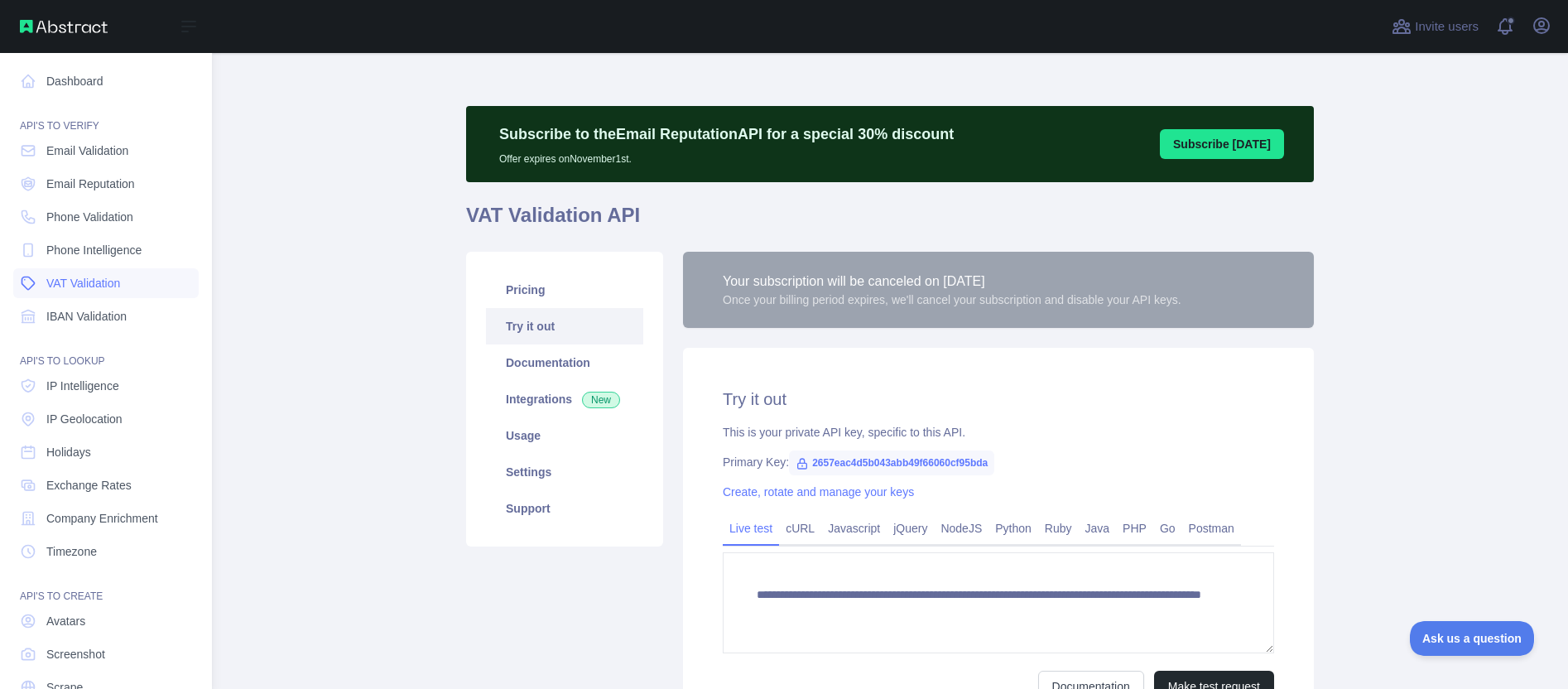
click at [103, 283] on span "VAT Validation" at bounding box center [83, 283] width 73 height 16
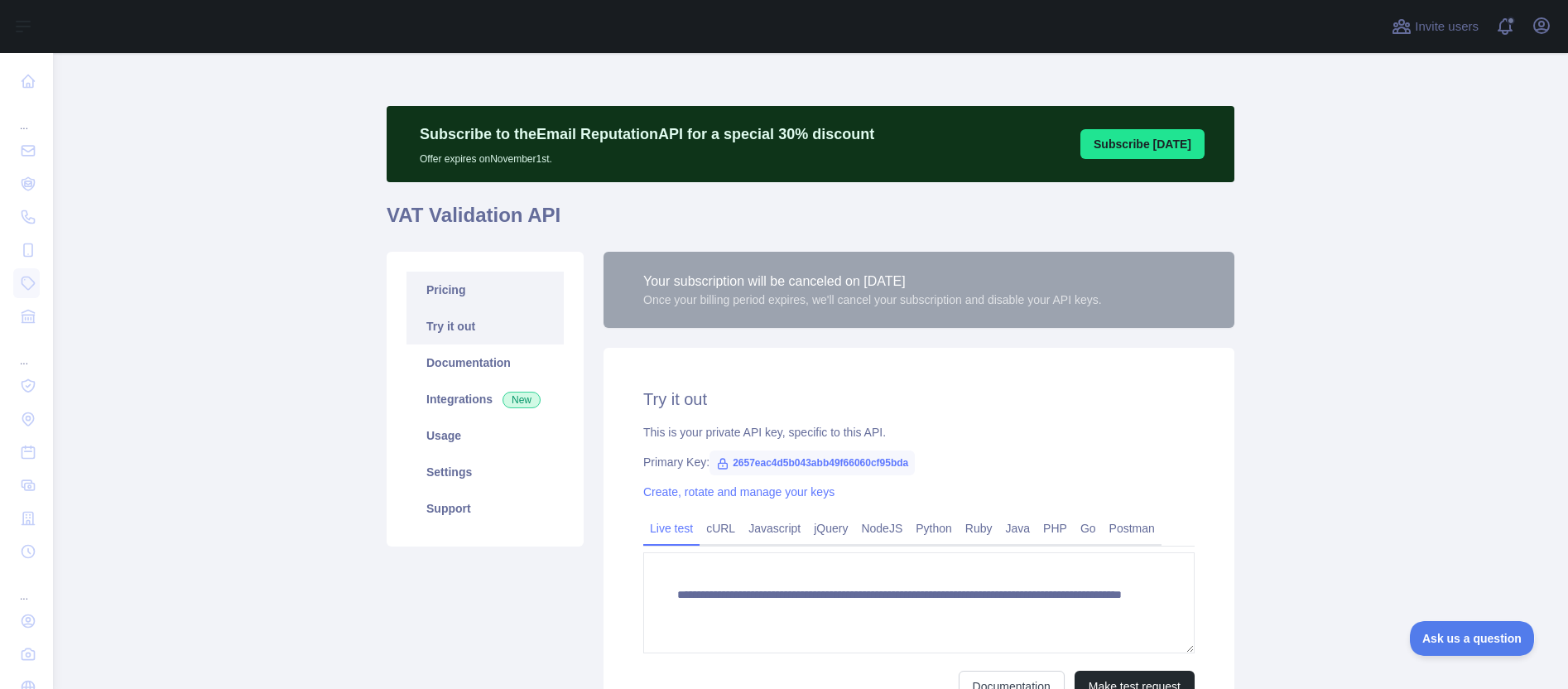
click at [431, 282] on link "Pricing" at bounding box center [485, 290] width 158 height 37
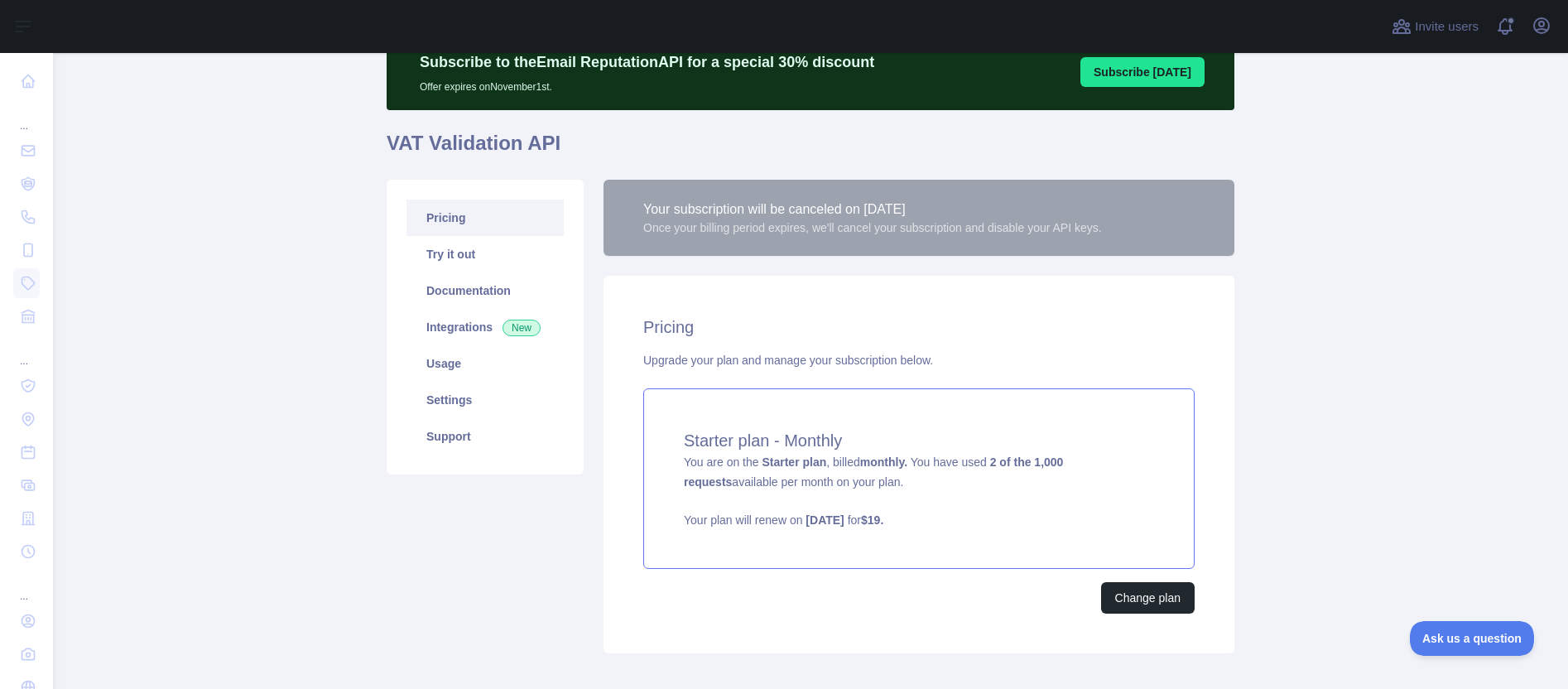
scroll to position [159, 0]
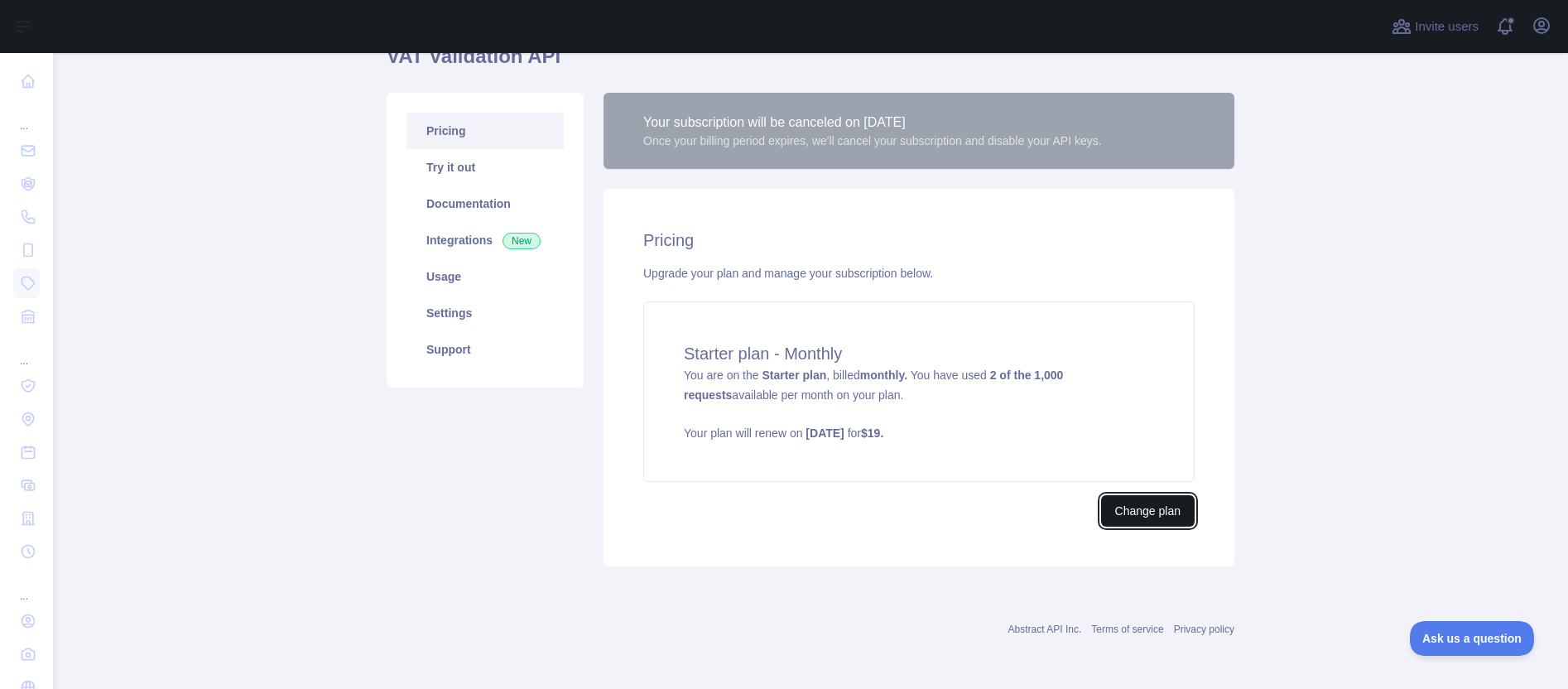
click at [1140, 518] on button "Change plan" at bounding box center [1148, 510] width 93 height 31
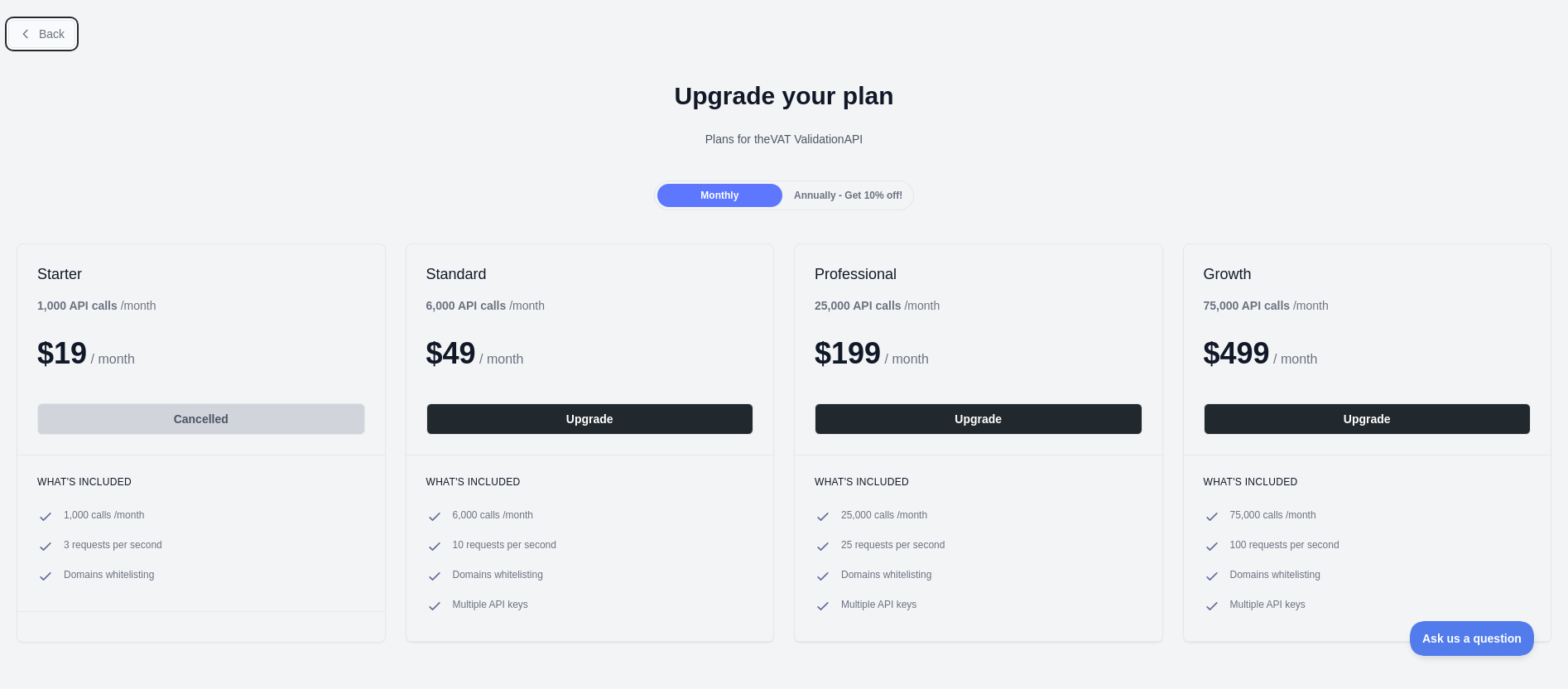
click at [49, 30] on span "Back" at bounding box center [51, 34] width 26 height 13
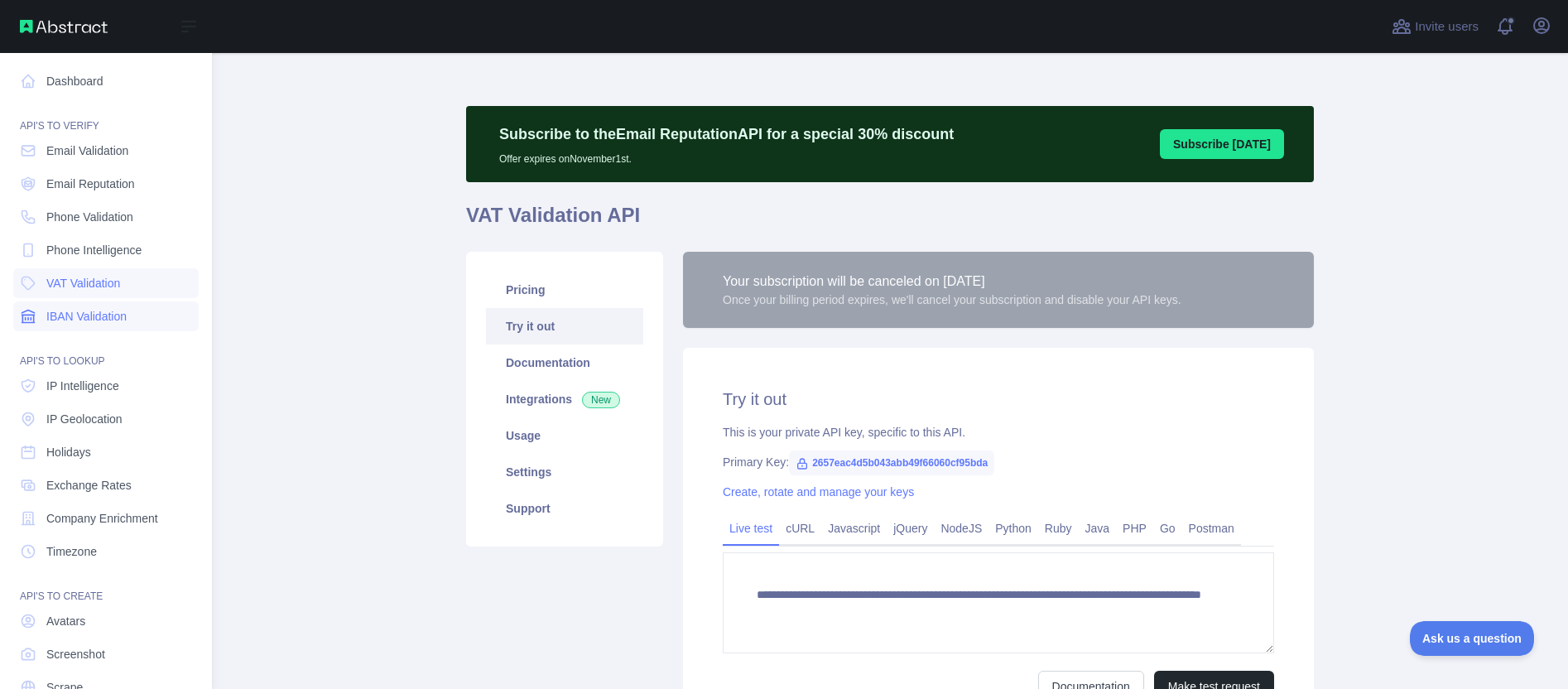
click at [89, 319] on span "IBAN Validation" at bounding box center [87, 316] width 81 height 16
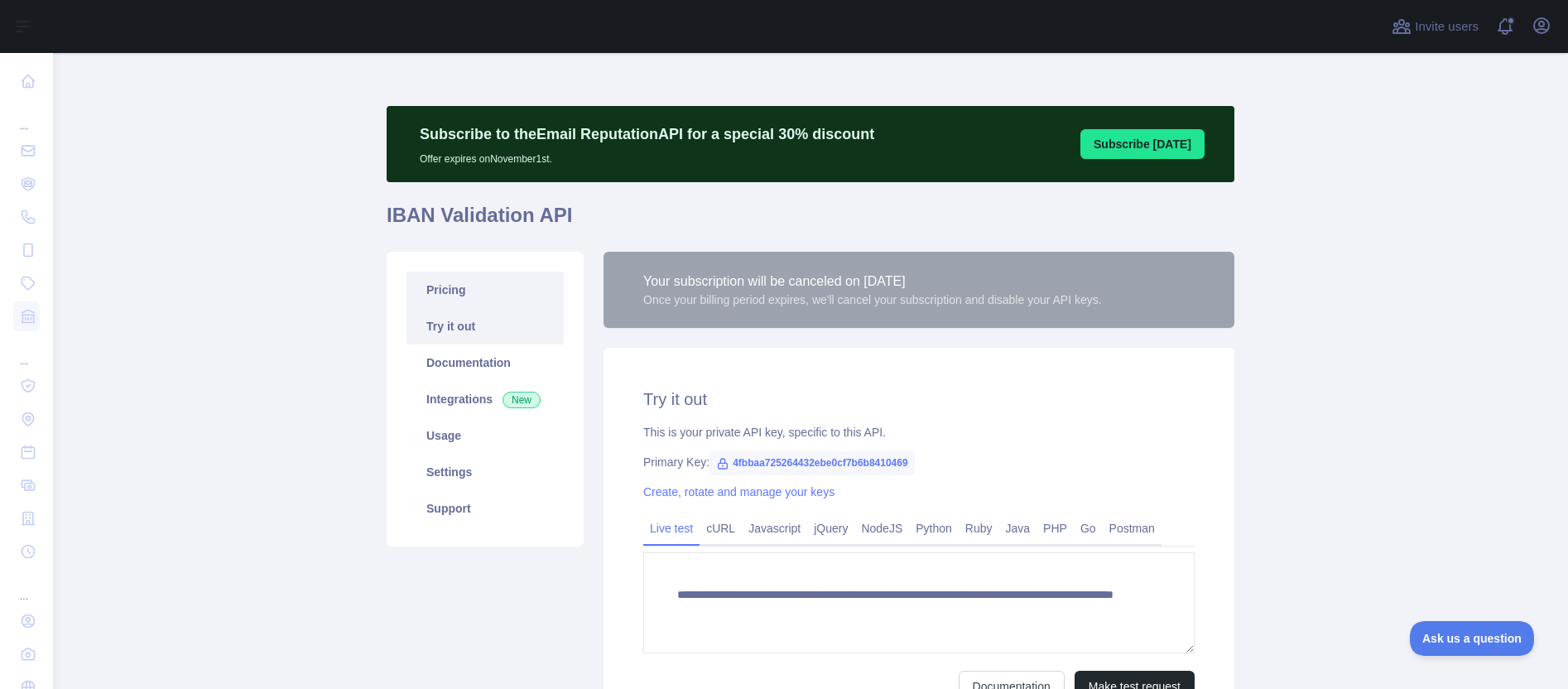
click at [447, 280] on link "Pricing" at bounding box center [485, 290] width 158 height 37
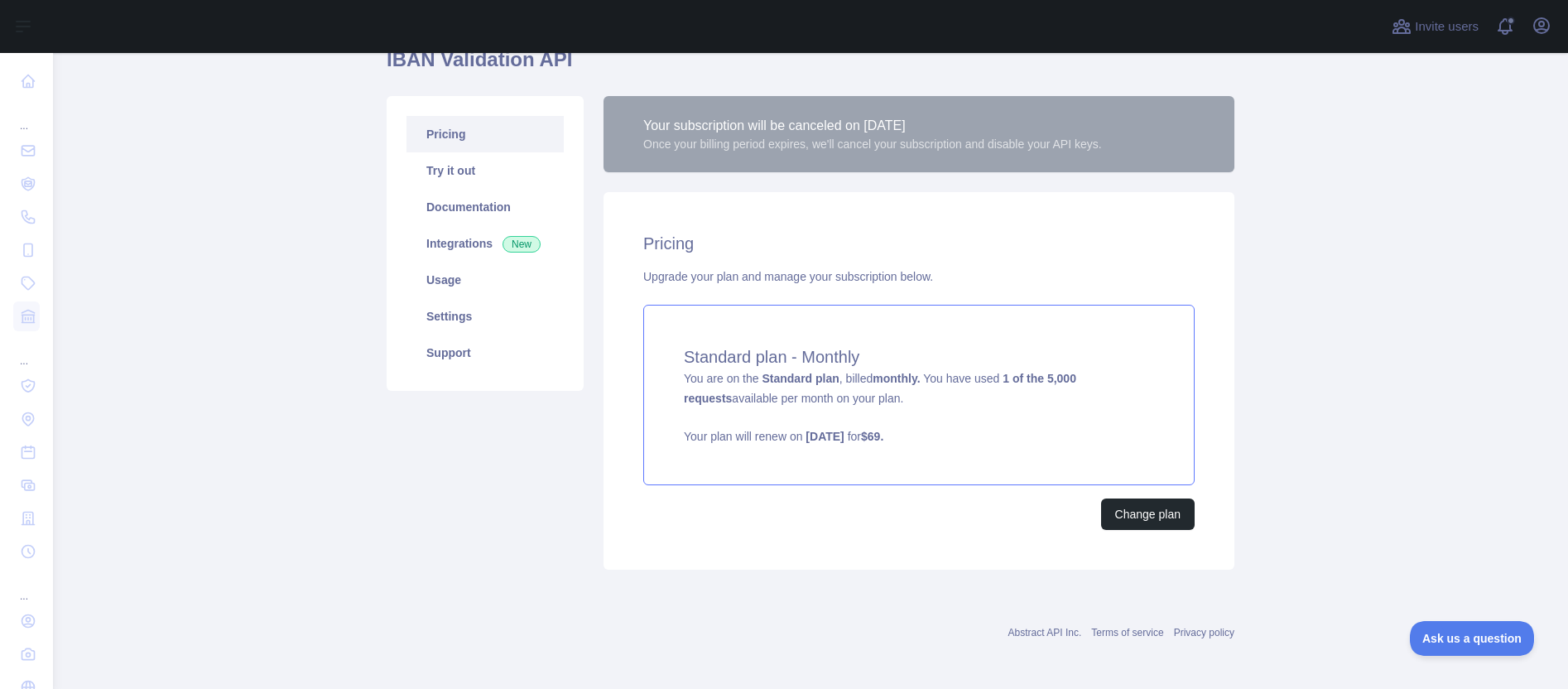
scroll to position [159, 0]
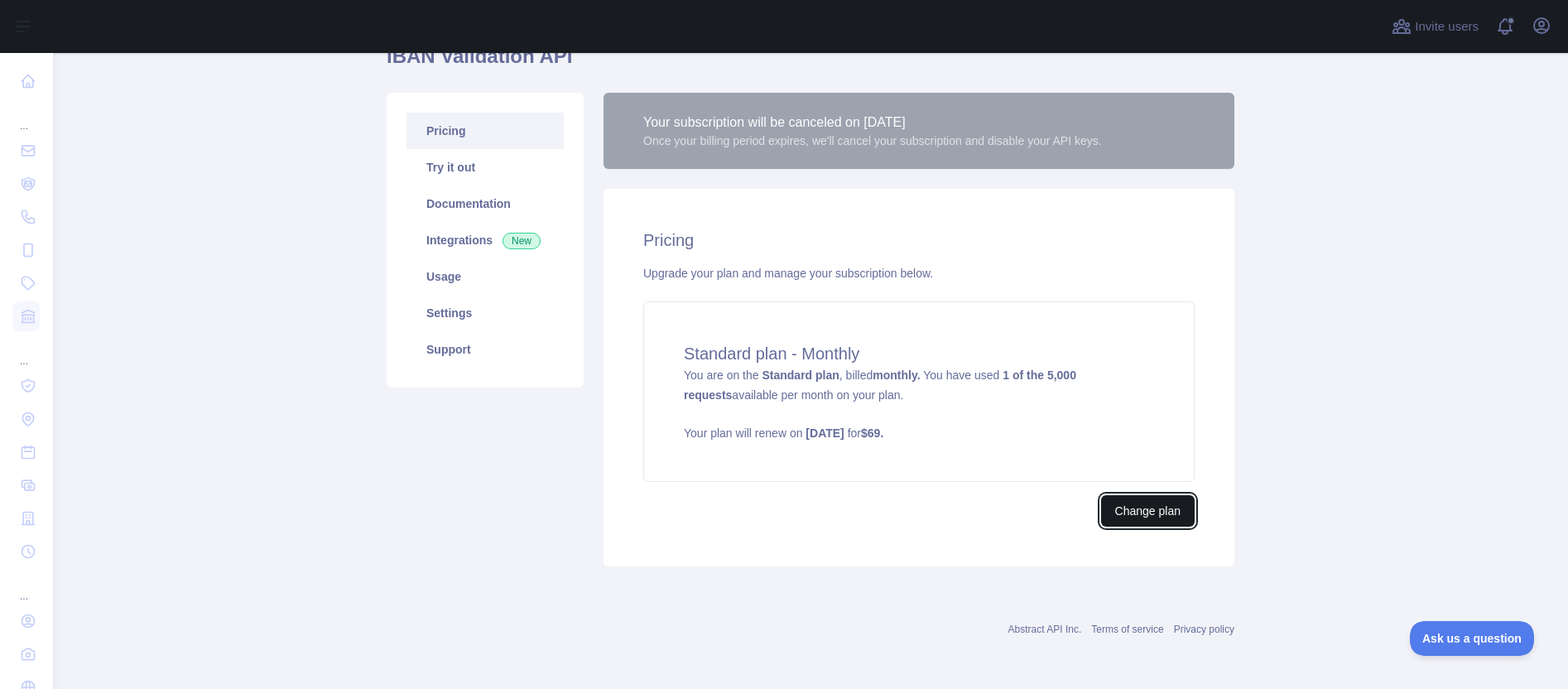
click at [1149, 518] on button "Change plan" at bounding box center [1148, 510] width 93 height 31
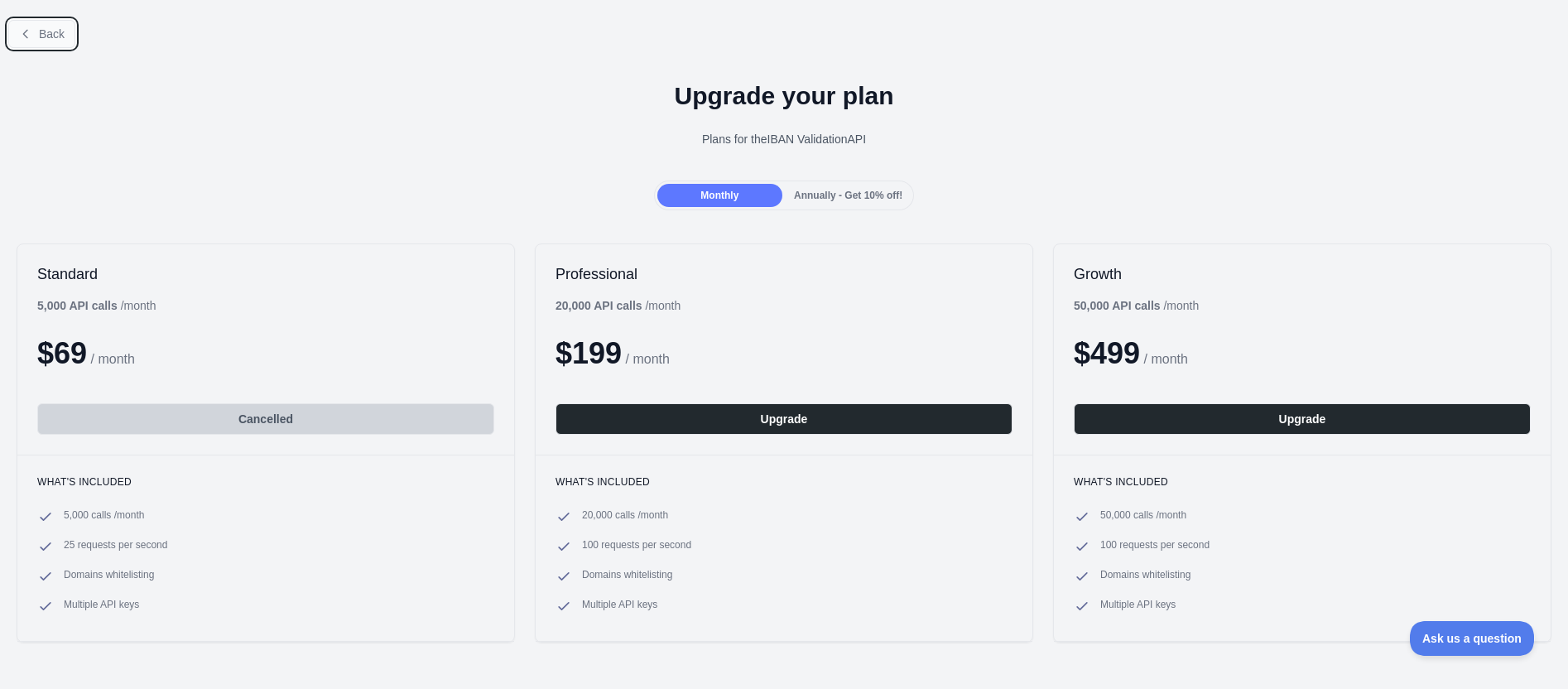
click at [39, 38] on span "Back" at bounding box center [51, 34] width 26 height 13
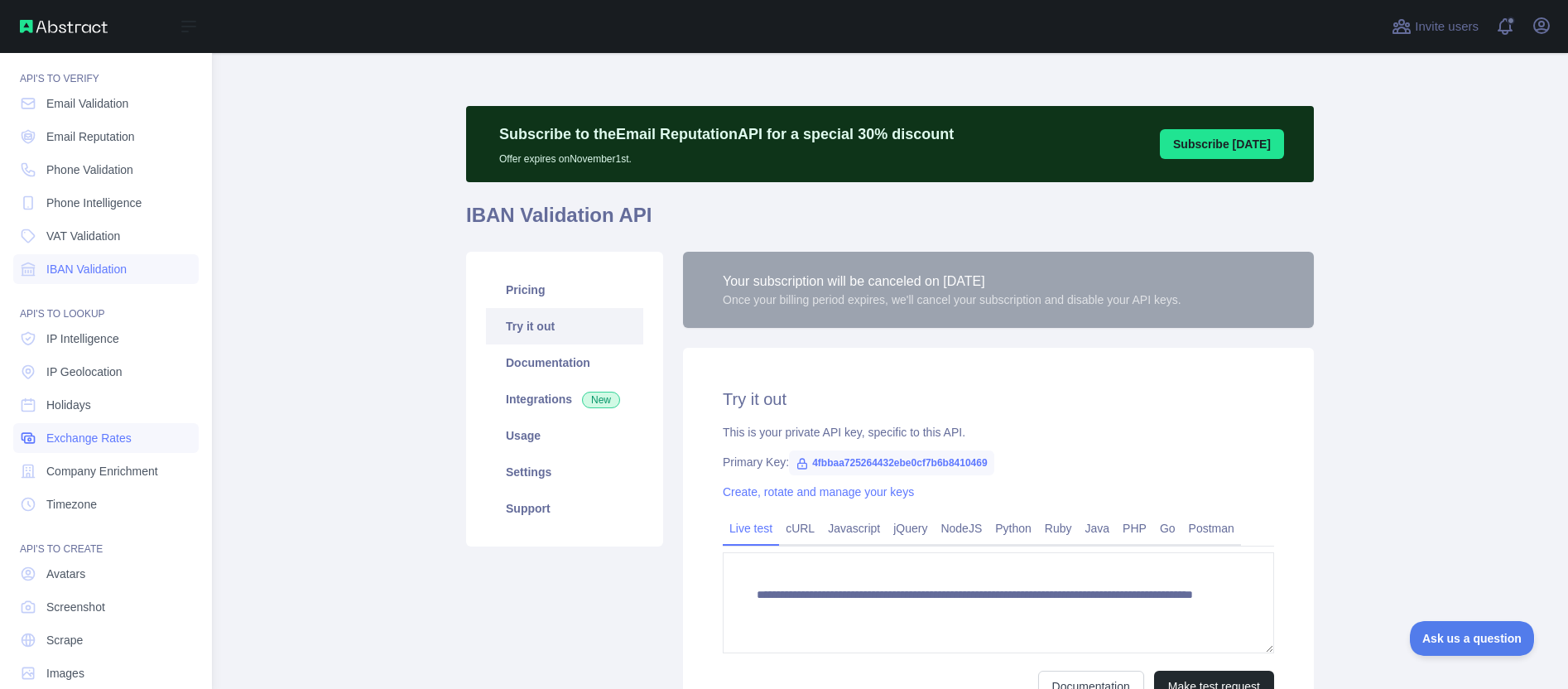
scroll to position [73, 0]
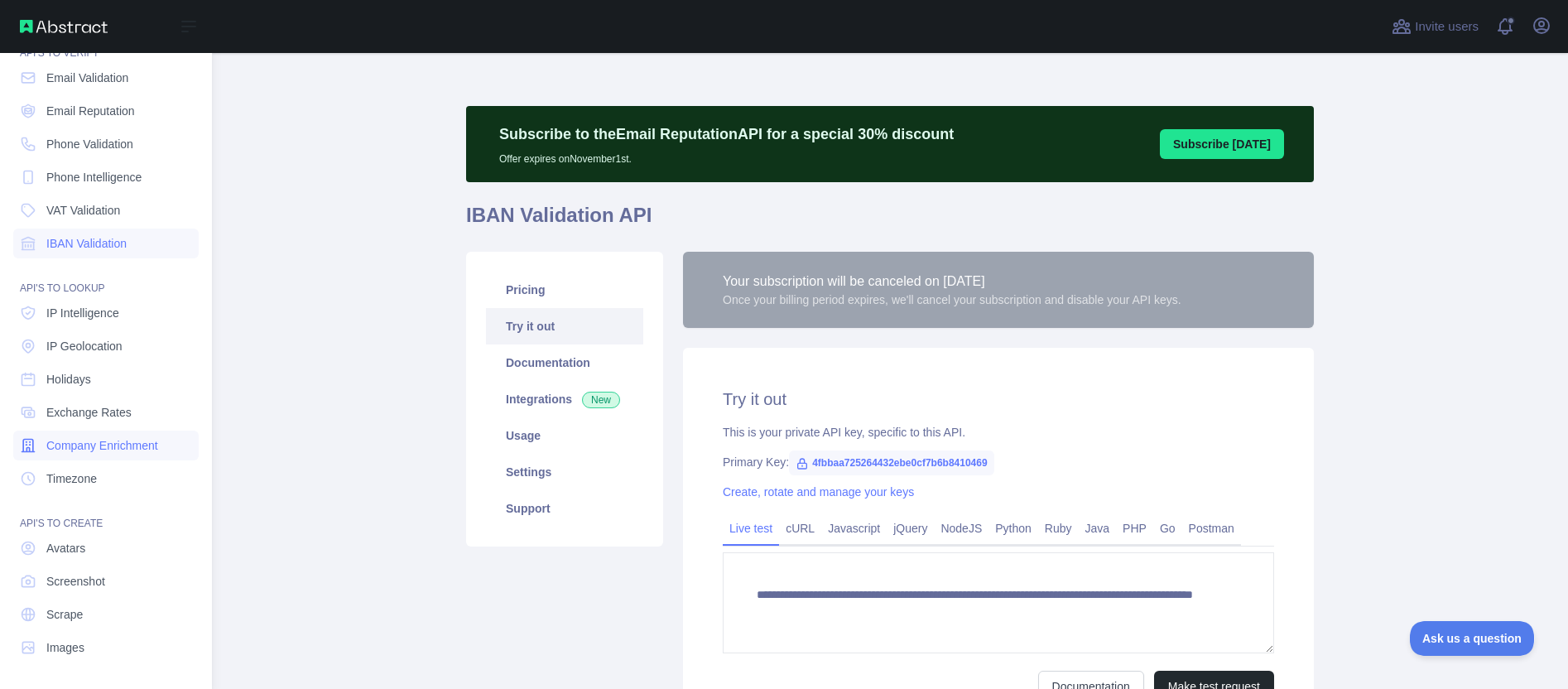
click at [100, 446] on span "Company Enrichment" at bounding box center [103, 445] width 112 height 16
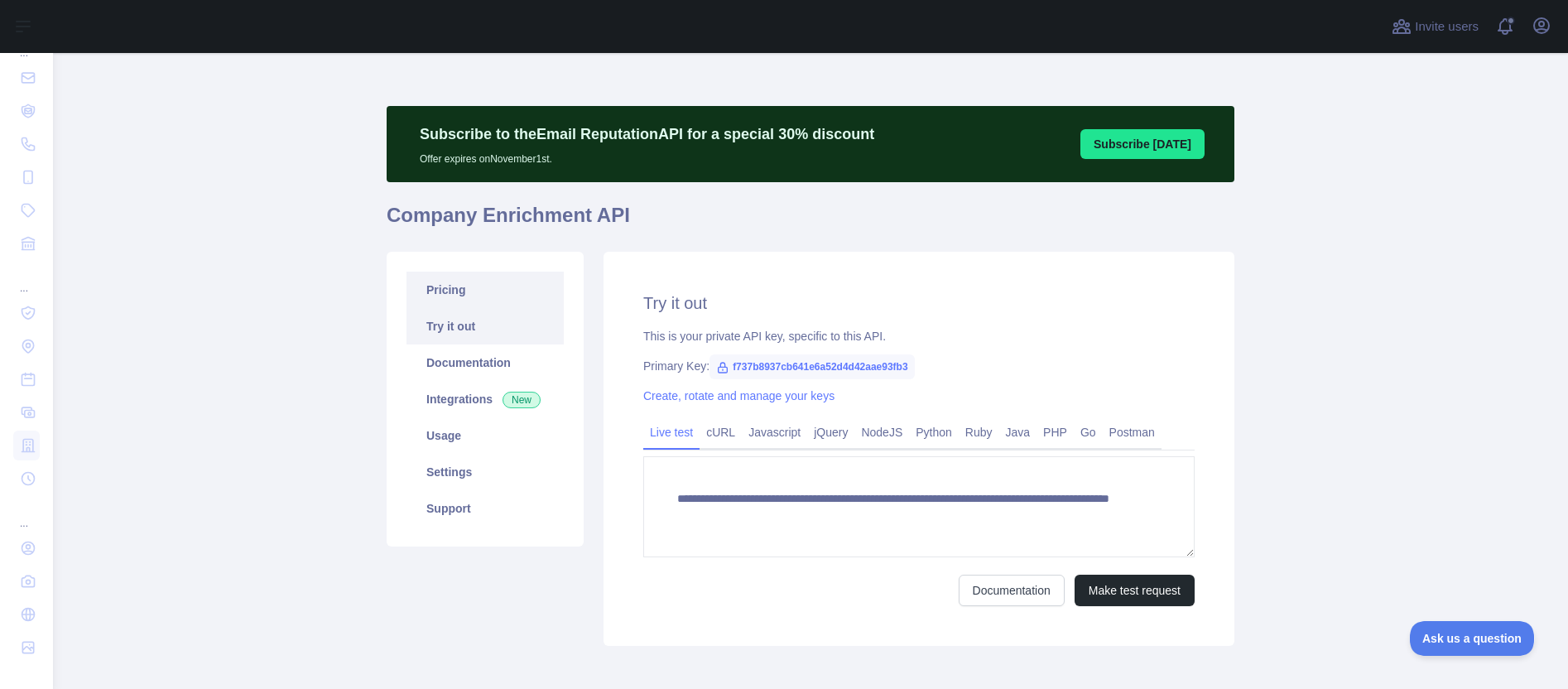
click at [441, 298] on link "Pricing" at bounding box center [485, 290] width 158 height 37
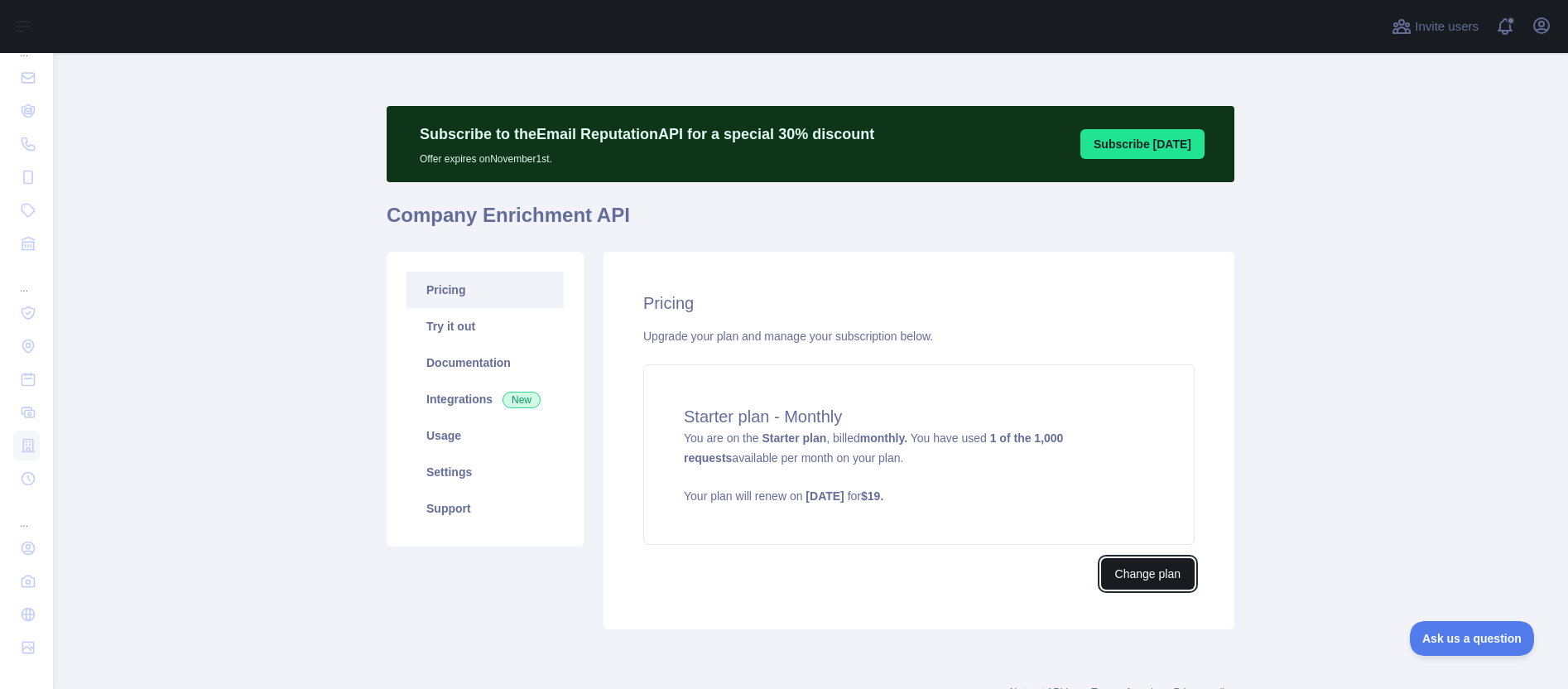
click at [1124, 560] on button "Change plan" at bounding box center [1148, 574] width 93 height 31
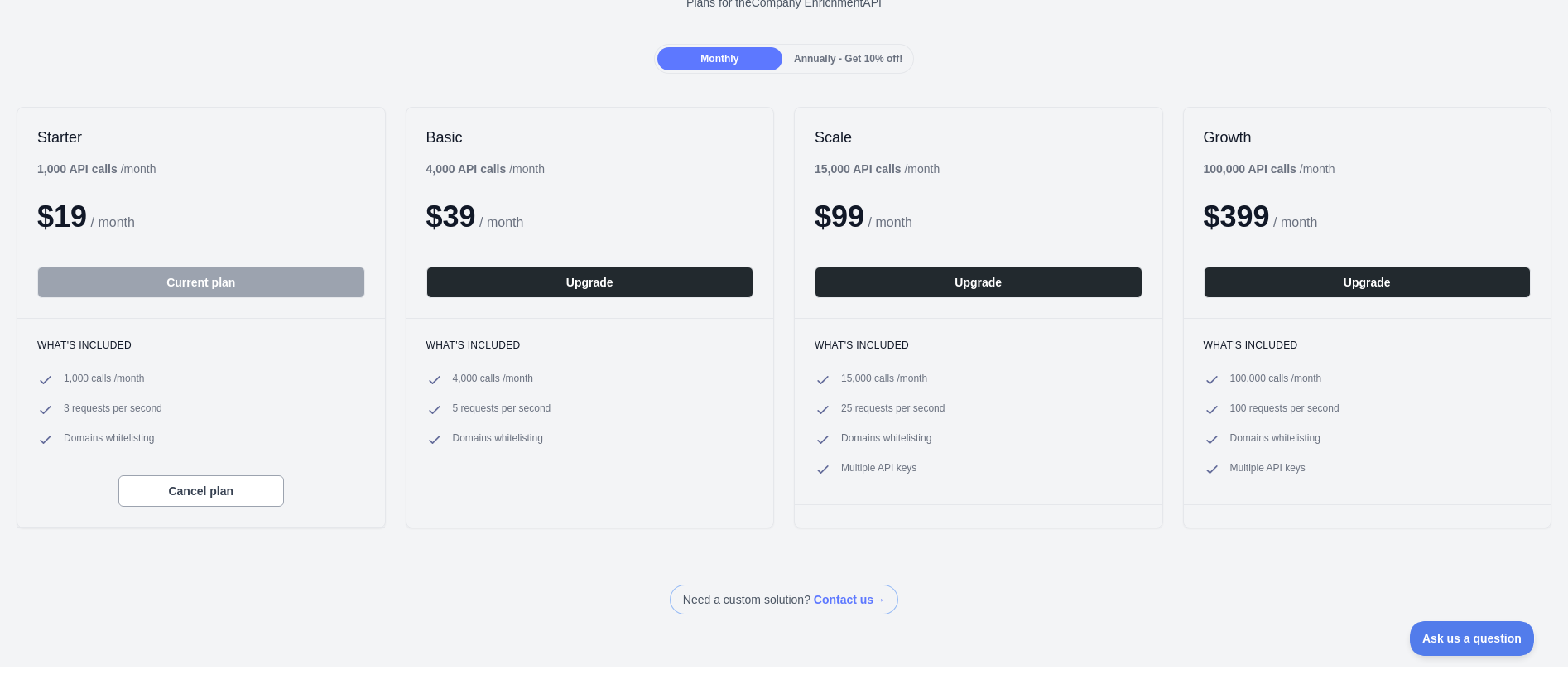
scroll to position [339, 0]
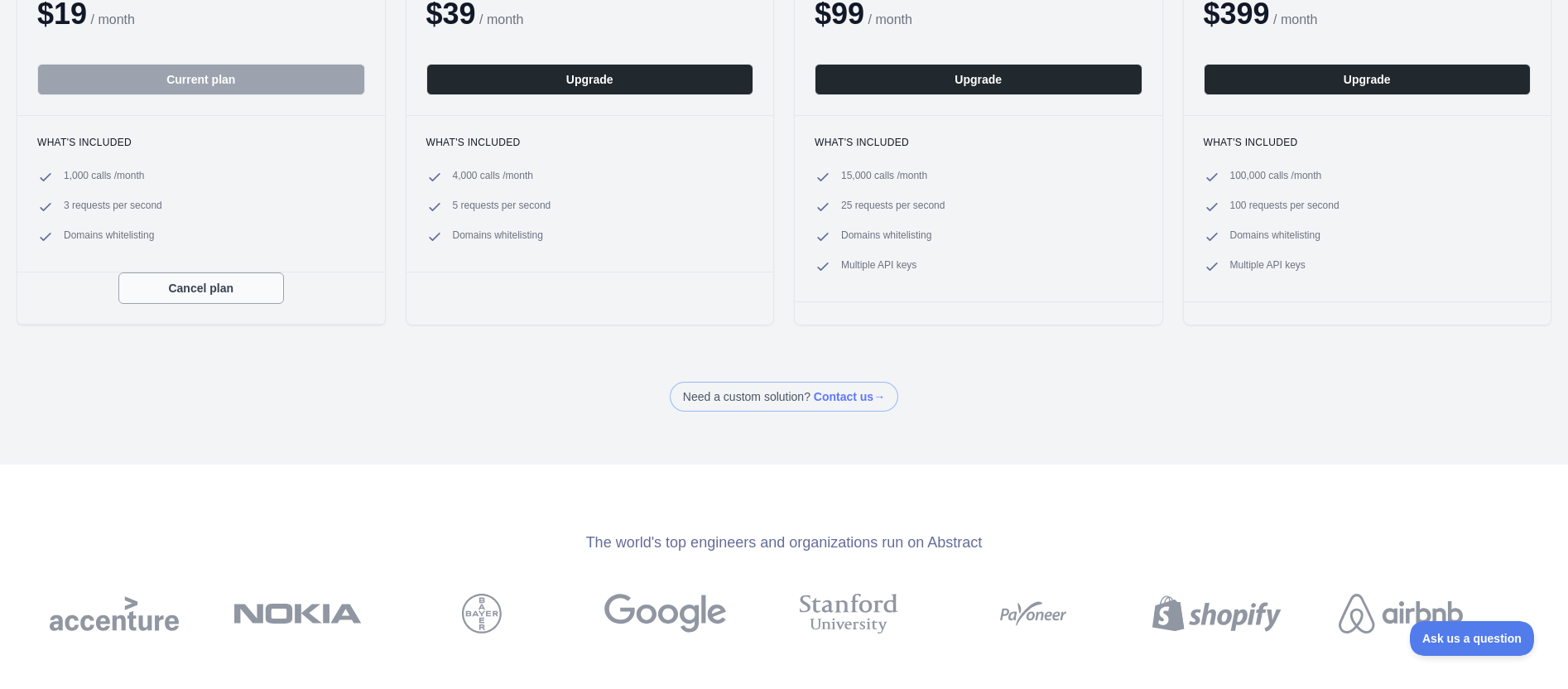
click at [200, 298] on button "Cancel plan" at bounding box center [201, 288] width 166 height 31
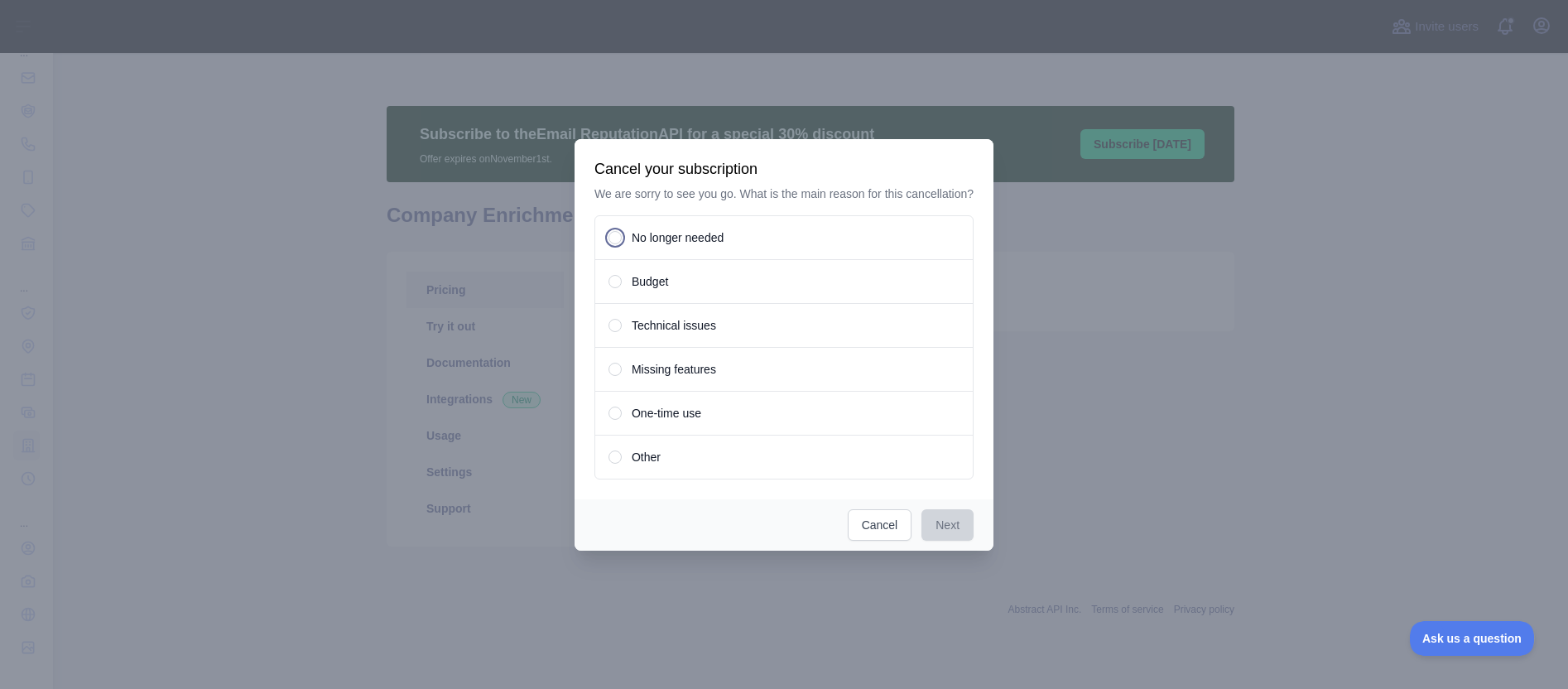
click at [695, 244] on span "No longer needed" at bounding box center [677, 237] width 92 height 16
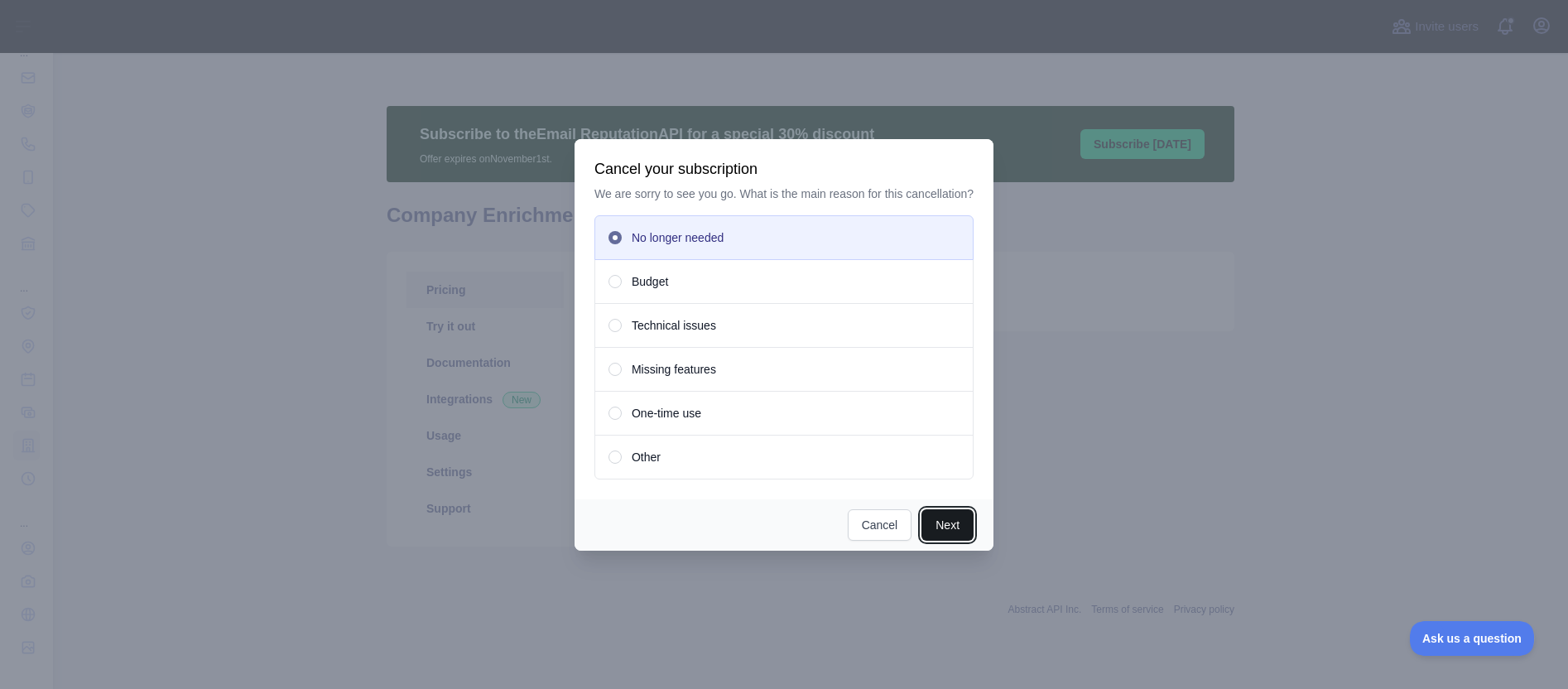
click at [962, 537] on button "Next" at bounding box center [947, 525] width 52 height 31
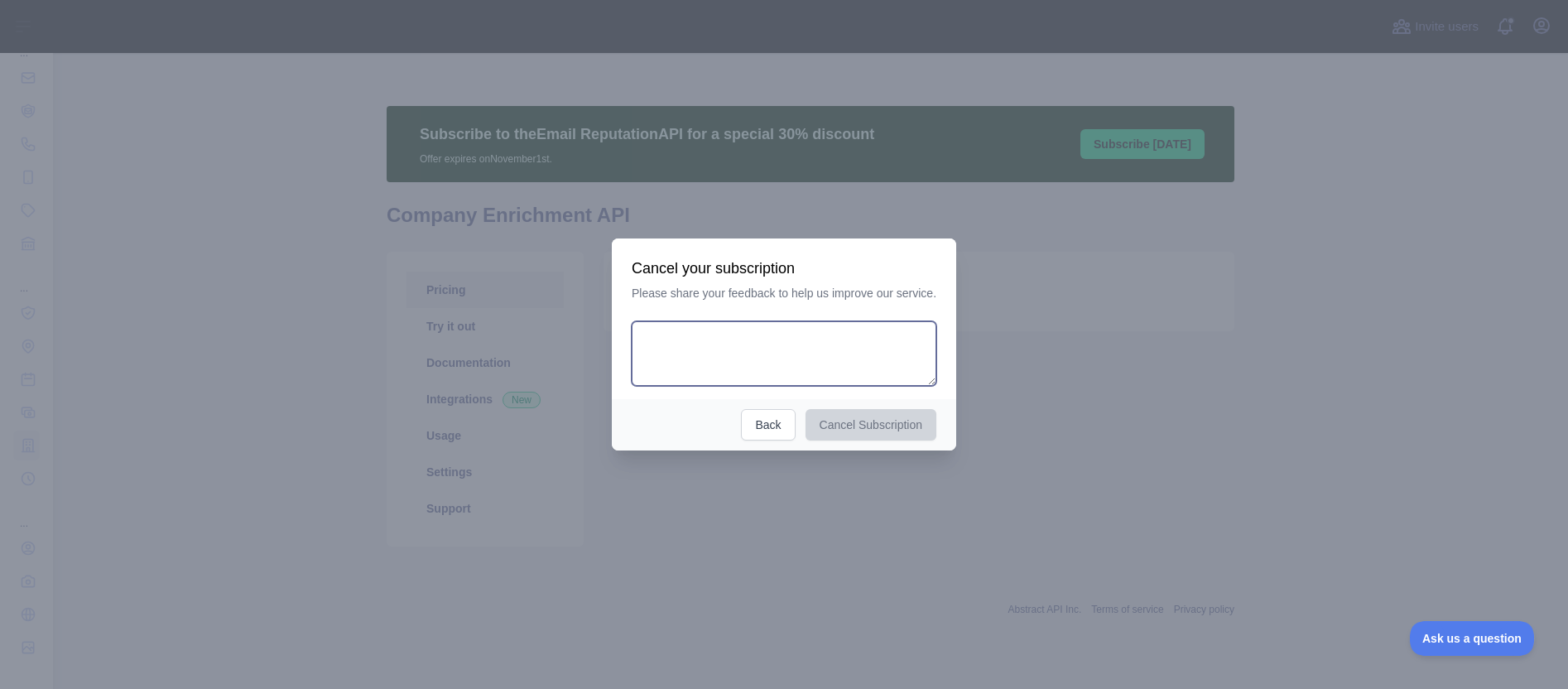
click at [691, 343] on textarea at bounding box center [783, 354] width 305 height 64
paste textarea "**********"
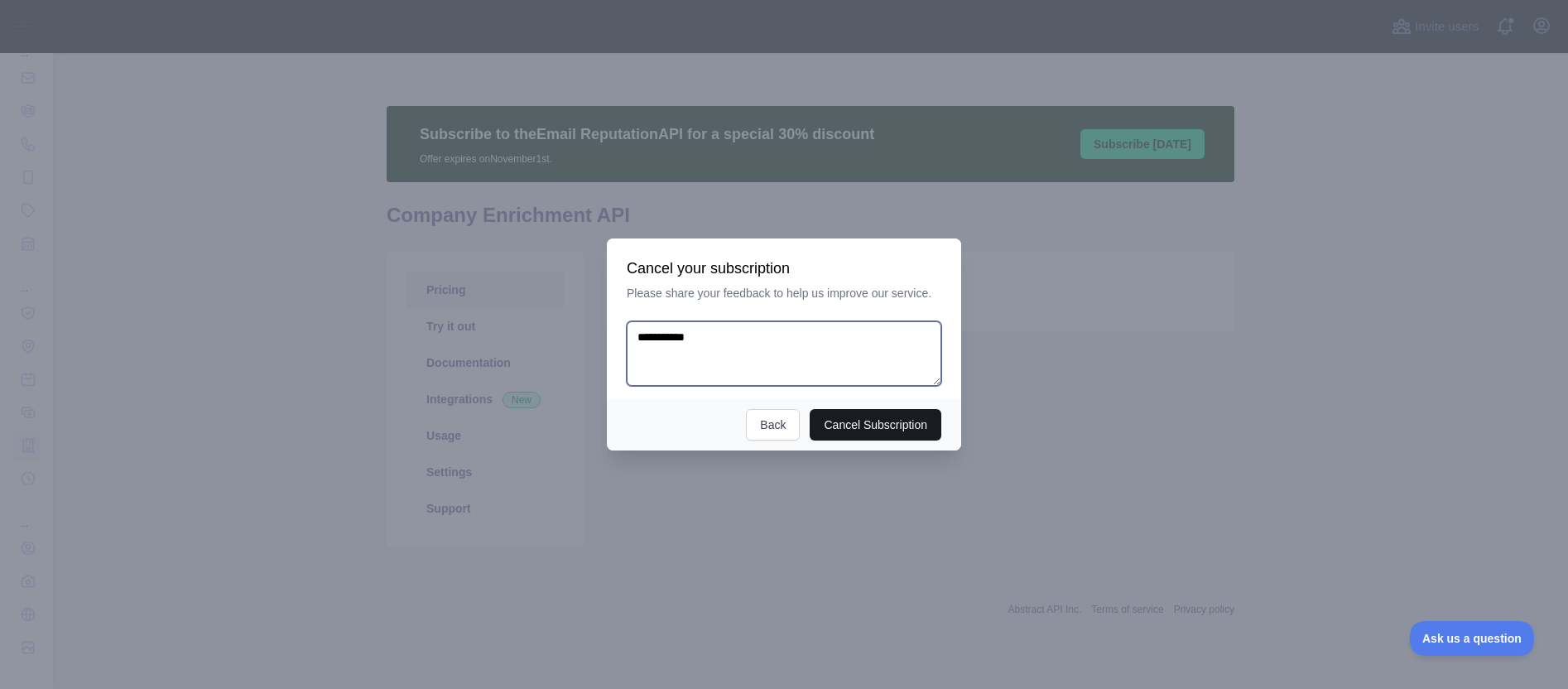
type textarea "**********"
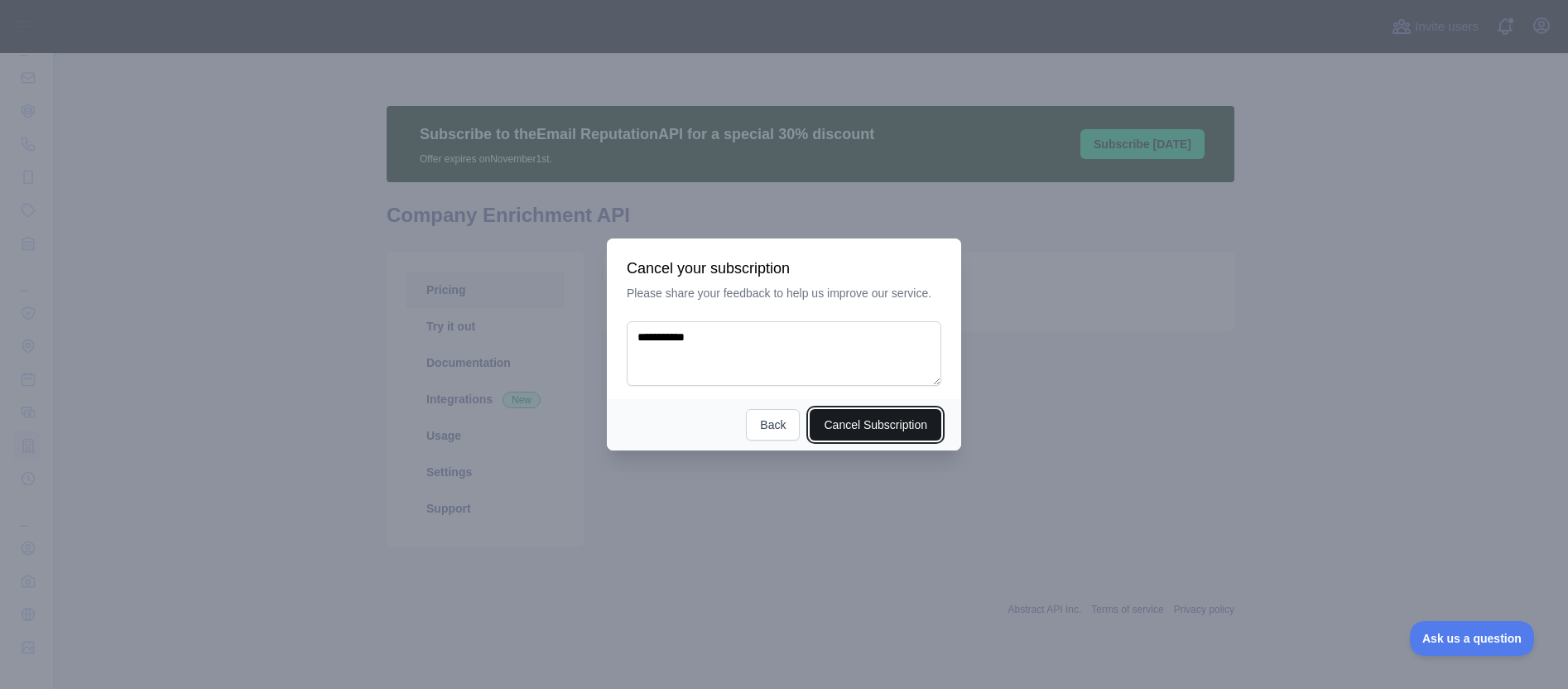
click at [871, 421] on button "Cancel Subscription" at bounding box center [876, 424] width 132 height 31
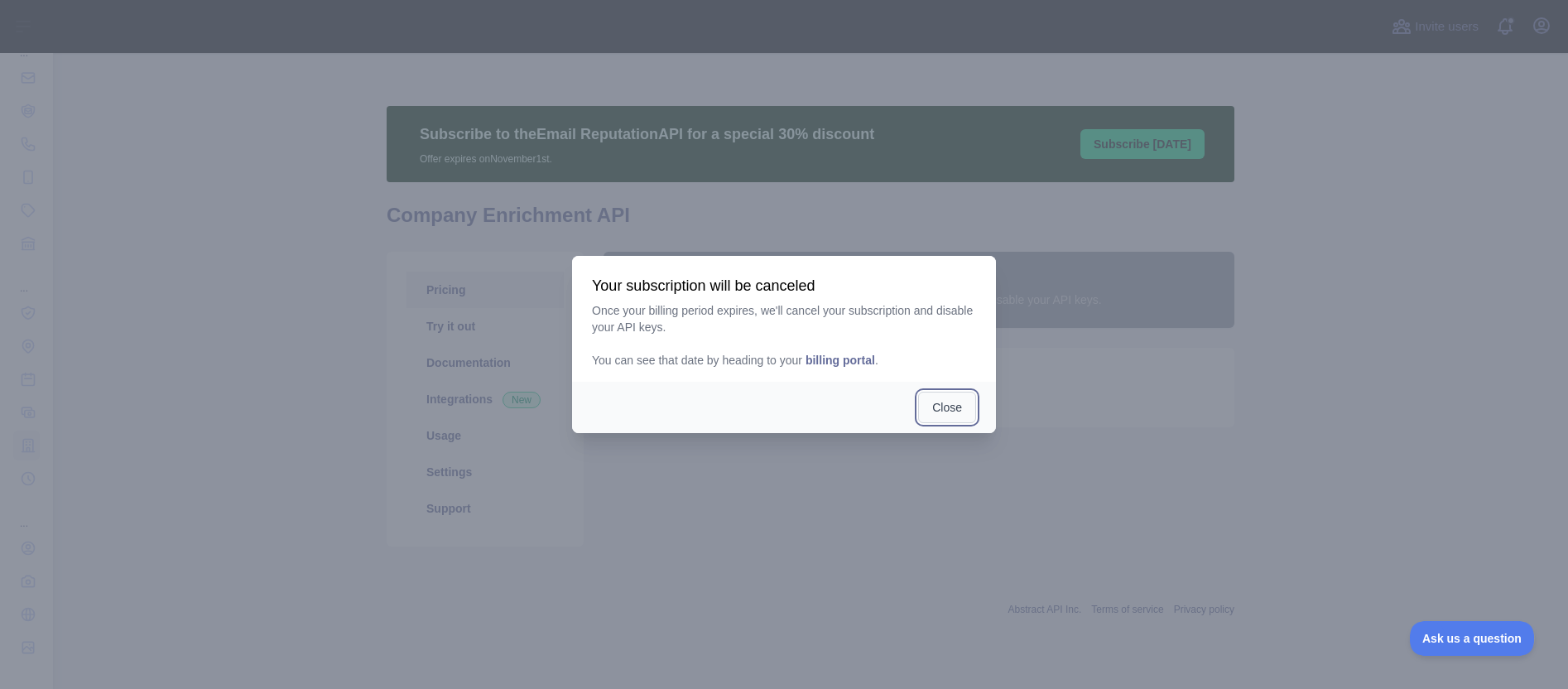
click at [940, 405] on button "Close" at bounding box center [946, 407] width 58 height 31
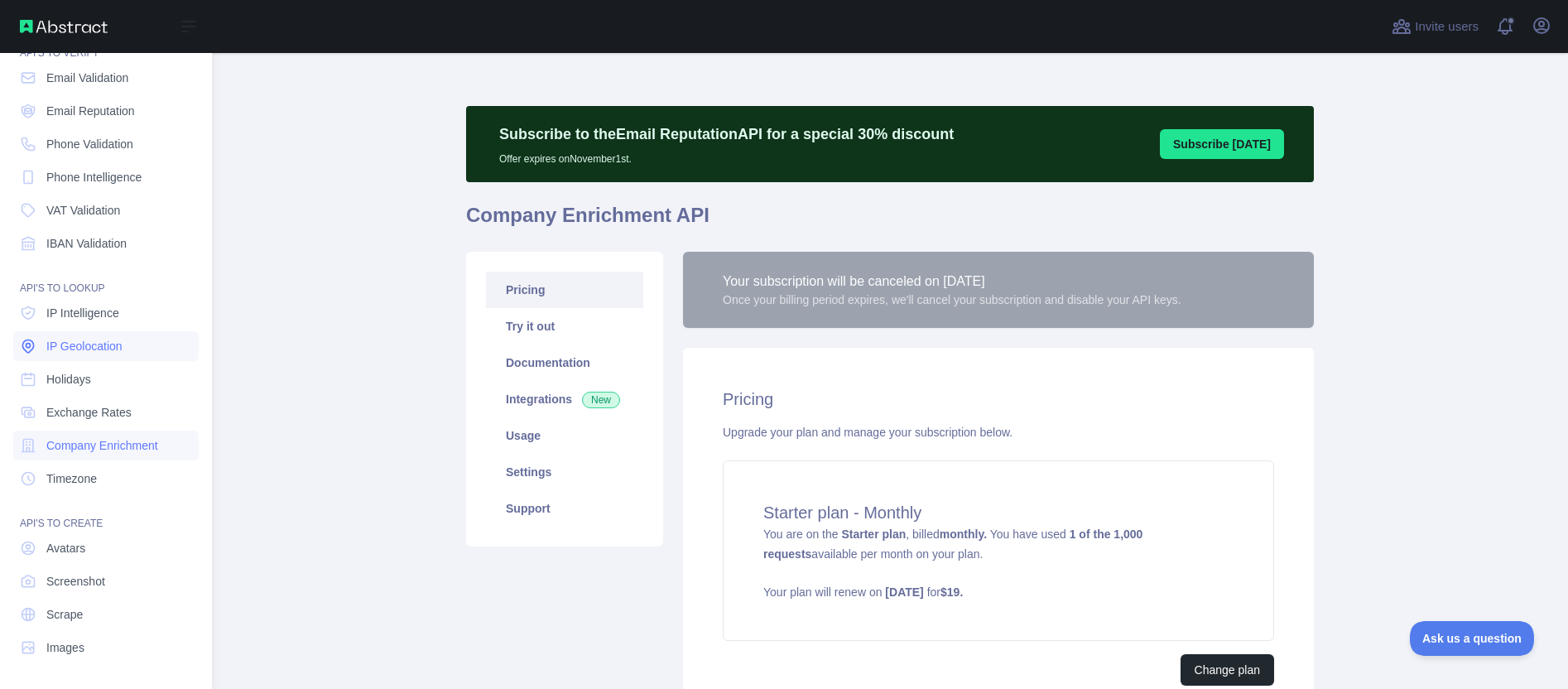
click at [93, 342] on span "IP Geolocation" at bounding box center [84, 346] width 76 height 16
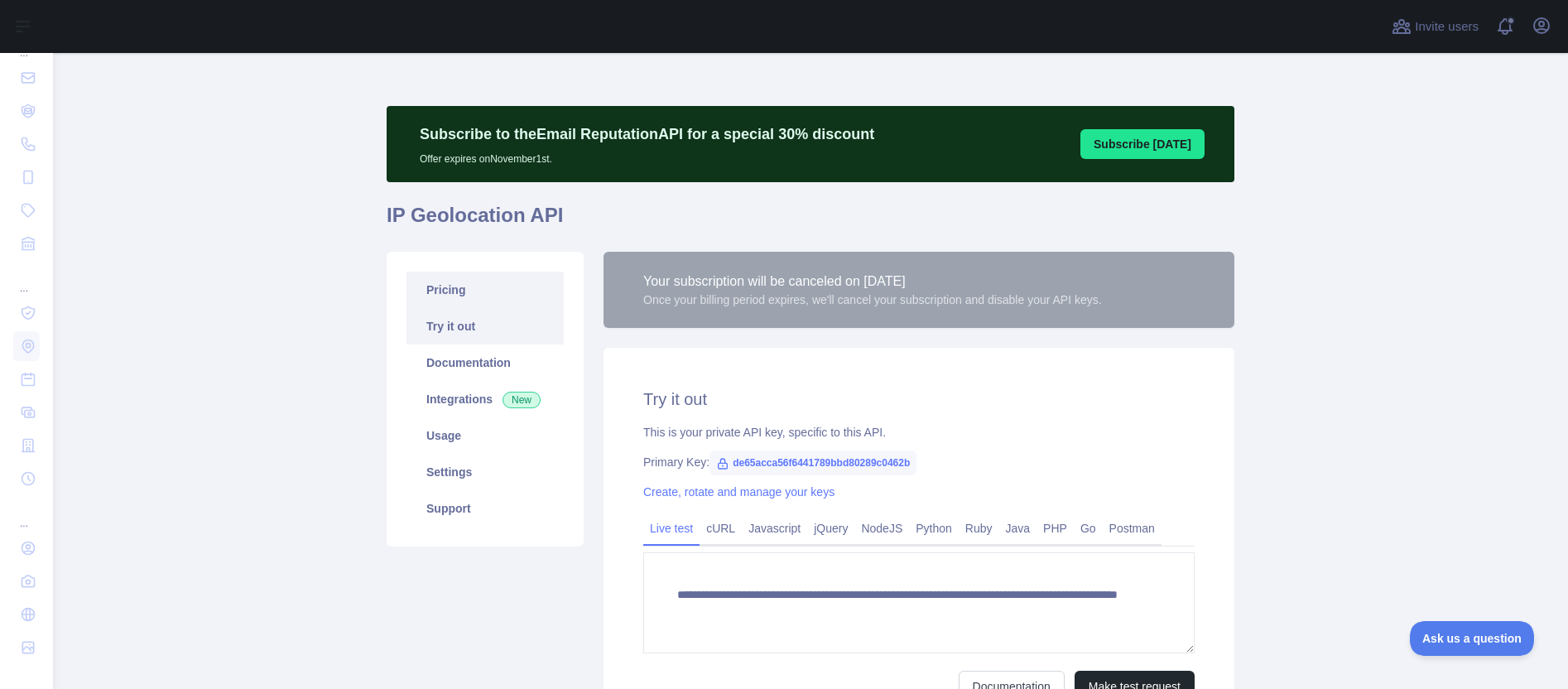
click at [446, 298] on link "Pricing" at bounding box center [485, 290] width 158 height 37
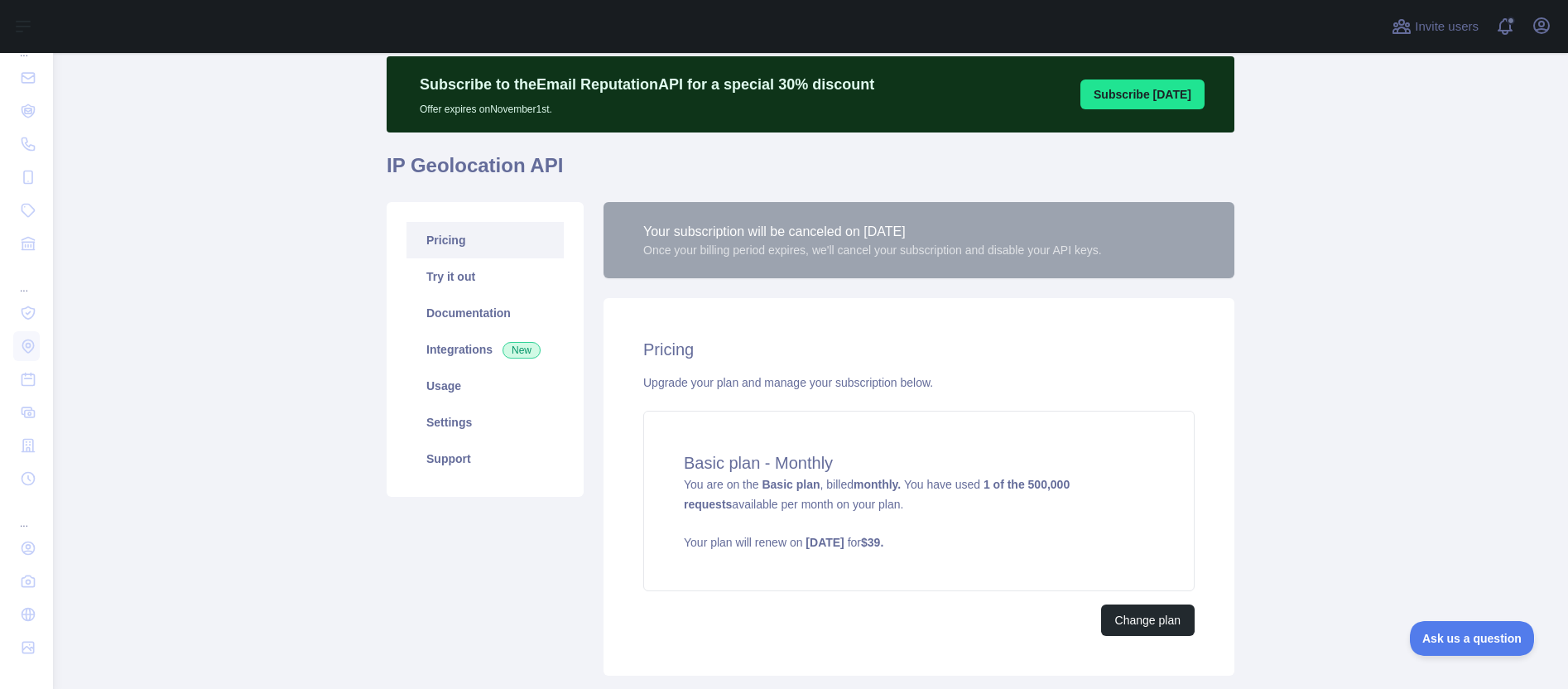
scroll to position [150, 0]
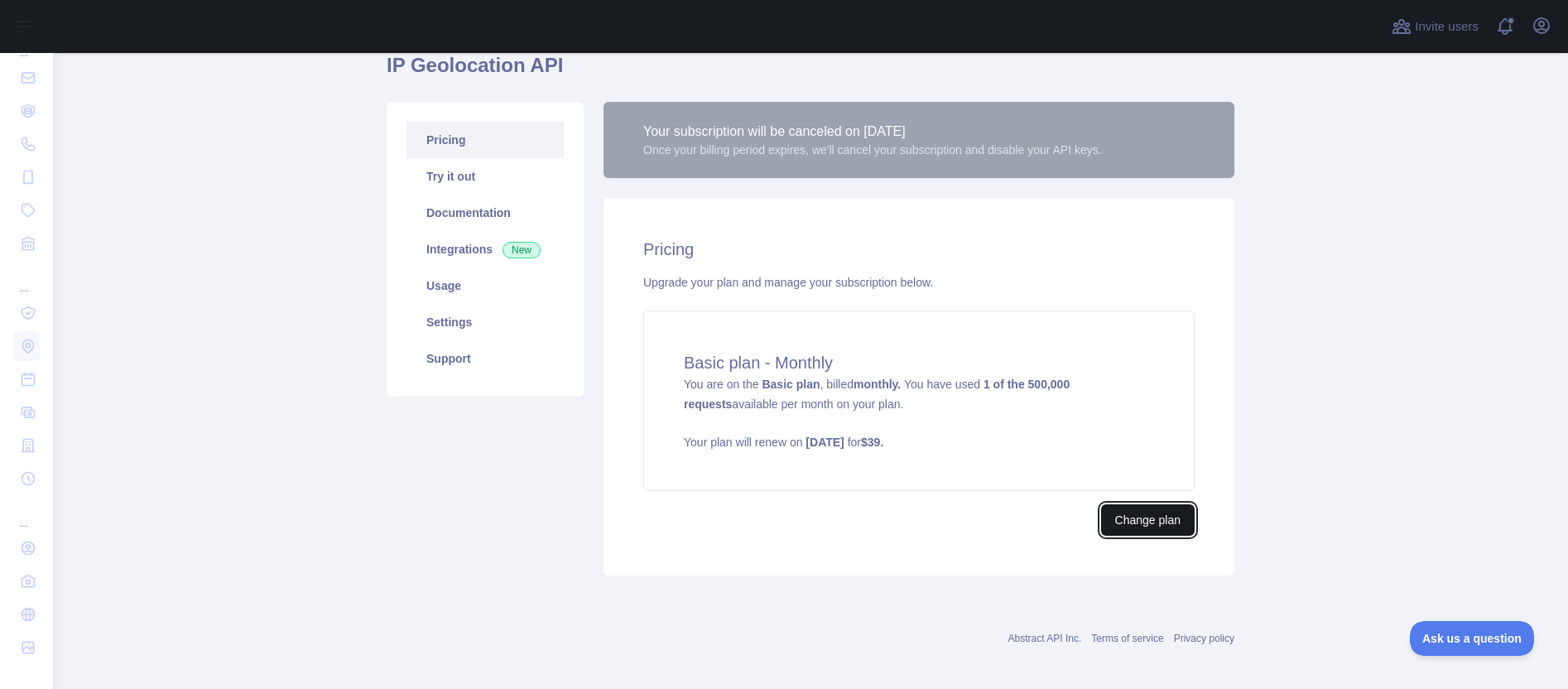
click at [1129, 526] on button "Change plan" at bounding box center [1148, 519] width 93 height 31
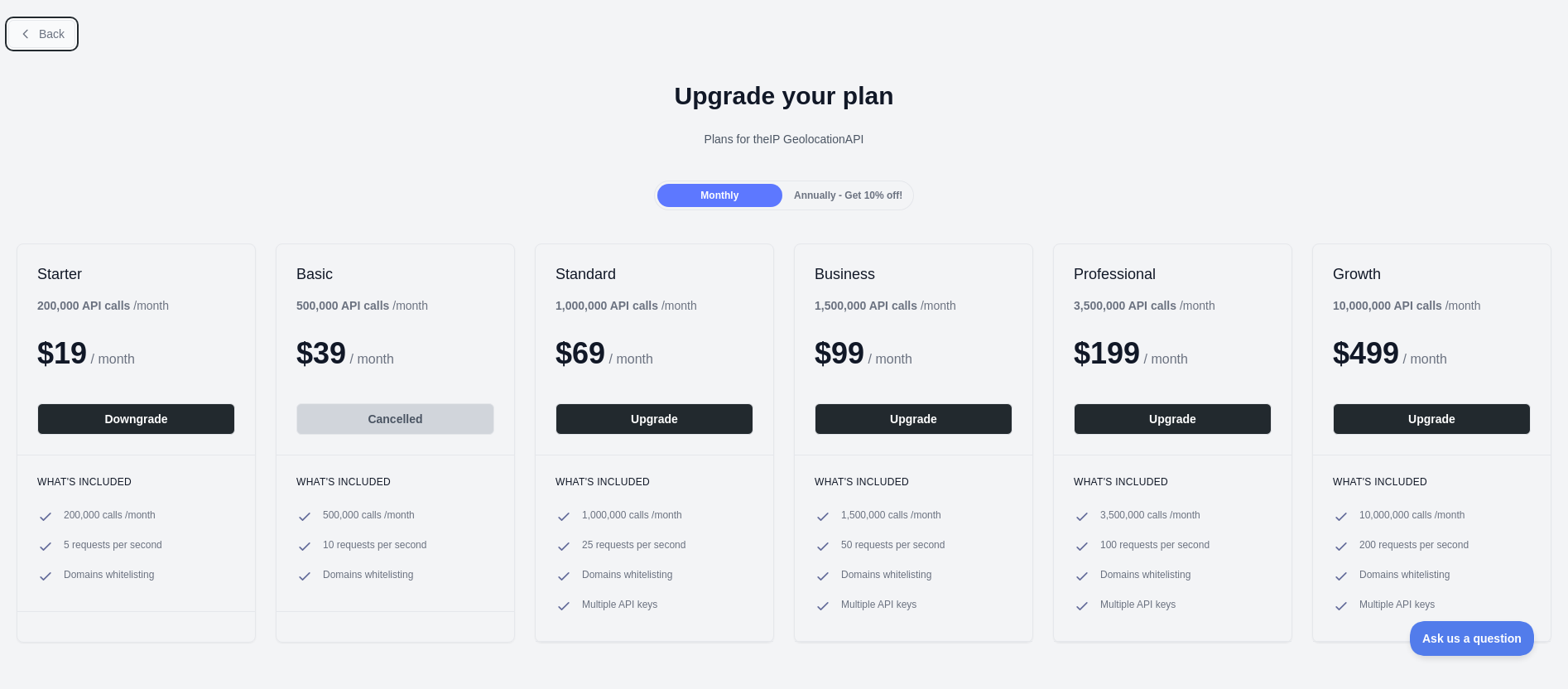
click at [42, 39] on span "Back" at bounding box center [51, 34] width 26 height 13
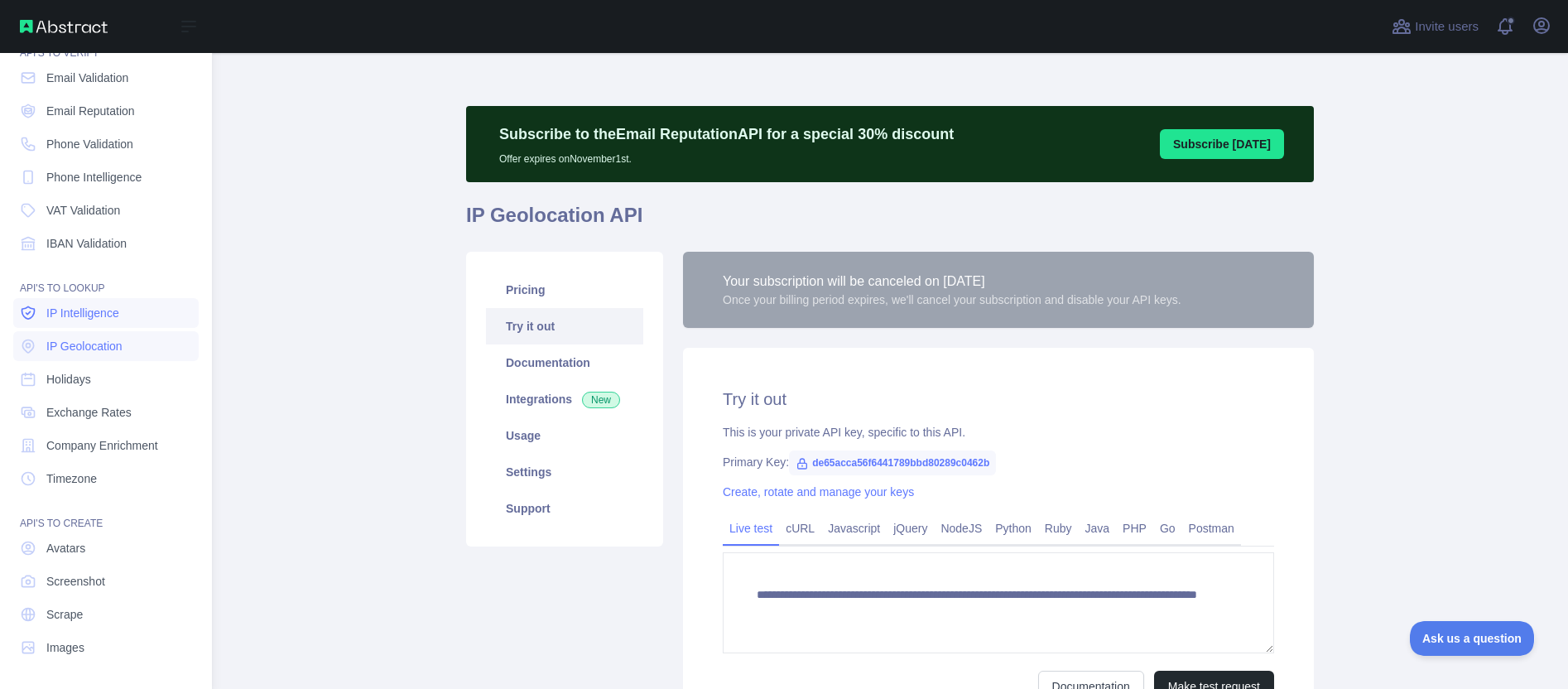
click at [98, 320] on span "IP Intelligence" at bounding box center [83, 313] width 73 height 16
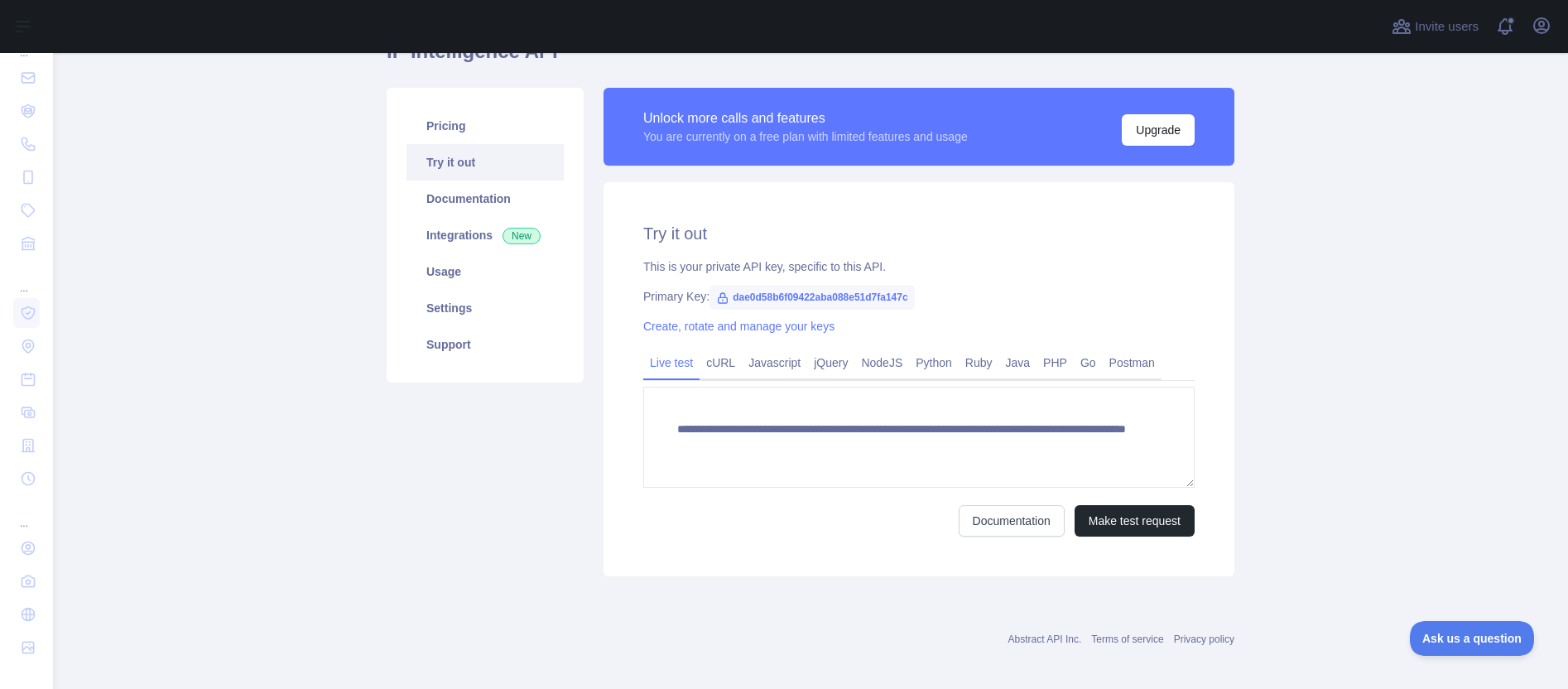
scroll to position [174, 0]
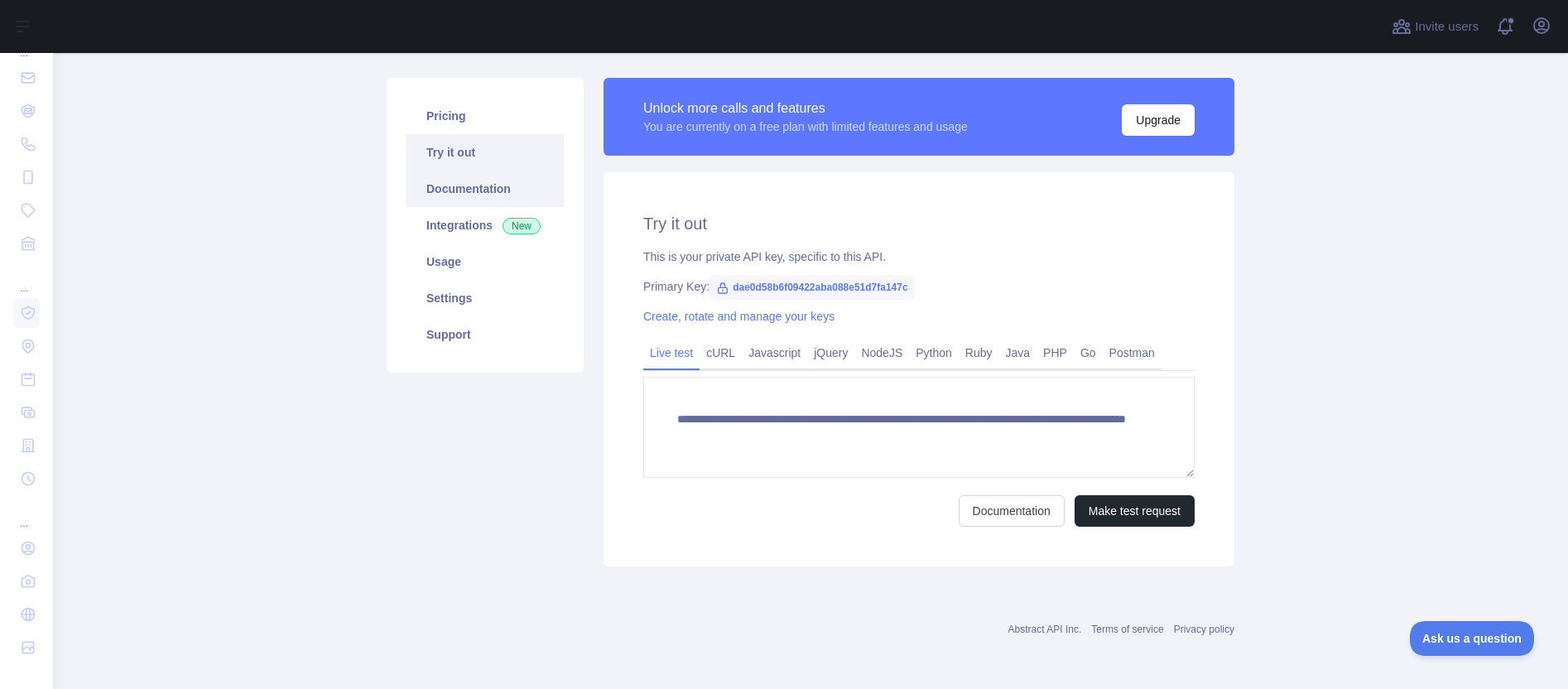
click at [452, 190] on link "Documentation" at bounding box center [485, 189] width 158 height 37
click at [417, 115] on link "Pricing" at bounding box center [485, 116] width 158 height 37
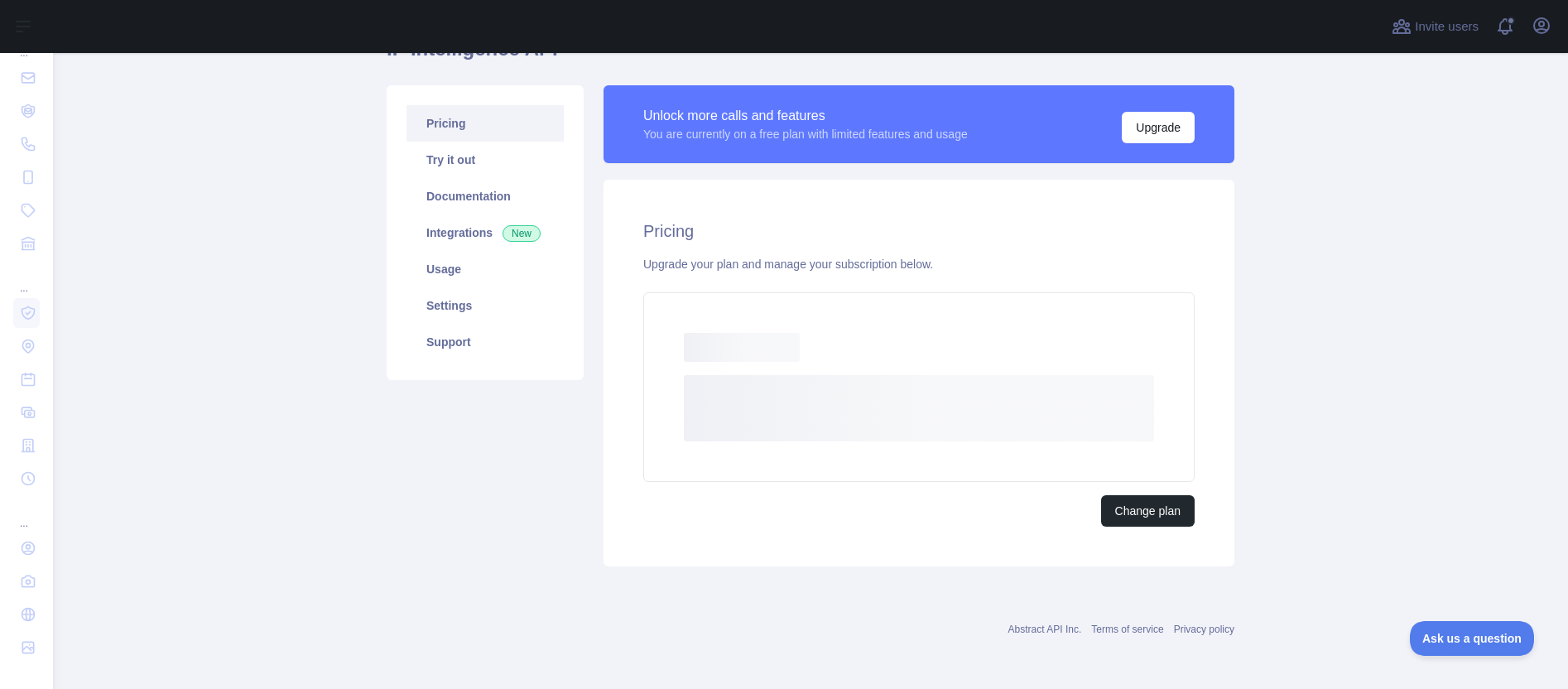
scroll to position [121, 0]
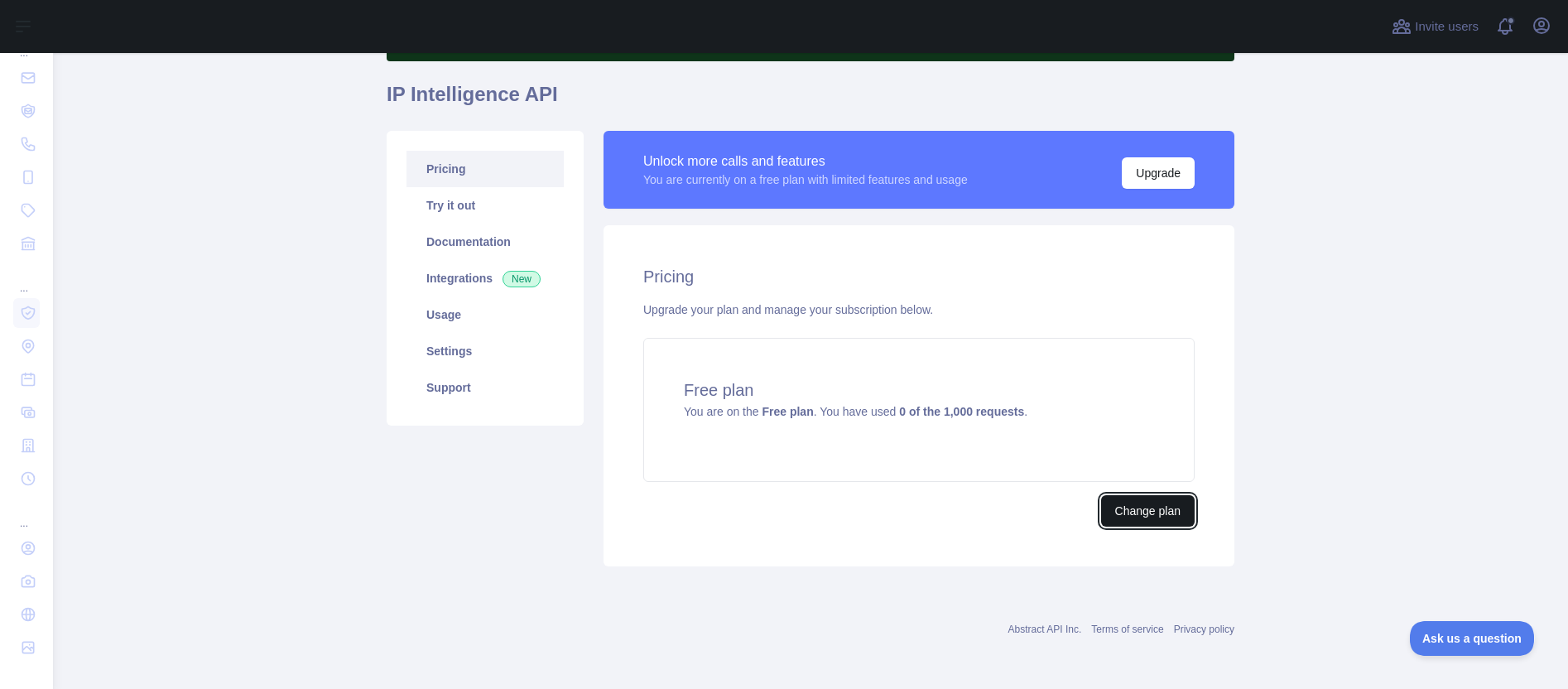
click at [1127, 510] on button "Change plan" at bounding box center [1148, 510] width 93 height 31
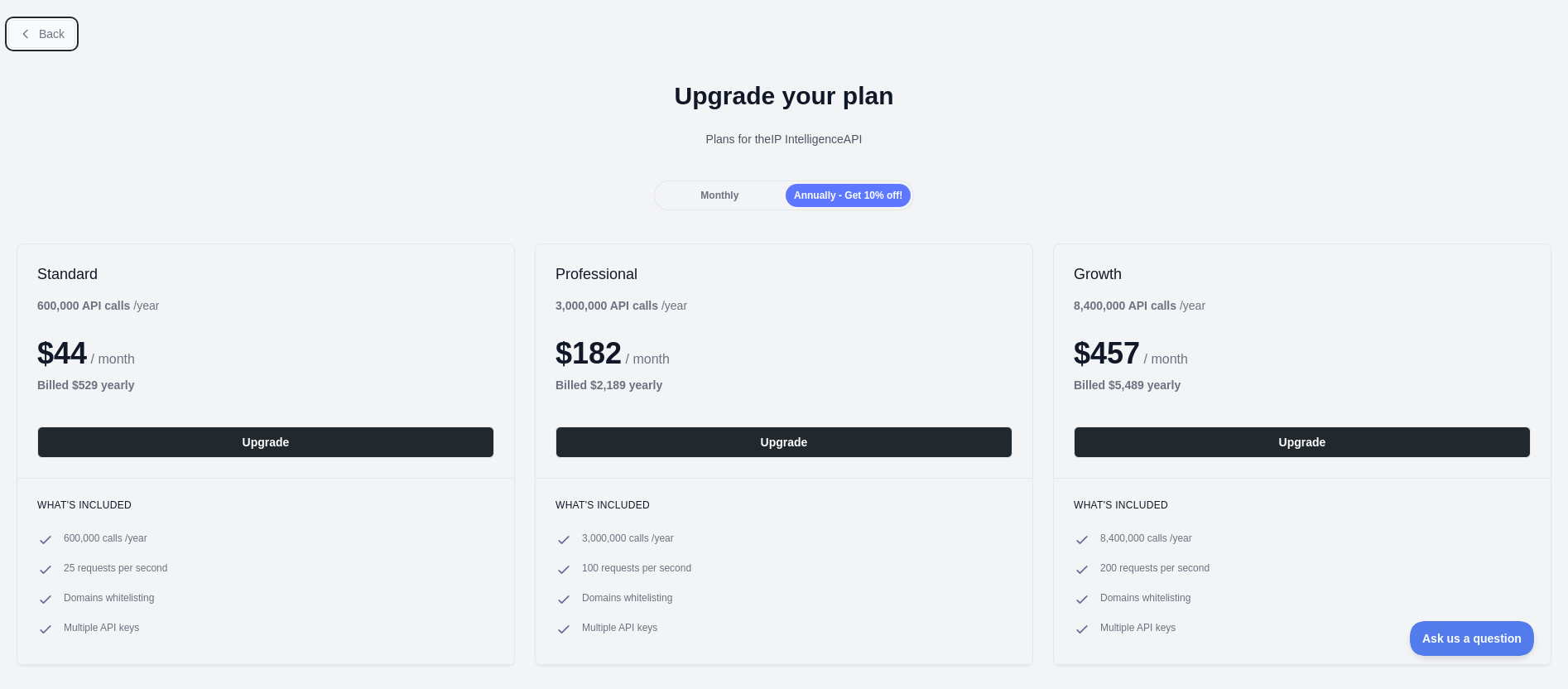
click at [29, 34] on icon at bounding box center [26, 34] width 13 height 13
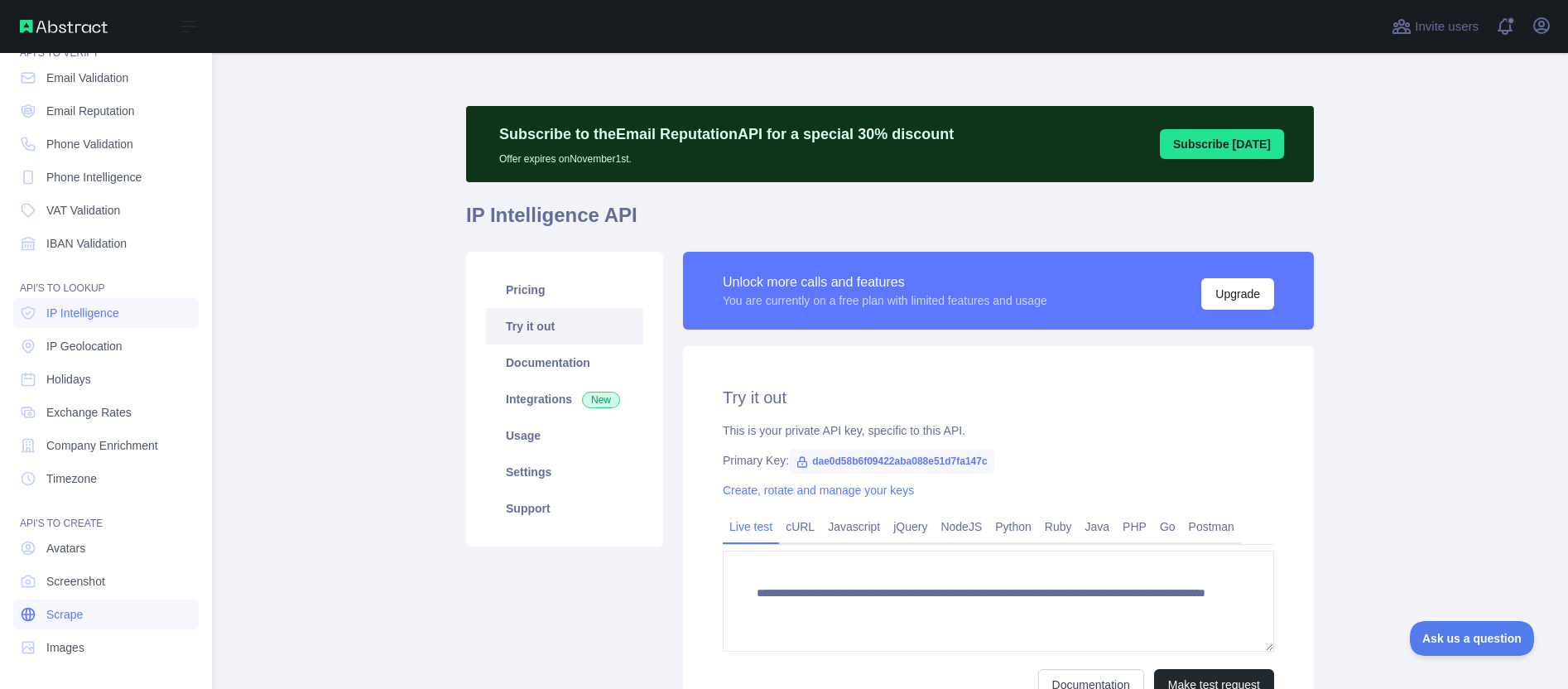
click at [63, 616] on span "Scrape" at bounding box center [65, 614] width 37 height 16
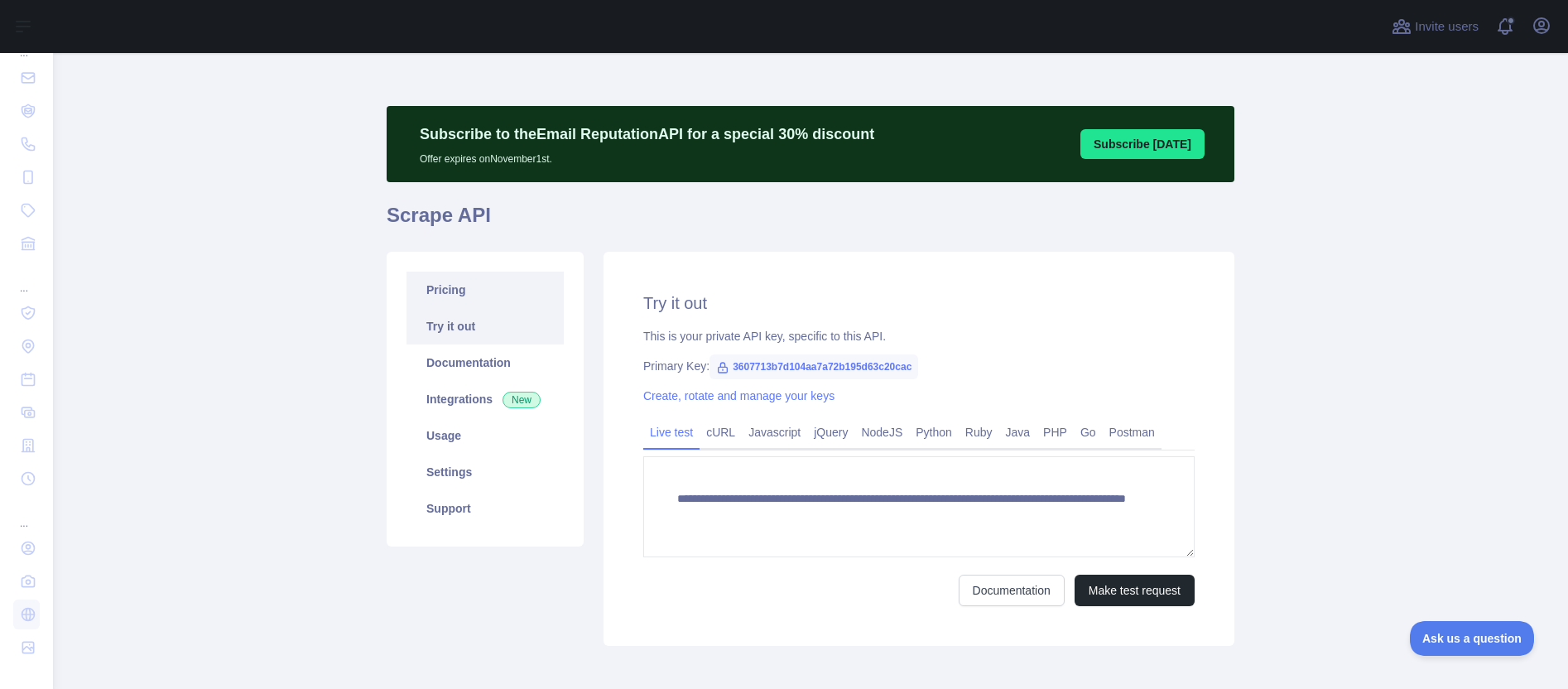
click at [444, 295] on link "Pricing" at bounding box center [485, 290] width 158 height 37
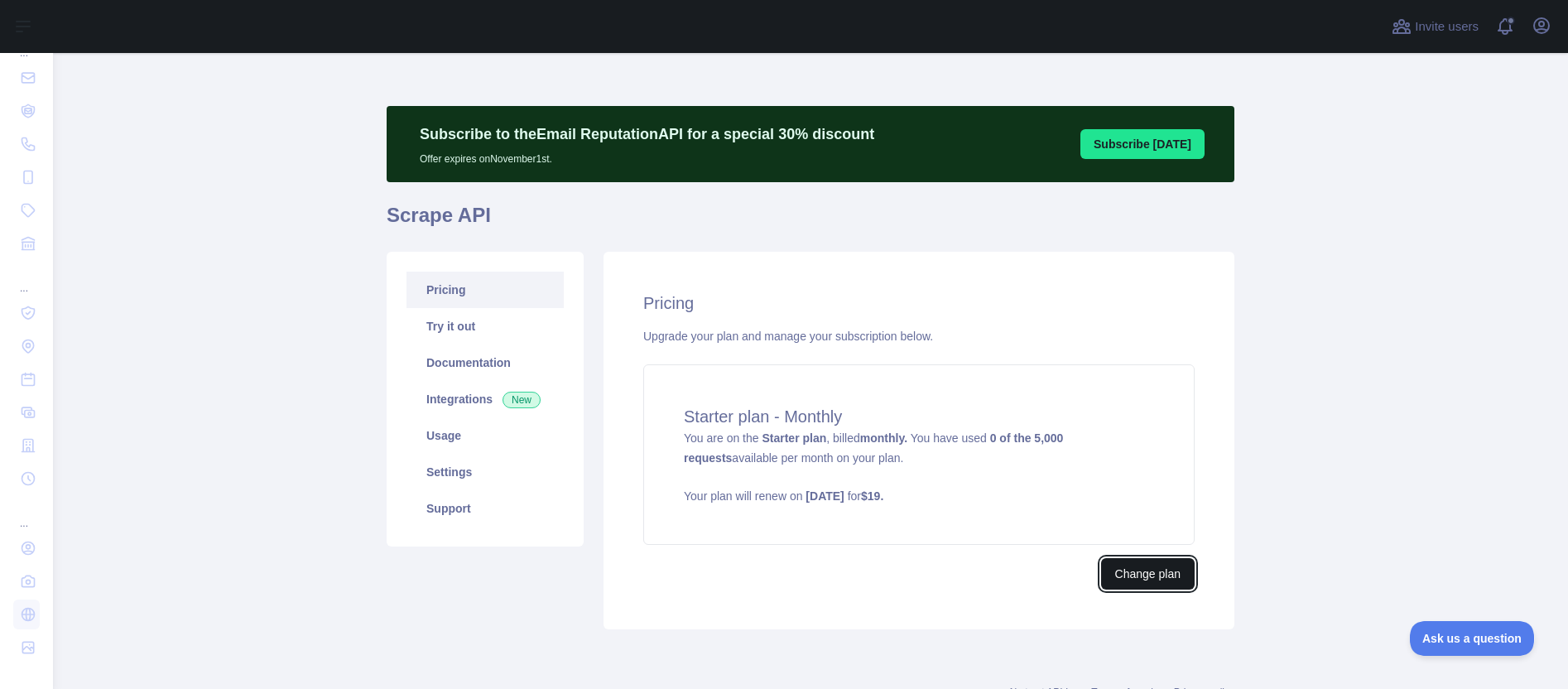
click at [1138, 574] on button "Change plan" at bounding box center [1148, 574] width 93 height 31
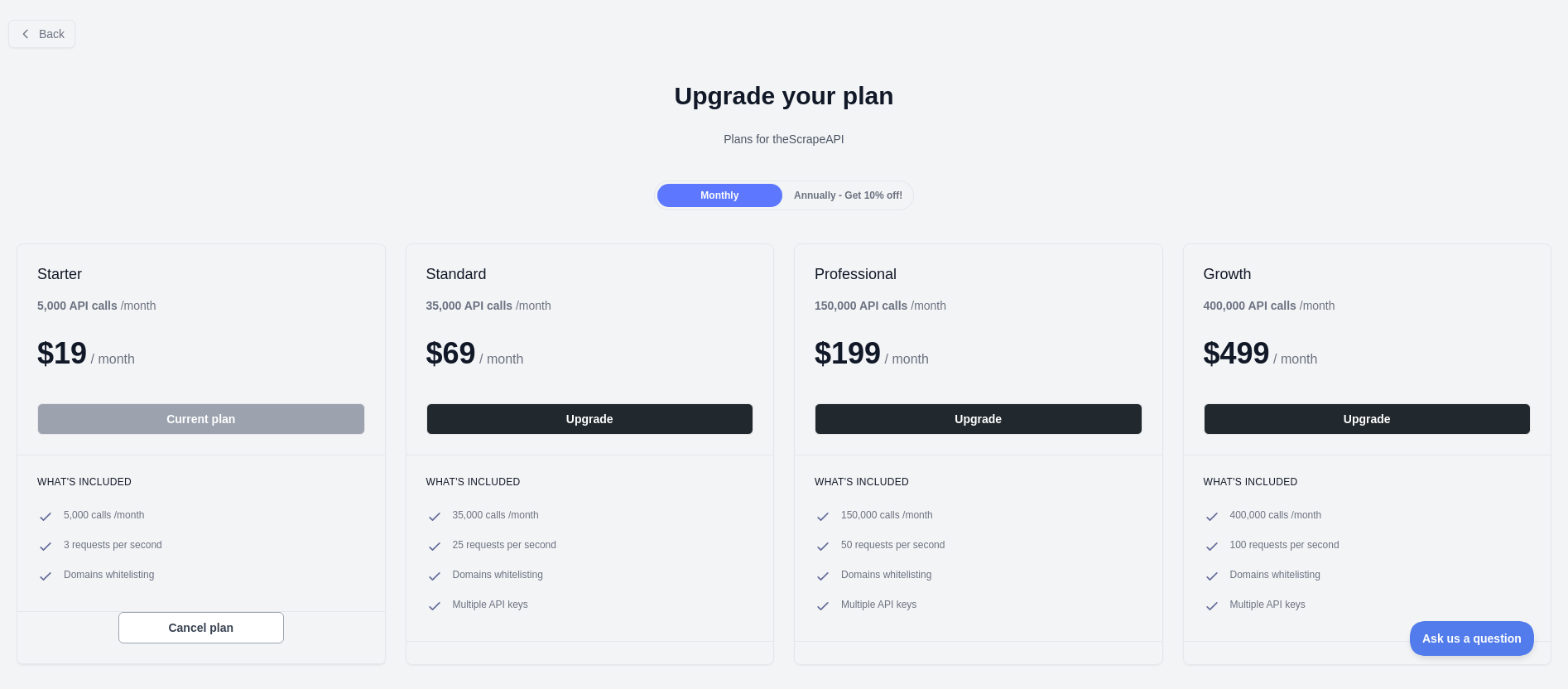
scroll to position [322, 0]
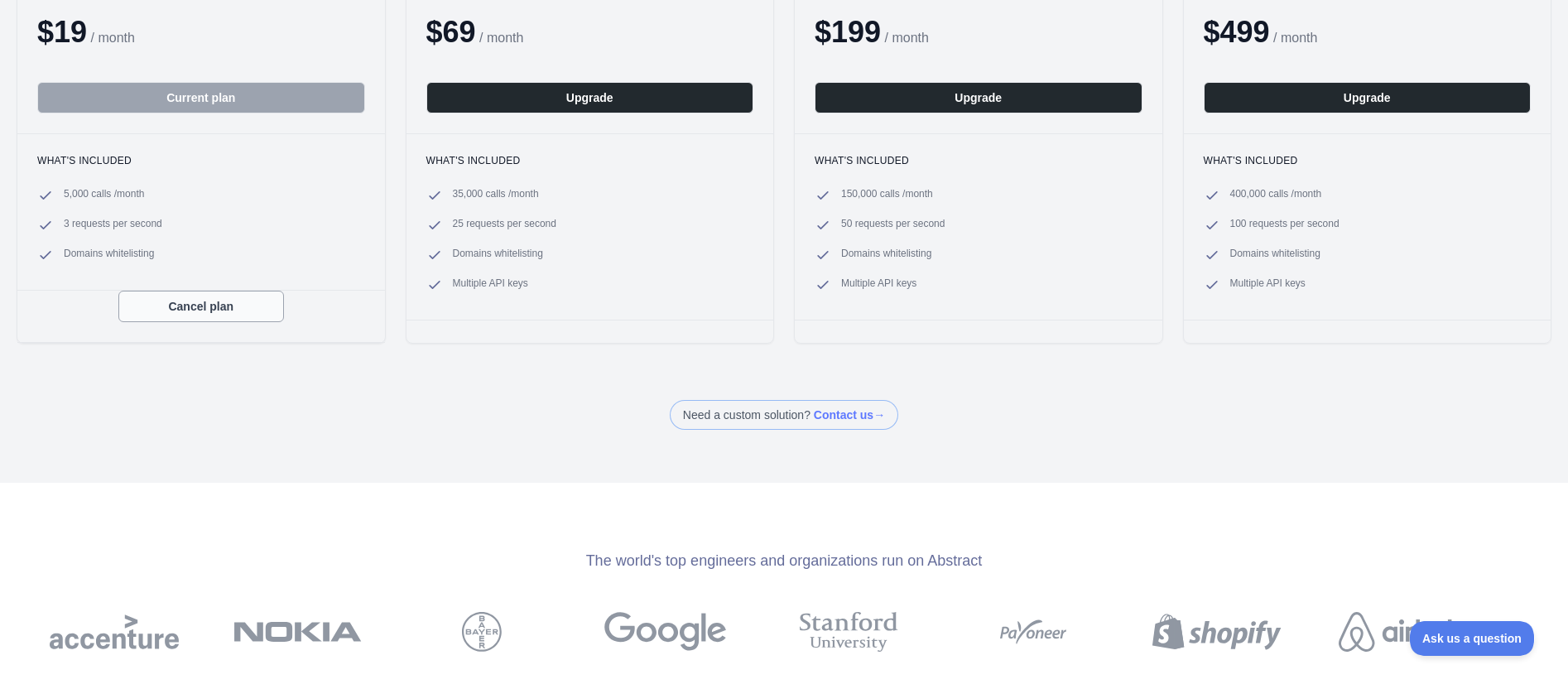
click at [179, 307] on button "Cancel plan" at bounding box center [201, 306] width 166 height 31
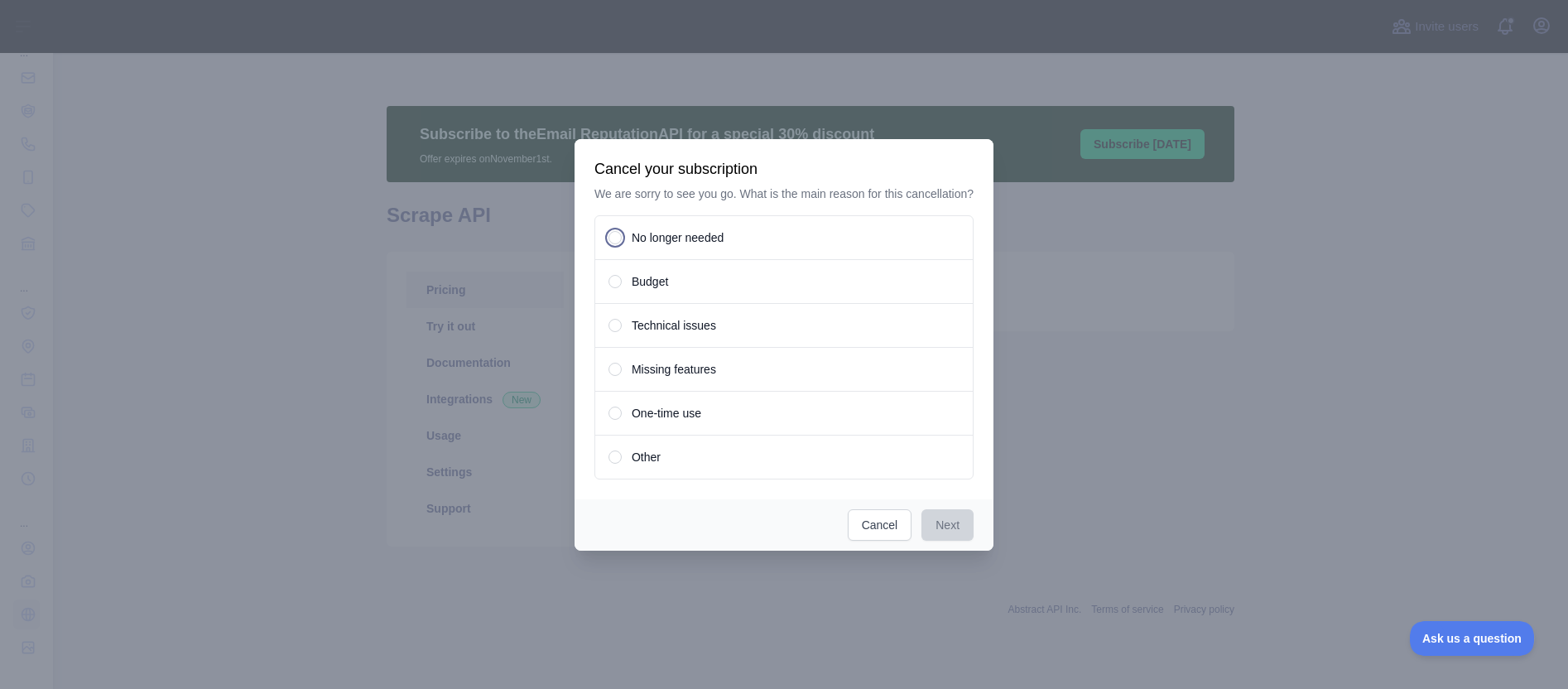
click at [691, 235] on div "No longer needed" at bounding box center [784, 237] width 379 height 45
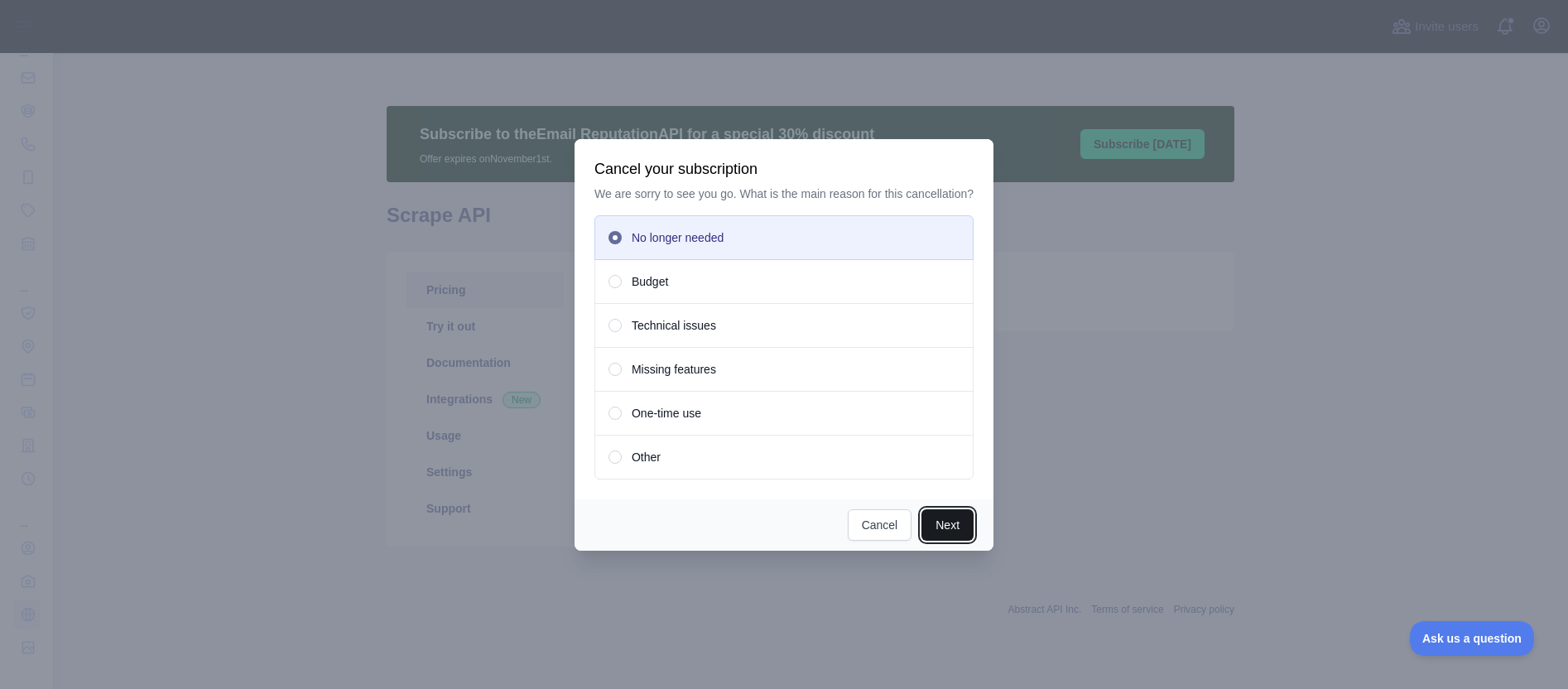
click at [958, 541] on button "Next" at bounding box center [947, 525] width 52 height 31
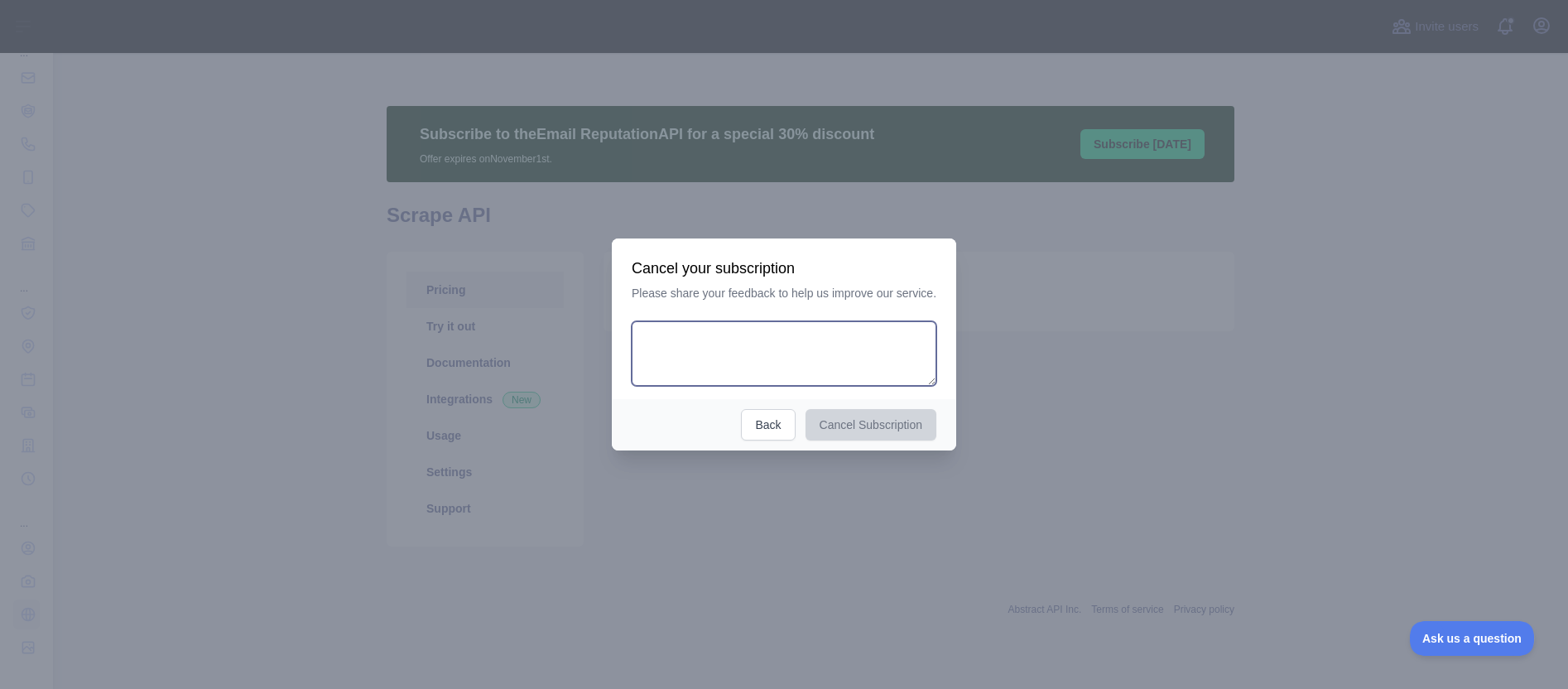
click at [856, 333] on textarea at bounding box center [783, 354] width 305 height 64
paste textarea "**********"
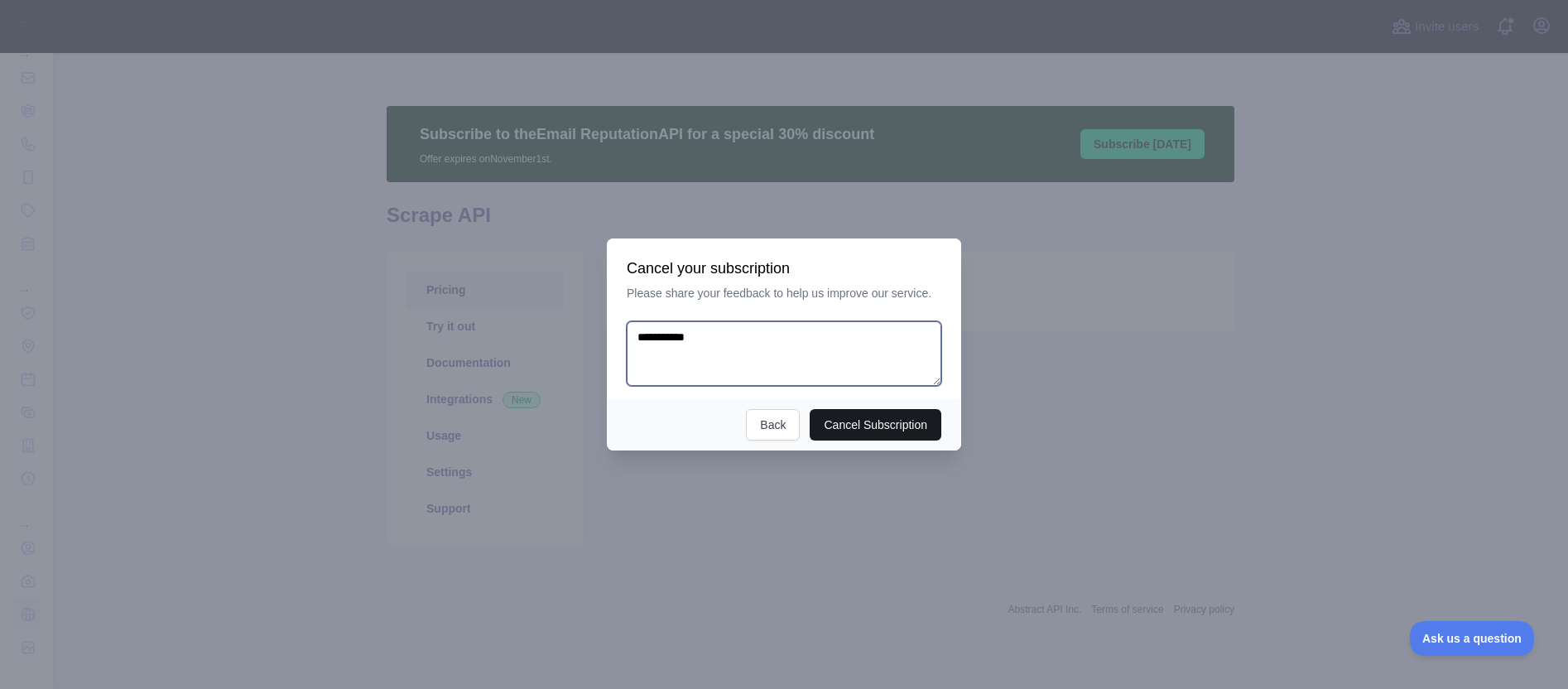
type textarea "**********"
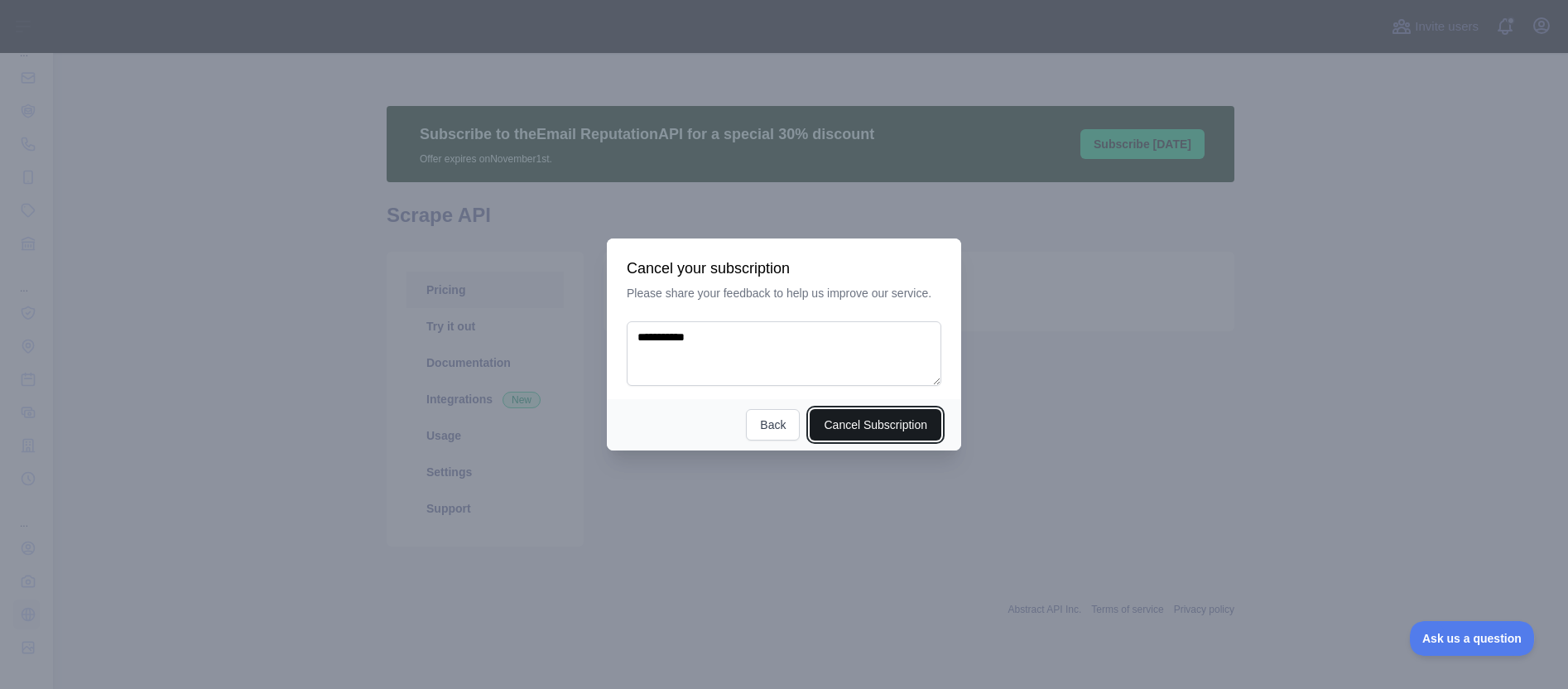
click at [887, 420] on button "Cancel Subscription" at bounding box center [876, 424] width 132 height 31
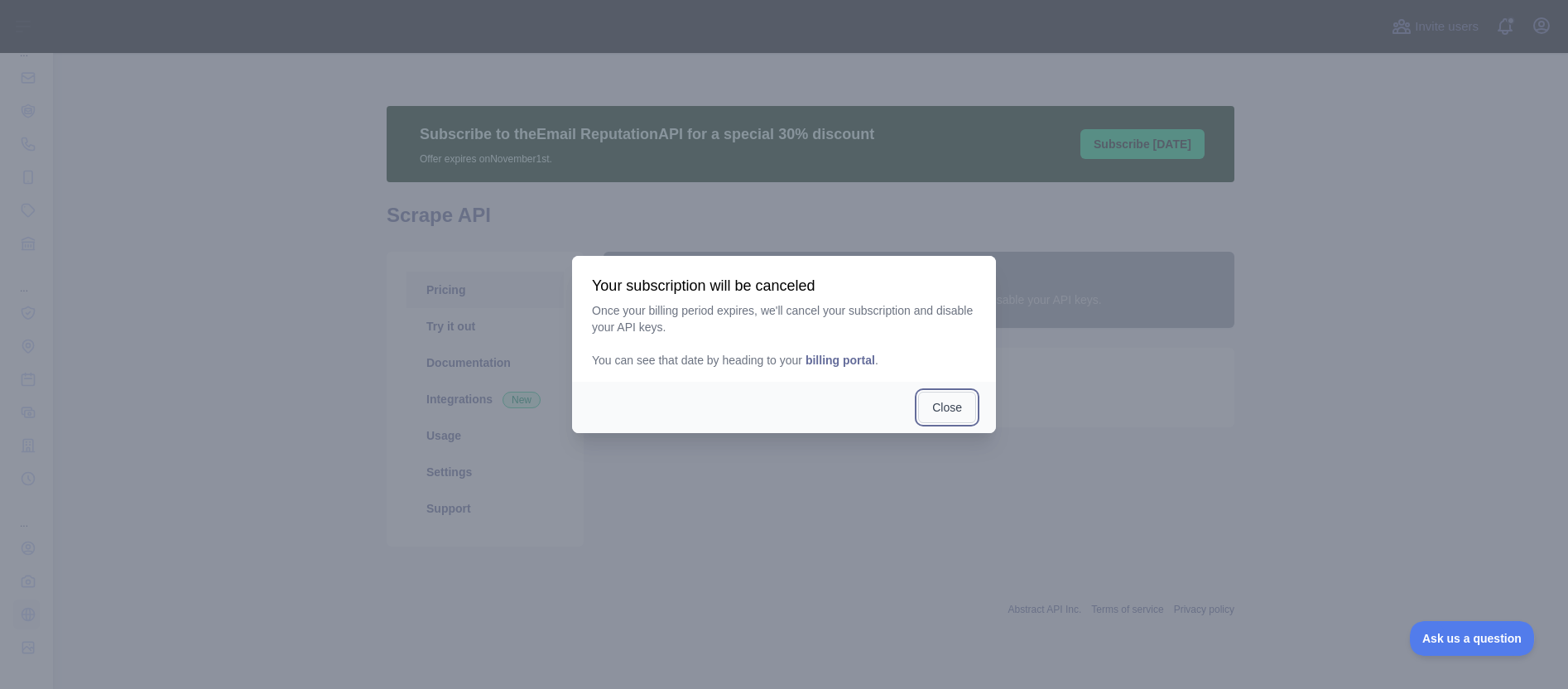
click at [964, 409] on button "Close" at bounding box center [946, 407] width 58 height 31
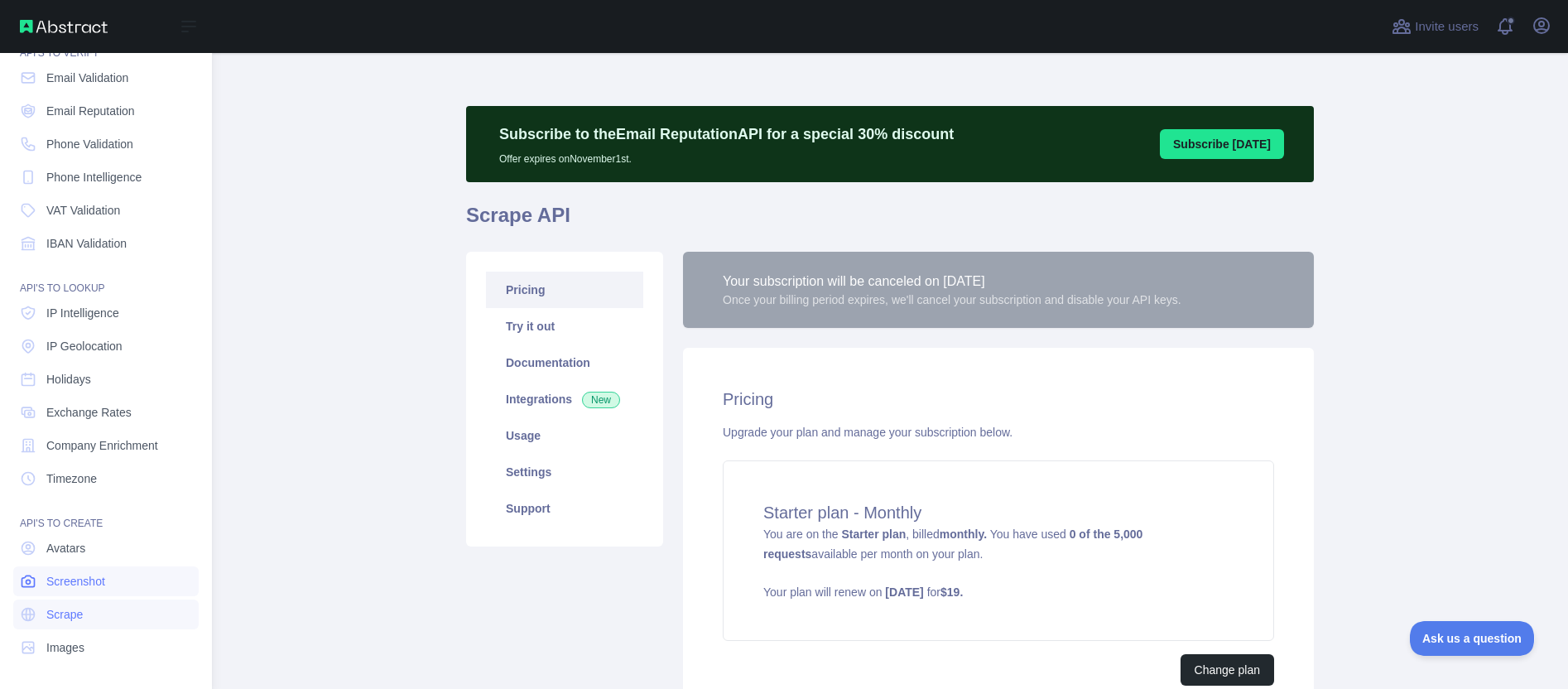
click at [71, 580] on span "Screenshot" at bounding box center [76, 581] width 59 height 16
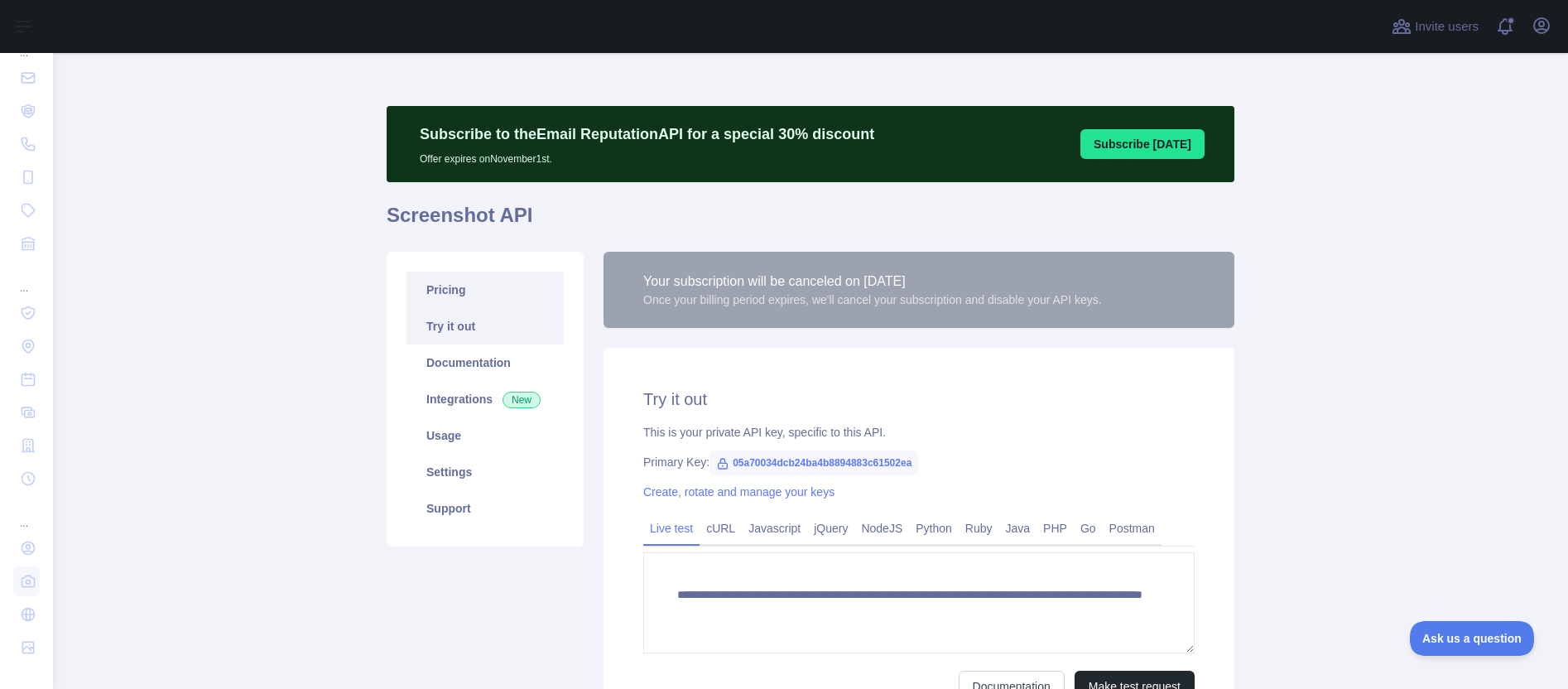
click at [441, 283] on link "Pricing" at bounding box center [485, 290] width 158 height 37
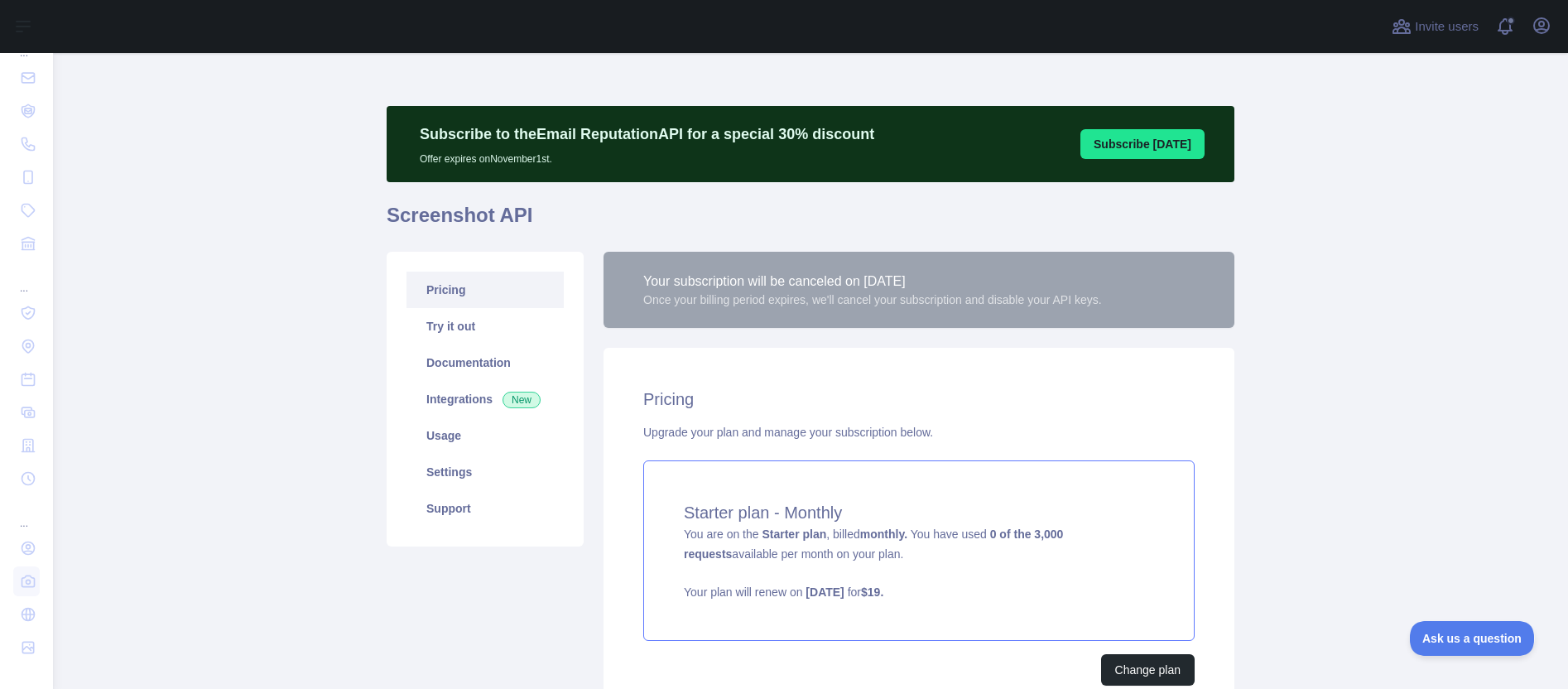
click at [866, 563] on div "Starter plan - Monthly You are on the Starter plan , billed monthly. You have u…" at bounding box center [919, 550] width 551 height 180
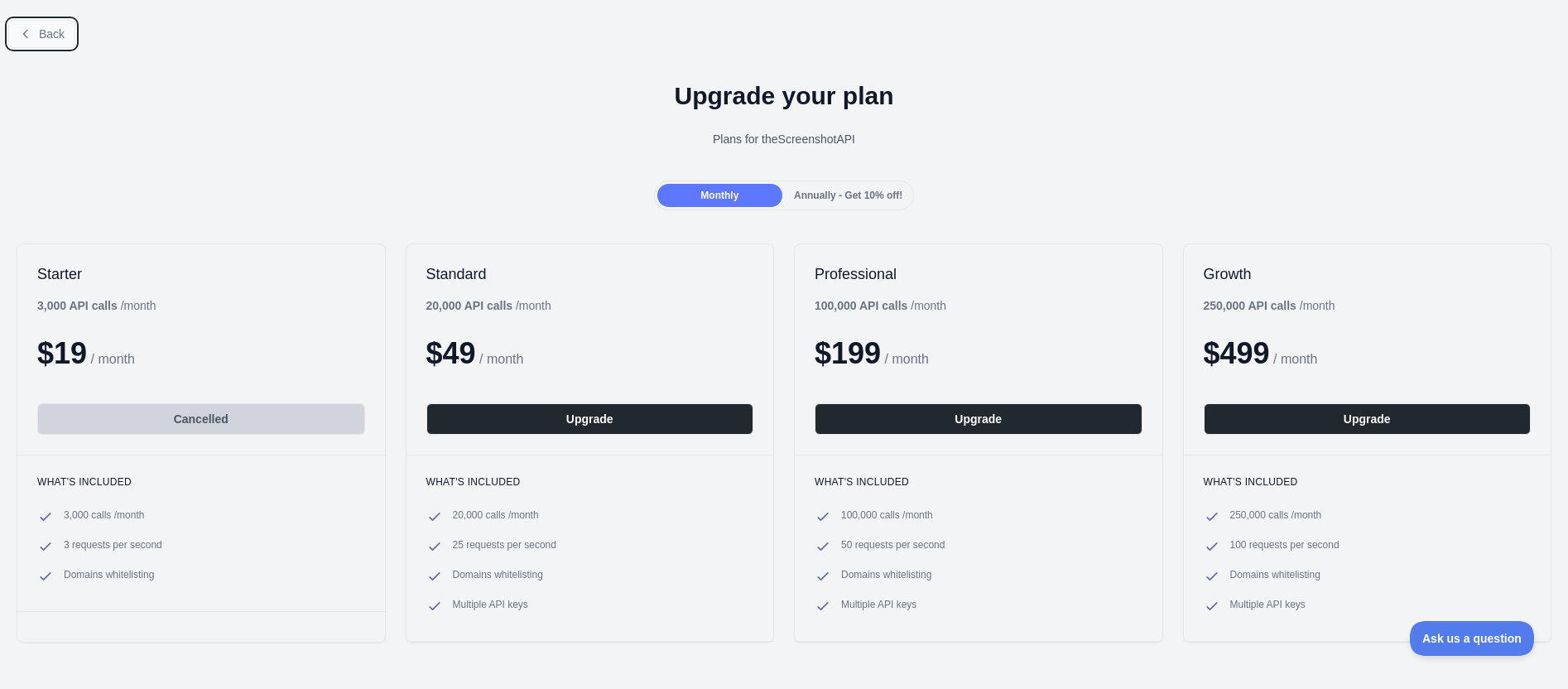
click at [48, 27] on span "Back" at bounding box center [51, 34] width 26 height 13
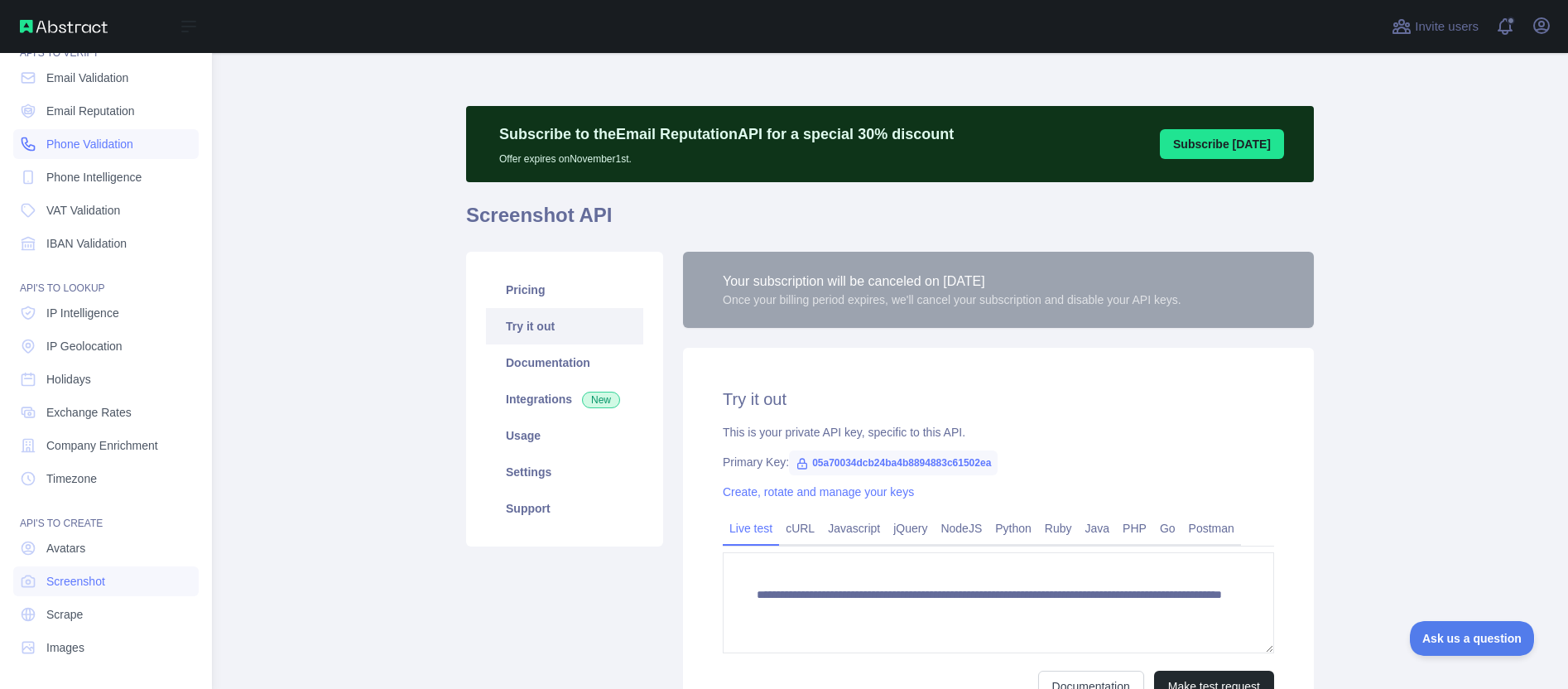
click at [90, 140] on span "Phone Validation" at bounding box center [90, 144] width 87 height 16
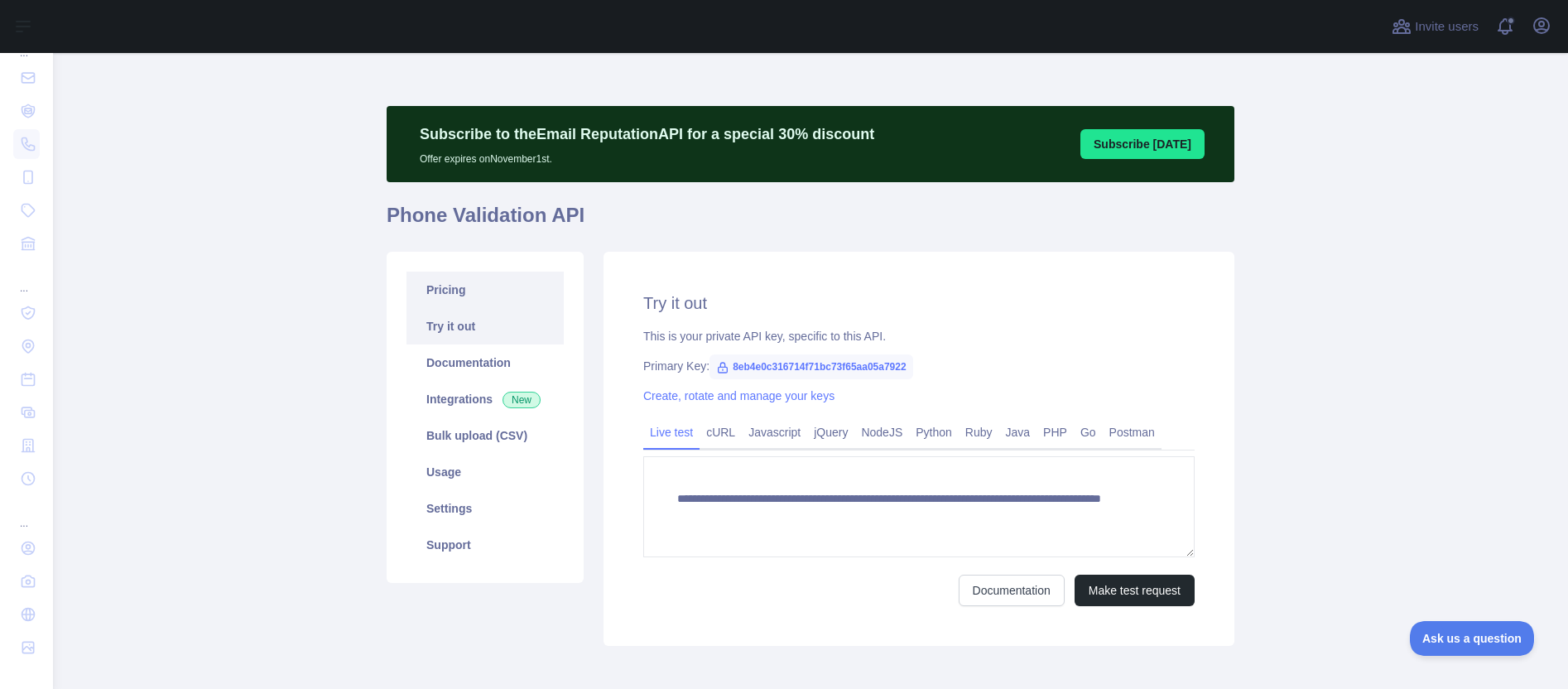
click at [431, 286] on link "Pricing" at bounding box center [485, 290] width 158 height 37
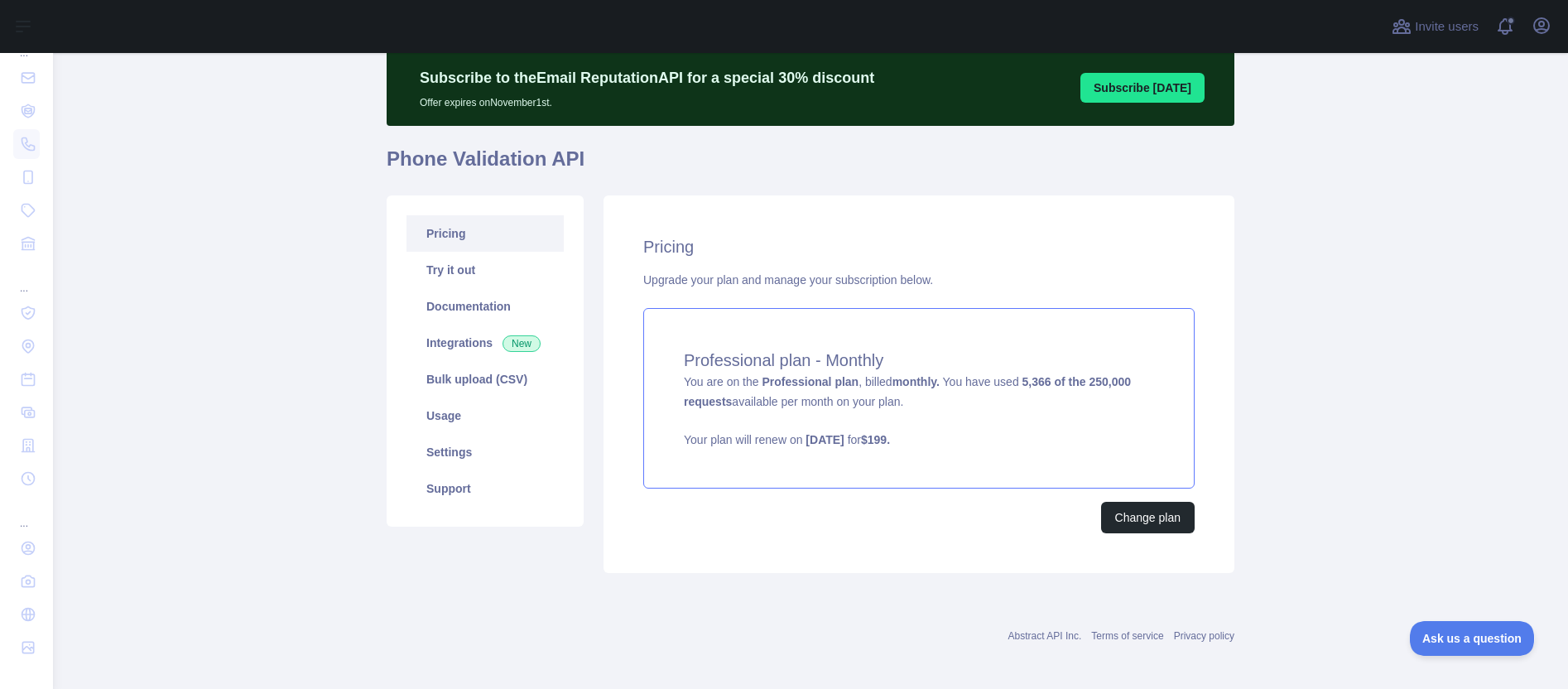
scroll to position [63, 0]
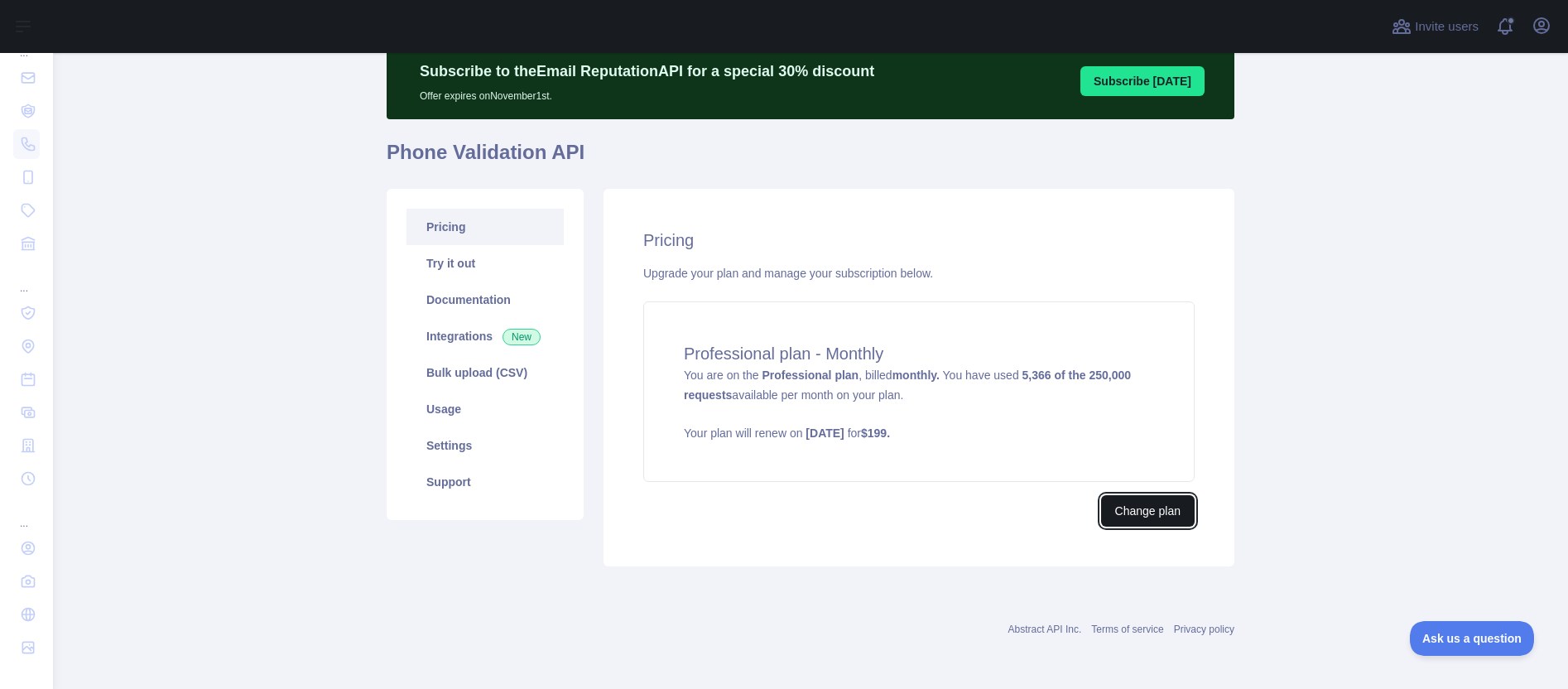
click at [1146, 509] on button "Change plan" at bounding box center [1148, 510] width 93 height 31
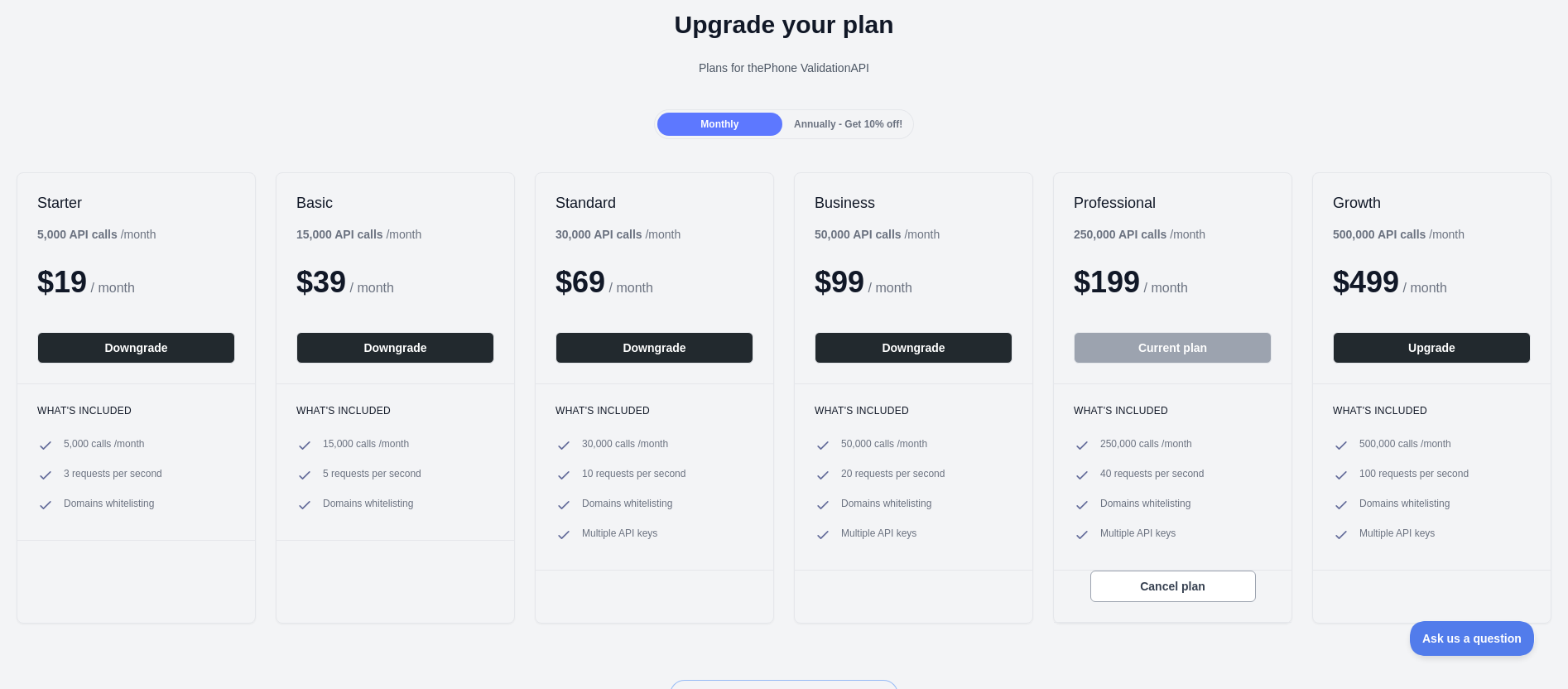
scroll to position [161, 0]
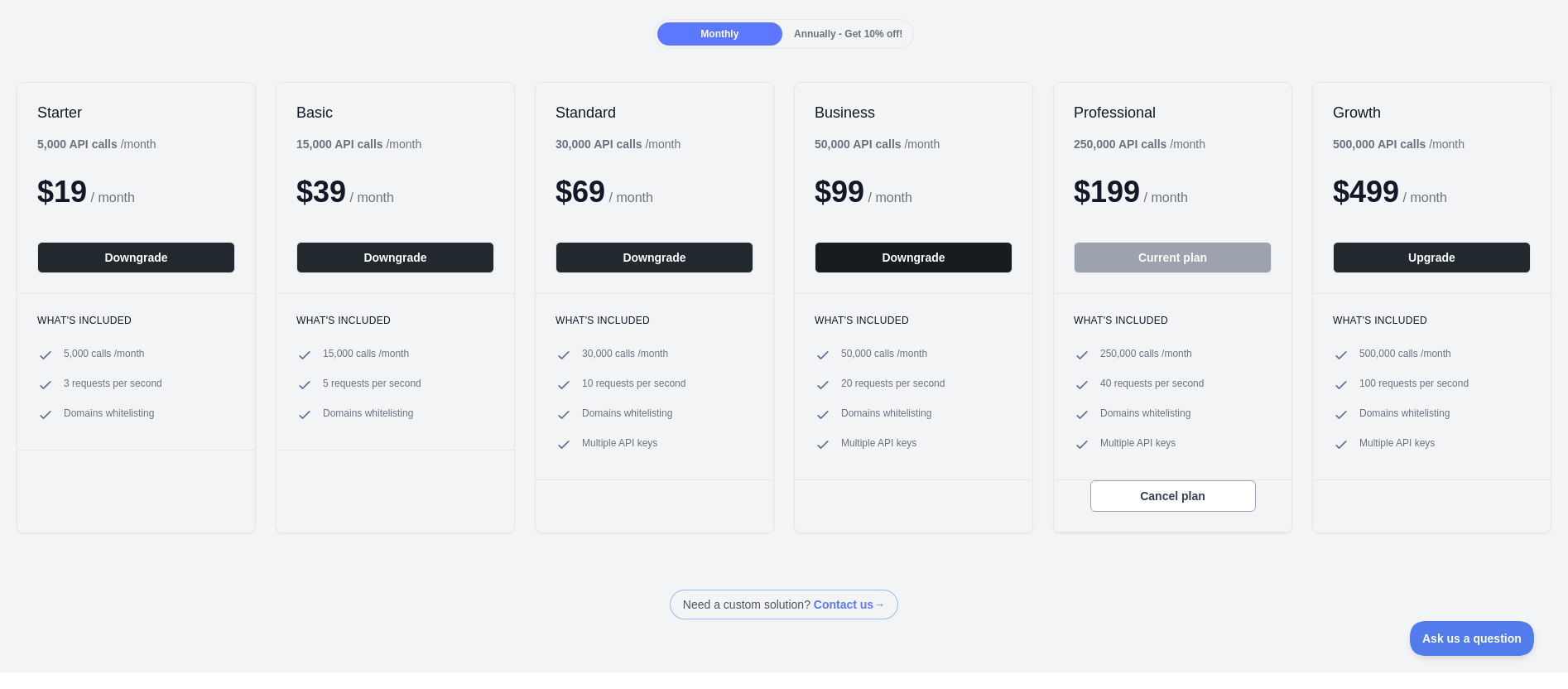
click at [917, 255] on button "Downgrade" at bounding box center [913, 257] width 198 height 31
